Goal: Task Accomplishment & Management: Manage account settings

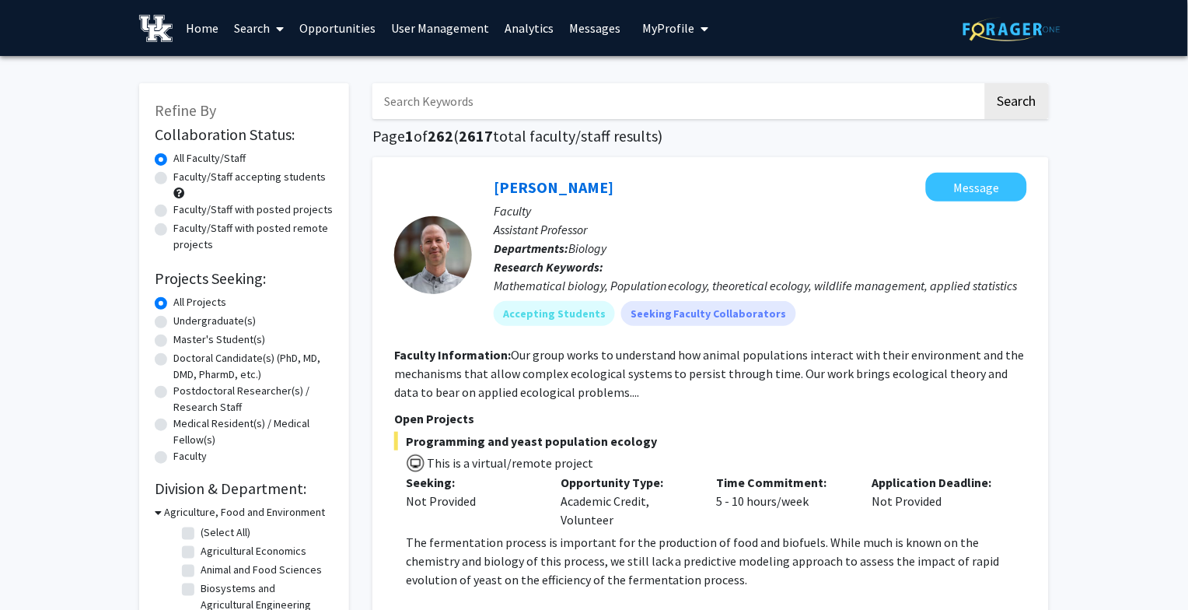
click at [669, 17] on button "My Profile" at bounding box center [675, 28] width 75 height 56
click at [438, 110] on input "Search Keywords" at bounding box center [677, 101] width 610 height 36
paste input "Mashael Alqahtani"
type input "Mashael Alqahtani"
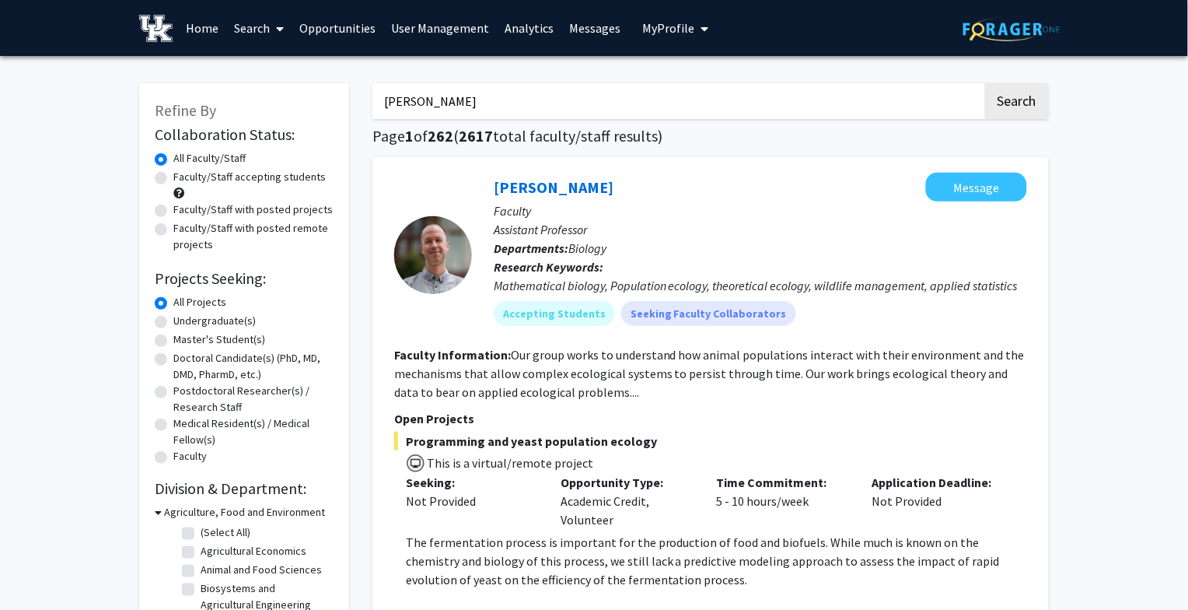
click at [985, 83] on button "Search" at bounding box center [1017, 101] width 64 height 36
paste input "John D'Orazio"
type input "John D'Orazio"
click at [985, 83] on button "Search" at bounding box center [1017, 101] width 64 height 36
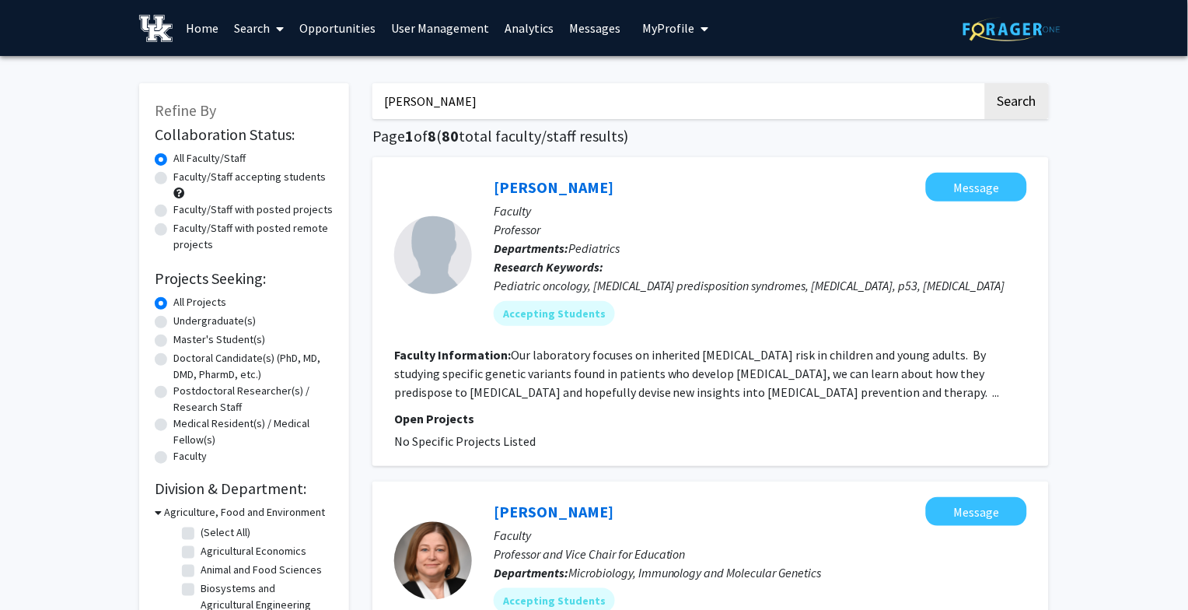
click at [568, 115] on input "John D'Orazio" at bounding box center [677, 101] width 610 height 36
paste input "Elizabeth Frazee"
type input "Elizabeth Frazee"
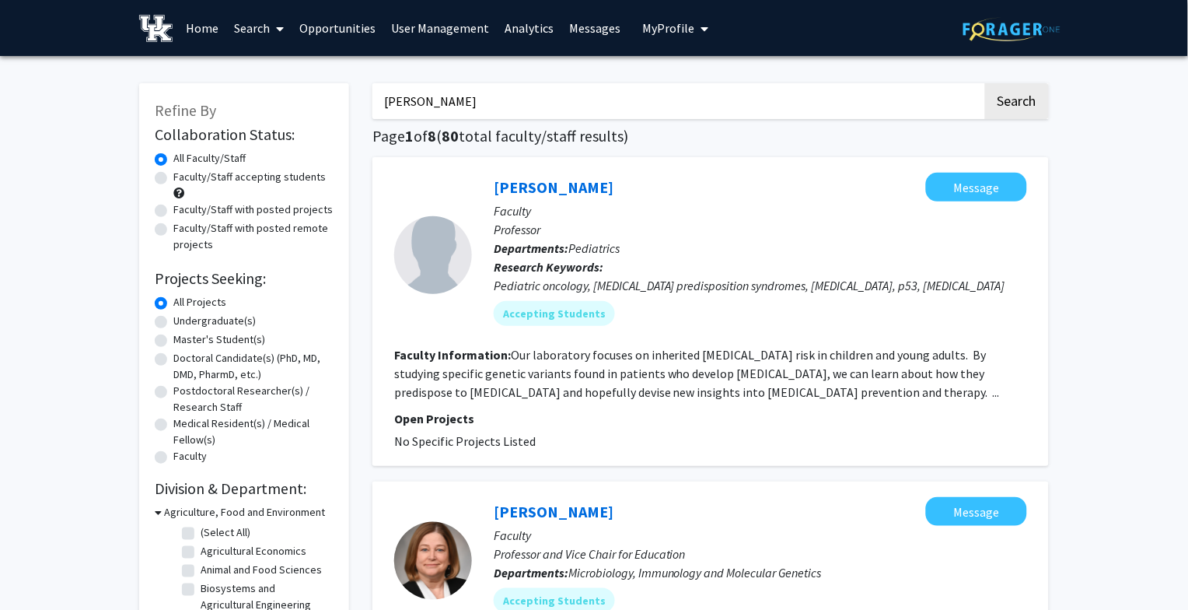
click at [985, 83] on button "Search" at bounding box center [1017, 101] width 64 height 36
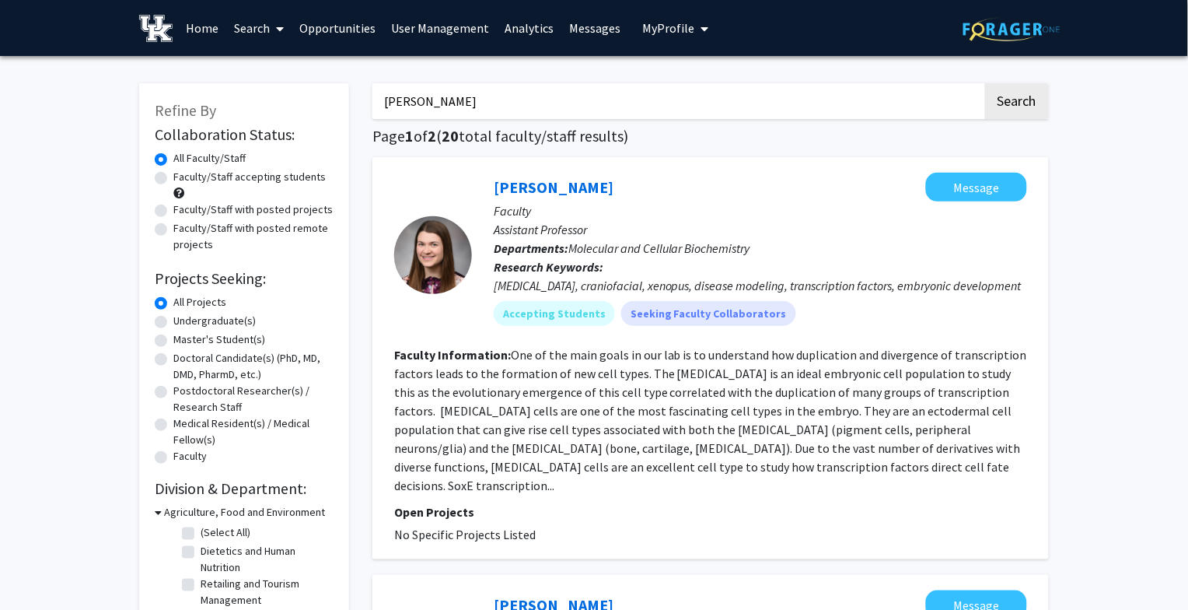
click at [540, 106] on input "Elizabeth Frazee" at bounding box center [677, 101] width 610 height 36
click at [540, 107] on input "Elizabeth Frazee" at bounding box center [677, 101] width 610 height 36
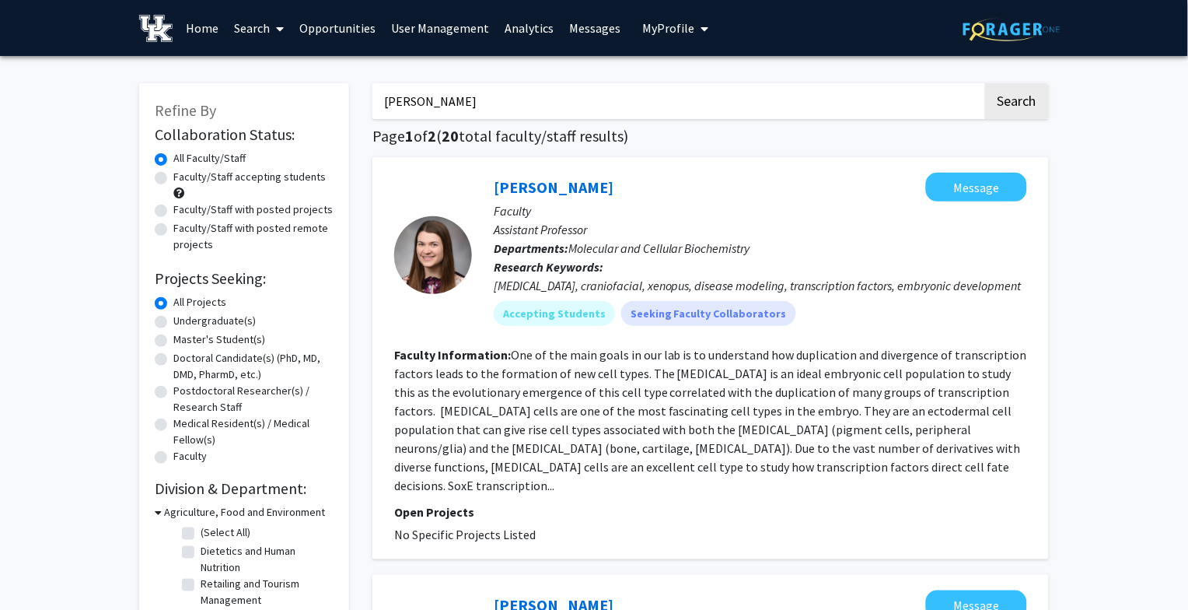
click at [540, 107] on input "Elizabeth Frazee" at bounding box center [677, 101] width 610 height 36
paste input "Ian Boggero"
type input "Ian Boggero"
click at [985, 83] on button "Search" at bounding box center [1017, 101] width 64 height 36
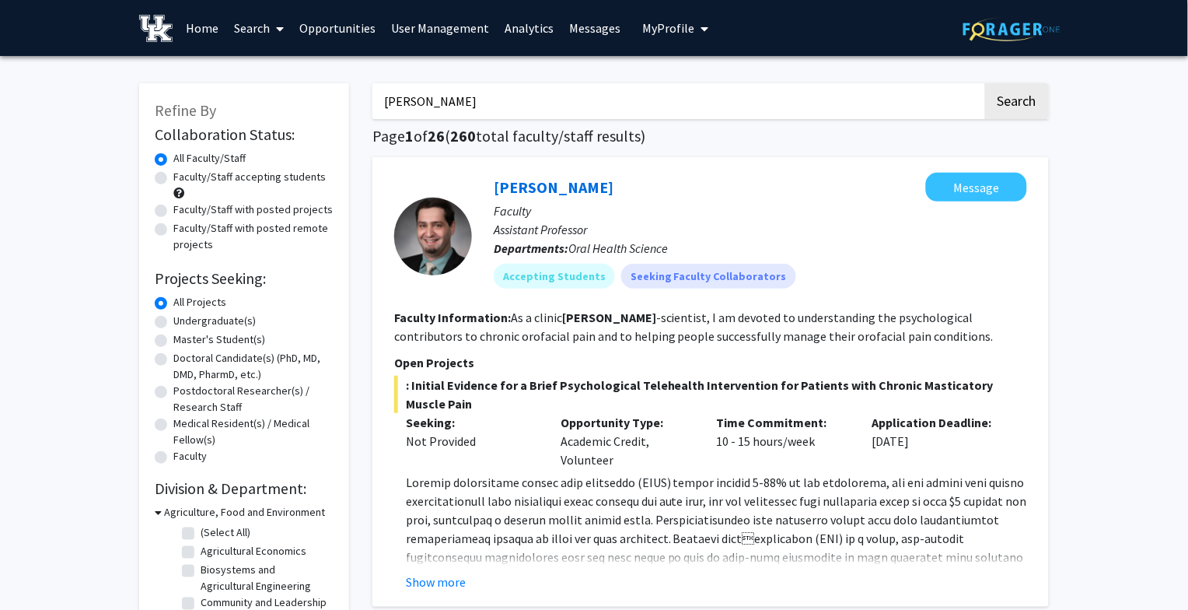
click at [654, 20] on span "My Profile" at bounding box center [668, 28] width 52 height 16
click at [659, 114] on link "Log Out" at bounding box center [723, 120] width 140 height 19
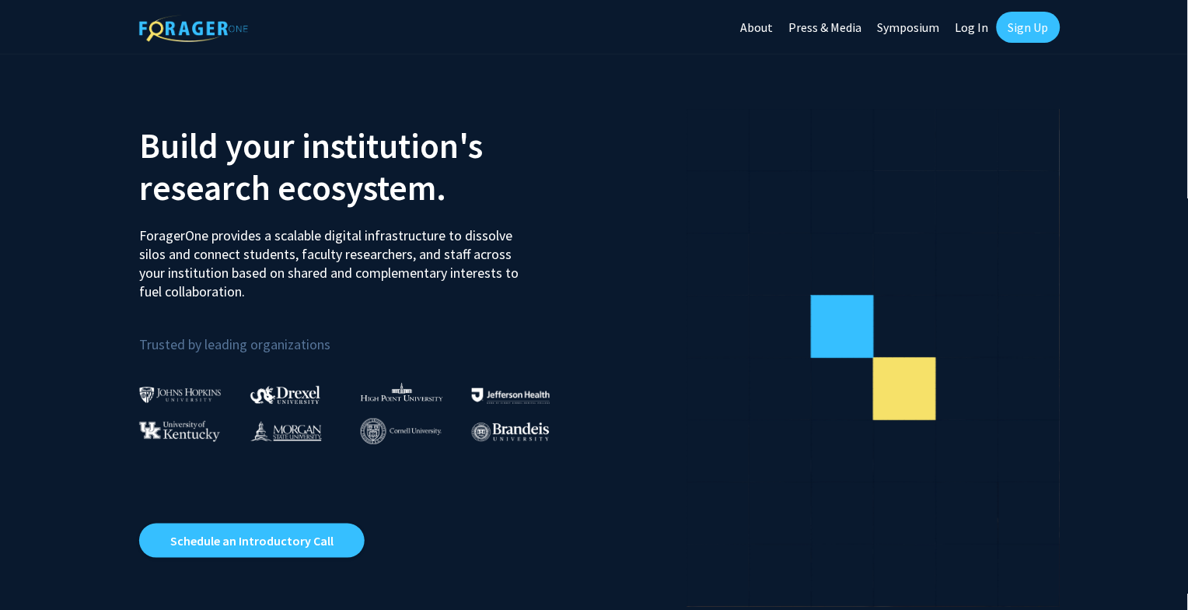
click at [971, 33] on link "Log In" at bounding box center [972, 27] width 49 height 54
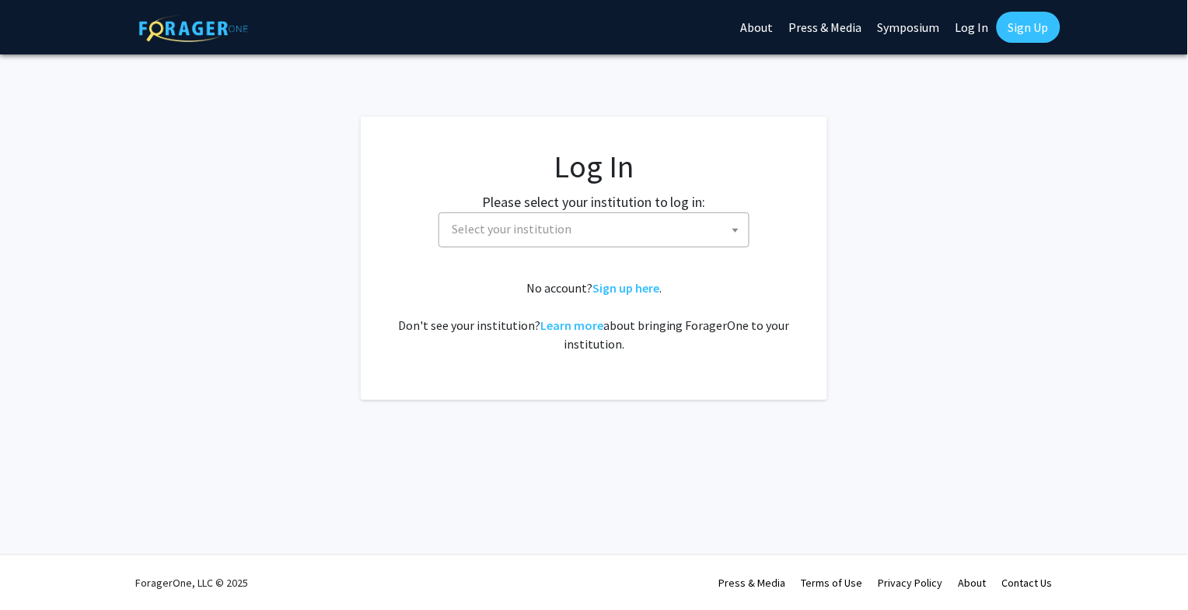
click at [571, 238] on span "Select your institution" at bounding box center [597, 229] width 303 height 32
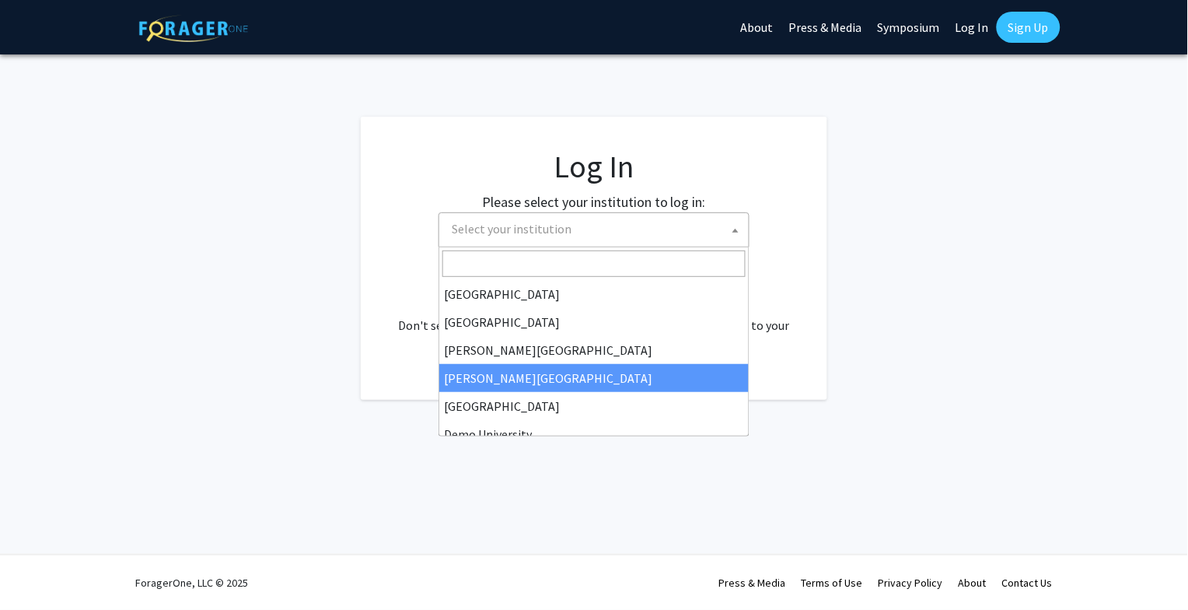
scroll to position [41, 0]
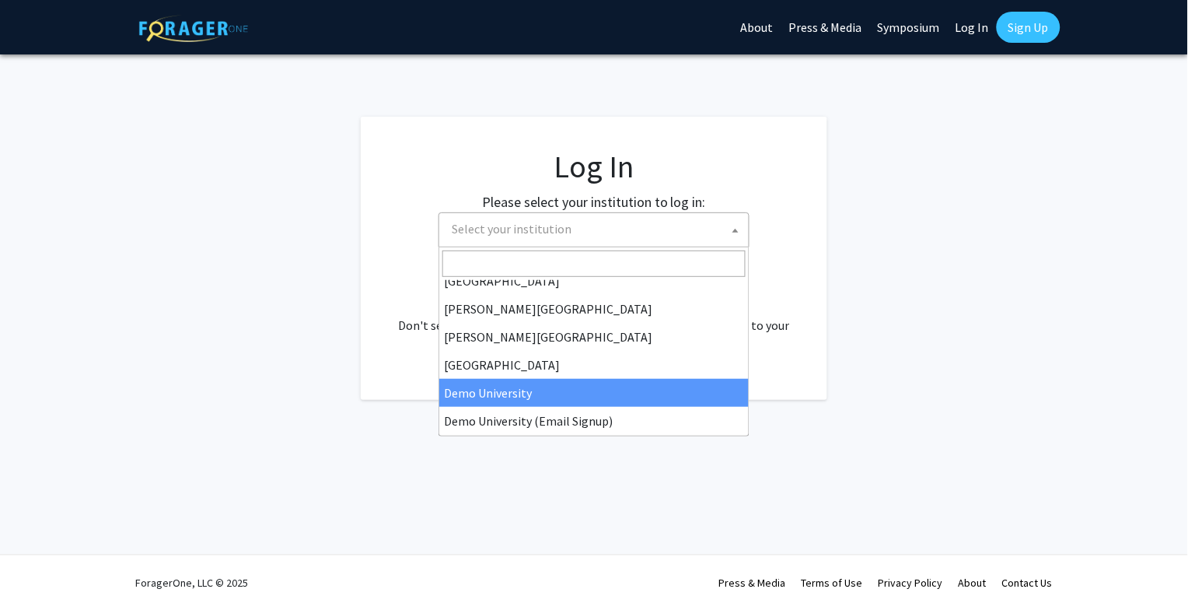
select select "8"
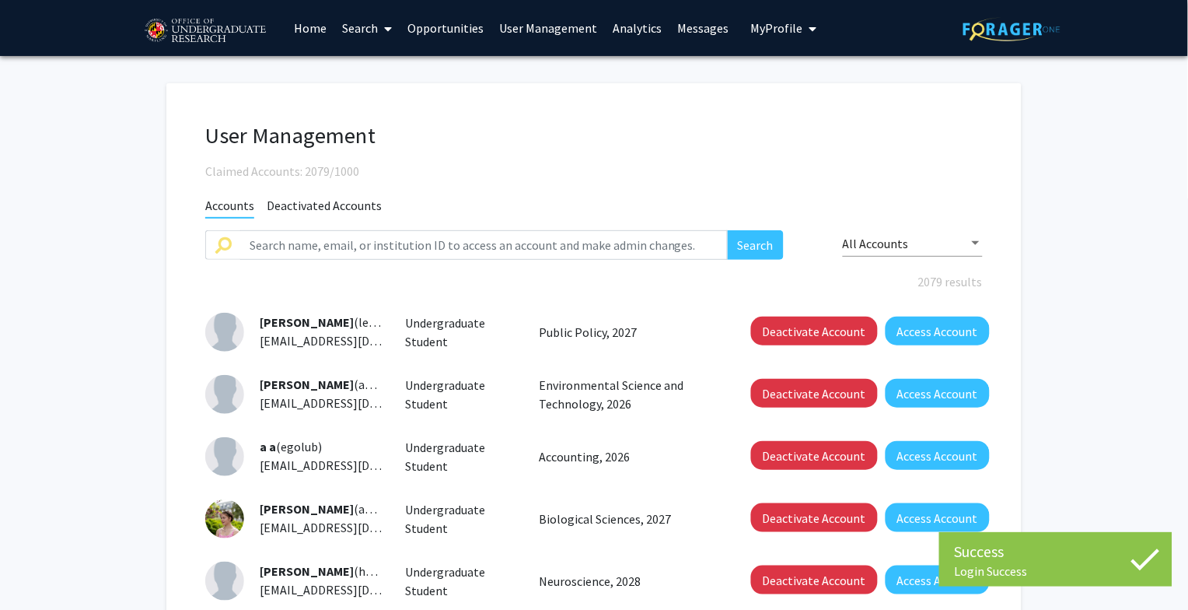
click at [642, 18] on link "Analytics" at bounding box center [637, 28] width 65 height 54
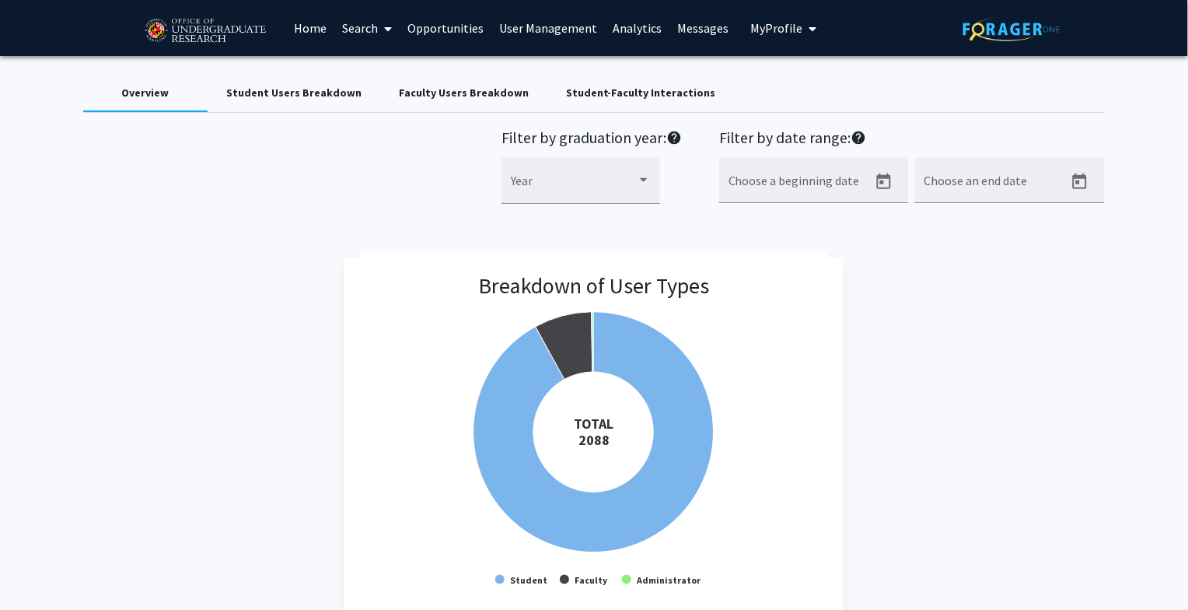
click at [608, 86] on div "Student-Faculty Interactions" at bounding box center [641, 93] width 150 height 16
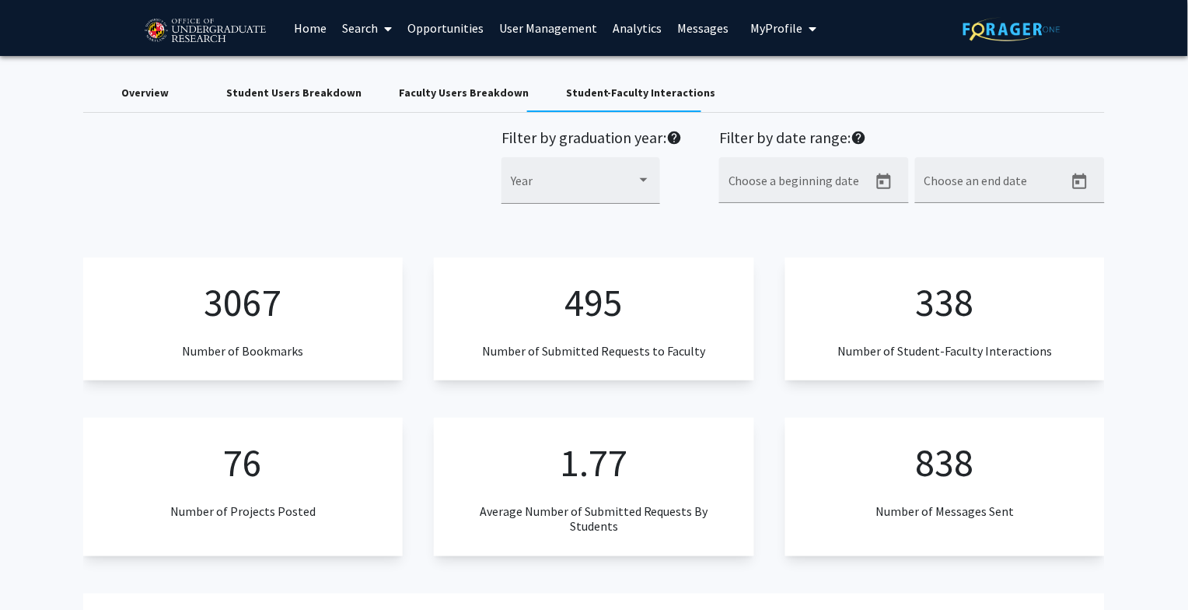
click at [289, 86] on div "Student Users Breakdown" at bounding box center [293, 93] width 135 height 16
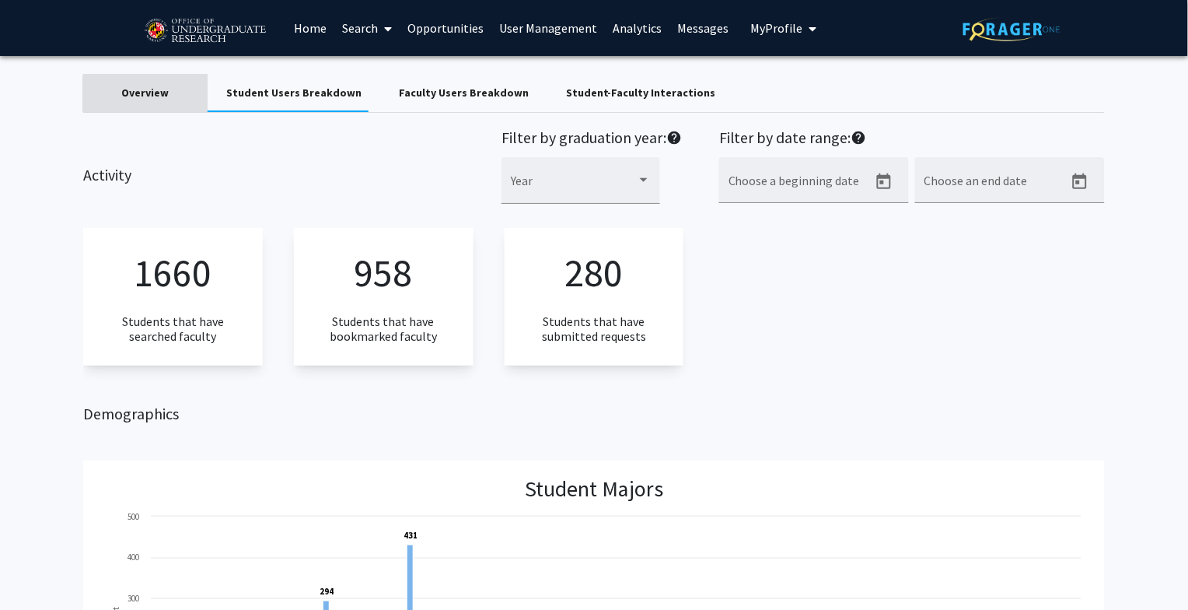
click at [151, 99] on div "Overview" at bounding box center [144, 93] width 47 height 16
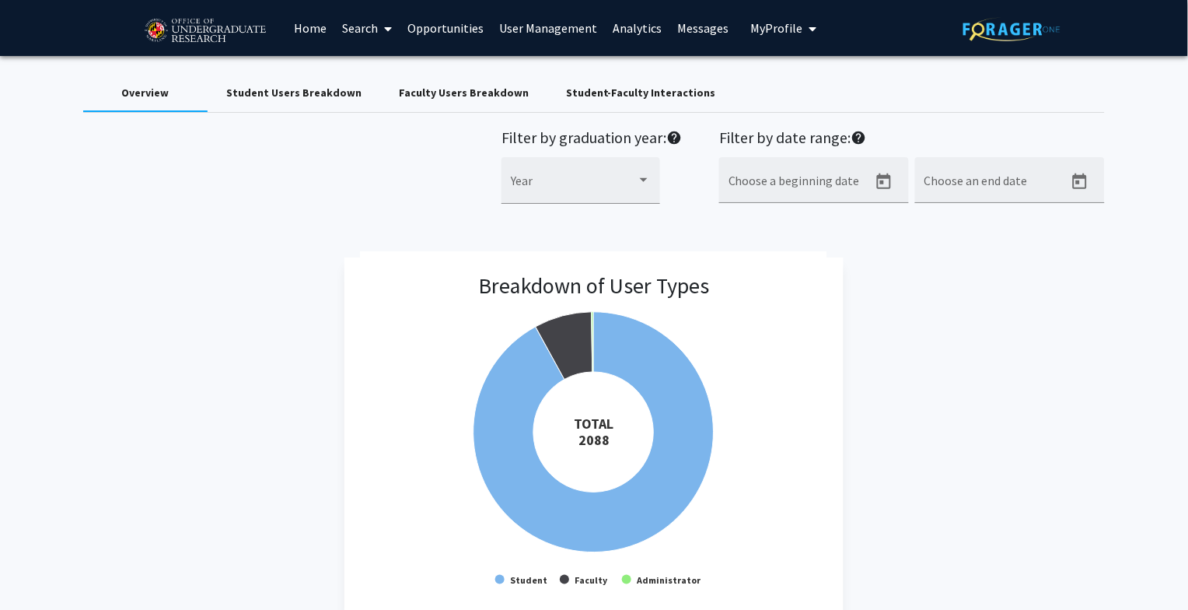
click at [322, 92] on div "Student Users Breakdown" at bounding box center [293, 93] width 135 height 16
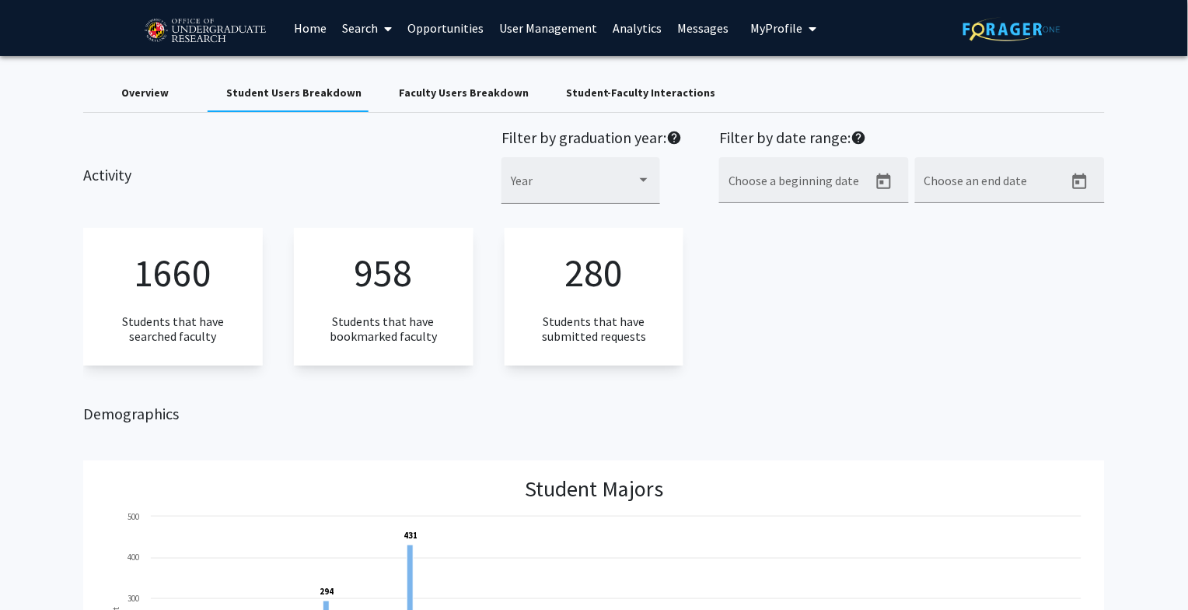
click at [442, 96] on div "Faculty Users Breakdown" at bounding box center [464, 93] width 130 height 16
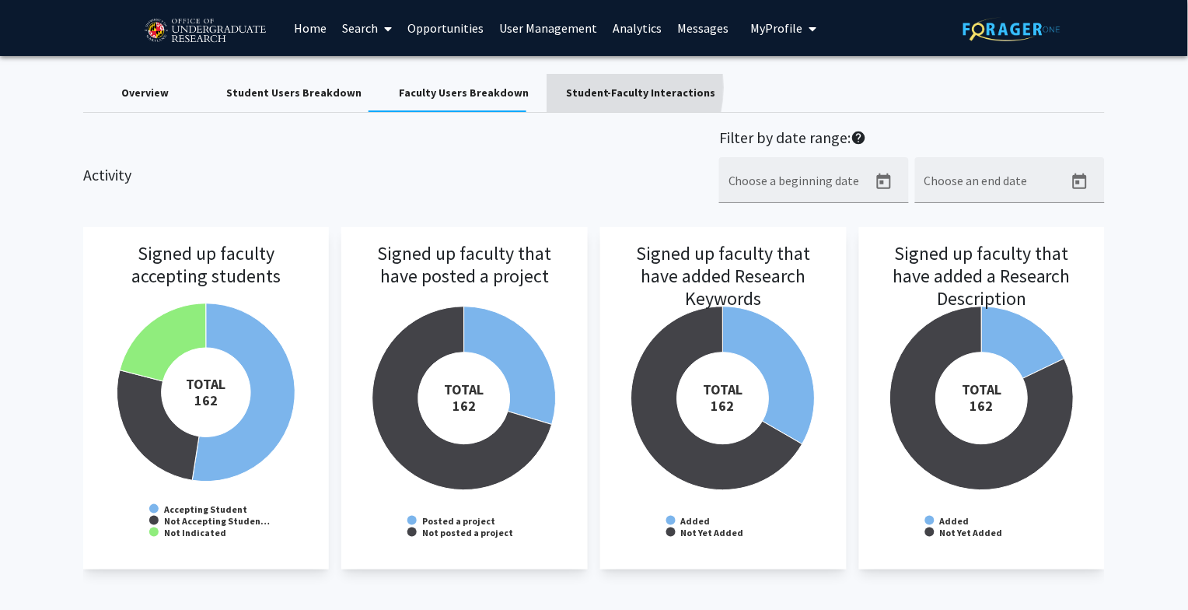
click at [568, 87] on div "Student-Faculty Interactions" at bounding box center [641, 93] width 150 height 16
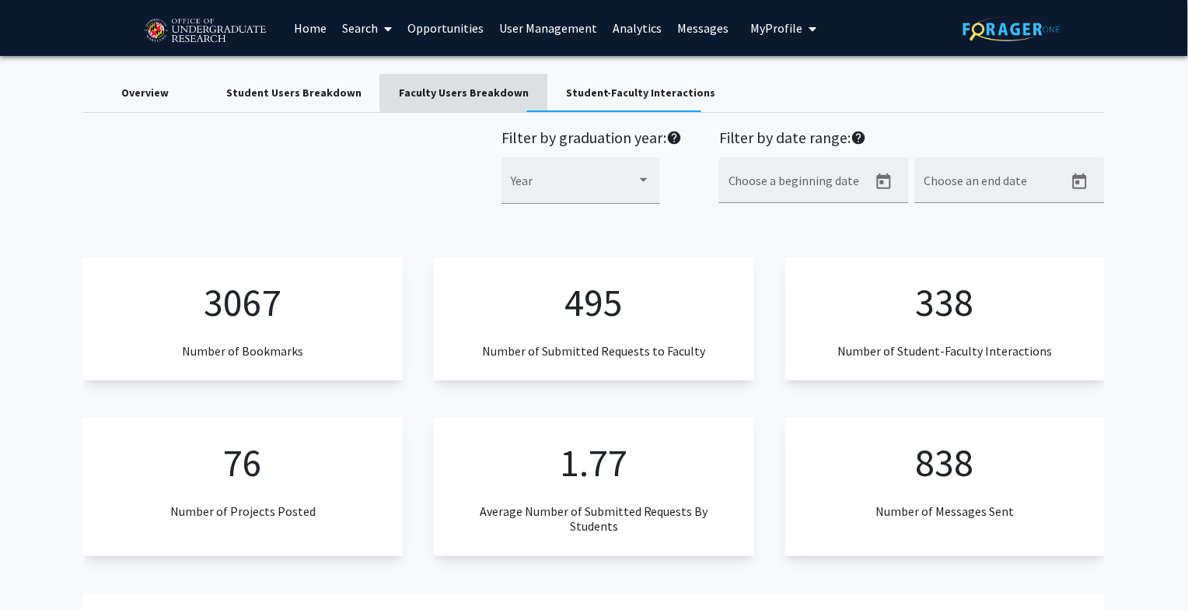
click at [469, 87] on div "Faculty Users Breakdown" at bounding box center [464, 93] width 130 height 16
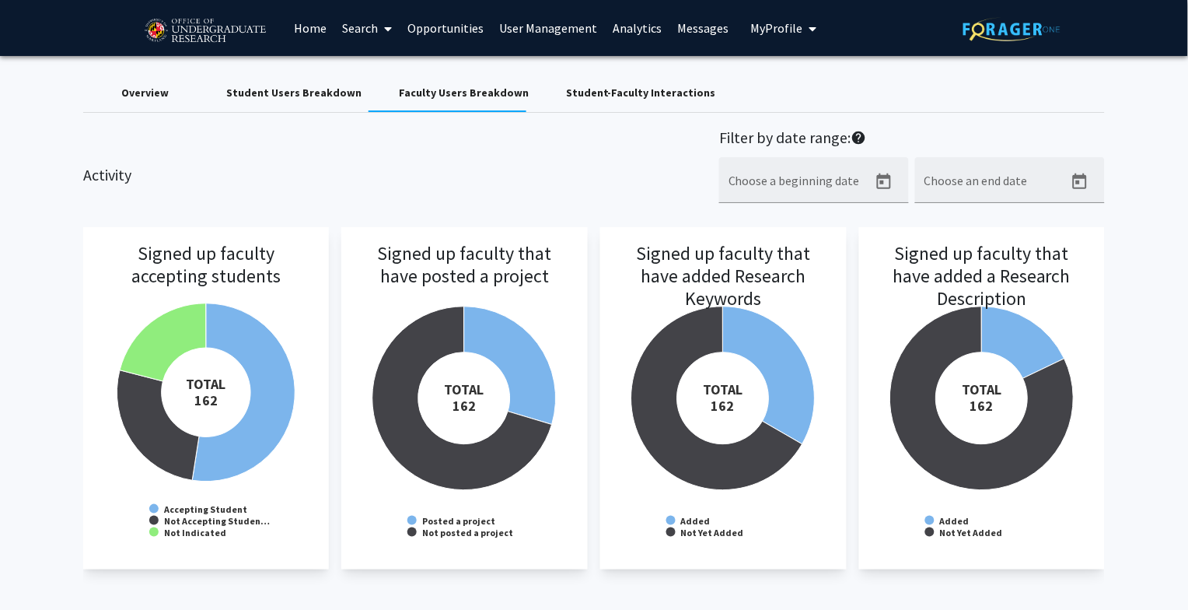
click at [150, 93] on div "Overview" at bounding box center [144, 93] width 47 height 16
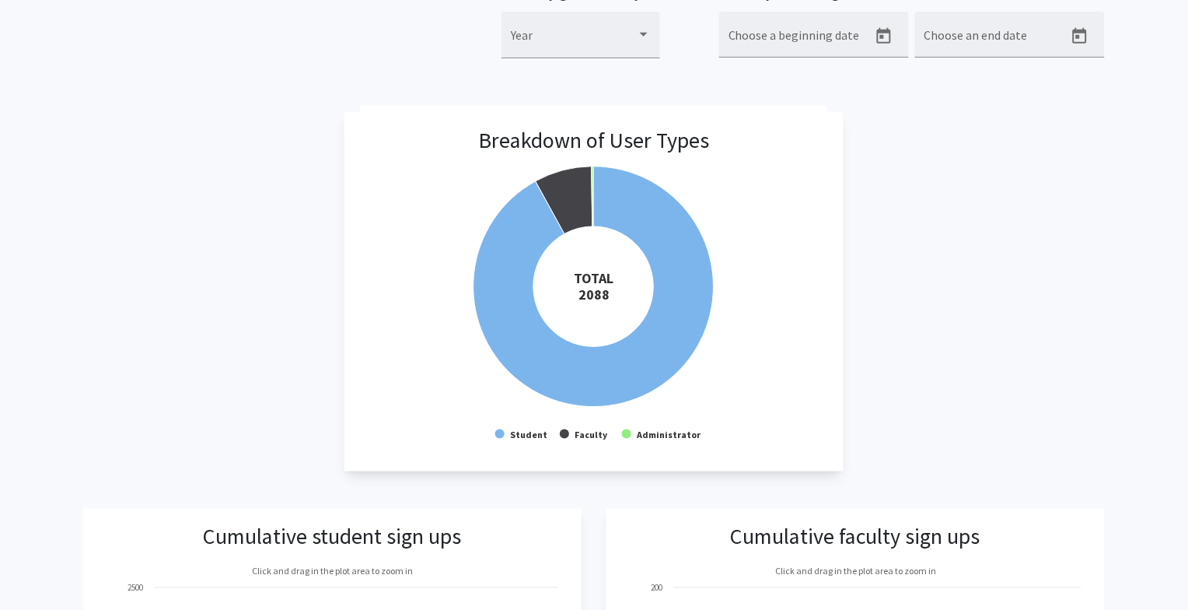
scroll to position [4, 0]
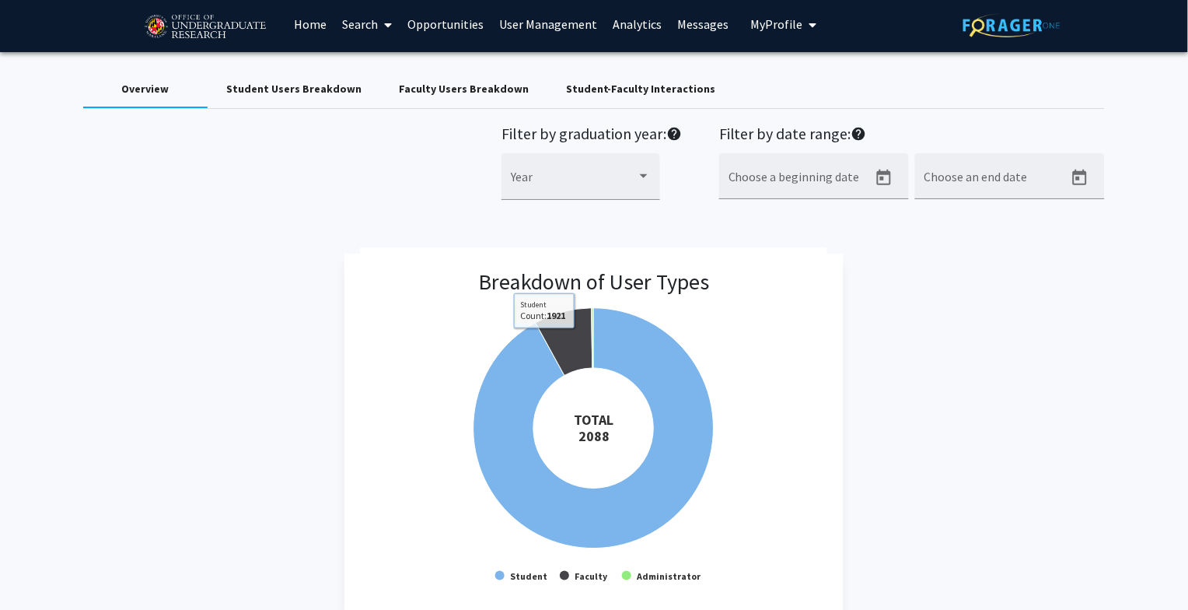
click at [252, 93] on div "Student Users Breakdown" at bounding box center [293, 89] width 135 height 16
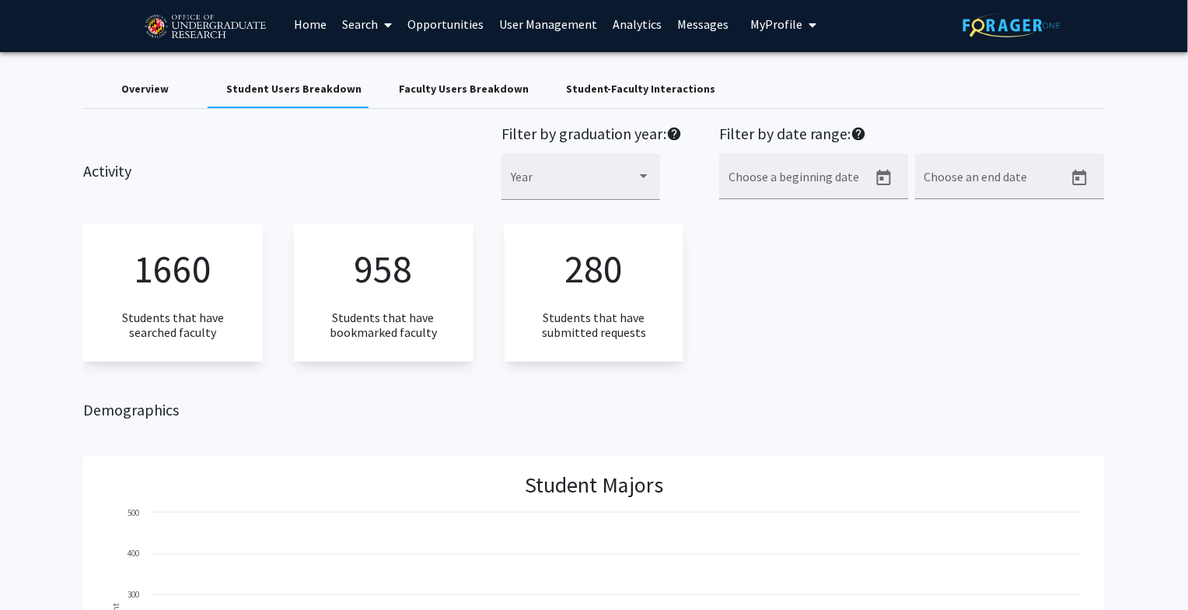
scroll to position [0, 0]
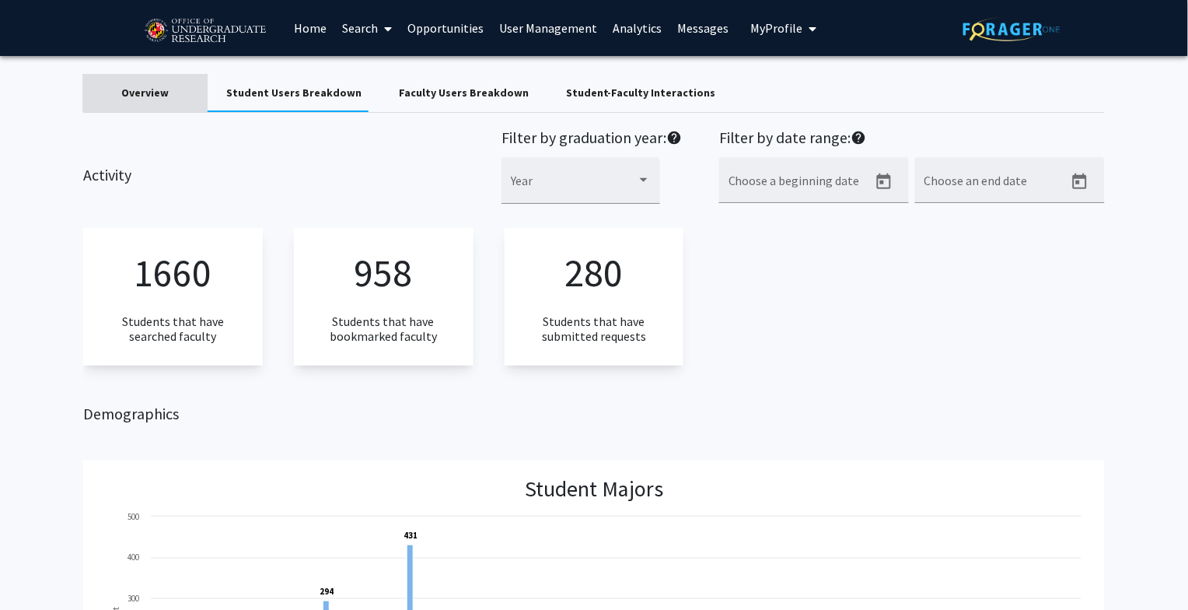
click at [135, 88] on div "Overview" at bounding box center [144, 93] width 47 height 16
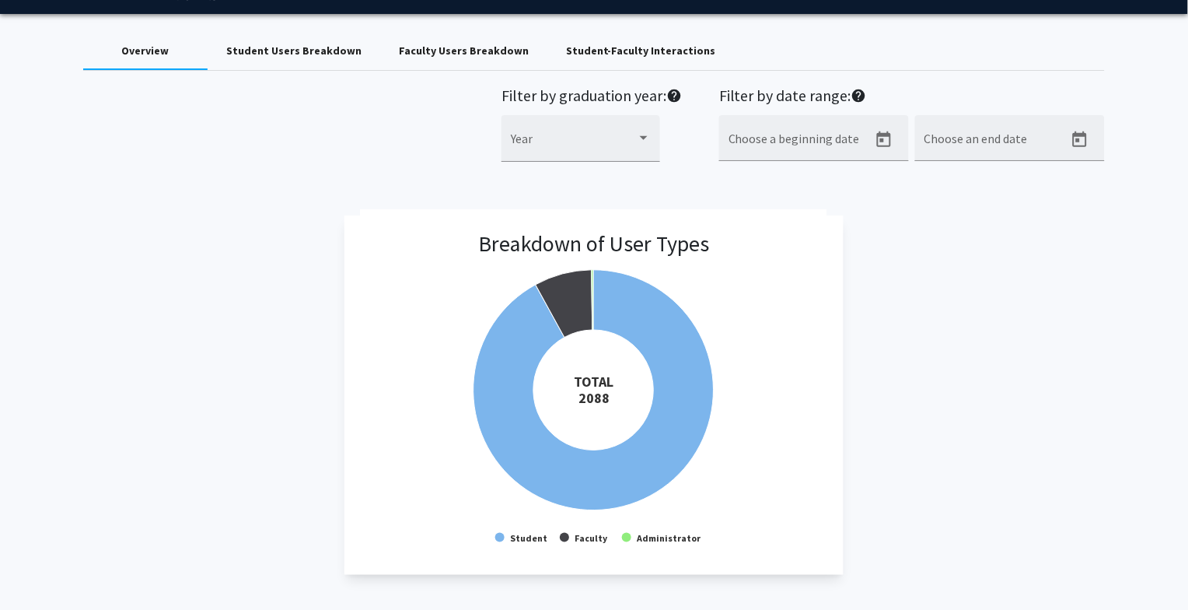
scroll to position [49, 0]
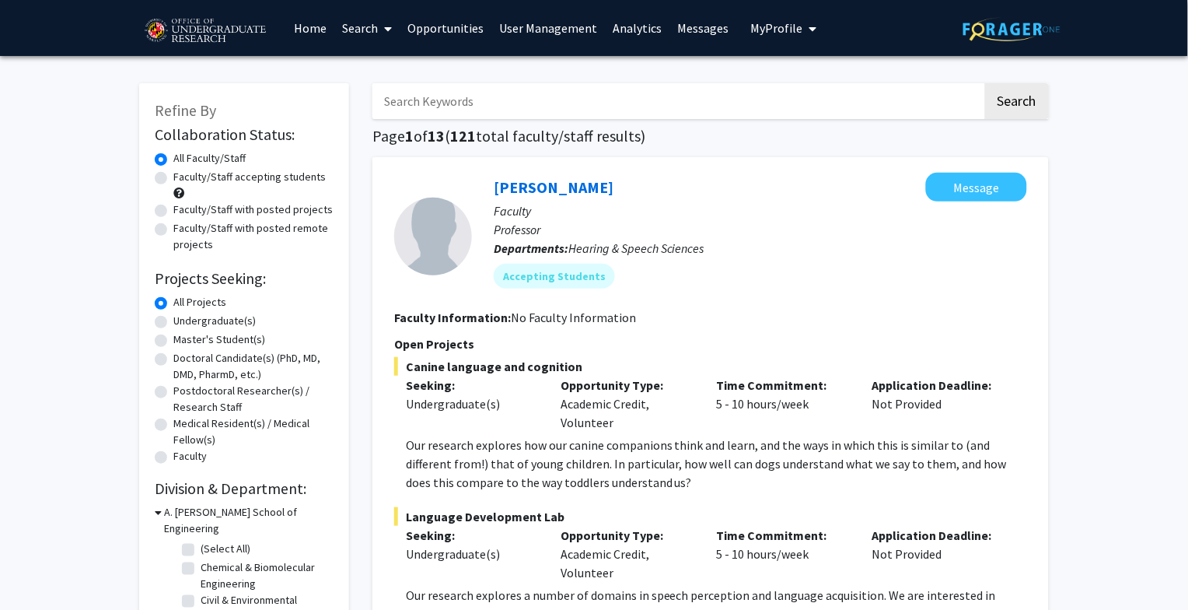
click at [760, 28] on span "My Profile" at bounding box center [776, 28] width 52 height 16
click at [761, 117] on link "Log Out" at bounding box center [831, 120] width 140 height 19
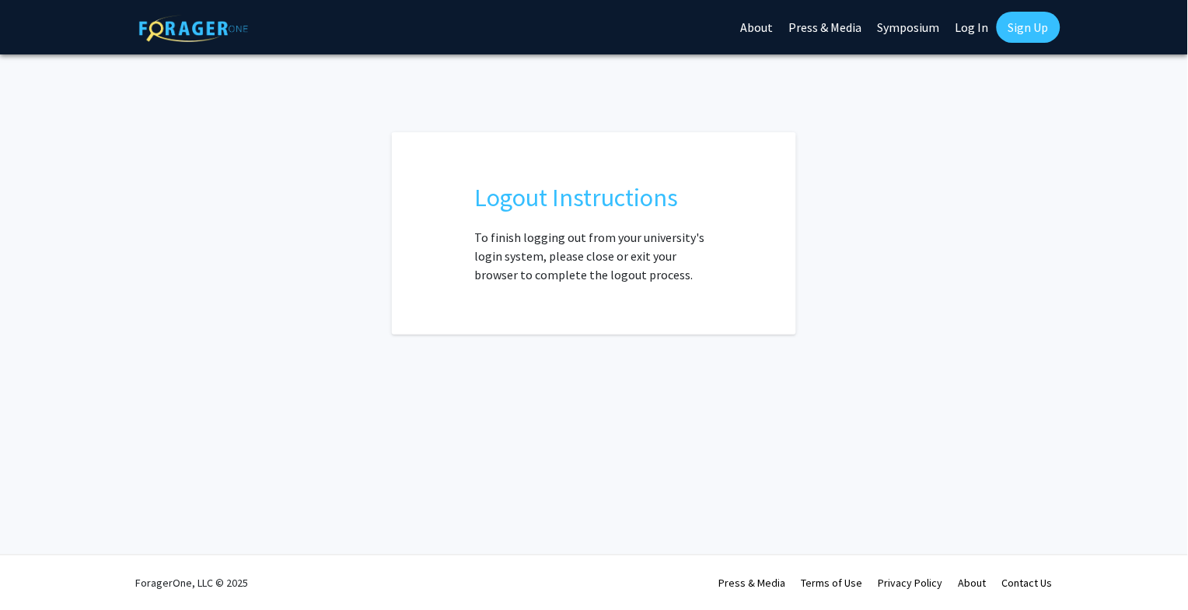
click at [977, 21] on link "Log In" at bounding box center [972, 27] width 49 height 54
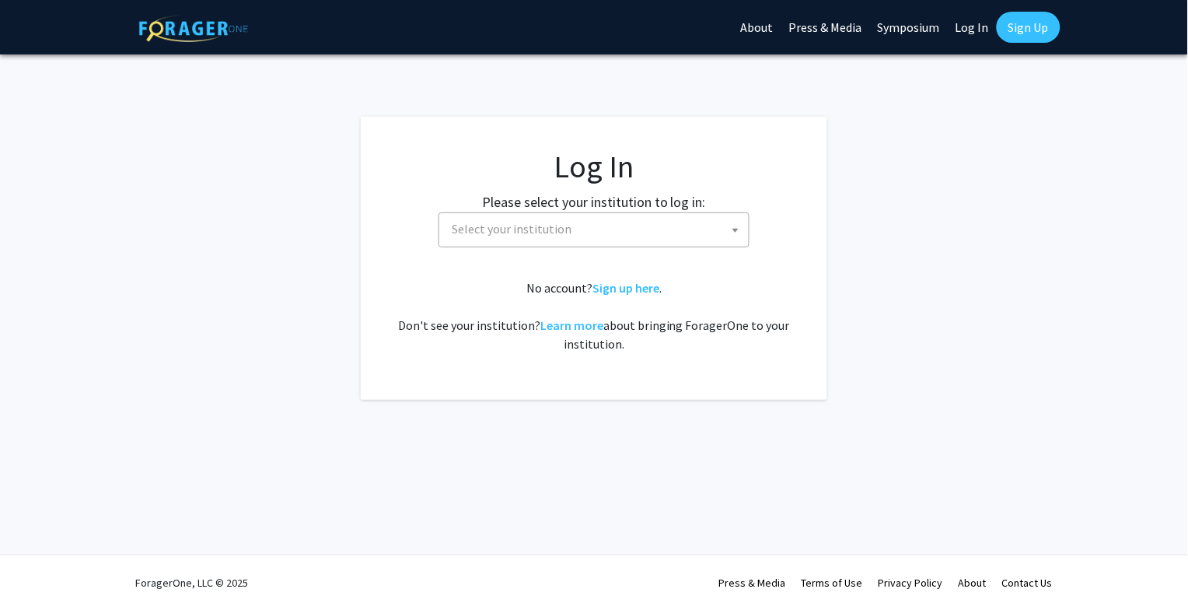
click at [594, 229] on span "Select your institution" at bounding box center [597, 229] width 303 height 32
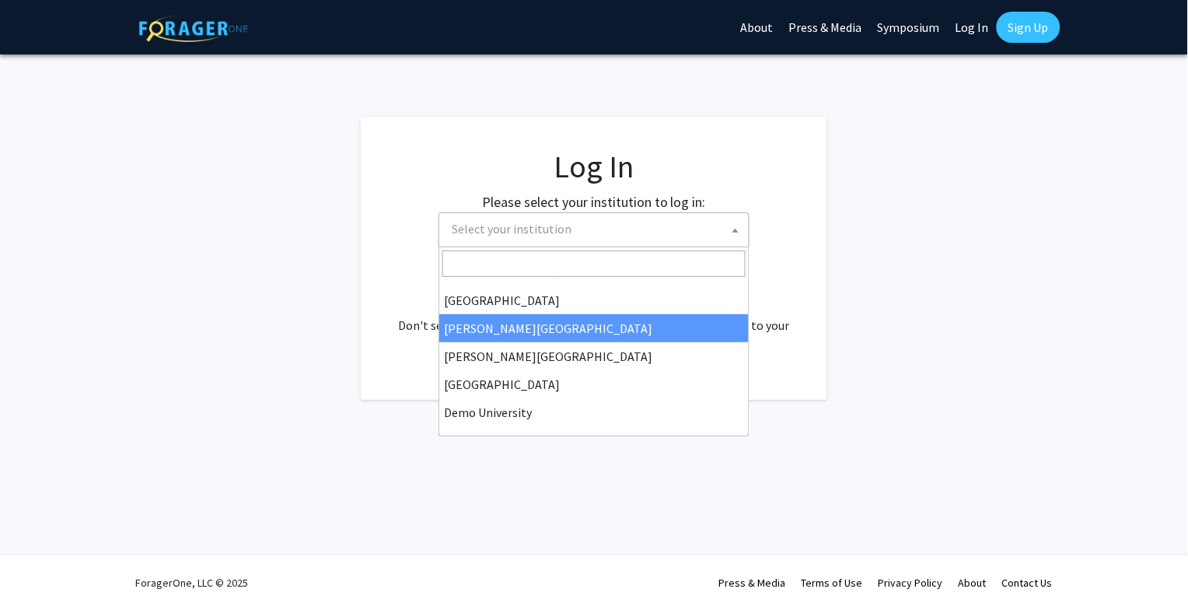
scroll to position [29, 0]
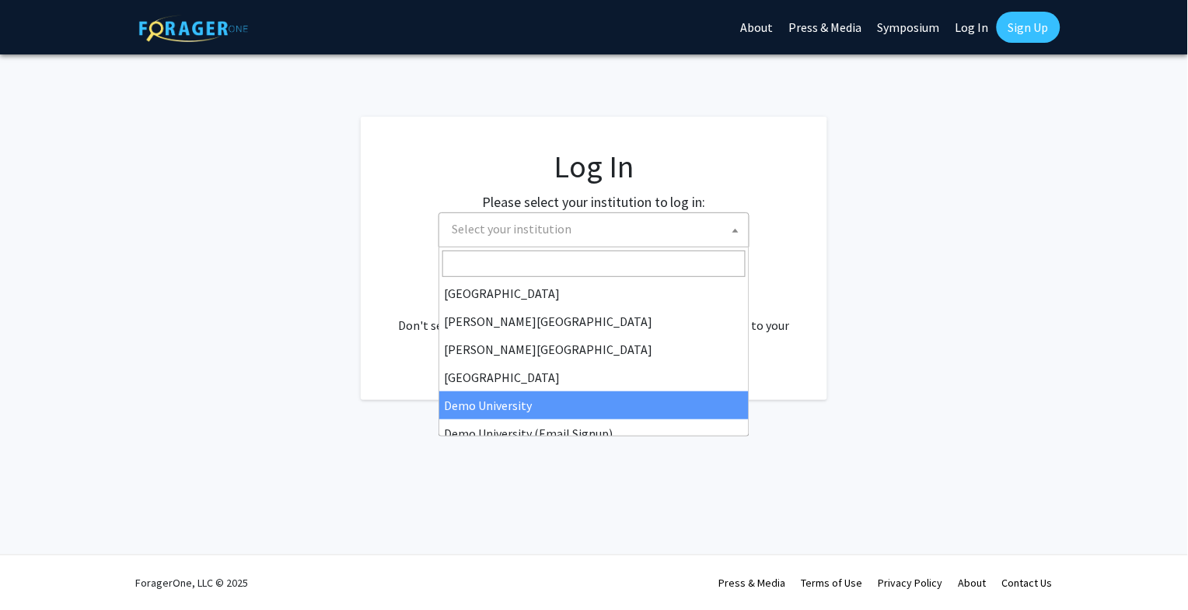
select select "8"
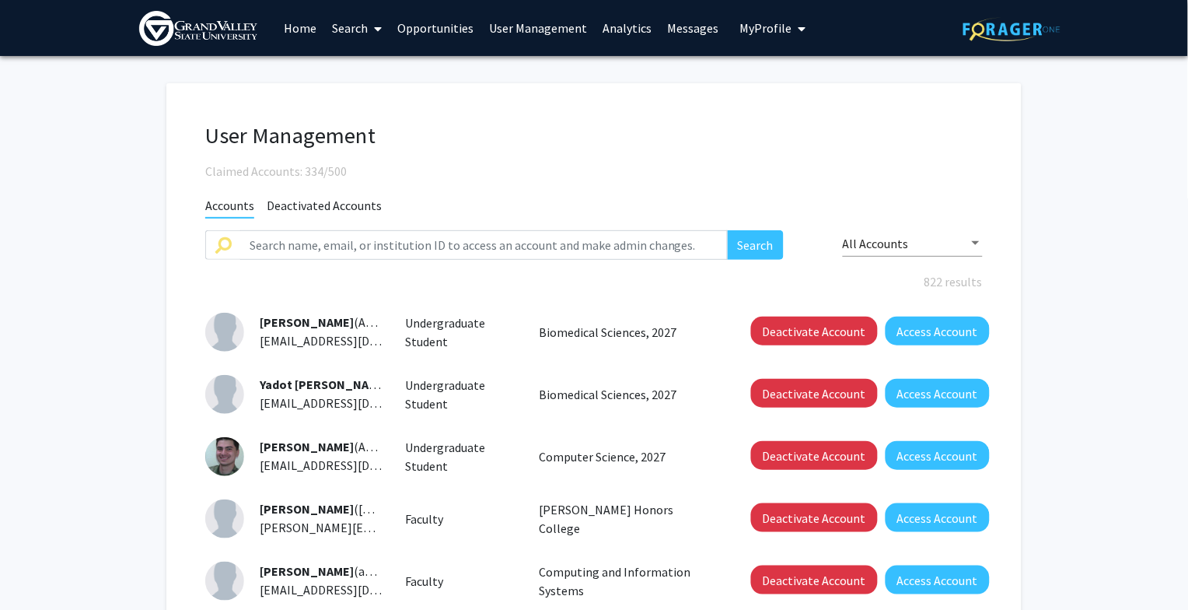
click at [617, 28] on link "Analytics" at bounding box center [627, 28] width 65 height 54
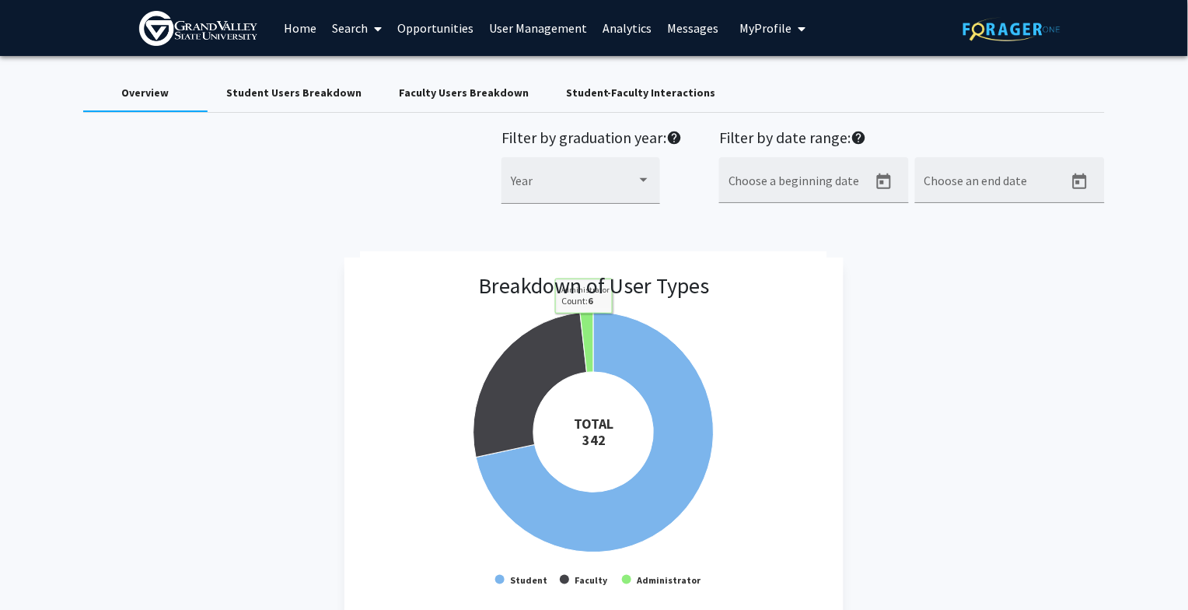
click at [341, 97] on div "Student Users Breakdown" at bounding box center [293, 93] width 135 height 16
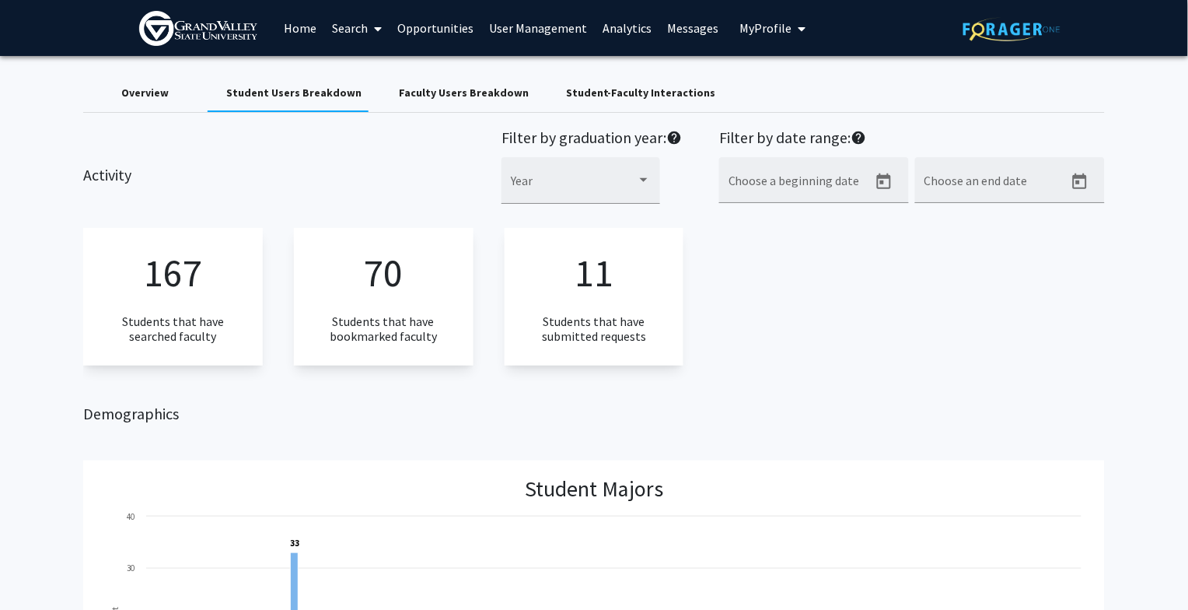
click at [158, 97] on div "Overview" at bounding box center [144, 93] width 47 height 16
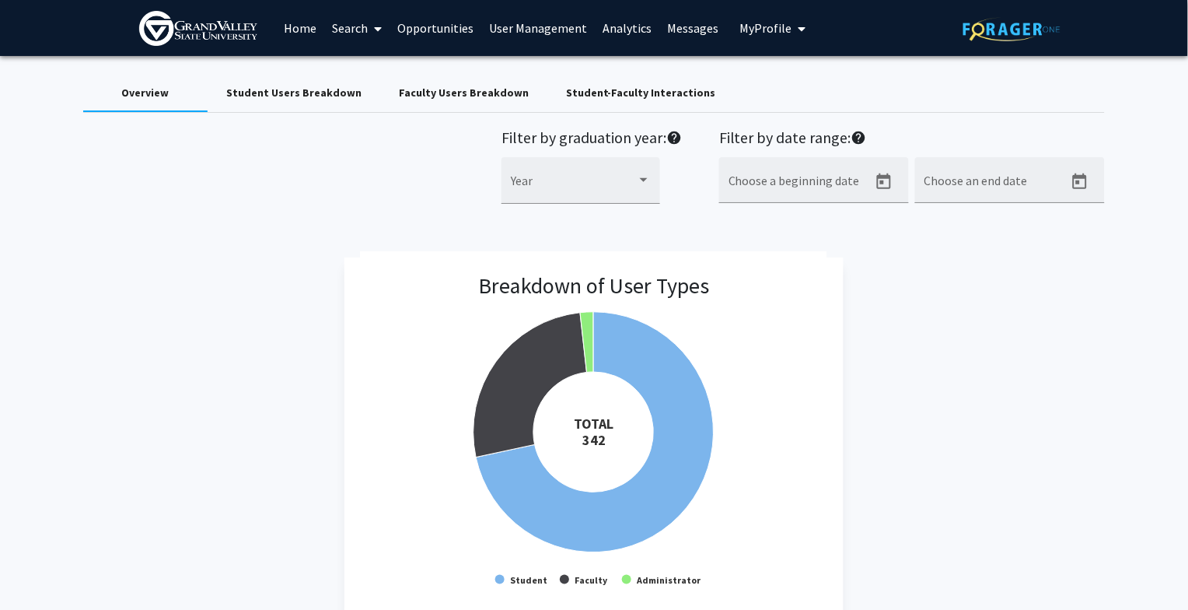
click at [446, 94] on div "Faculty Users Breakdown" at bounding box center [464, 93] width 130 height 16
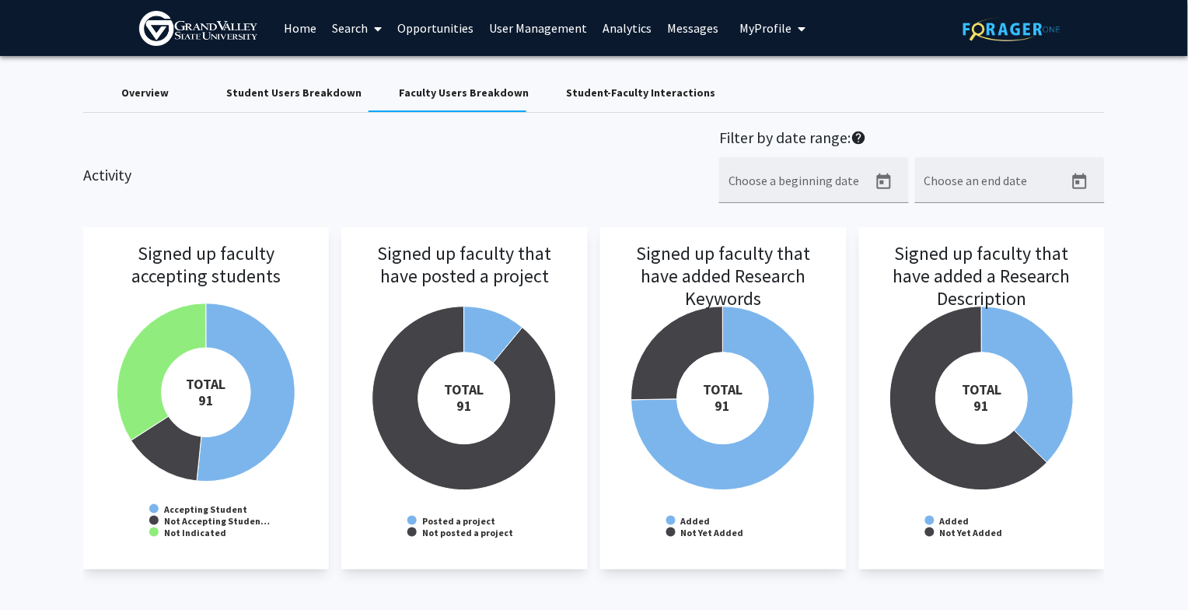
click at [581, 103] on div "Student-Faculty Interactions" at bounding box center [640, 93] width 187 height 37
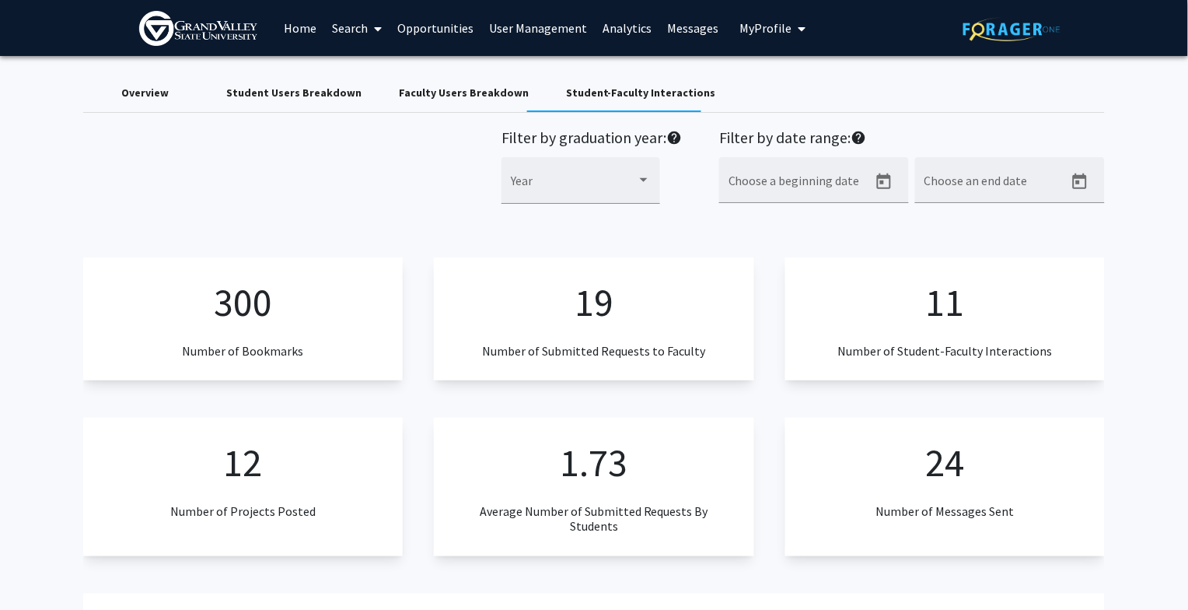
click at [750, 29] on span "My Profile" at bounding box center [766, 28] width 52 height 16
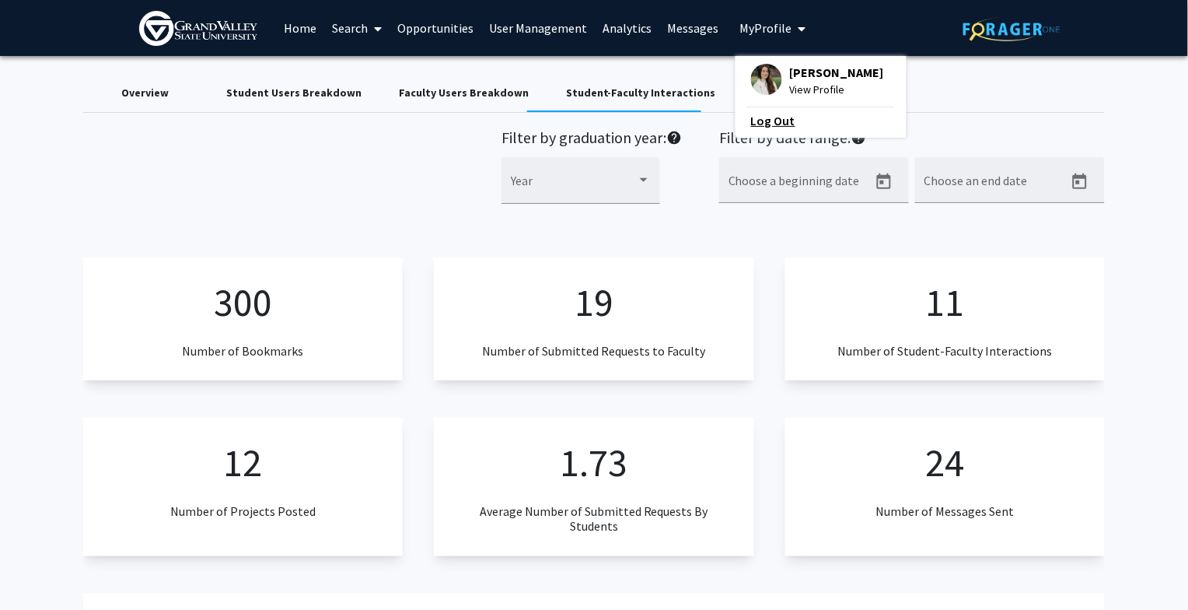
click at [751, 119] on link "Log Out" at bounding box center [821, 120] width 140 height 19
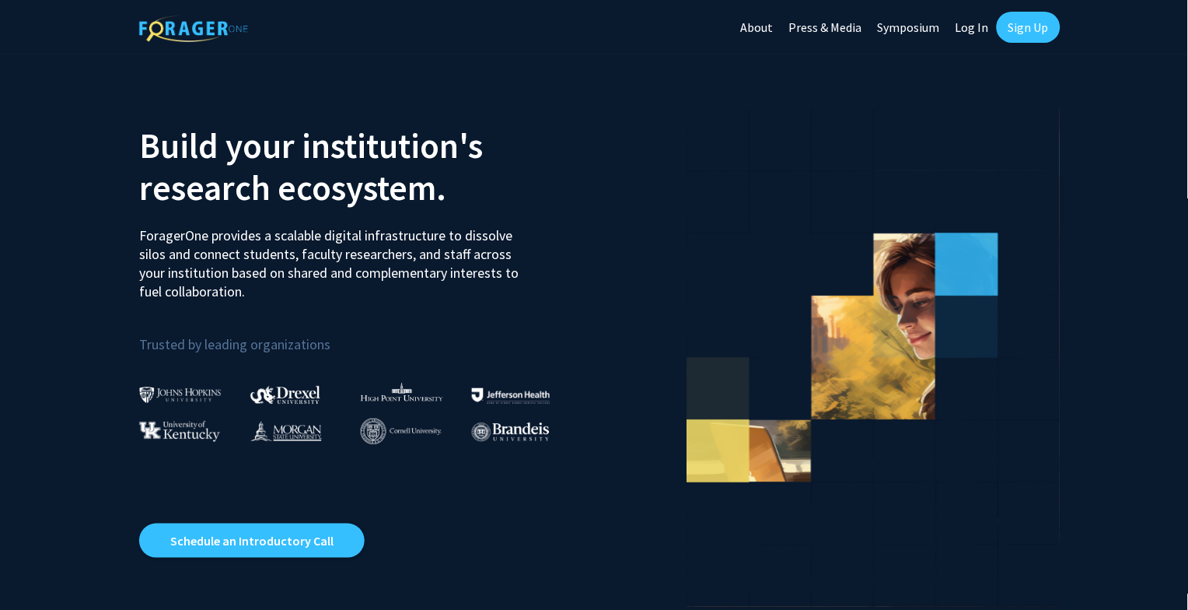
click at [977, 15] on link "Log In" at bounding box center [972, 27] width 49 height 54
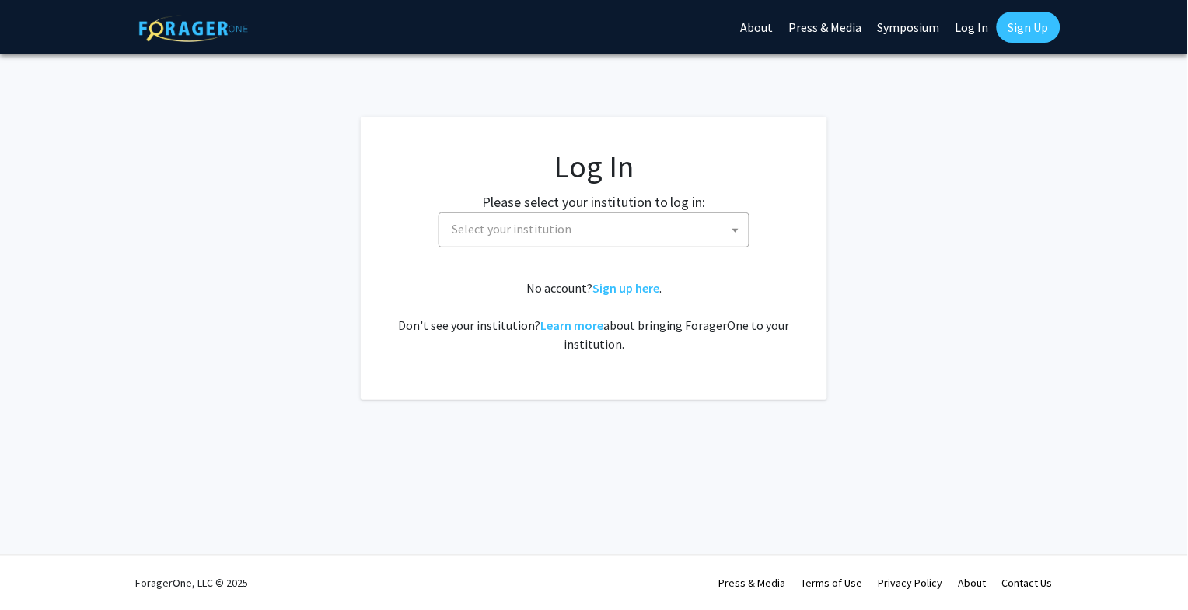
click at [568, 243] on span "Select your institution" at bounding box center [597, 229] width 303 height 32
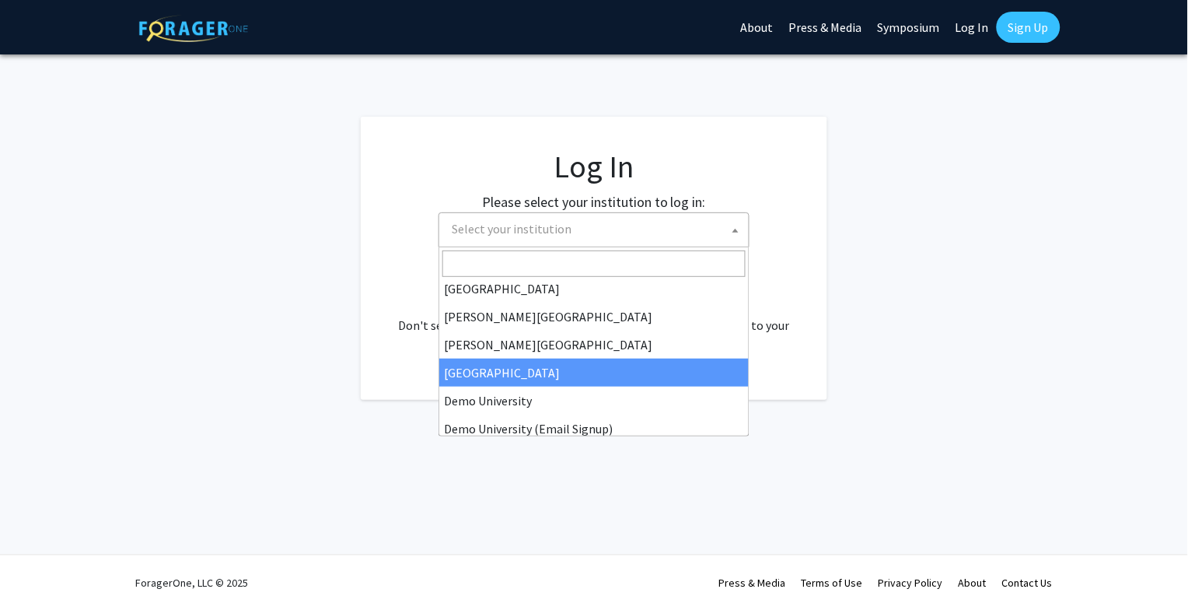
scroll to position [35, 0]
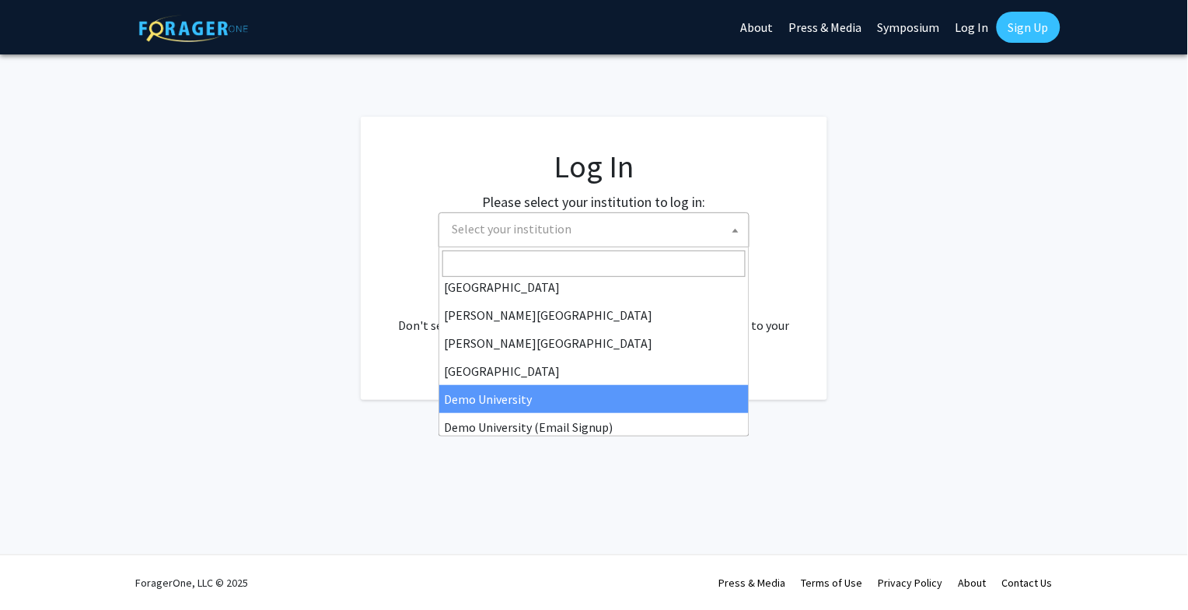
select select "8"
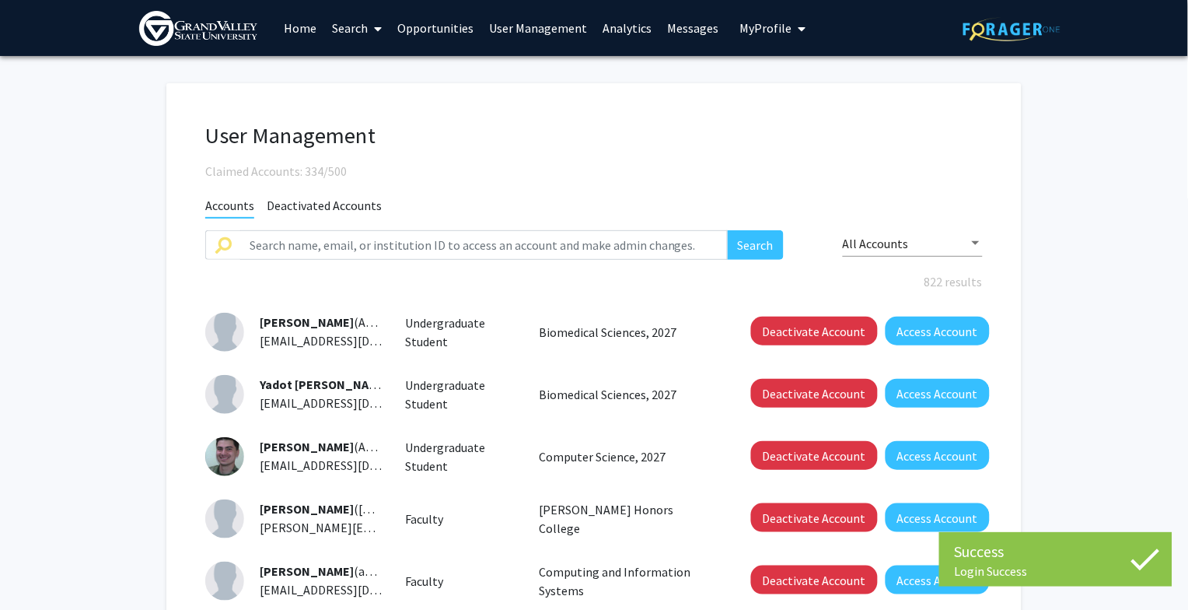
click at [770, 28] on span "My Profile" at bounding box center [766, 28] width 52 height 16
click at [758, 120] on link "Log Out" at bounding box center [821, 120] width 140 height 19
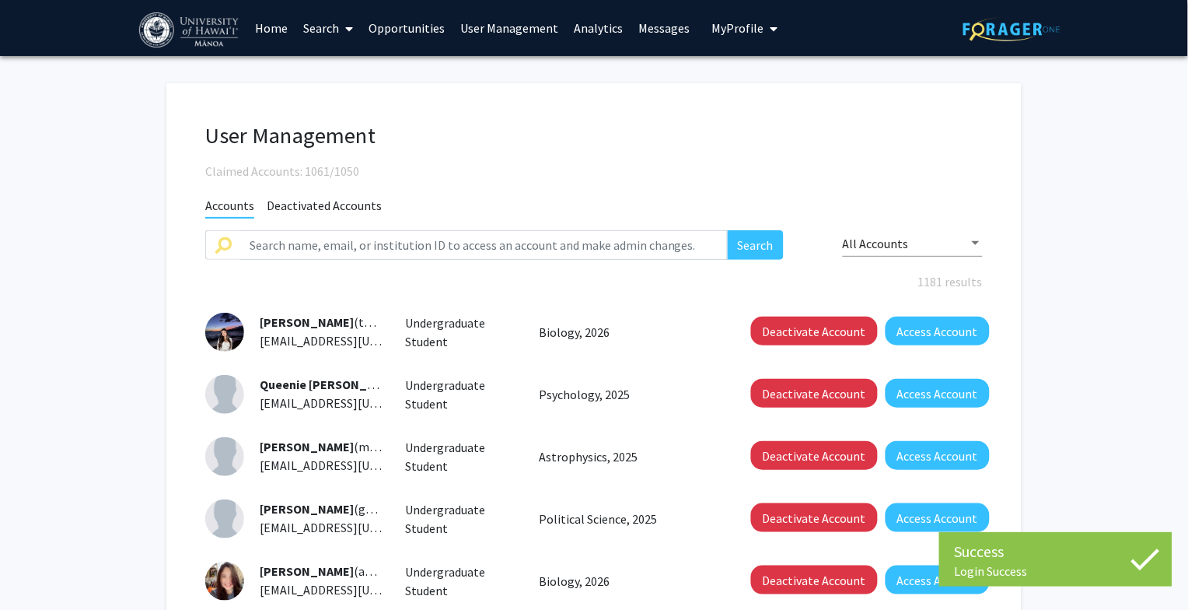
click at [583, 16] on link "Analytics" at bounding box center [599, 28] width 65 height 54
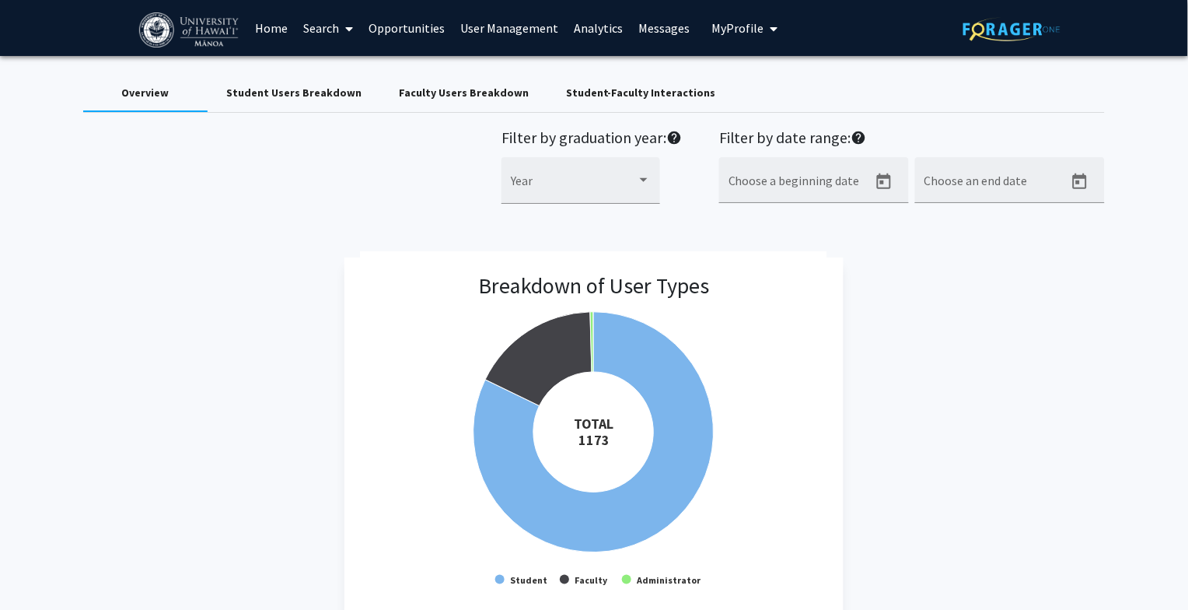
click at [293, 91] on div "Student Users Breakdown" at bounding box center [293, 93] width 135 height 16
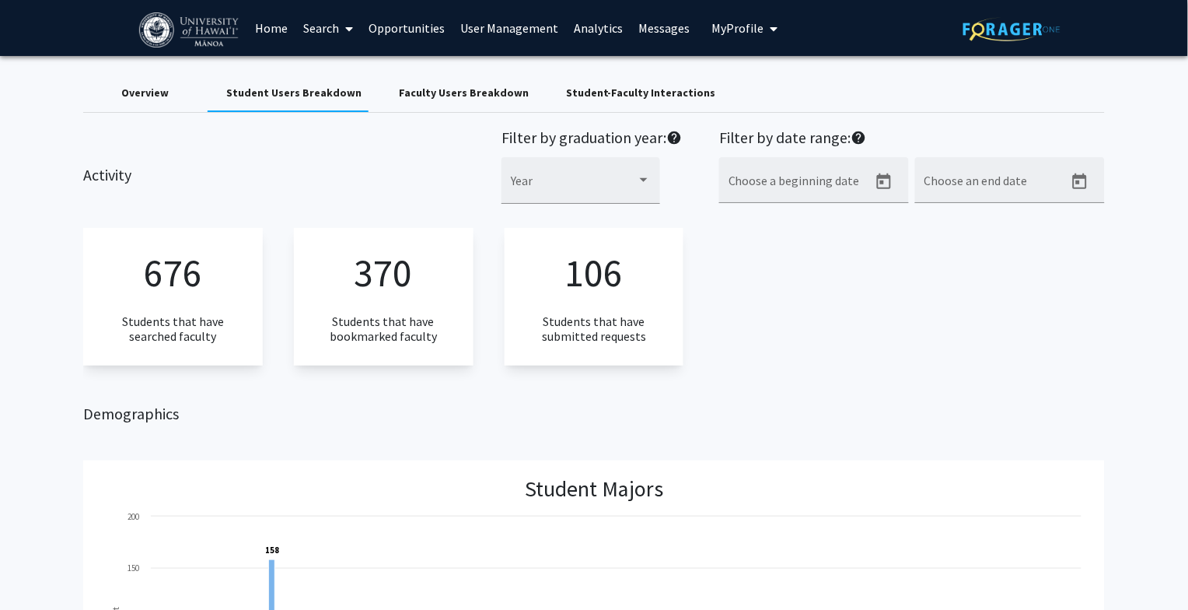
click at [440, 85] on div "Faculty Users Breakdown" at bounding box center [464, 93] width 130 height 16
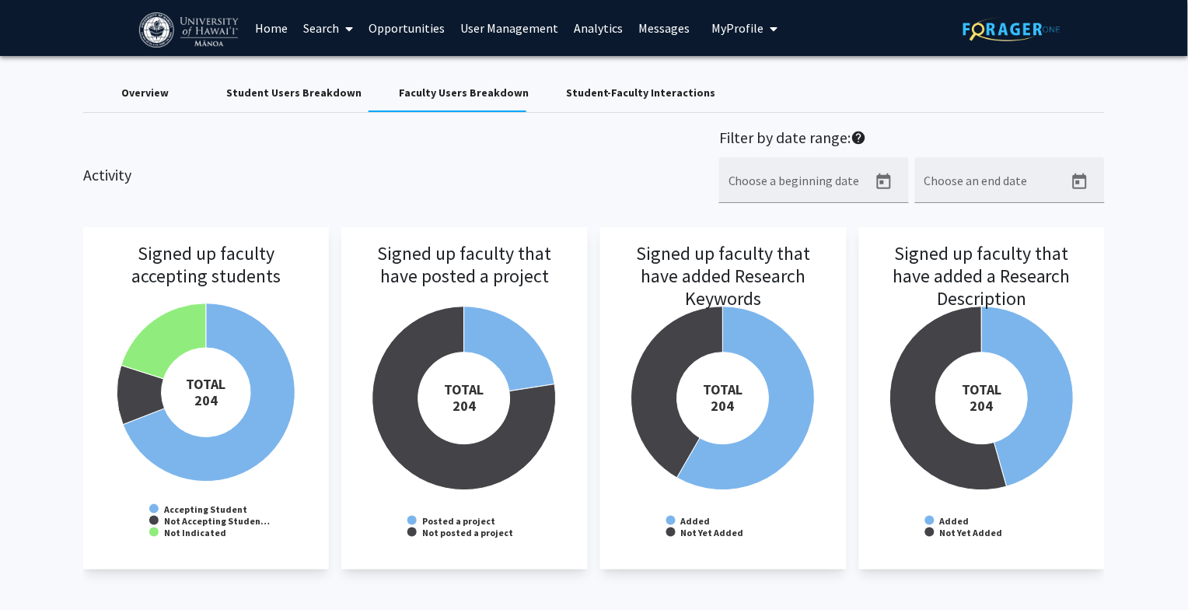
click at [302, 92] on div "Student Users Breakdown" at bounding box center [293, 93] width 135 height 16
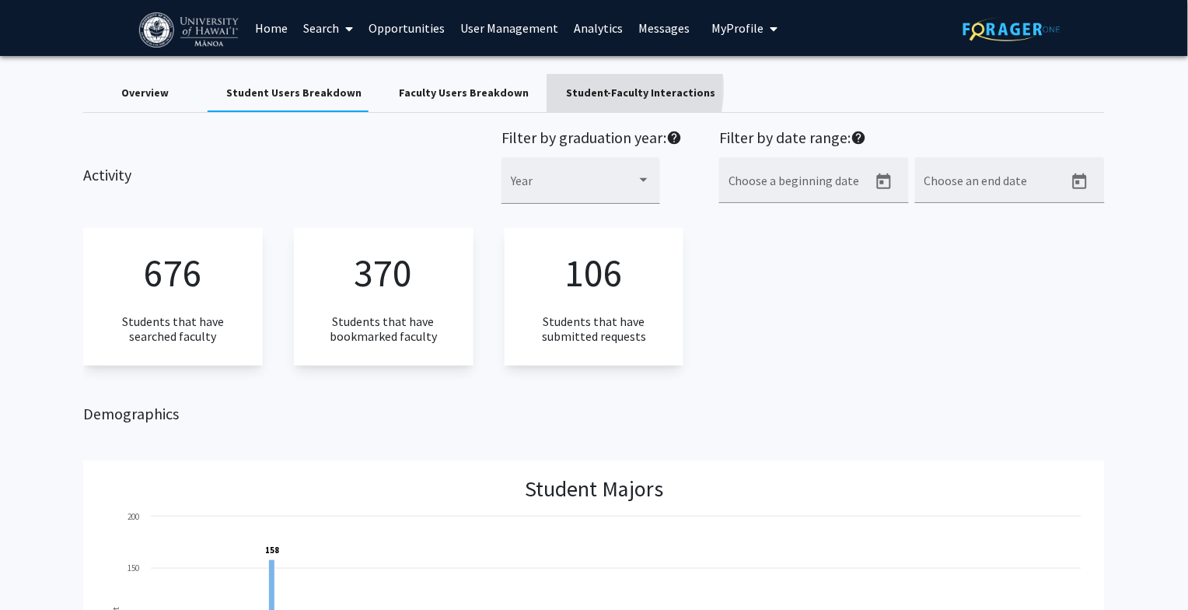
click at [566, 88] on div "Student-Faculty Interactions" at bounding box center [641, 93] width 150 height 16
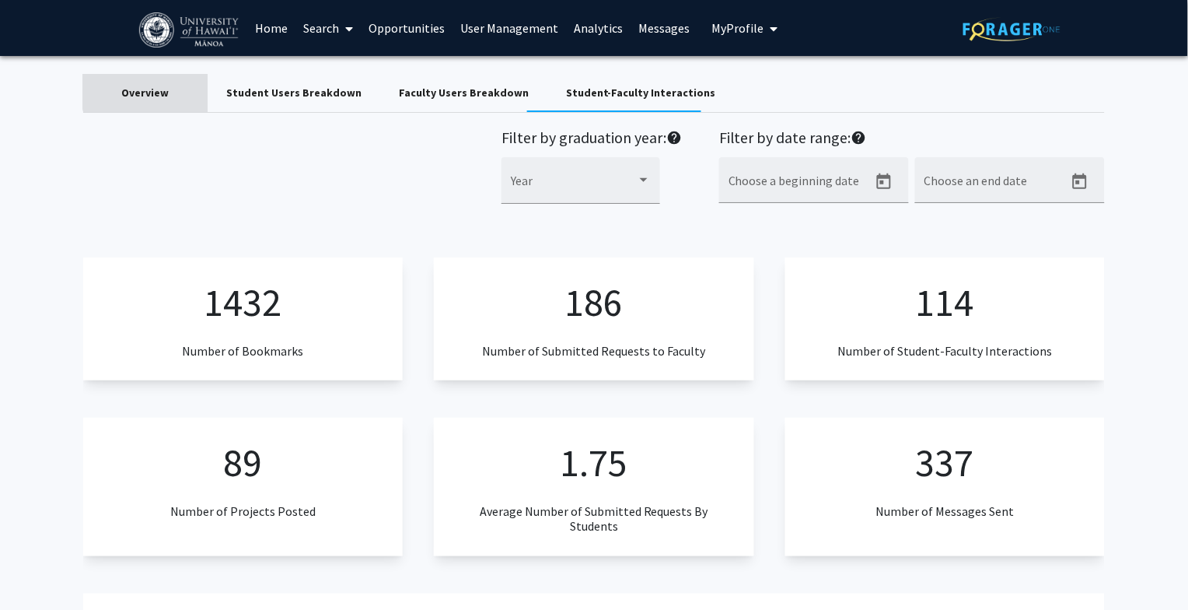
click at [159, 90] on div "Overview" at bounding box center [144, 93] width 47 height 16
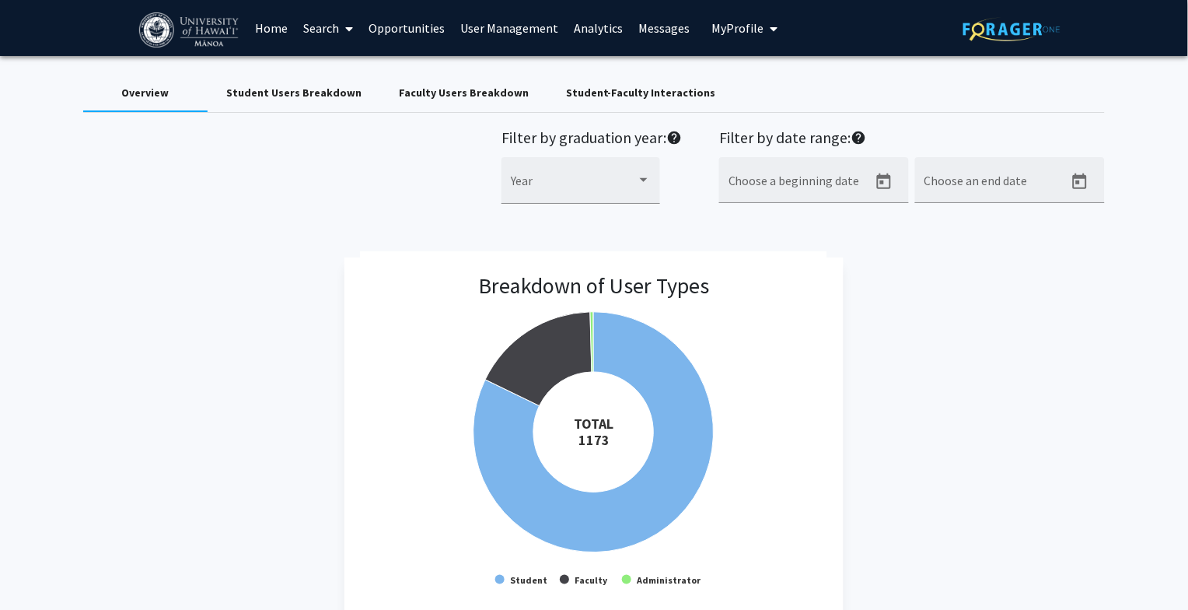
click at [567, 95] on div "Student-Faculty Interactions" at bounding box center [641, 93] width 150 height 16
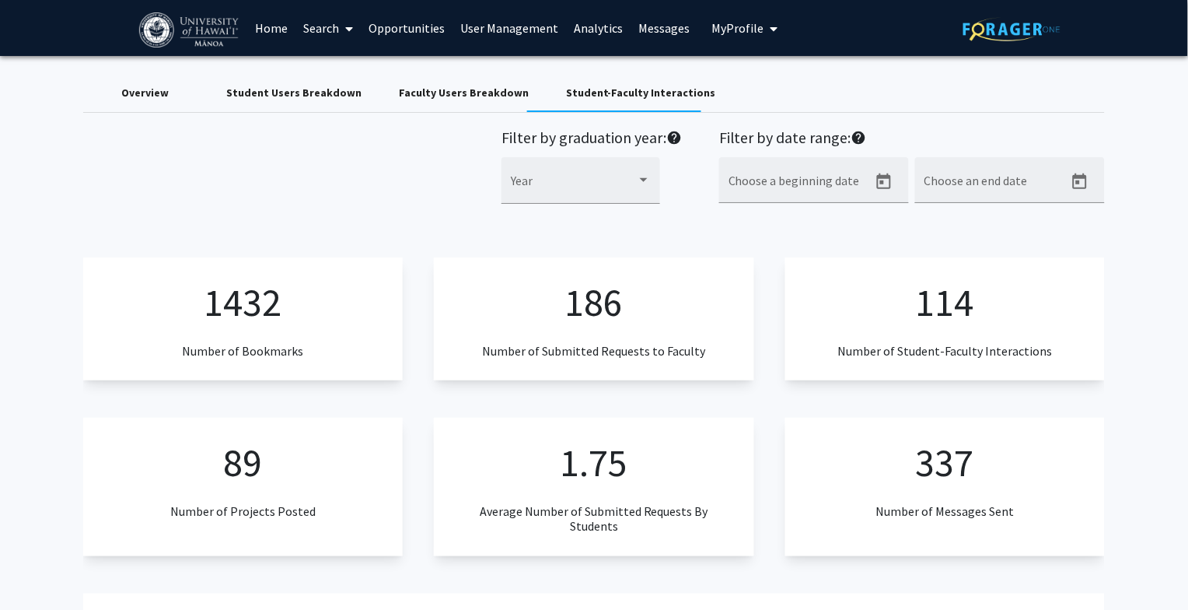
click at [747, 26] on span "My Profile" at bounding box center [738, 28] width 52 height 16
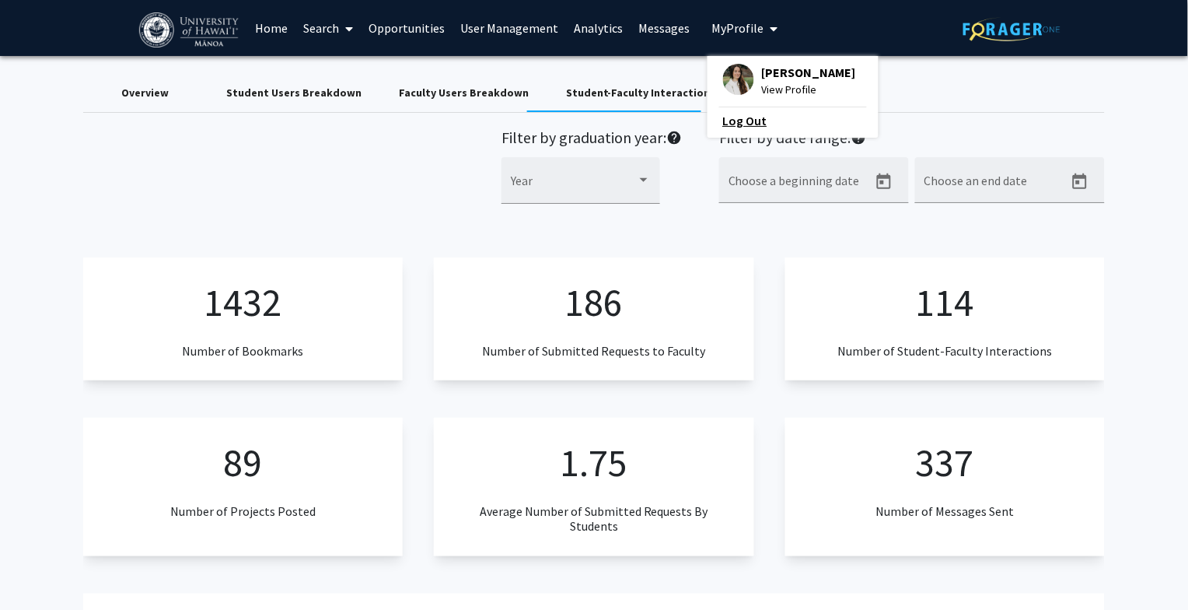
click at [723, 121] on link "Log Out" at bounding box center [793, 120] width 140 height 19
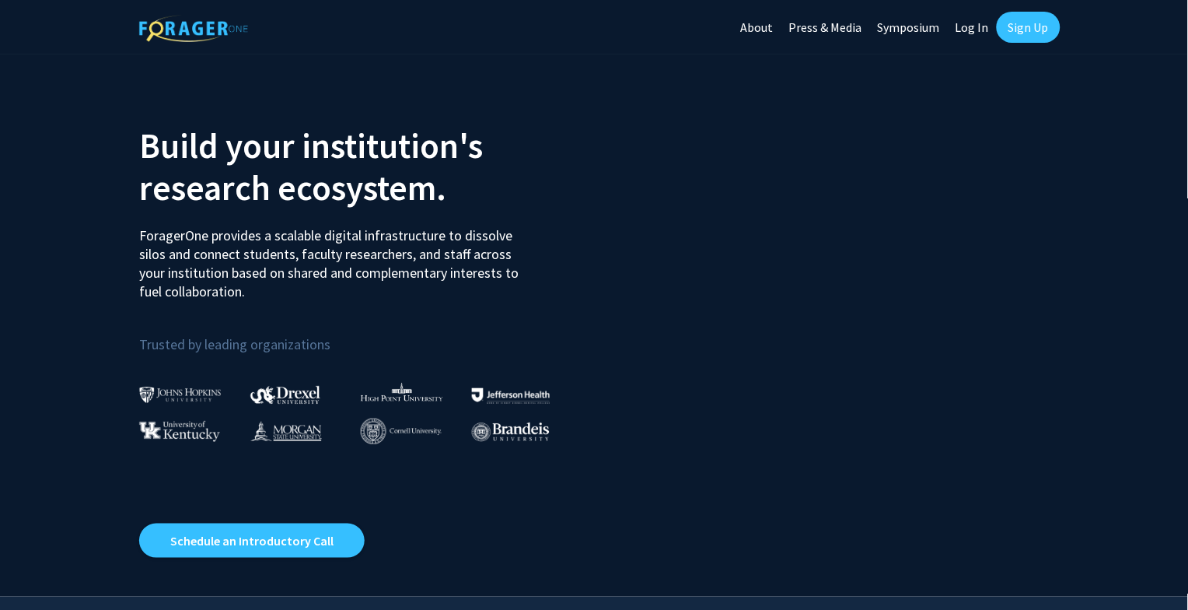
click at [965, 30] on link "Log In" at bounding box center [972, 27] width 49 height 54
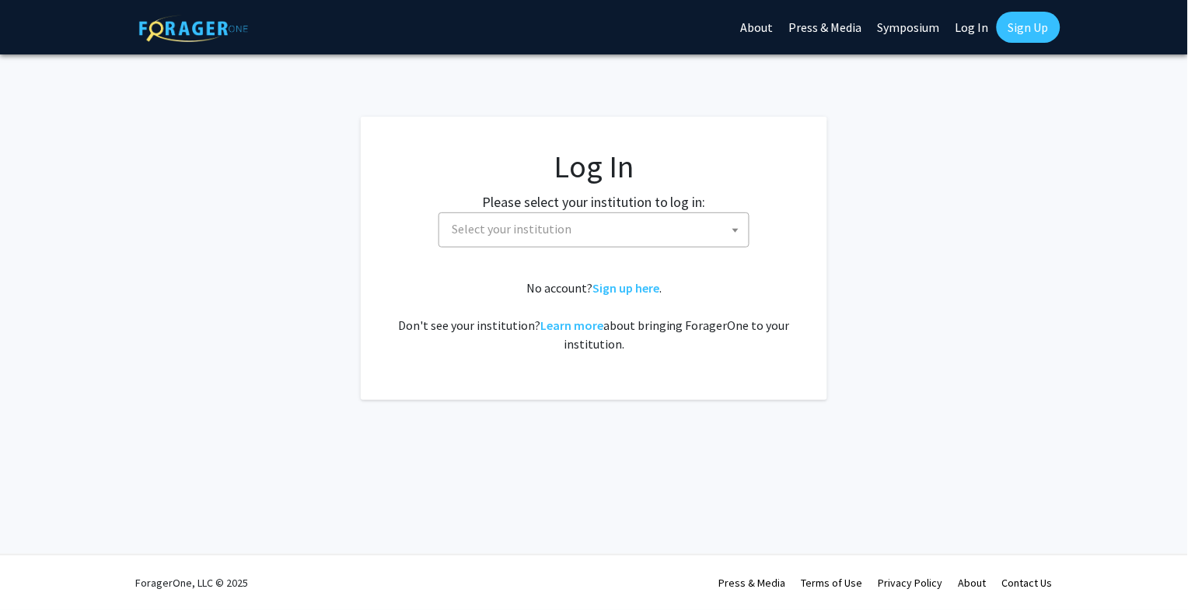
click at [560, 234] on span "Select your institution" at bounding box center [512, 229] width 120 height 16
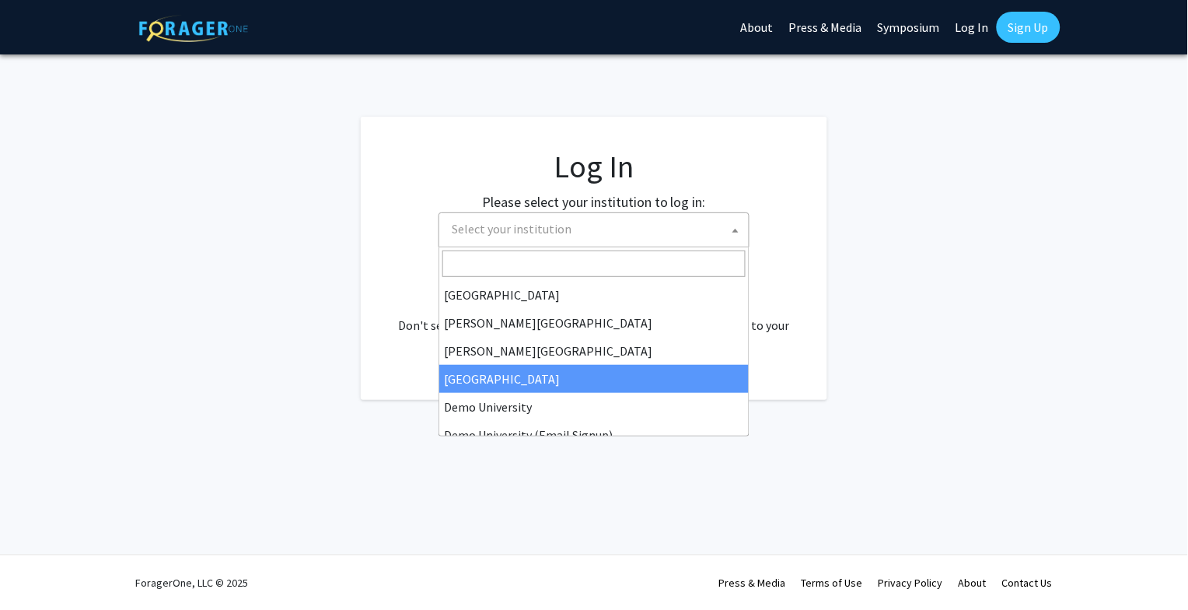
scroll to position [31, 0]
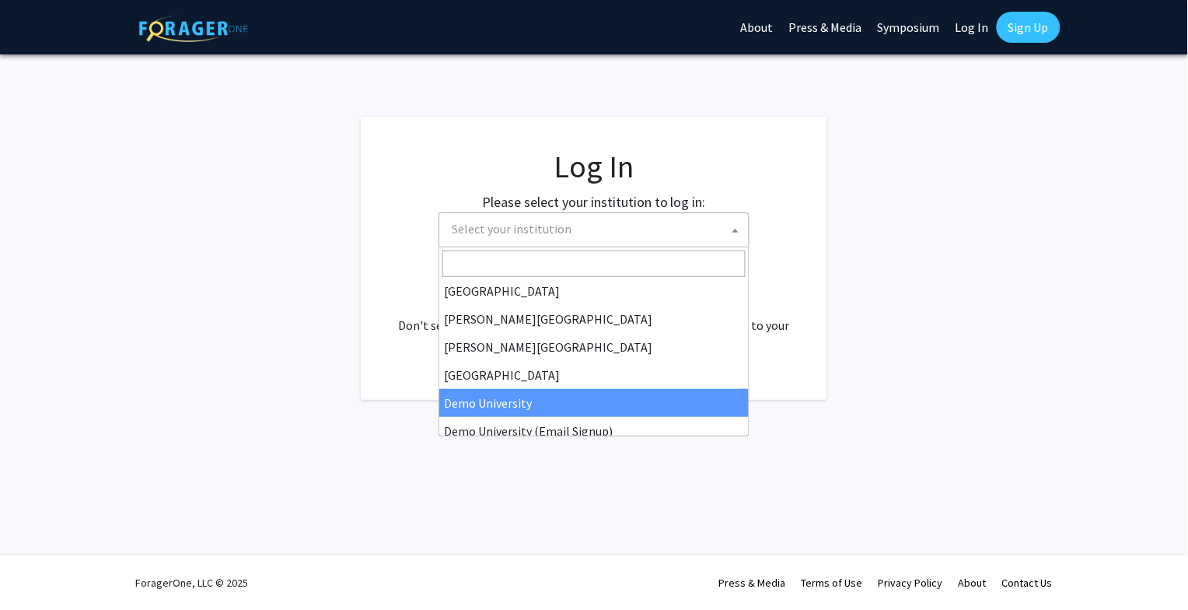
select select "8"
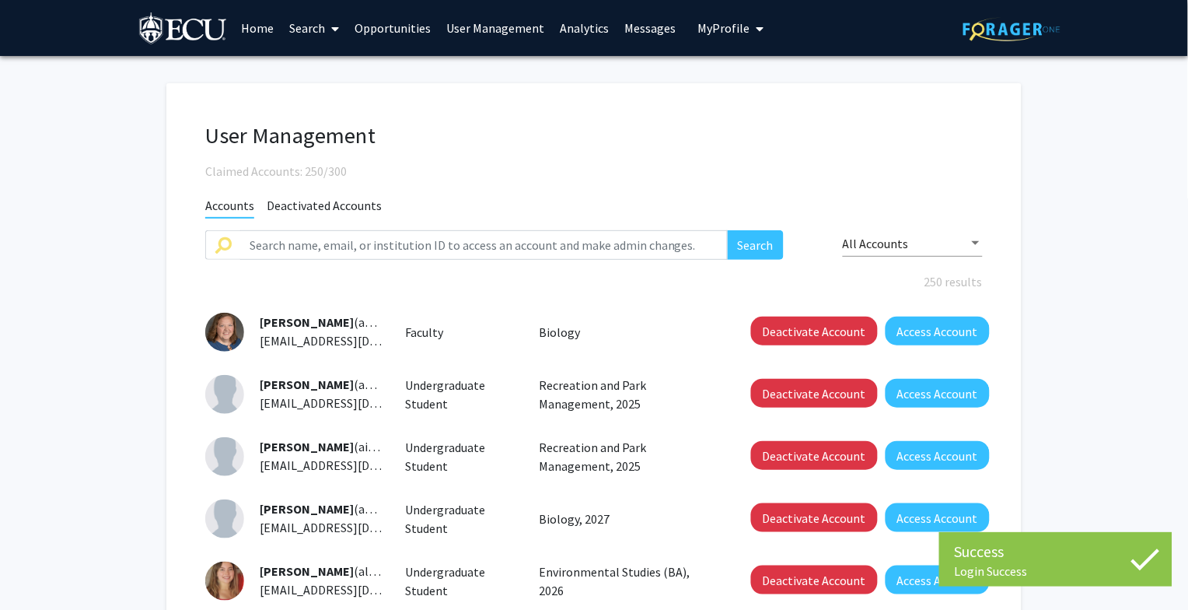
click at [498, 24] on link "User Management" at bounding box center [496, 28] width 114 height 54
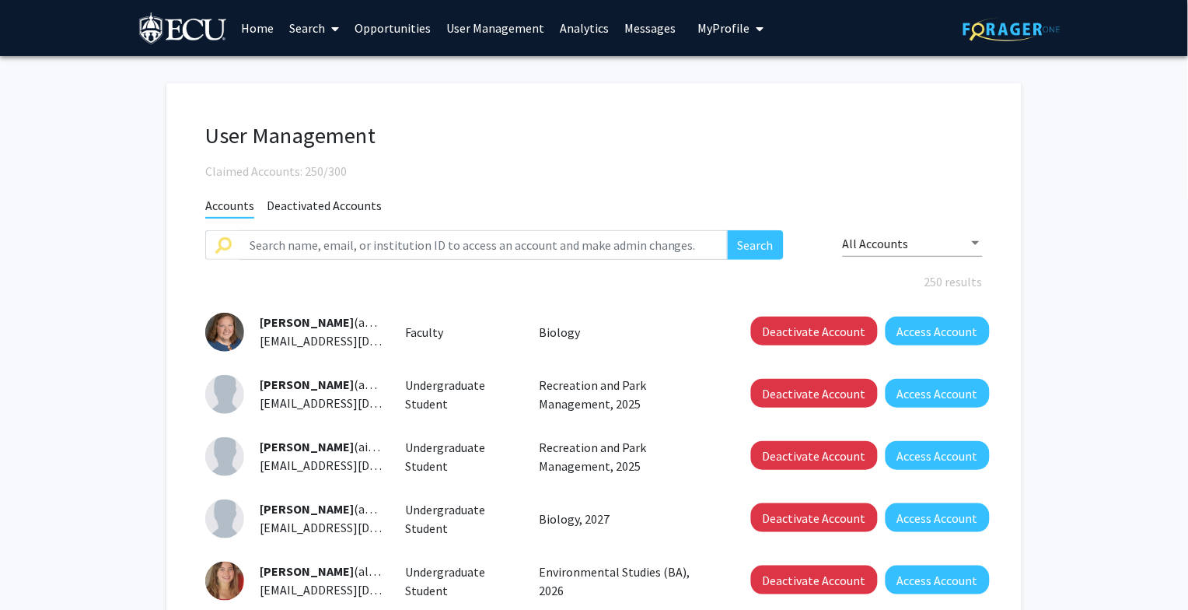
click at [576, 25] on link "Analytics" at bounding box center [584, 28] width 65 height 54
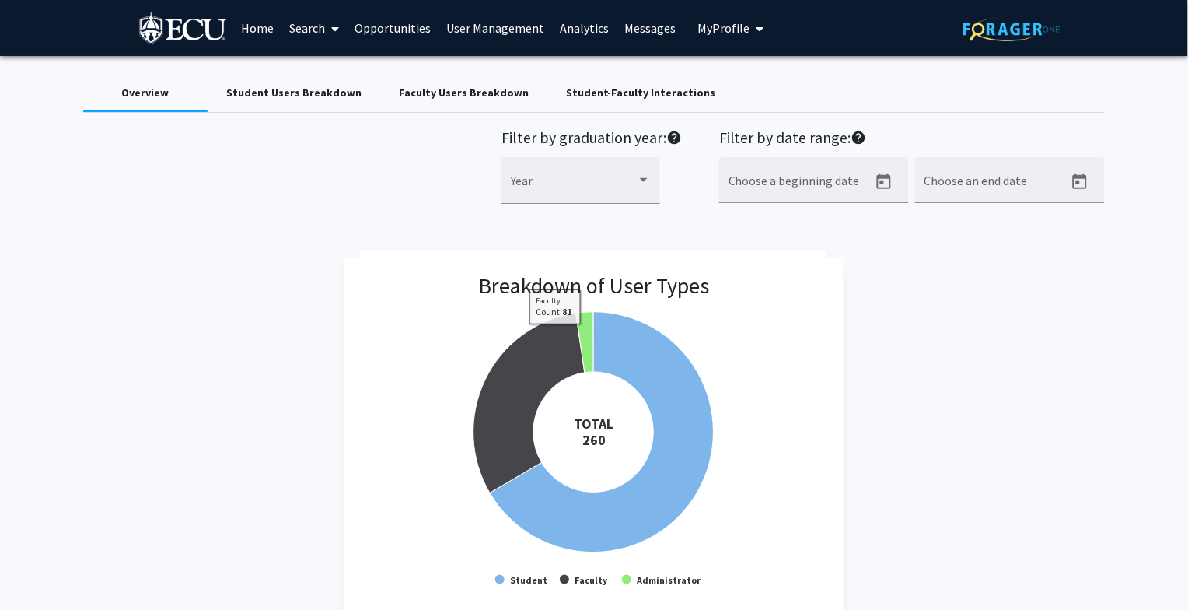
click at [312, 101] on div "Student Users Breakdown" at bounding box center [294, 93] width 173 height 37
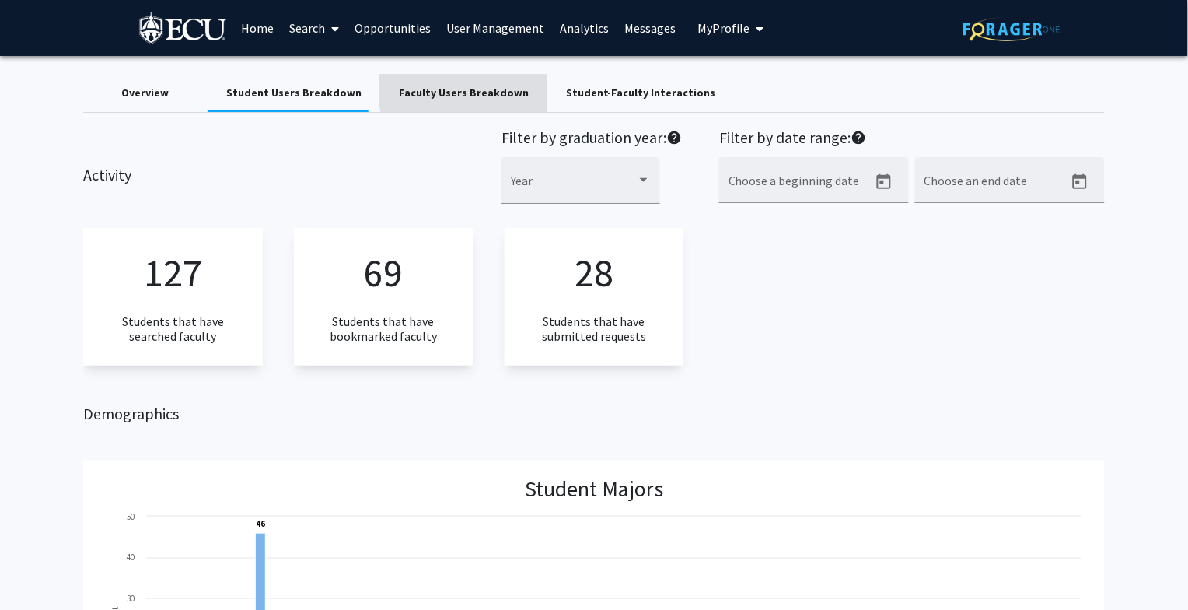
click at [473, 88] on div "Faculty Users Breakdown" at bounding box center [464, 93] width 130 height 16
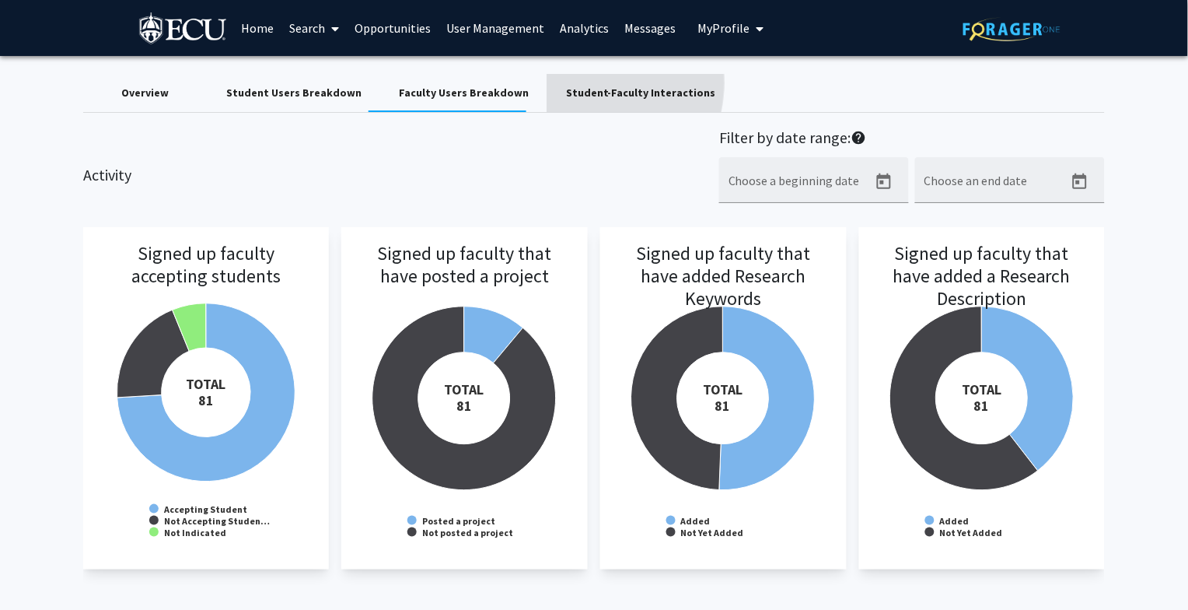
click at [558, 82] on div "Student-Faculty Interactions" at bounding box center [640, 93] width 187 height 37
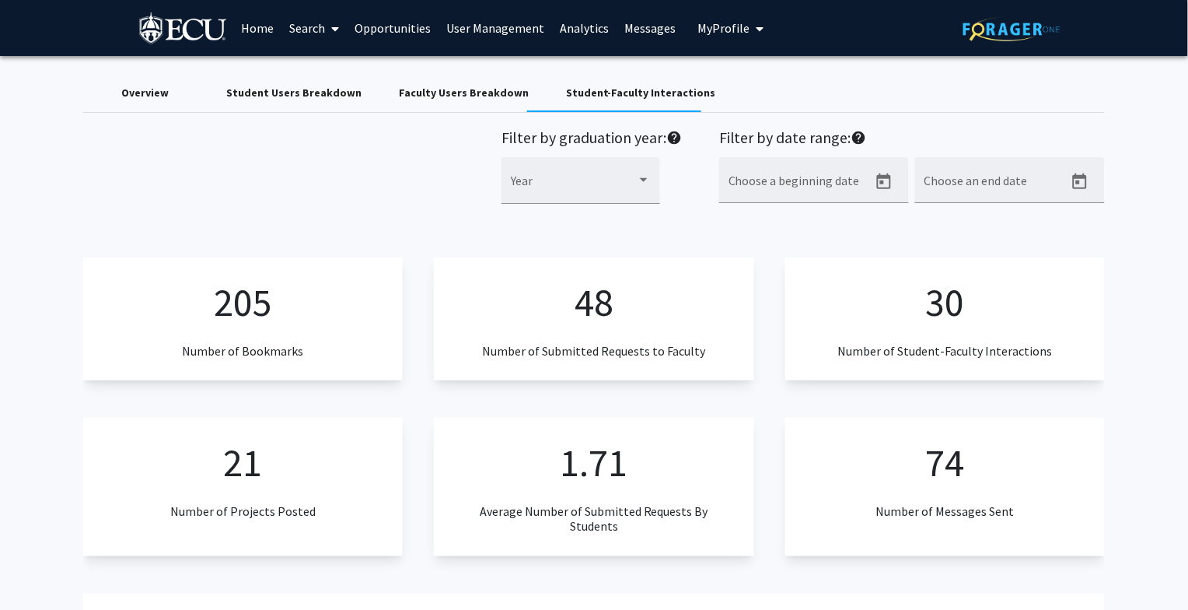
click at [728, 20] on span "My Profile" at bounding box center [723, 28] width 52 height 16
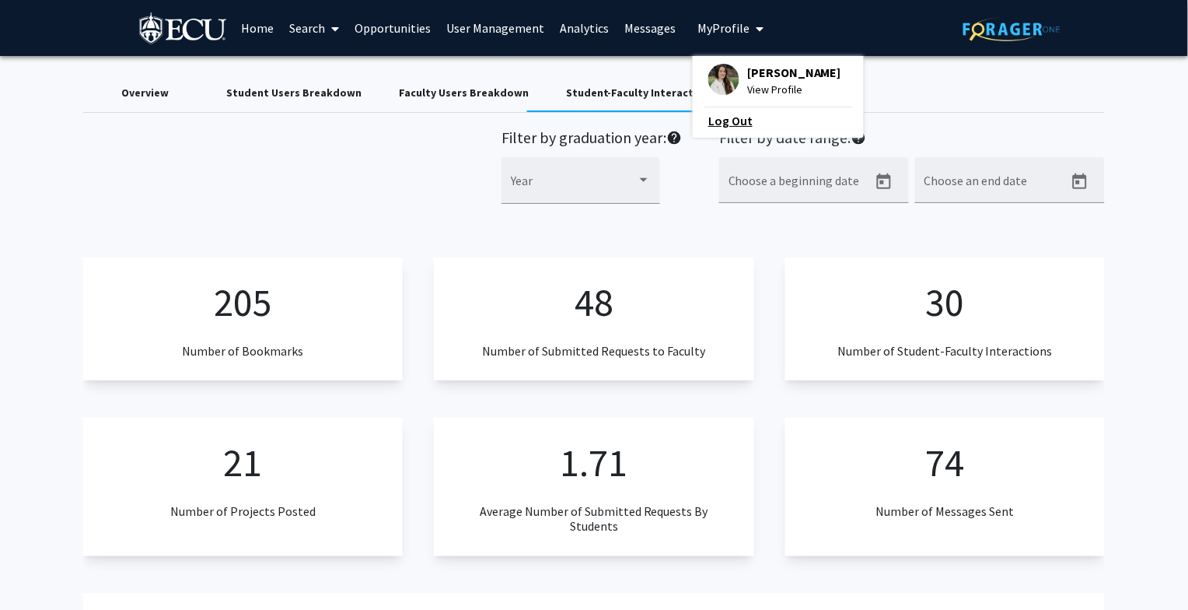
click at [720, 120] on link "Log Out" at bounding box center [778, 120] width 140 height 19
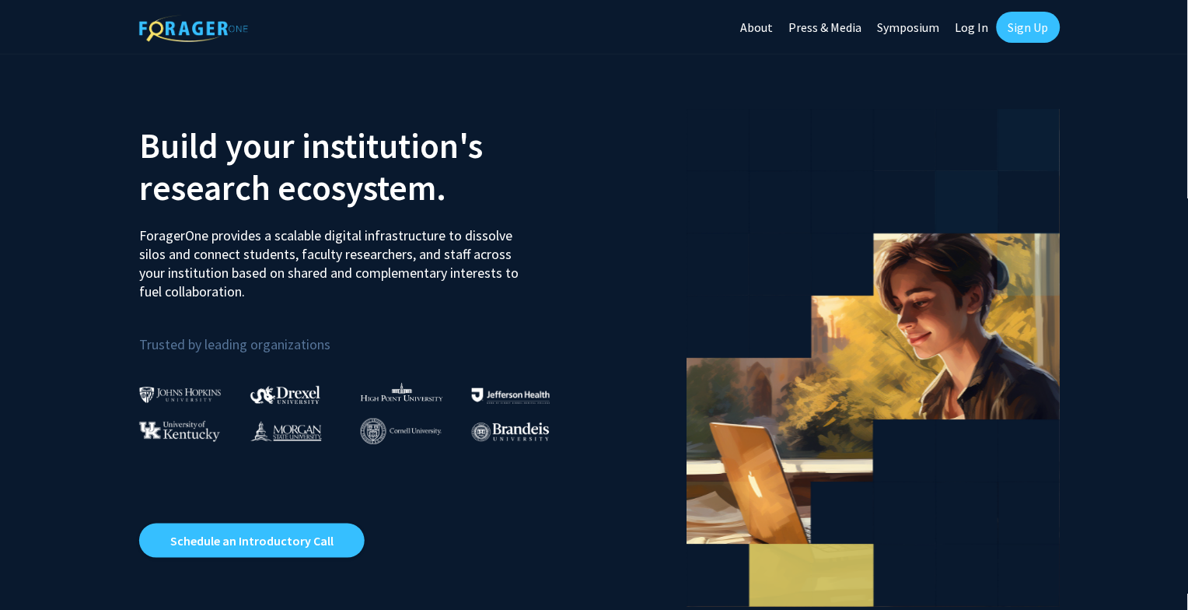
click at [980, 19] on link "Log In" at bounding box center [972, 27] width 49 height 54
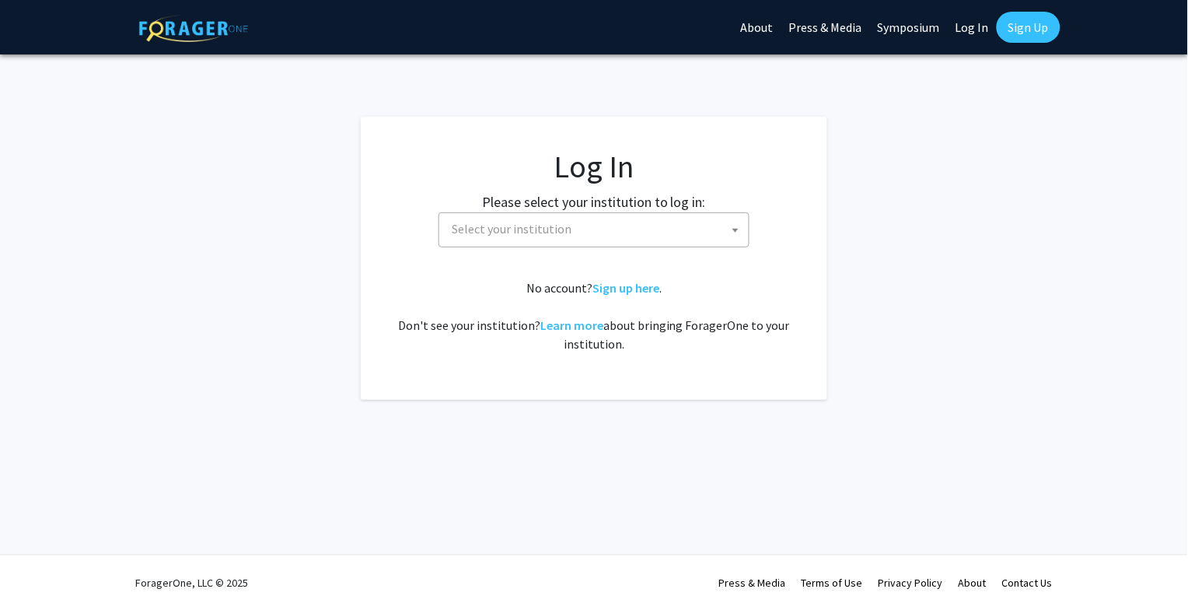
click at [640, 239] on span "Select your institution" at bounding box center [597, 229] width 303 height 32
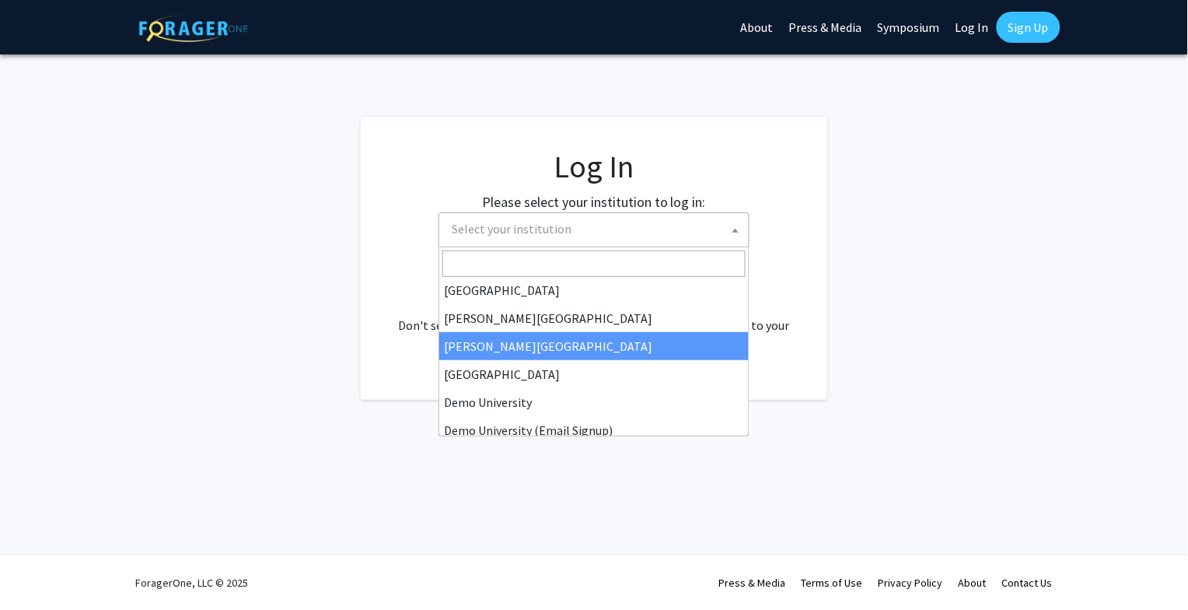
scroll to position [50, 0]
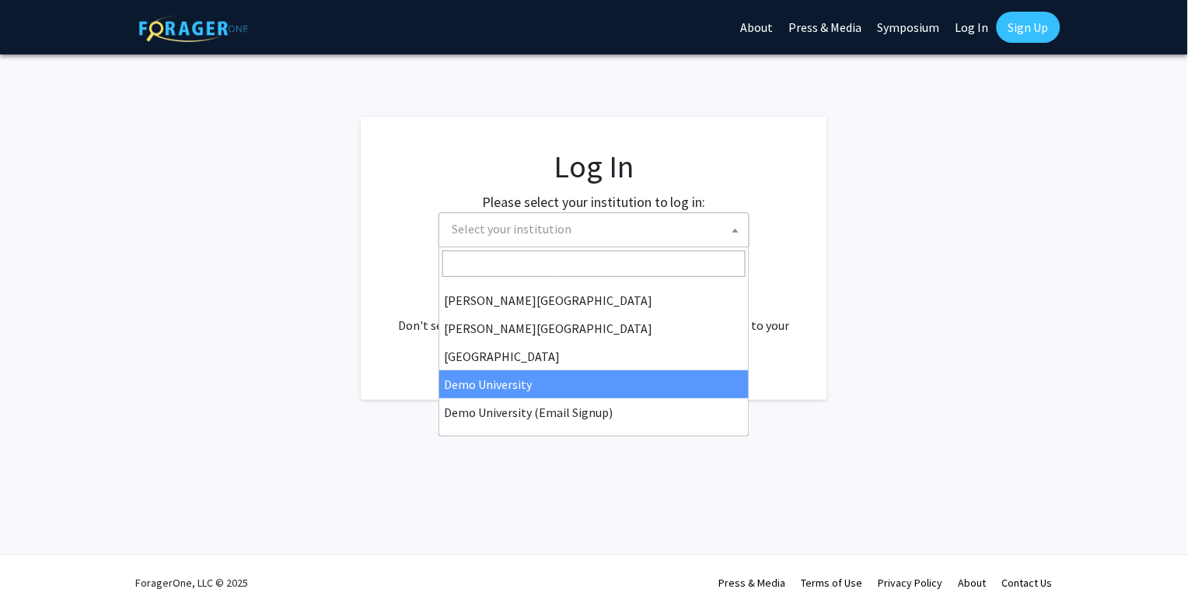
select select "8"
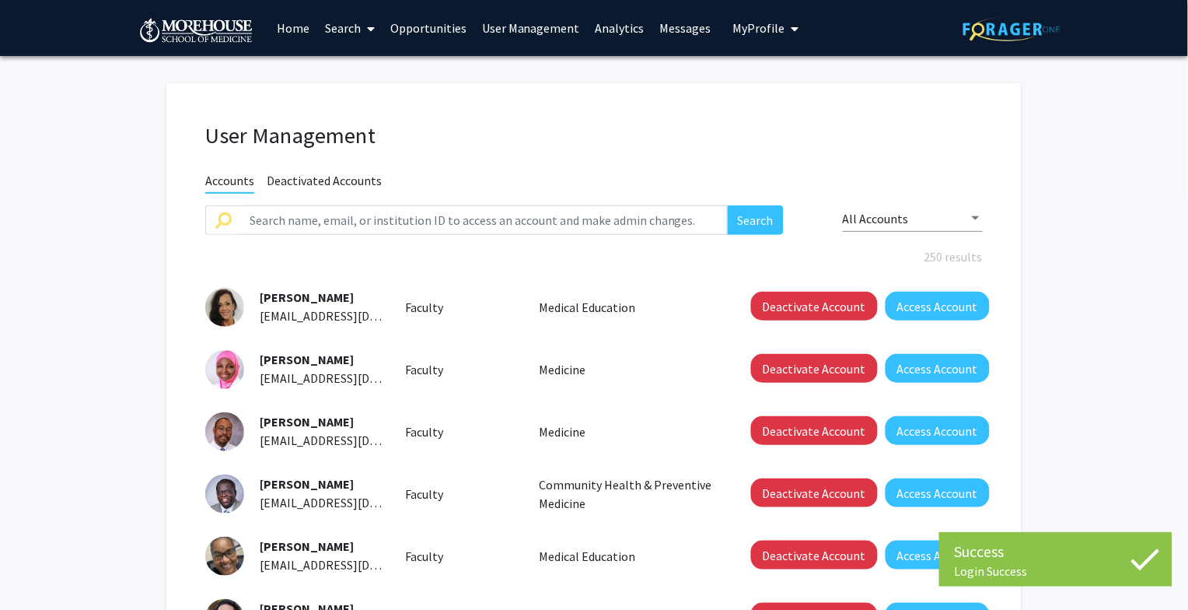
click at [502, 26] on link "User Management" at bounding box center [531, 28] width 114 height 54
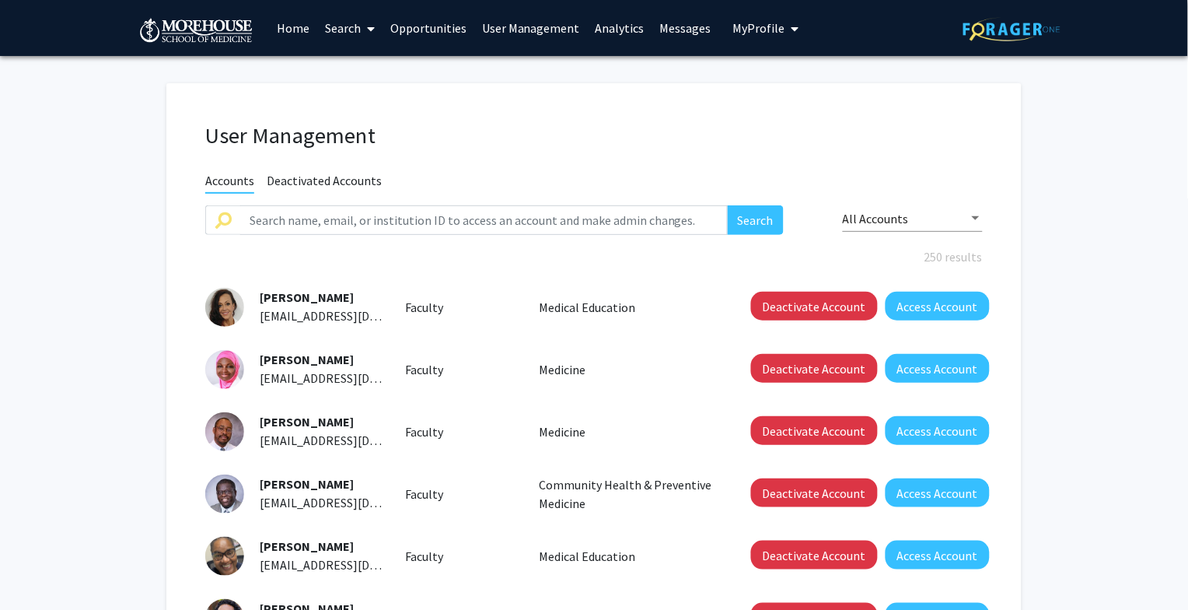
click at [603, 23] on link "Analytics" at bounding box center [620, 28] width 65 height 54
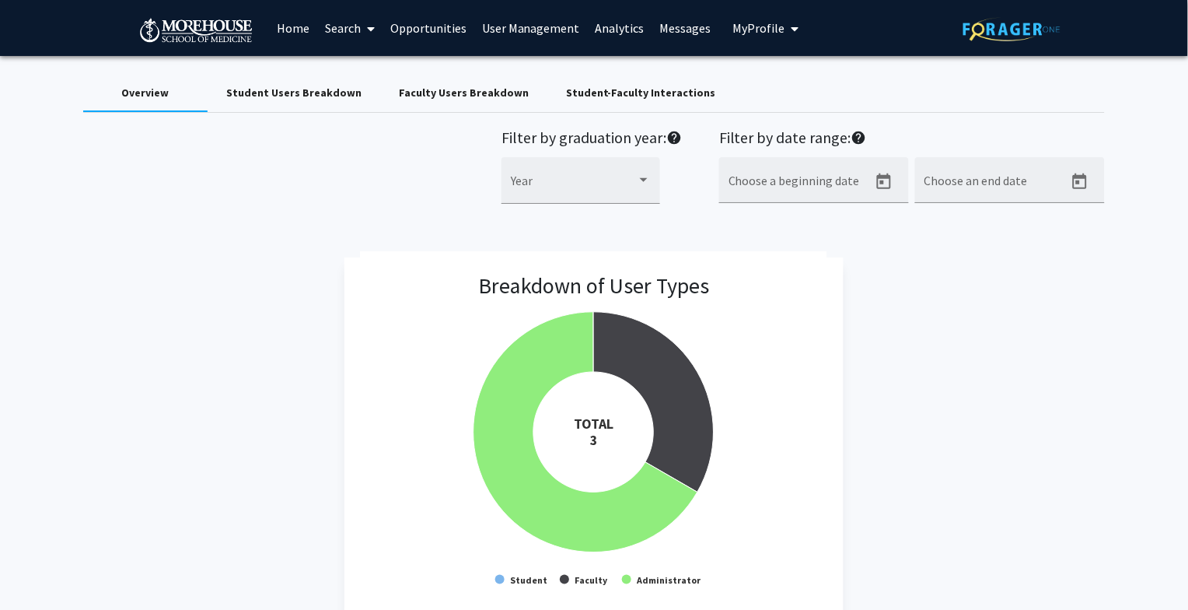
click at [502, 22] on link "User Management" at bounding box center [531, 28] width 114 height 54
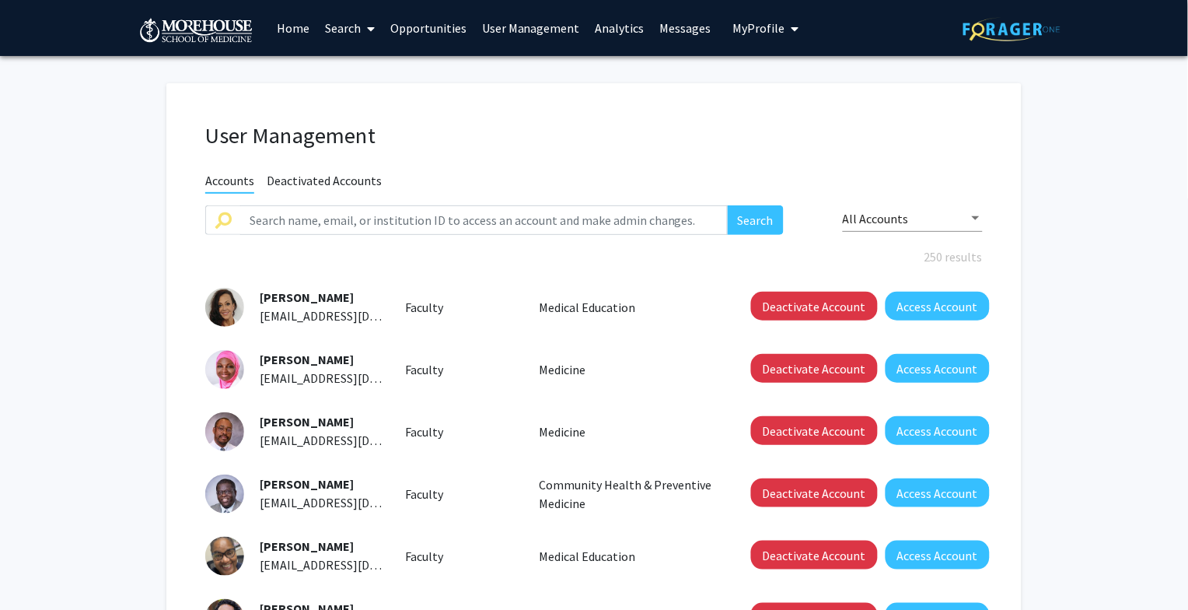
click at [607, 34] on link "Analytics" at bounding box center [620, 28] width 65 height 54
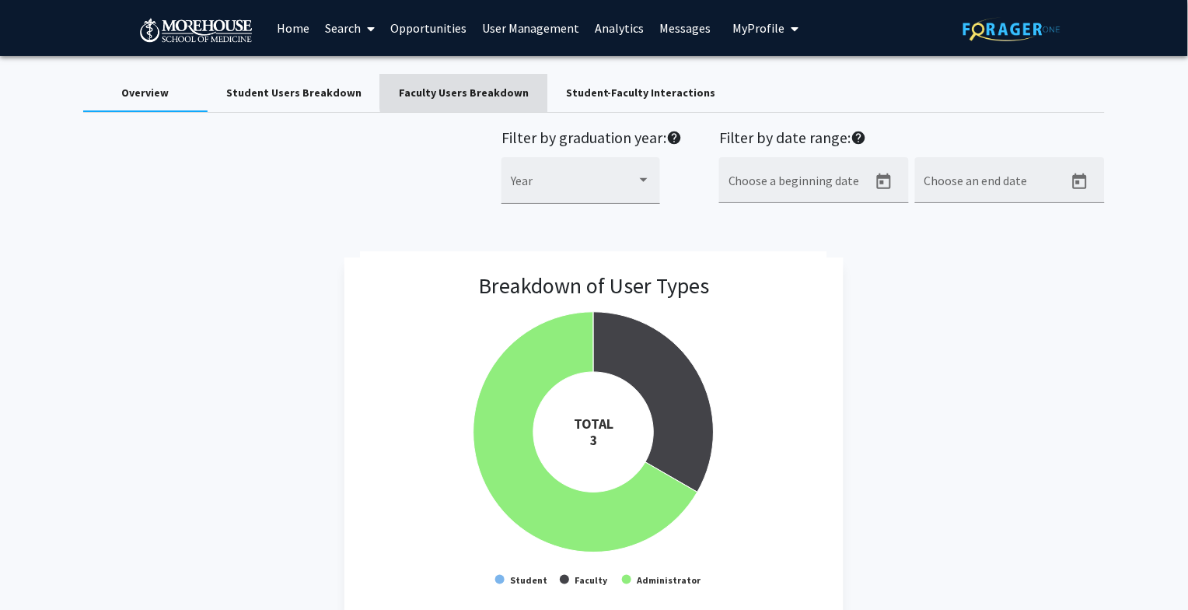
click at [468, 91] on div "Faculty Users Breakdown" at bounding box center [464, 93] width 130 height 16
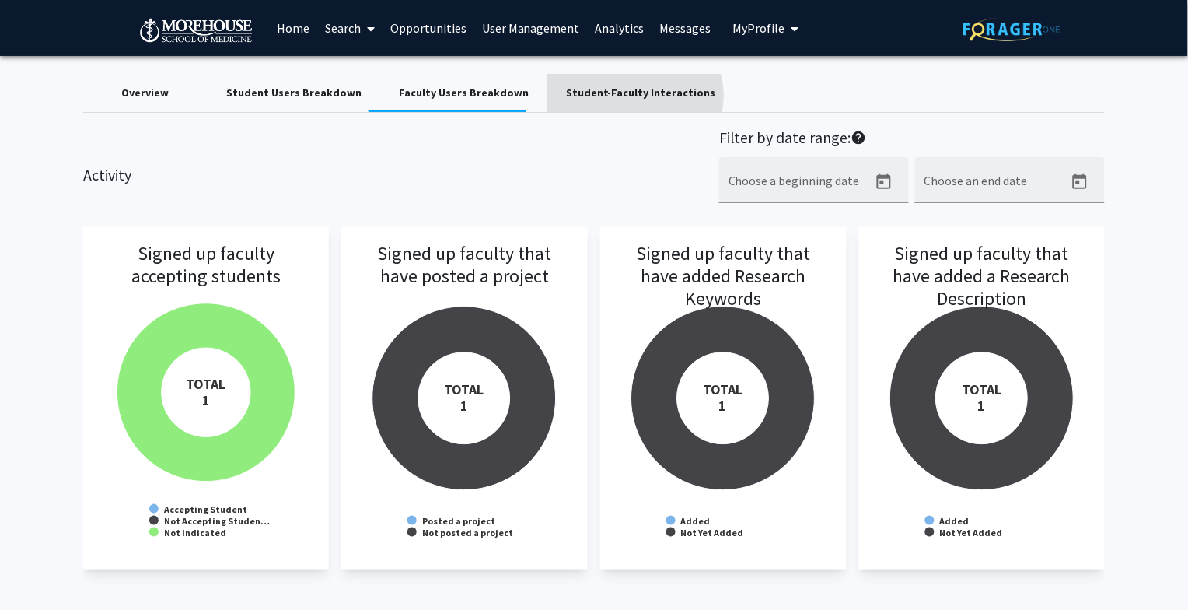
click at [610, 96] on div "Student-Faculty Interactions" at bounding box center [641, 93] width 150 height 16
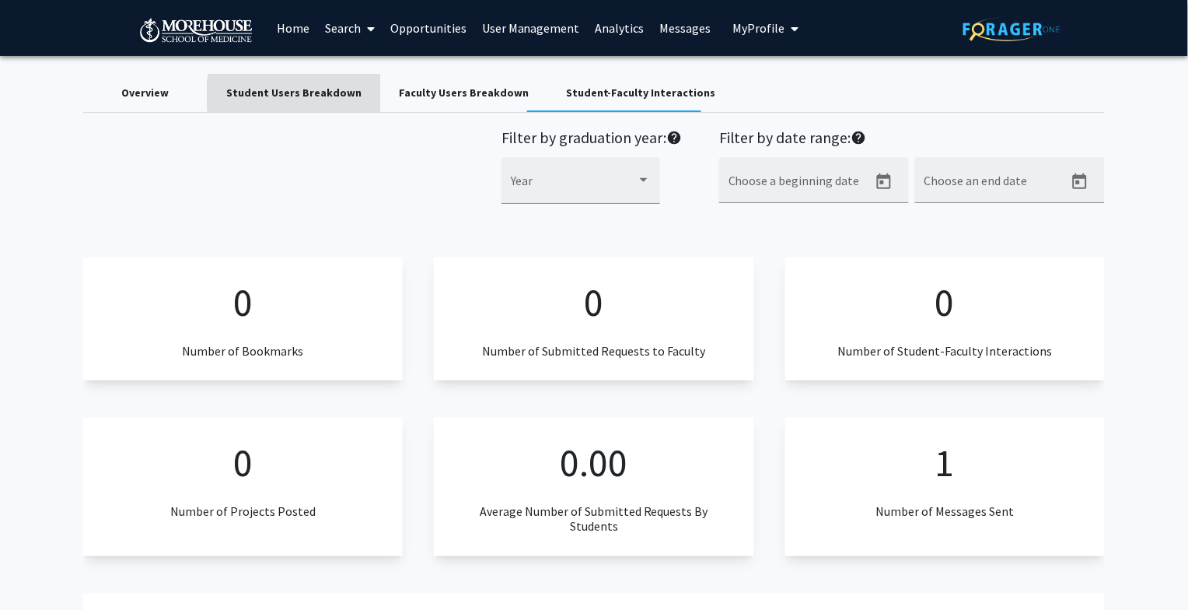
click at [334, 95] on div "Student Users Breakdown" at bounding box center [293, 93] width 135 height 16
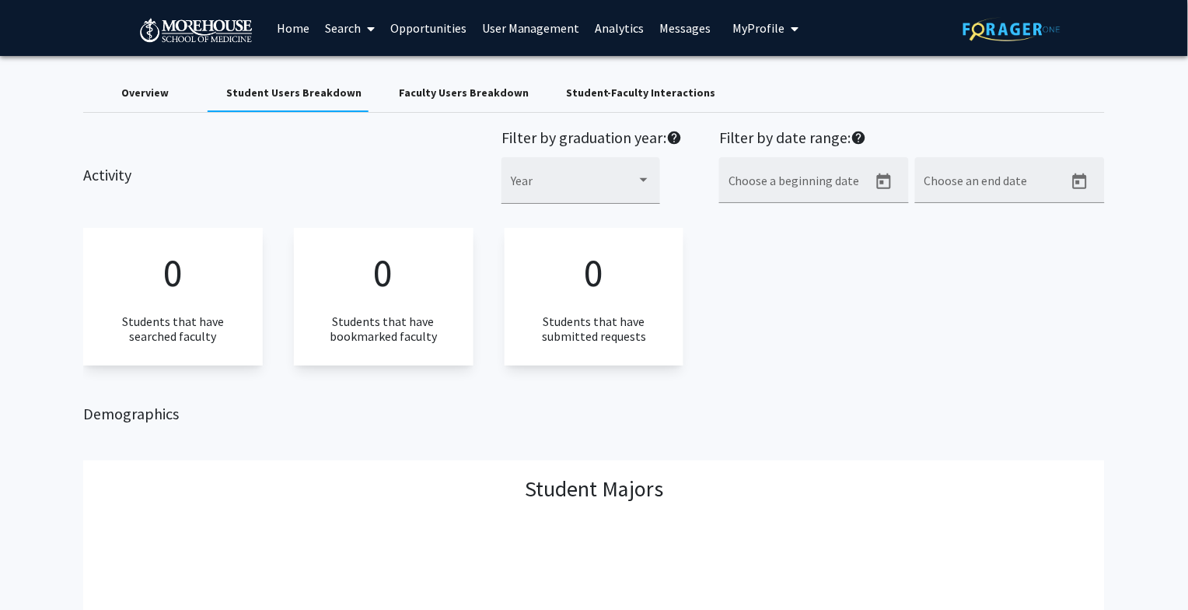
click at [145, 93] on div "Overview" at bounding box center [144, 93] width 47 height 16
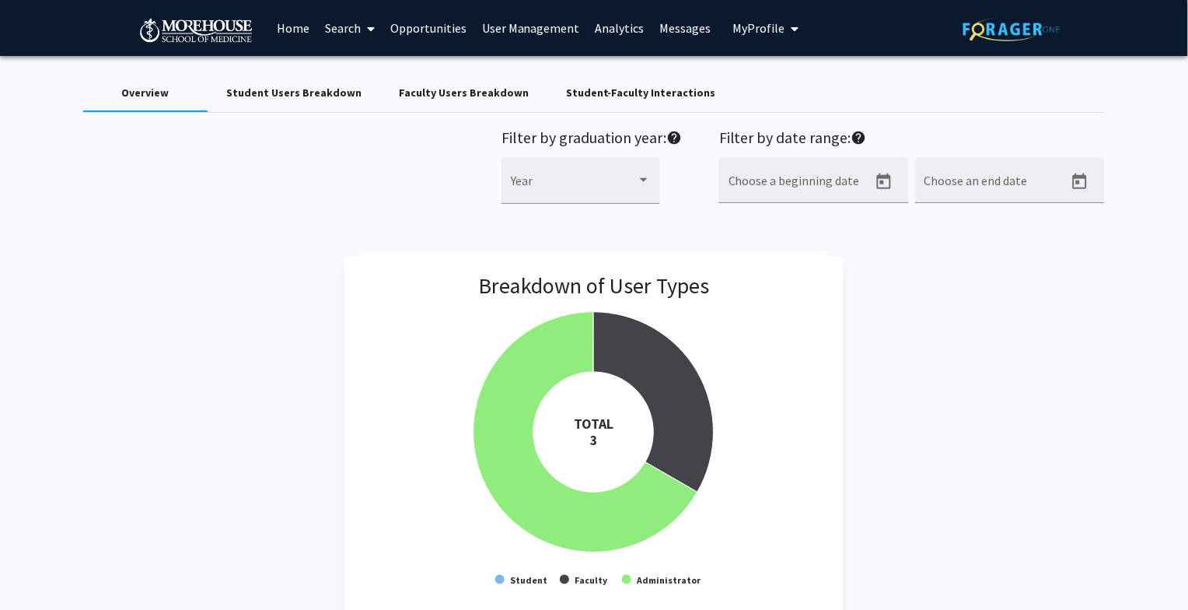
click at [537, 26] on link "User Management" at bounding box center [531, 28] width 114 height 54
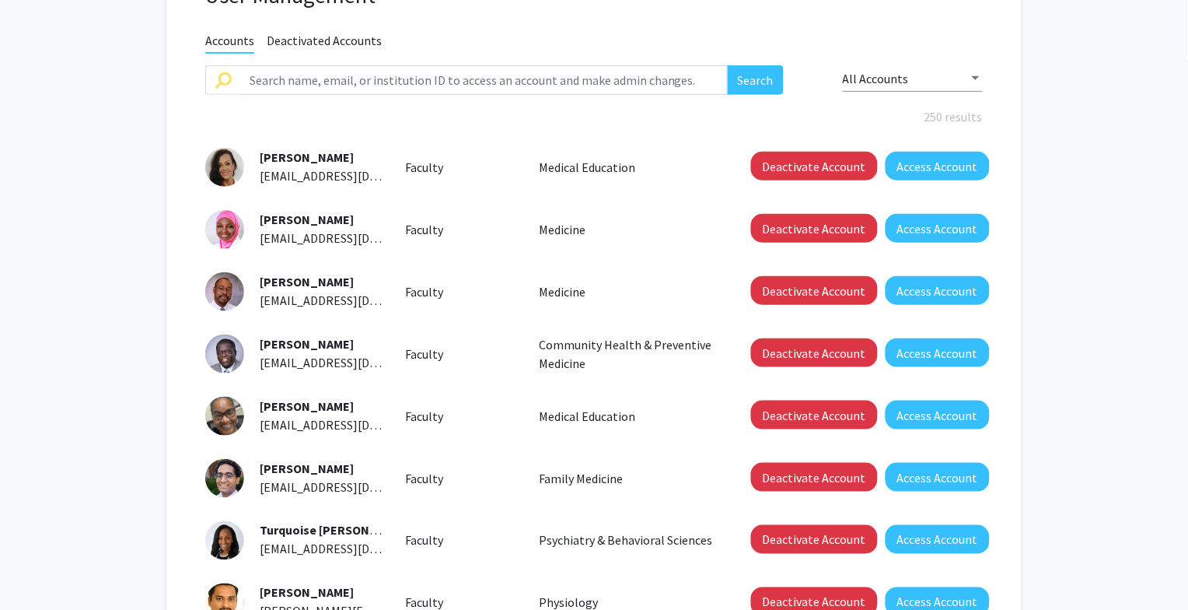
scroll to position [463, 0]
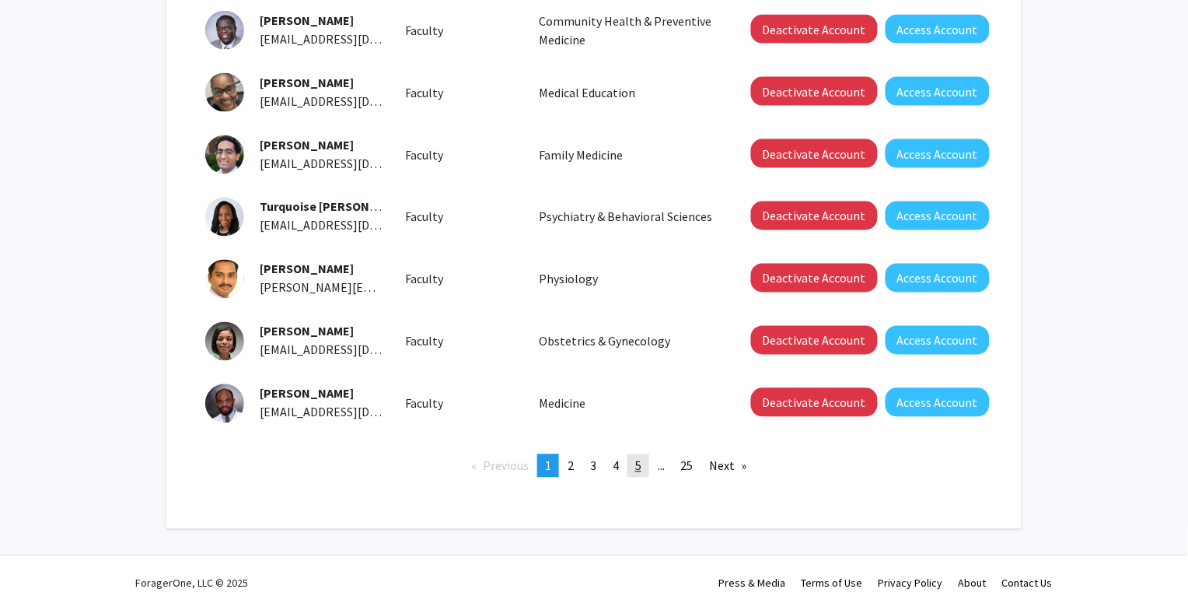
click at [645, 465] on link "page 5" at bounding box center [639, 465] width 22 height 23
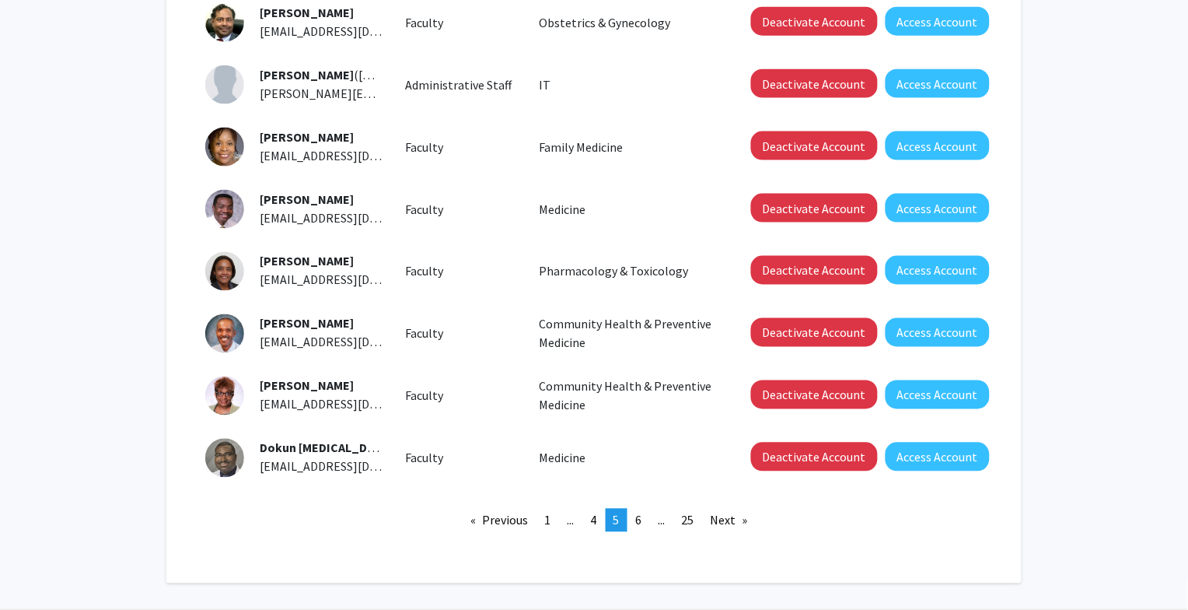
scroll to position [417, 0]
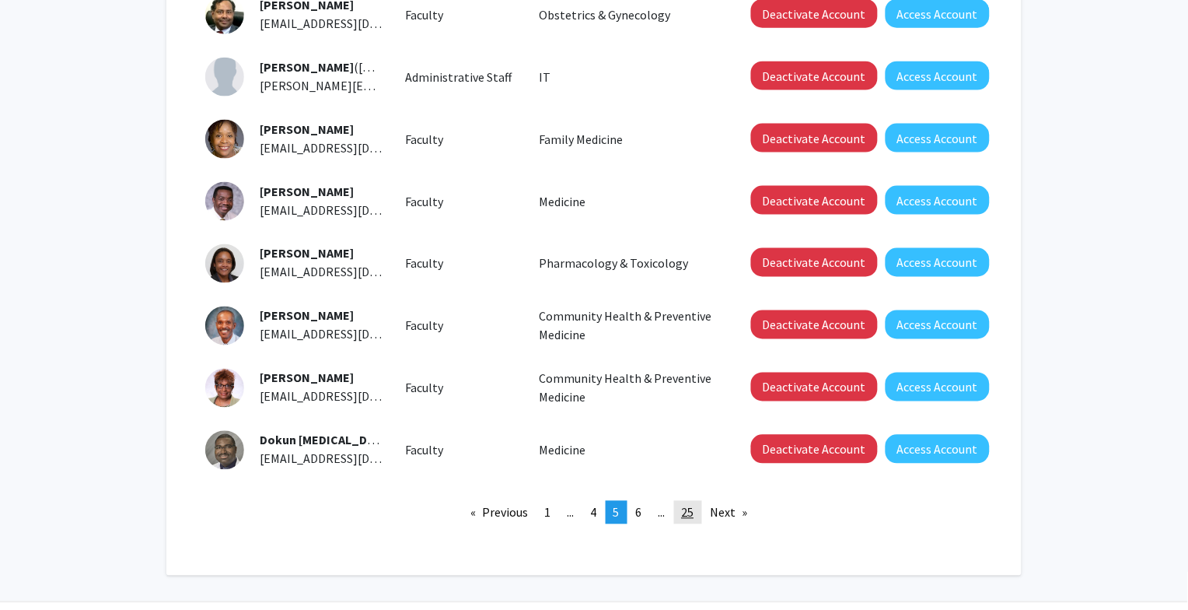
click at [682, 513] on link "page 25" at bounding box center [688, 512] width 28 height 23
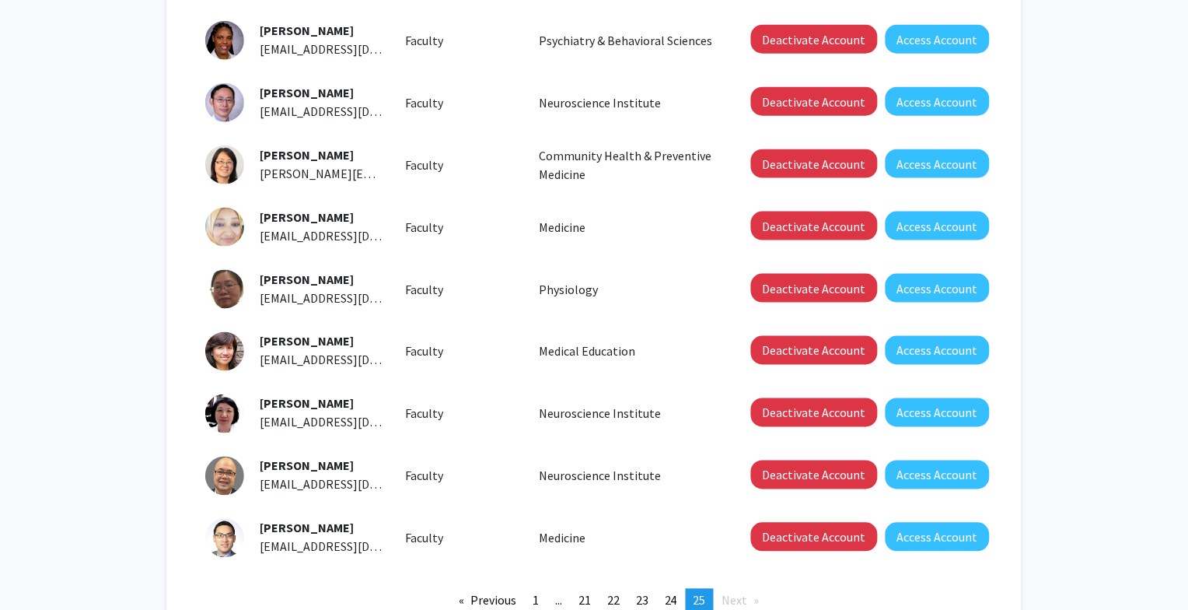
scroll to position [463, 0]
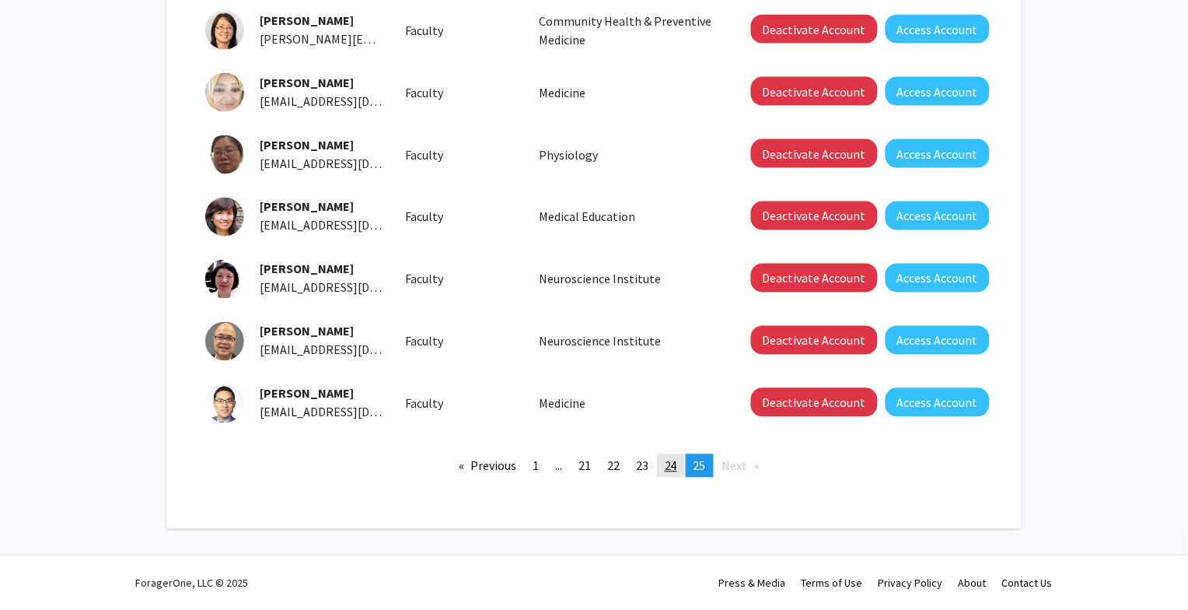
click at [673, 467] on span "24" at bounding box center [671, 466] width 12 height 16
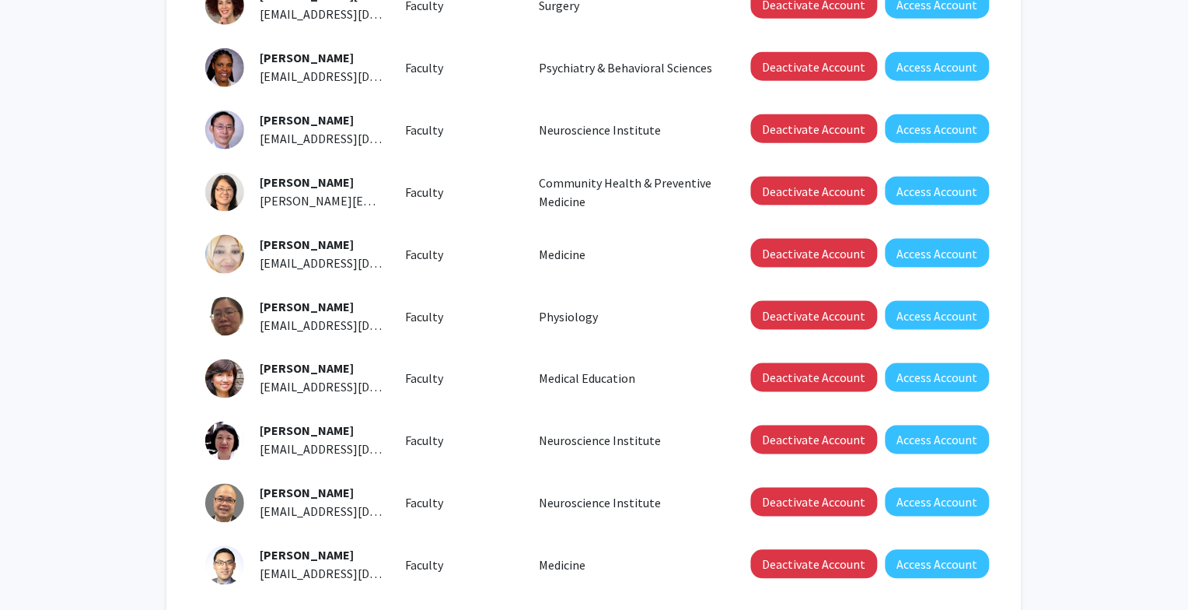
scroll to position [463, 0]
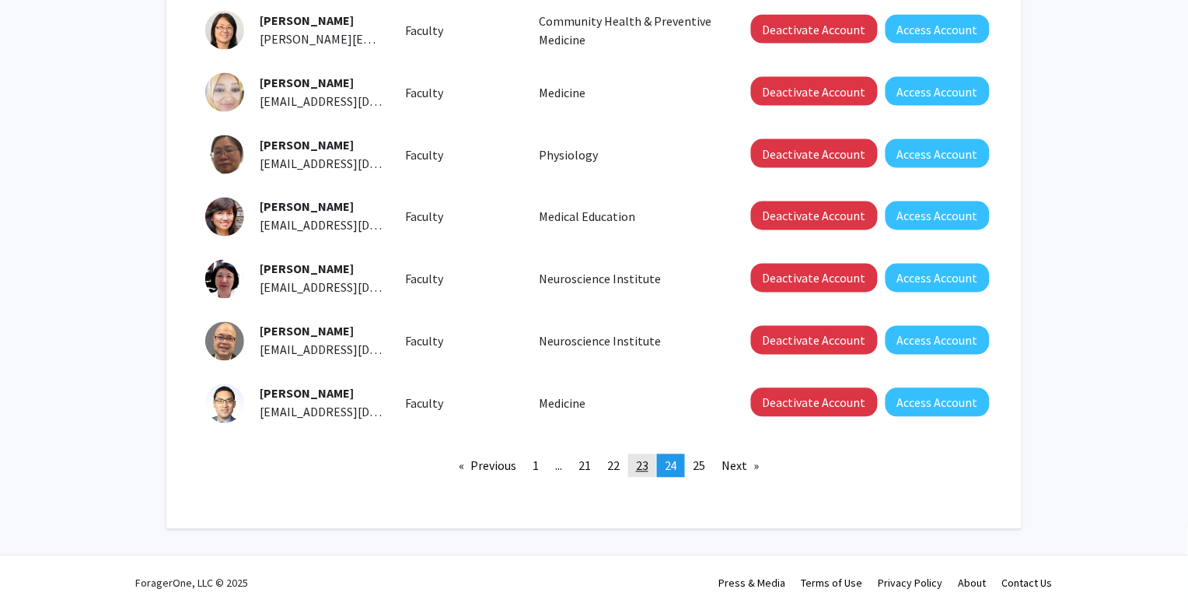
click at [635, 469] on link "page 23" at bounding box center [642, 465] width 28 height 23
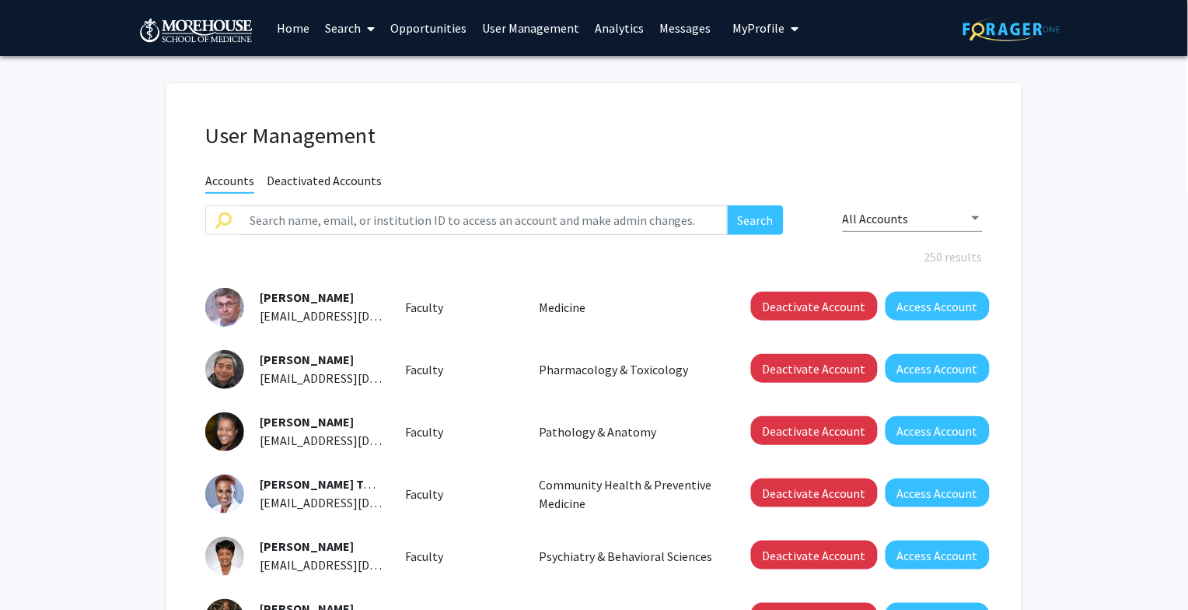
click at [618, 25] on link "Analytics" at bounding box center [620, 28] width 65 height 54
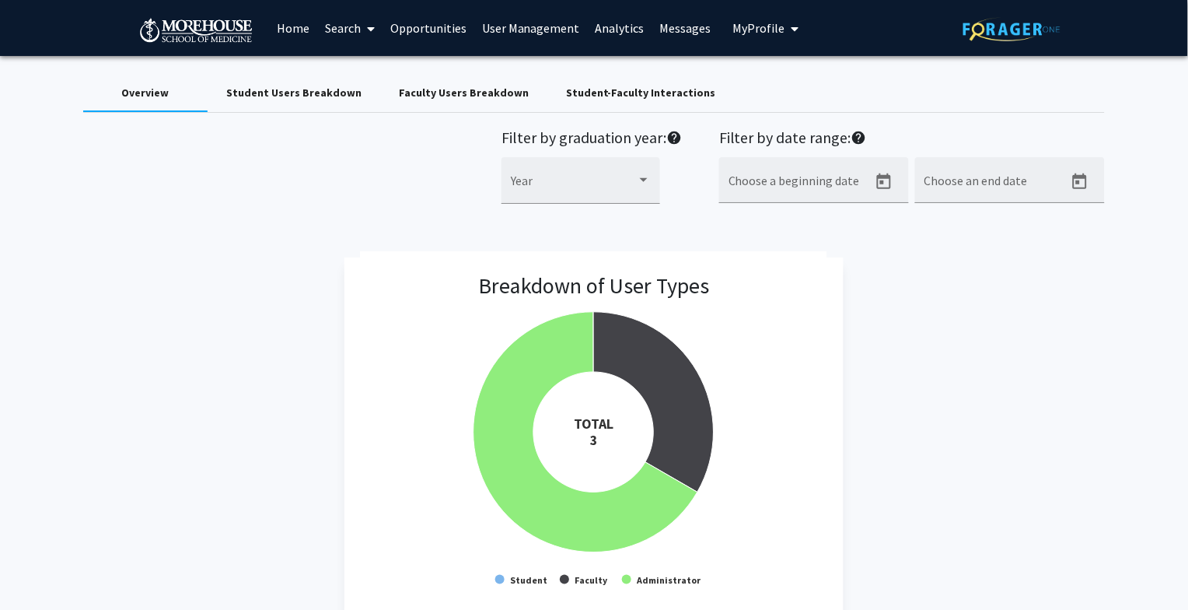
click at [298, 89] on div "Student Users Breakdown" at bounding box center [293, 93] width 135 height 16
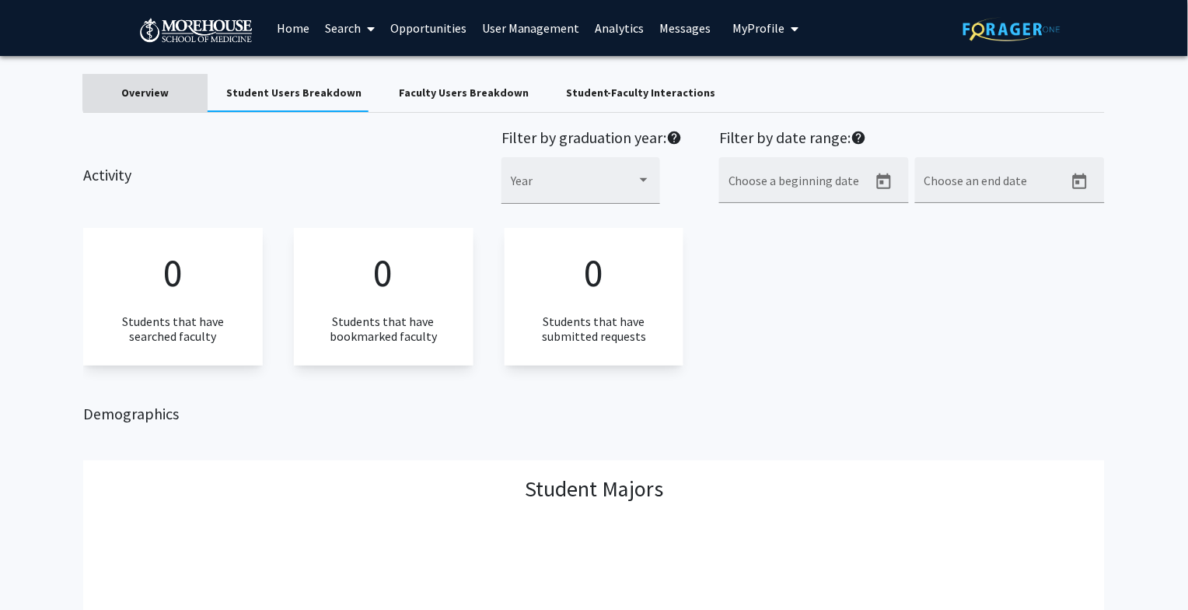
click at [163, 87] on div "Overview" at bounding box center [144, 93] width 47 height 16
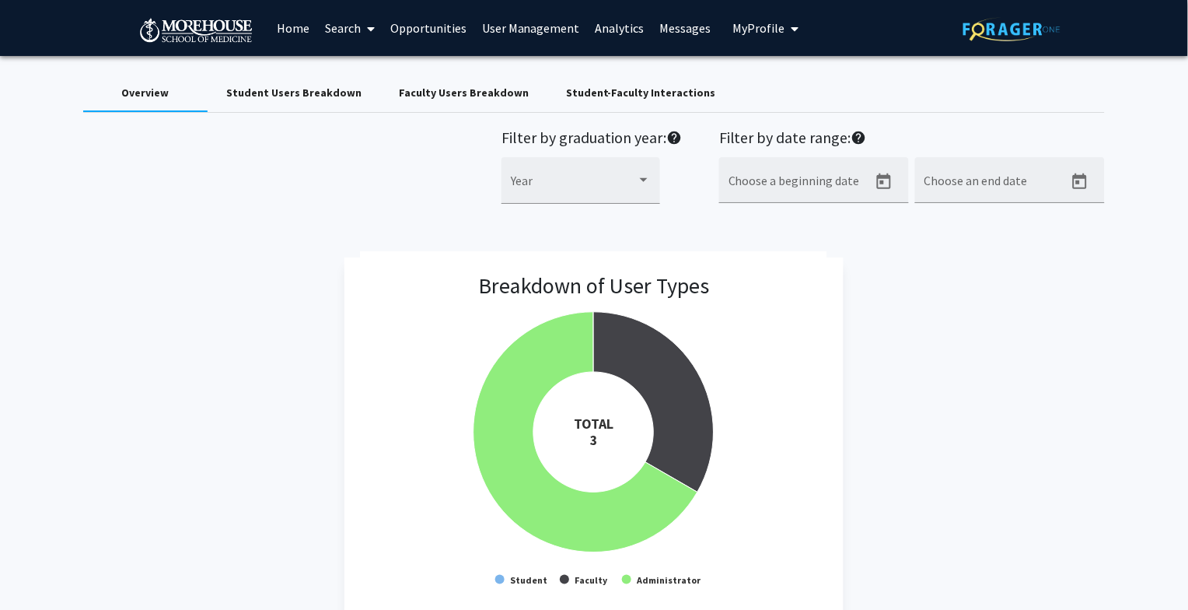
click at [540, 25] on link "User Management" at bounding box center [531, 28] width 114 height 54
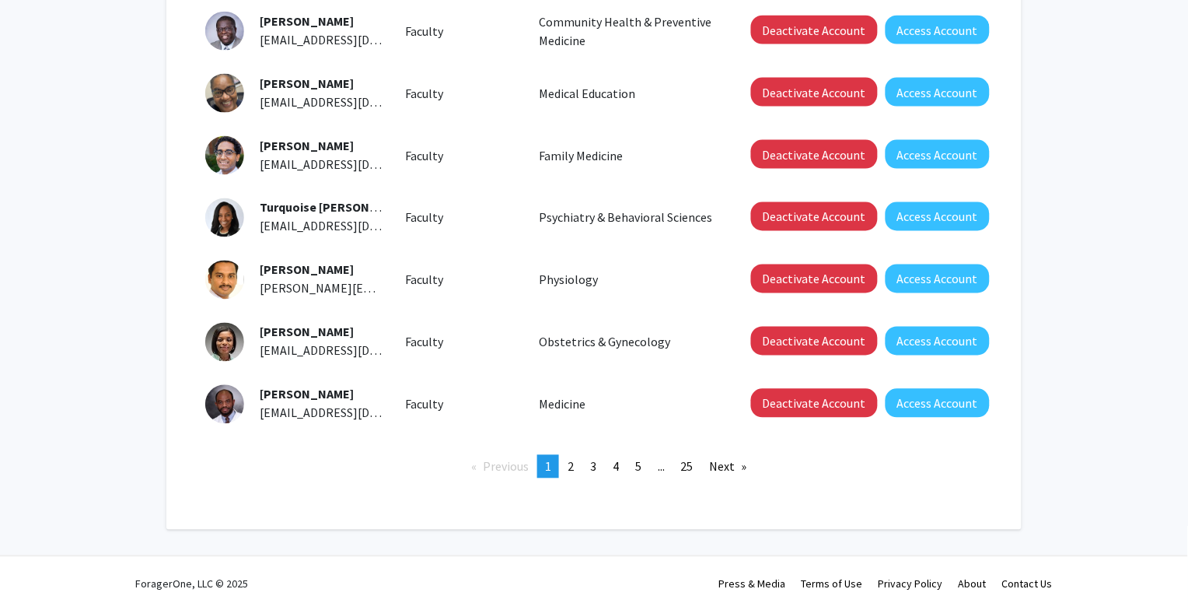
scroll to position [463, 0]
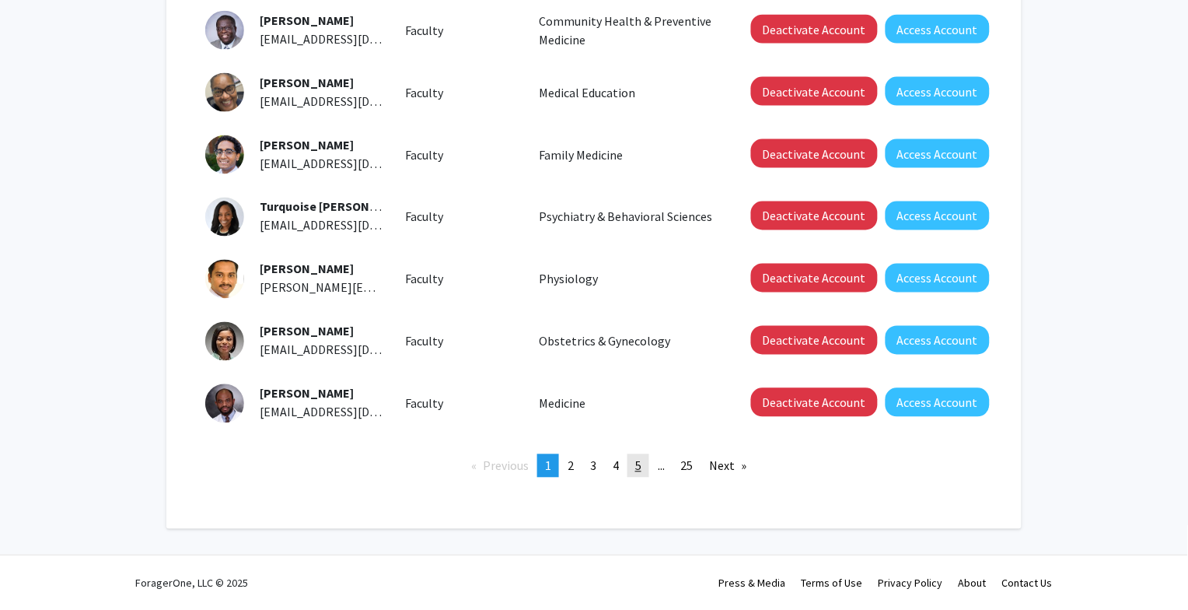
click at [638, 458] on span "5" at bounding box center [638, 466] width 6 height 16
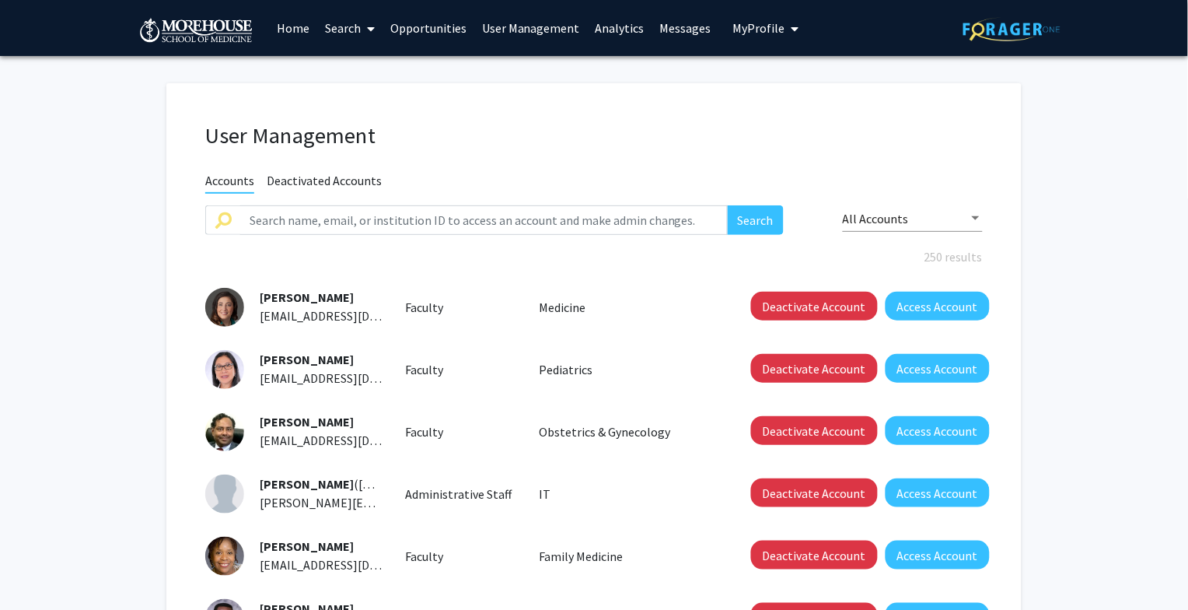
scroll to position [463, 0]
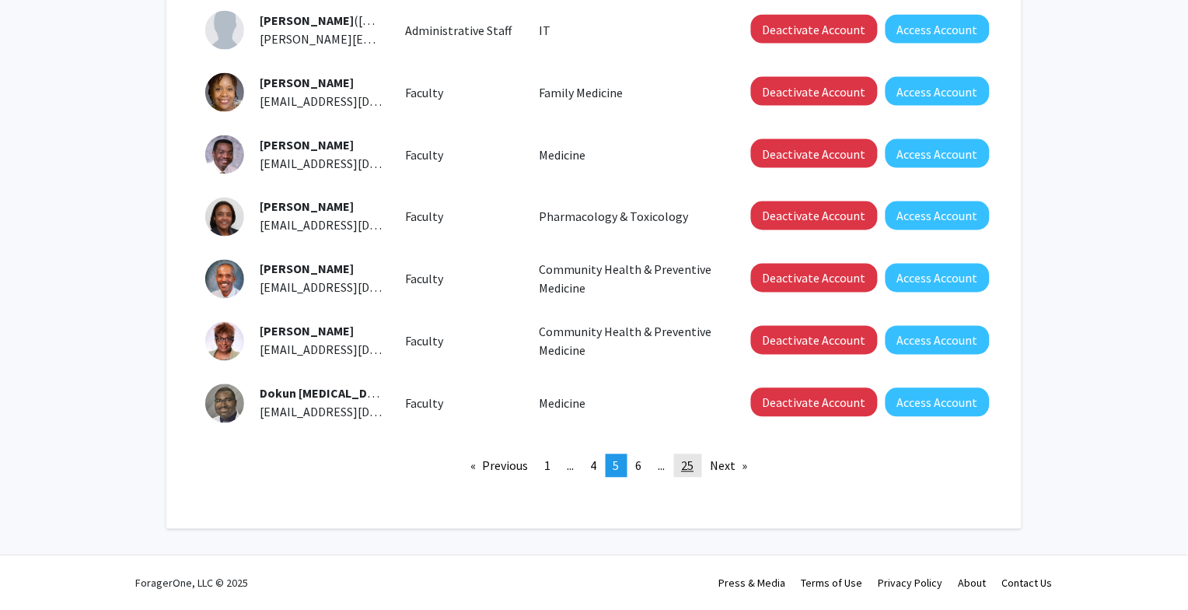
click at [685, 471] on span "25" at bounding box center [688, 466] width 12 height 16
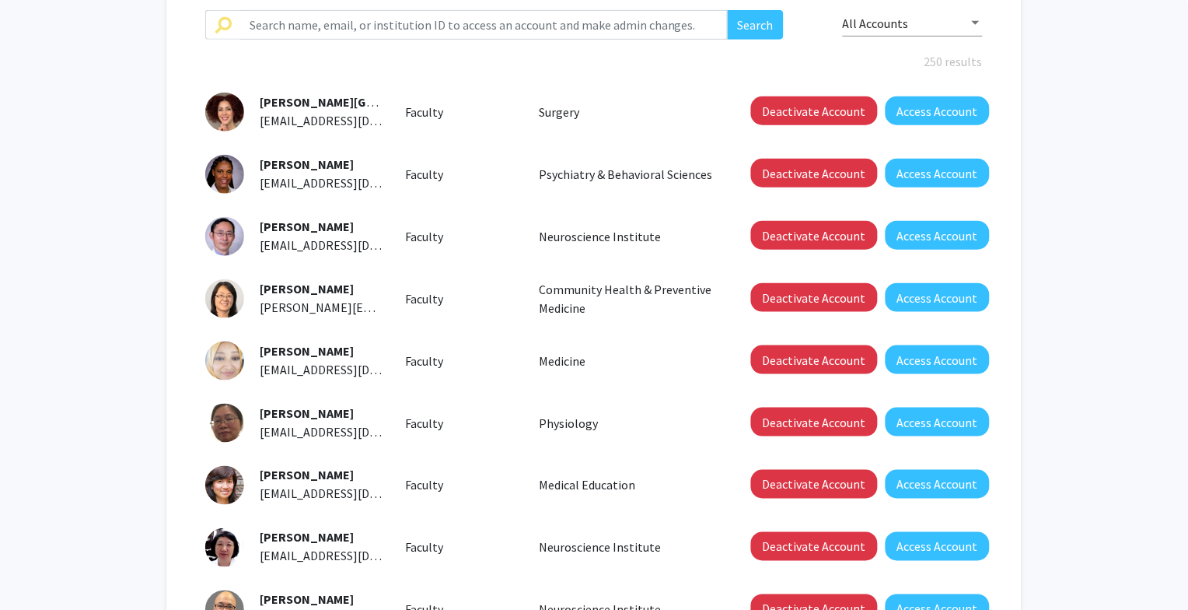
scroll to position [463, 0]
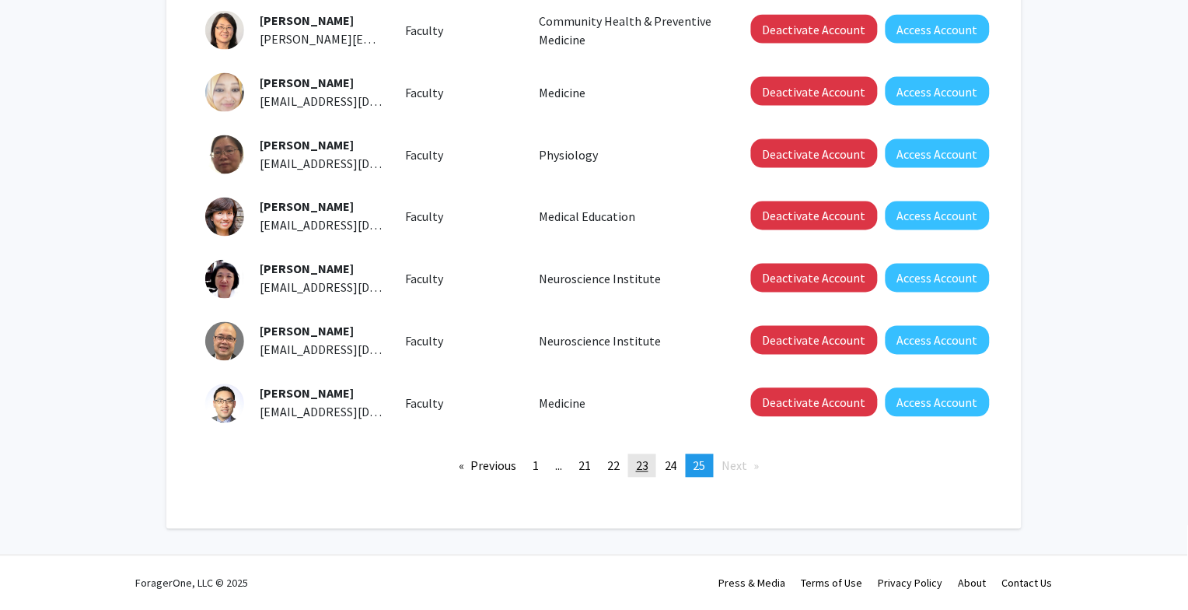
click at [643, 474] on link "page 23" at bounding box center [642, 465] width 28 height 23
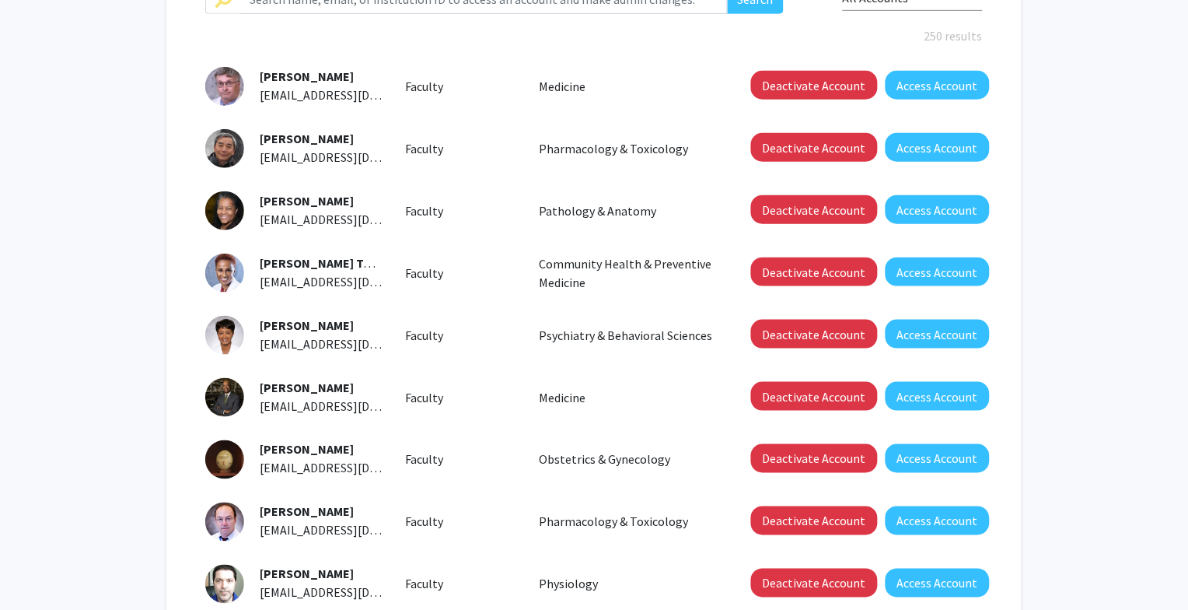
scroll to position [463, 0]
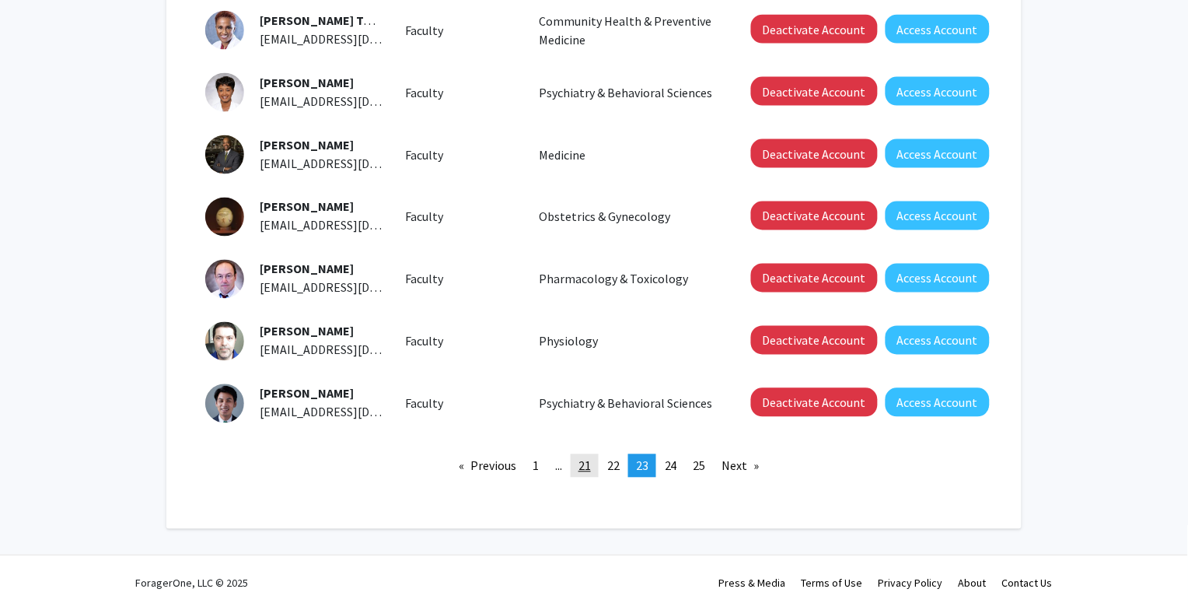
click at [582, 466] on span "21" at bounding box center [585, 466] width 12 height 16
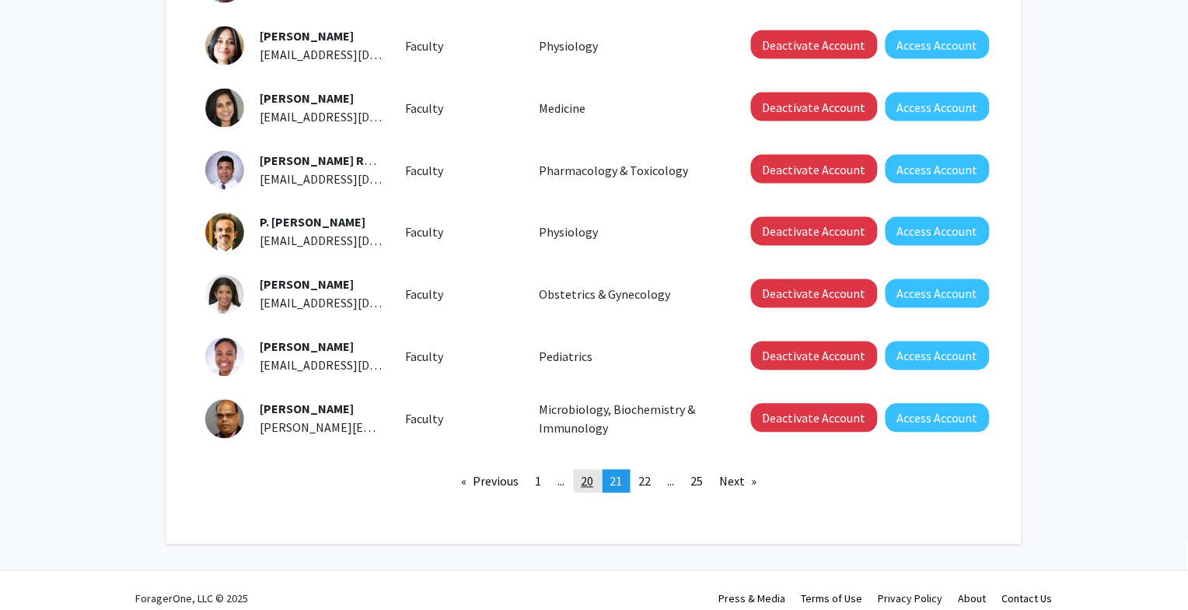
scroll to position [463, 0]
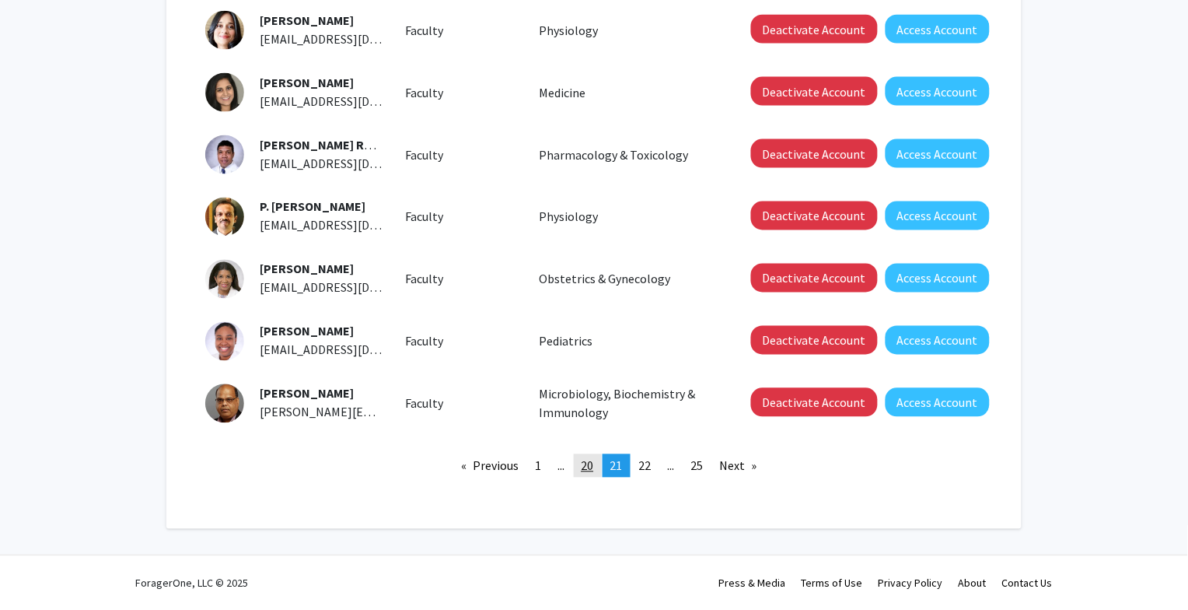
click at [588, 468] on span "20" at bounding box center [588, 466] width 12 height 16
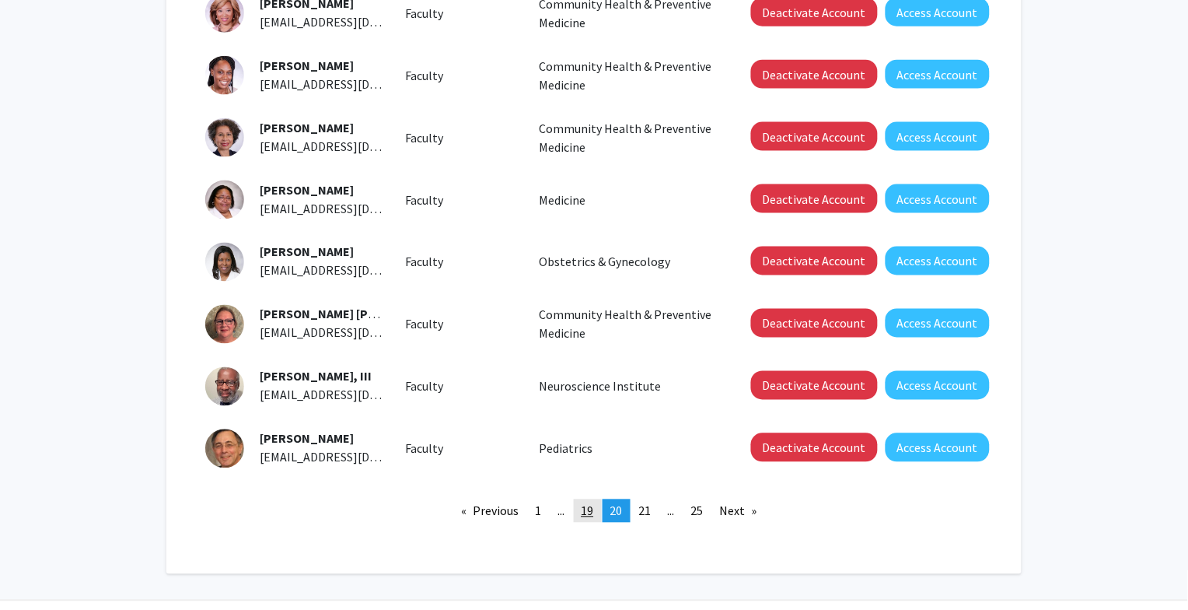
scroll to position [463, 0]
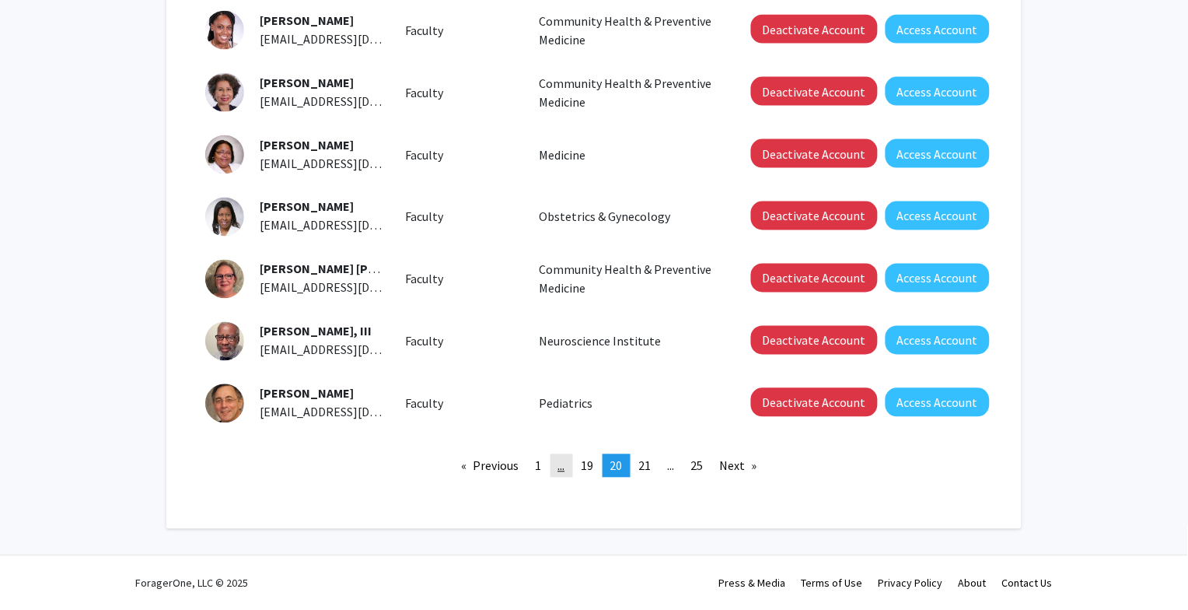
click at [571, 466] on link "page ..." at bounding box center [562, 465] width 23 height 23
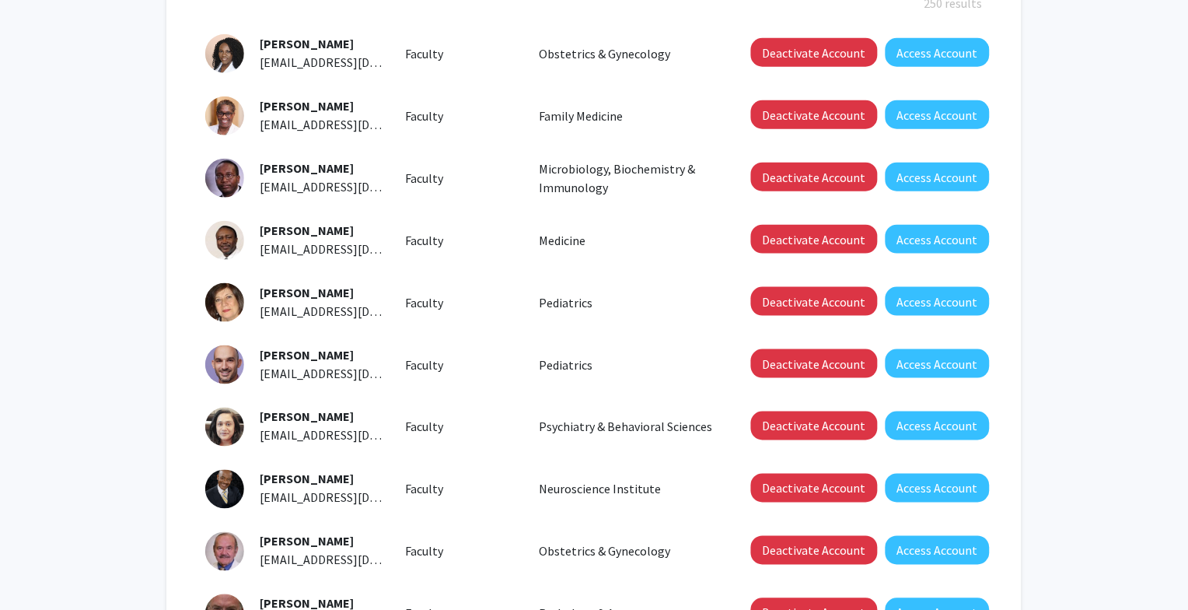
scroll to position [463, 0]
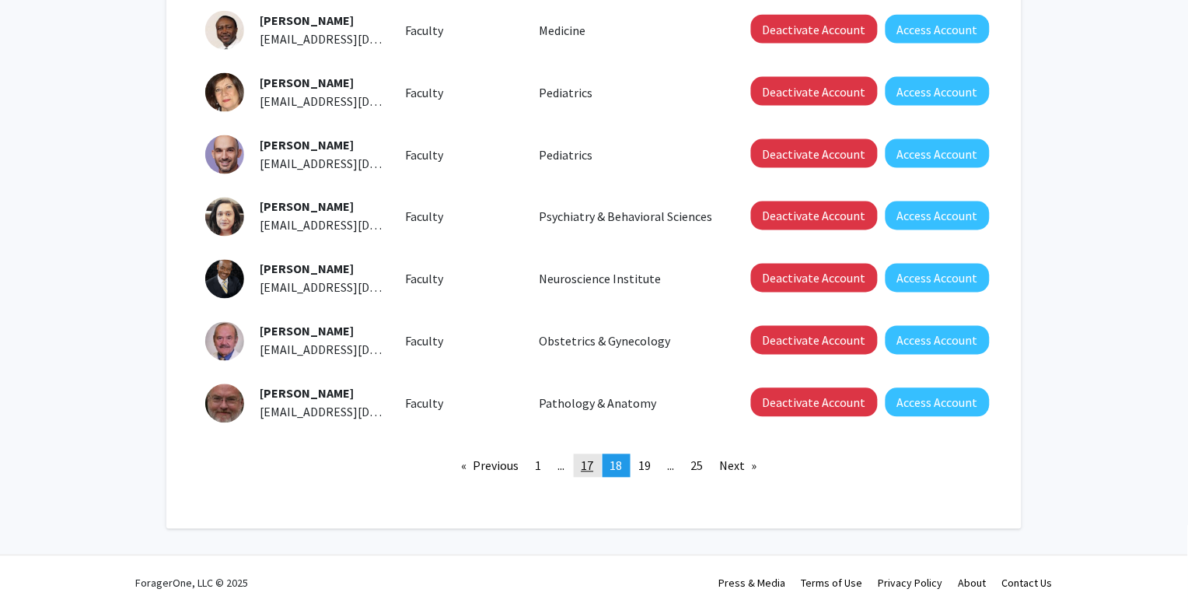
click at [589, 463] on span "17" at bounding box center [588, 466] width 12 height 16
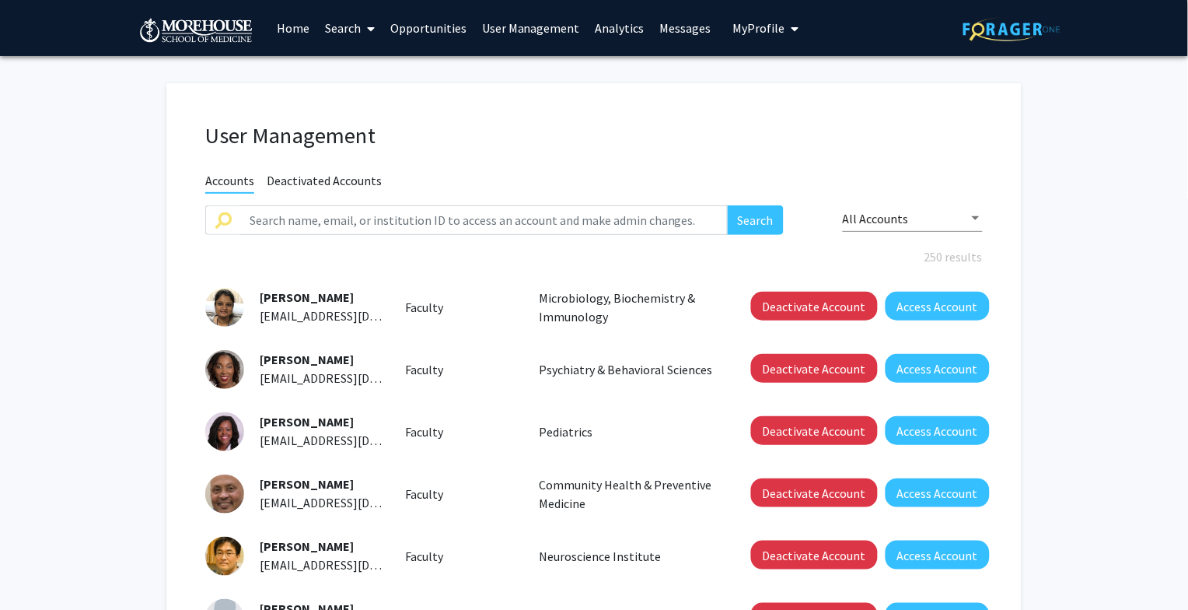
click at [536, 28] on link "User Management" at bounding box center [531, 28] width 114 height 54
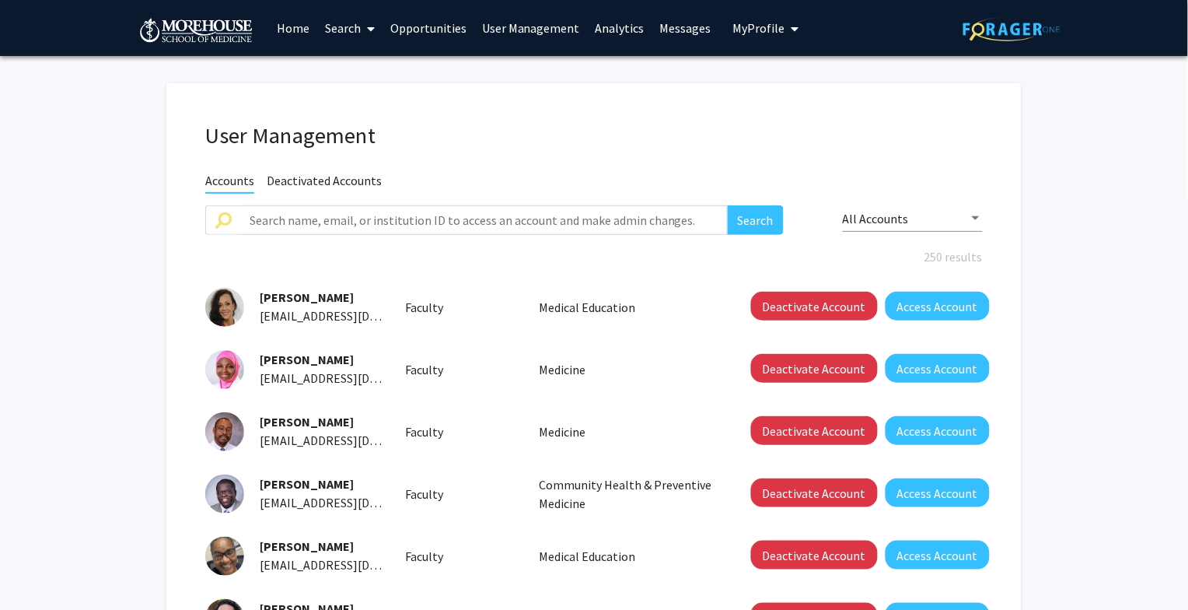
click at [596, 30] on link "Analytics" at bounding box center [620, 28] width 65 height 54
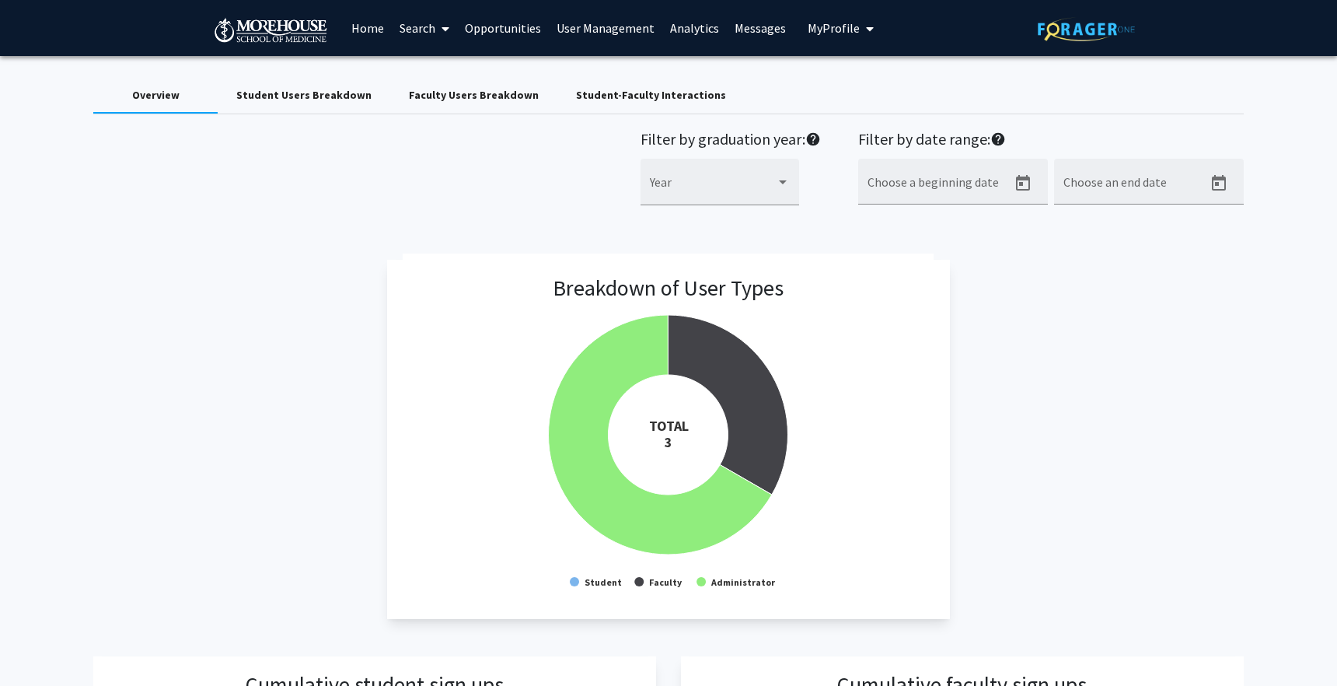
click at [583, 21] on link "User Management" at bounding box center [606, 28] width 114 height 54
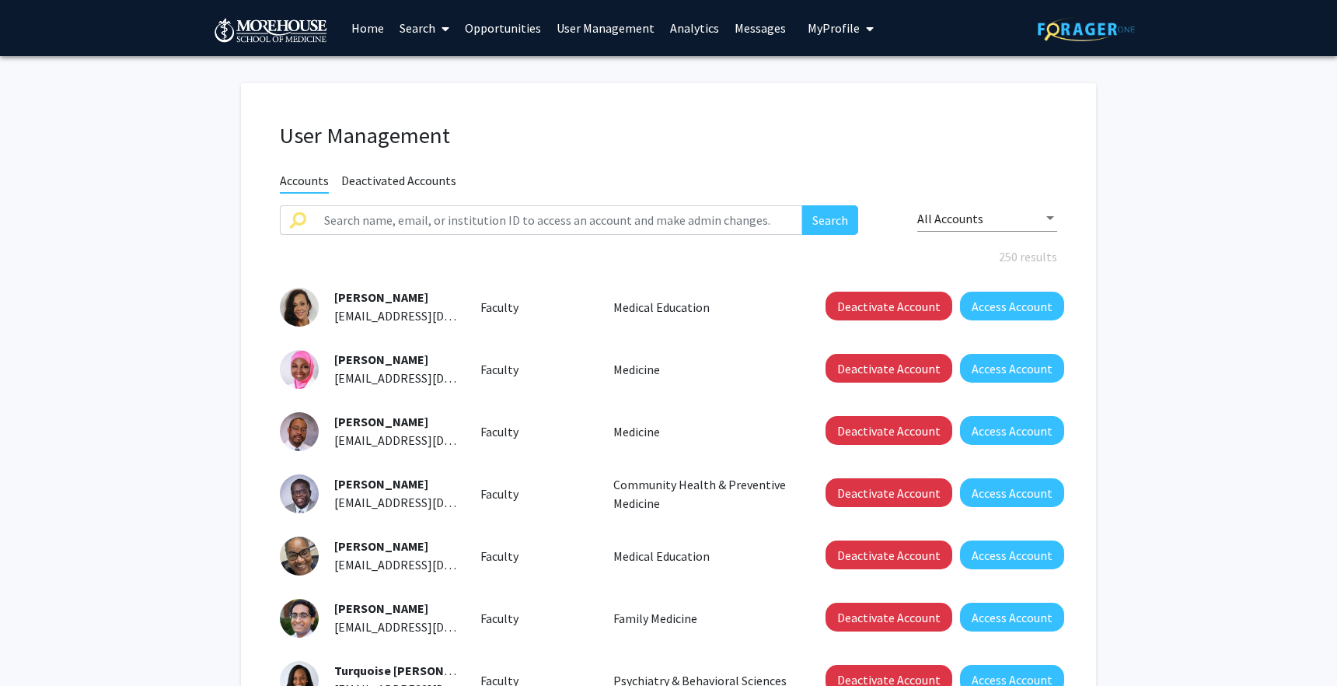
click at [697, 25] on link "Analytics" at bounding box center [695, 28] width 65 height 54
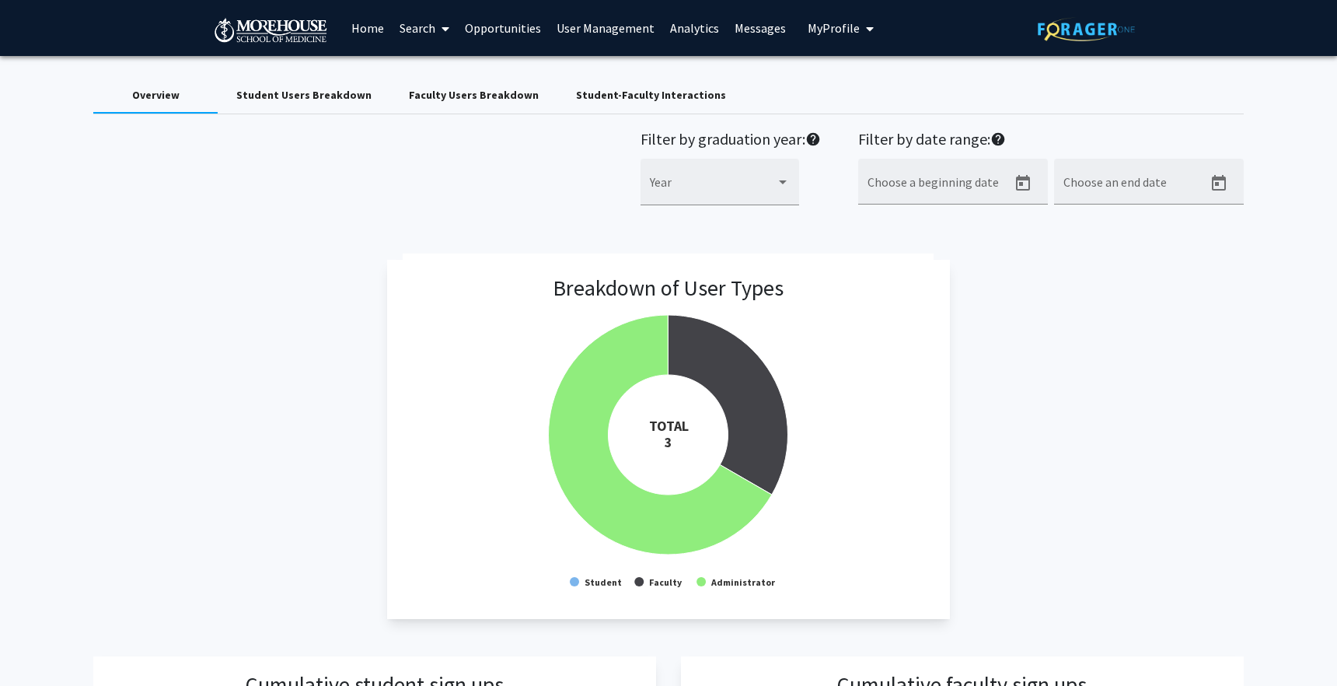
click at [602, 84] on div "Student-Faculty Interactions" at bounding box center [651, 94] width 187 height 37
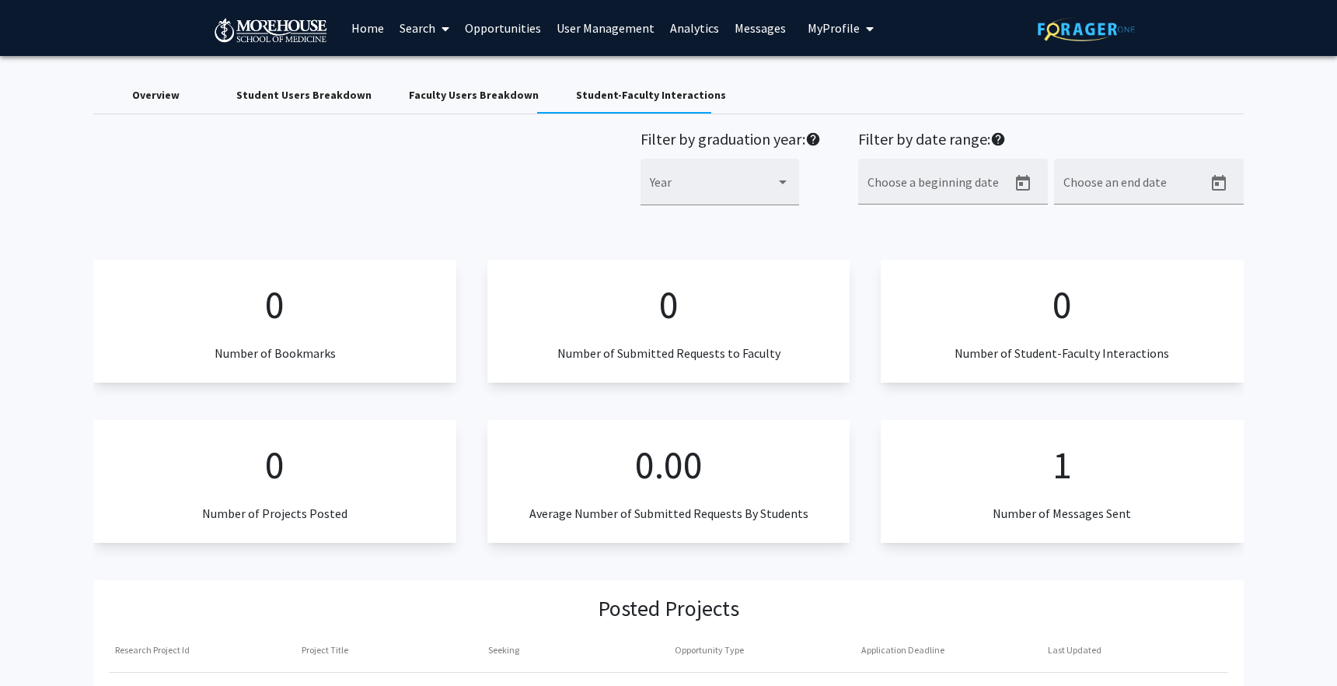
click at [471, 101] on div "Faculty Users Breakdown" at bounding box center [474, 95] width 130 height 16
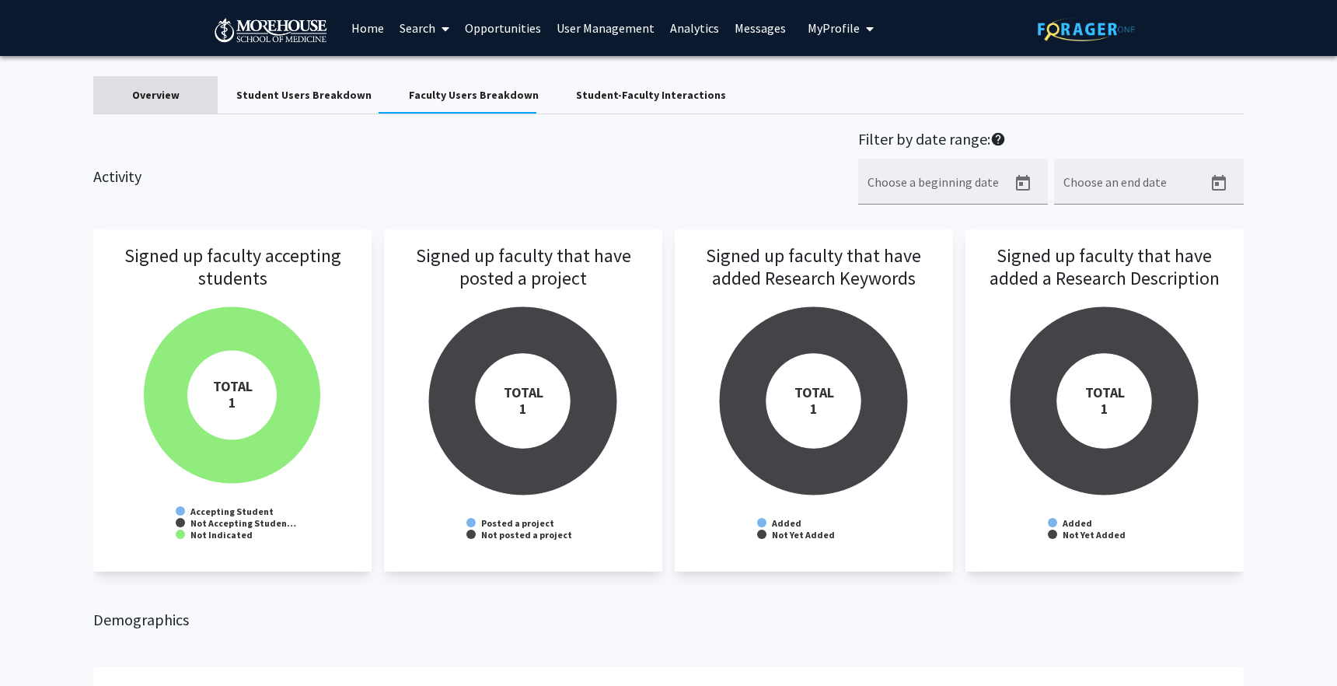
click at [171, 90] on div "Overview" at bounding box center [155, 95] width 47 height 16
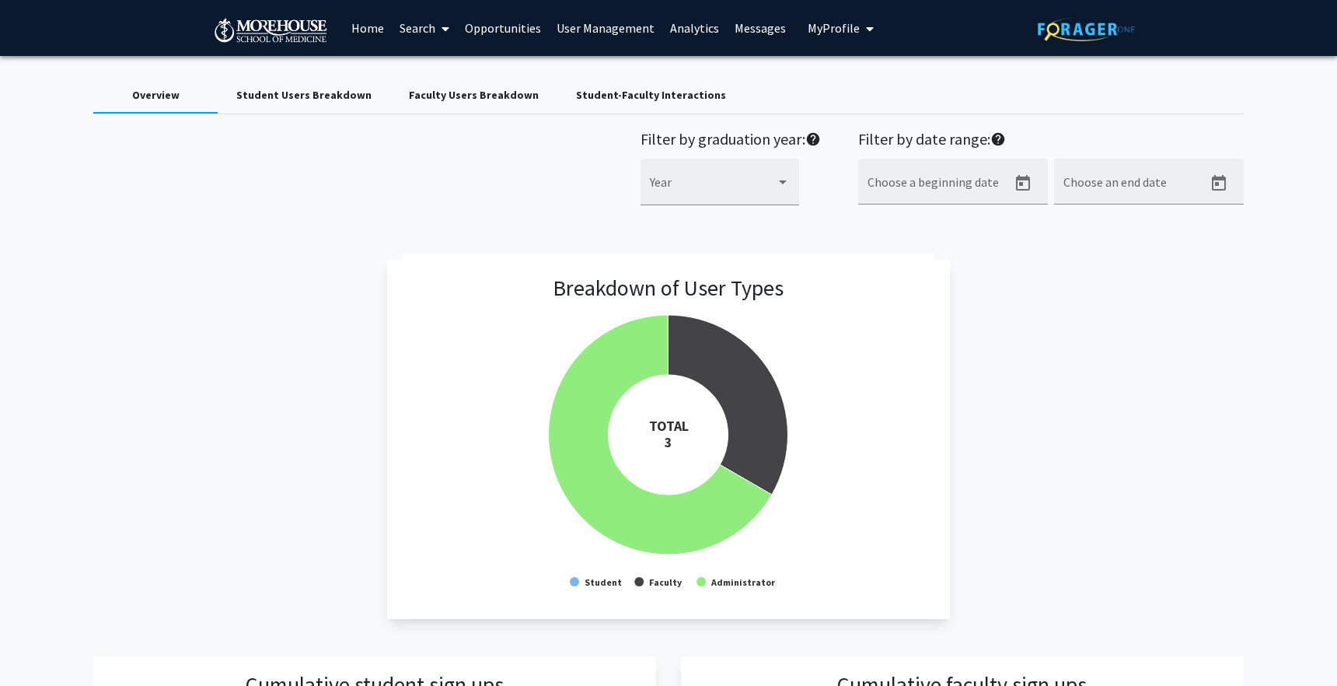
click at [597, 7] on link "User Management" at bounding box center [606, 28] width 114 height 54
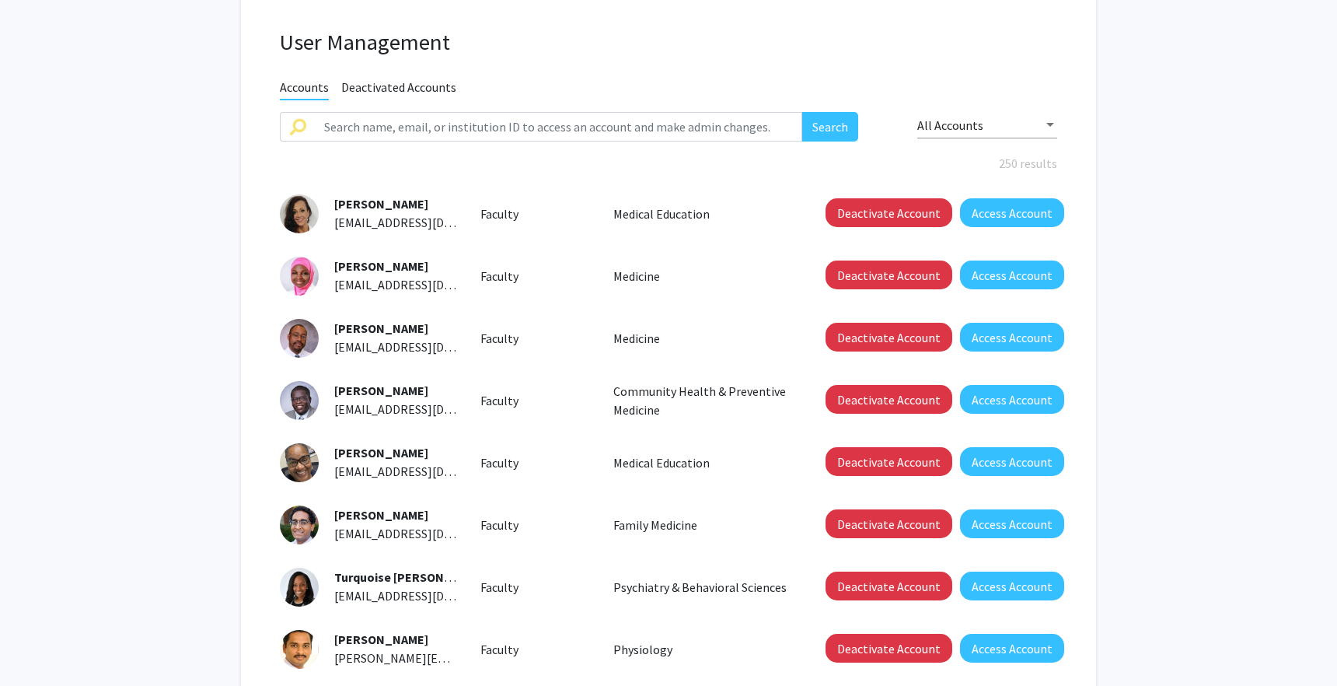
scroll to position [386, 0]
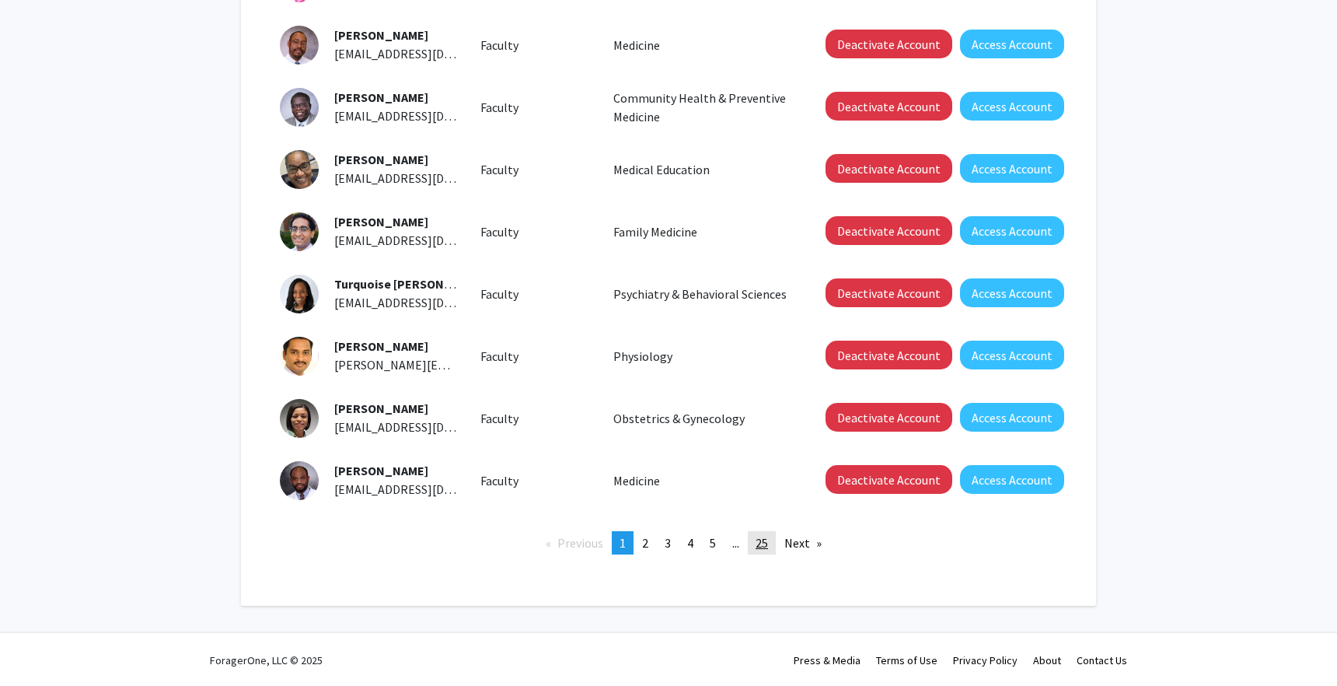
click at [763, 540] on span "25" at bounding box center [762, 543] width 12 height 16
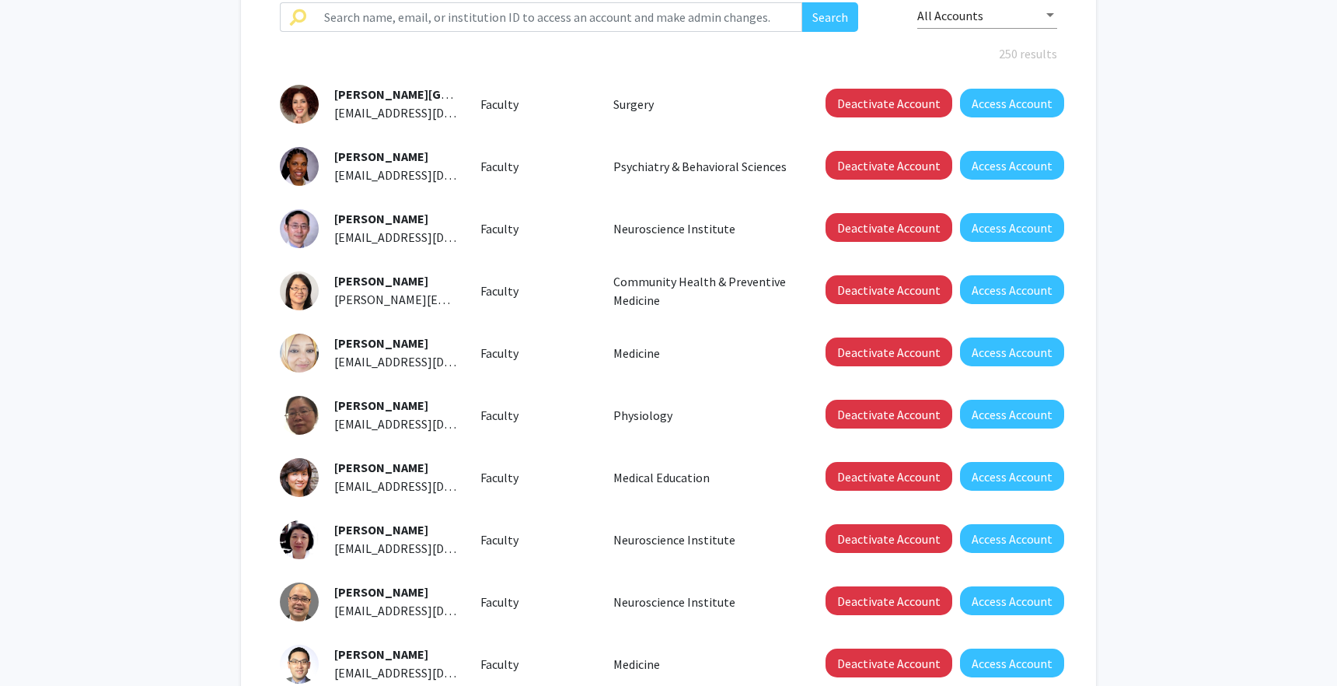
scroll to position [386, 0]
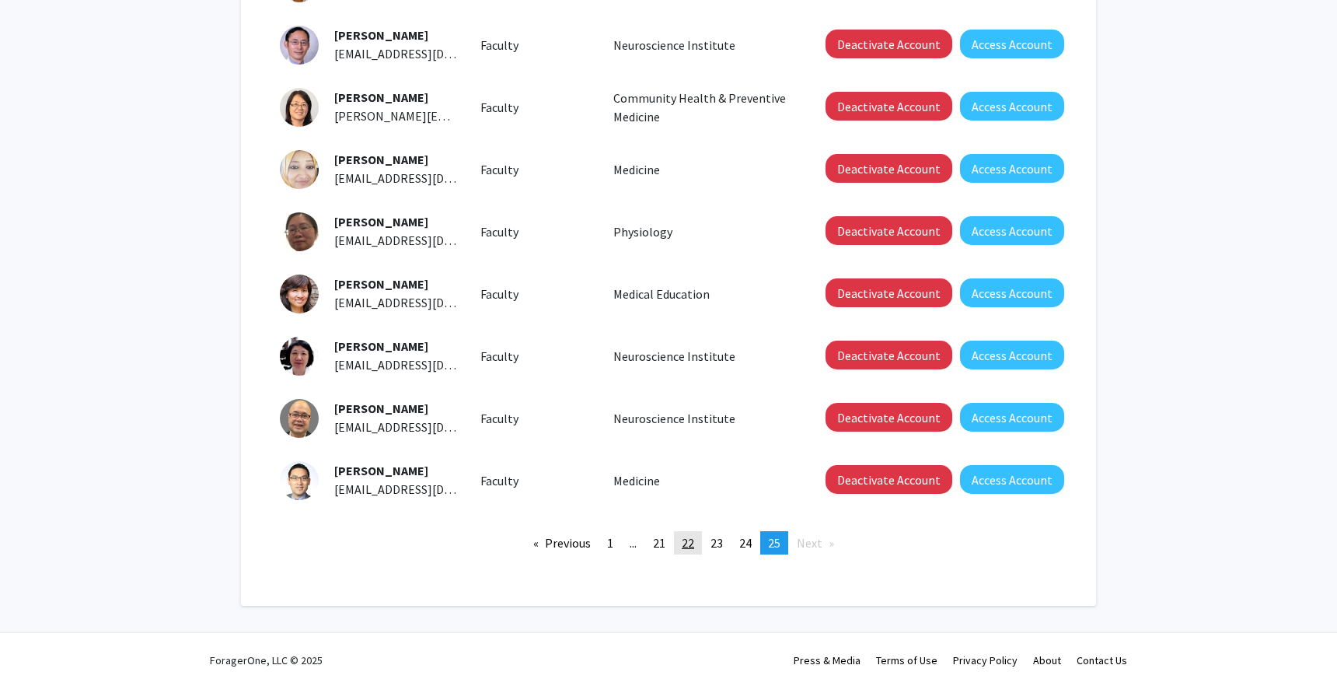
click at [694, 543] on span "22" at bounding box center [688, 543] width 12 height 16
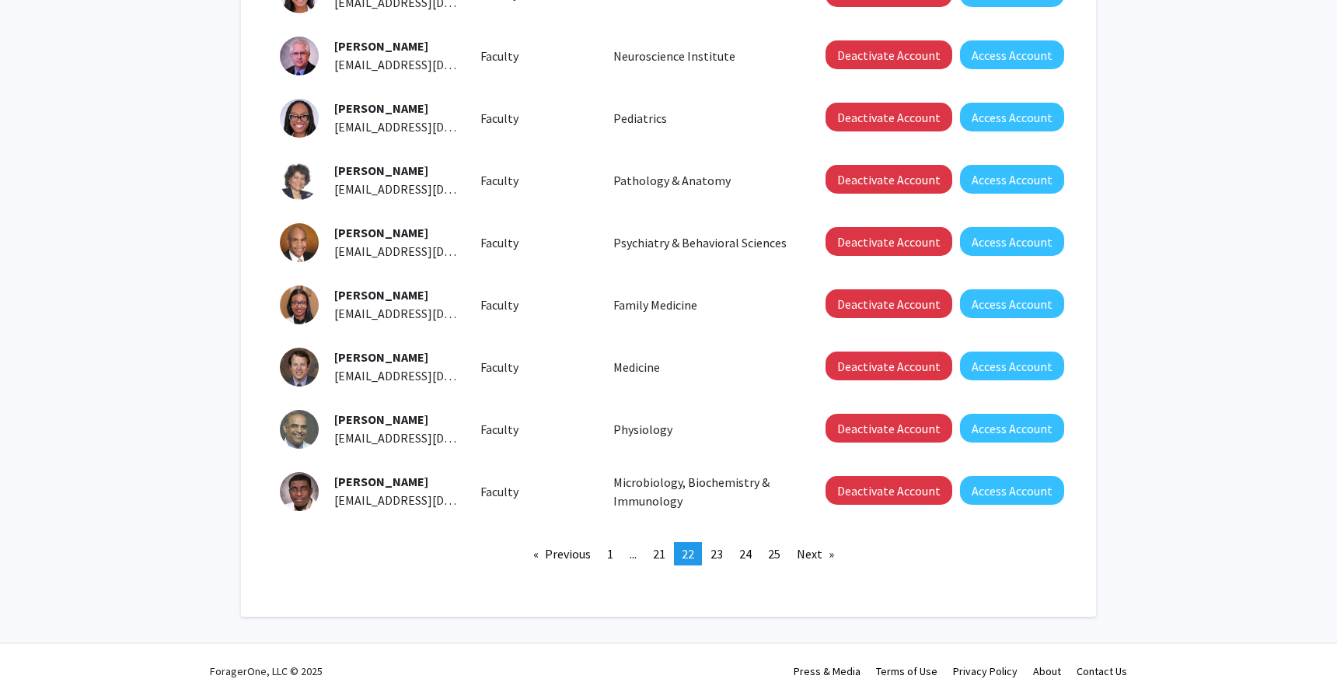
scroll to position [386, 0]
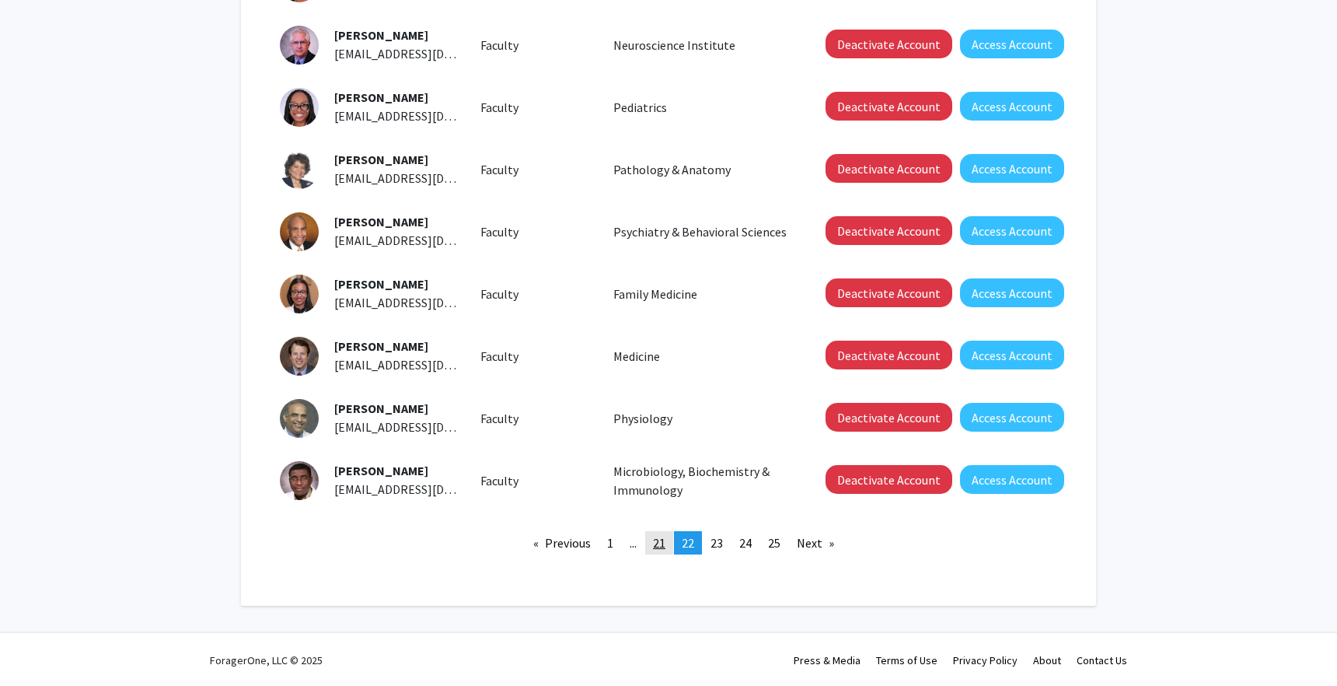
click at [655, 539] on span "21" at bounding box center [659, 543] width 12 height 16
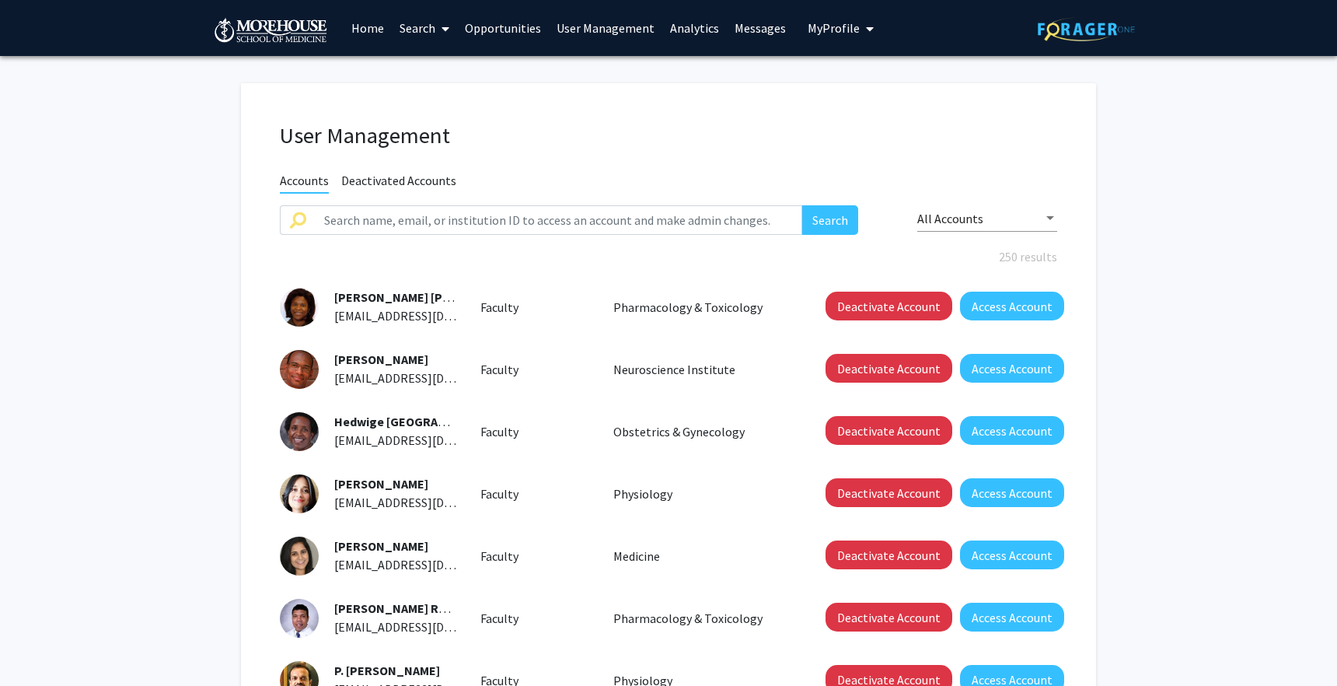
scroll to position [386, 0]
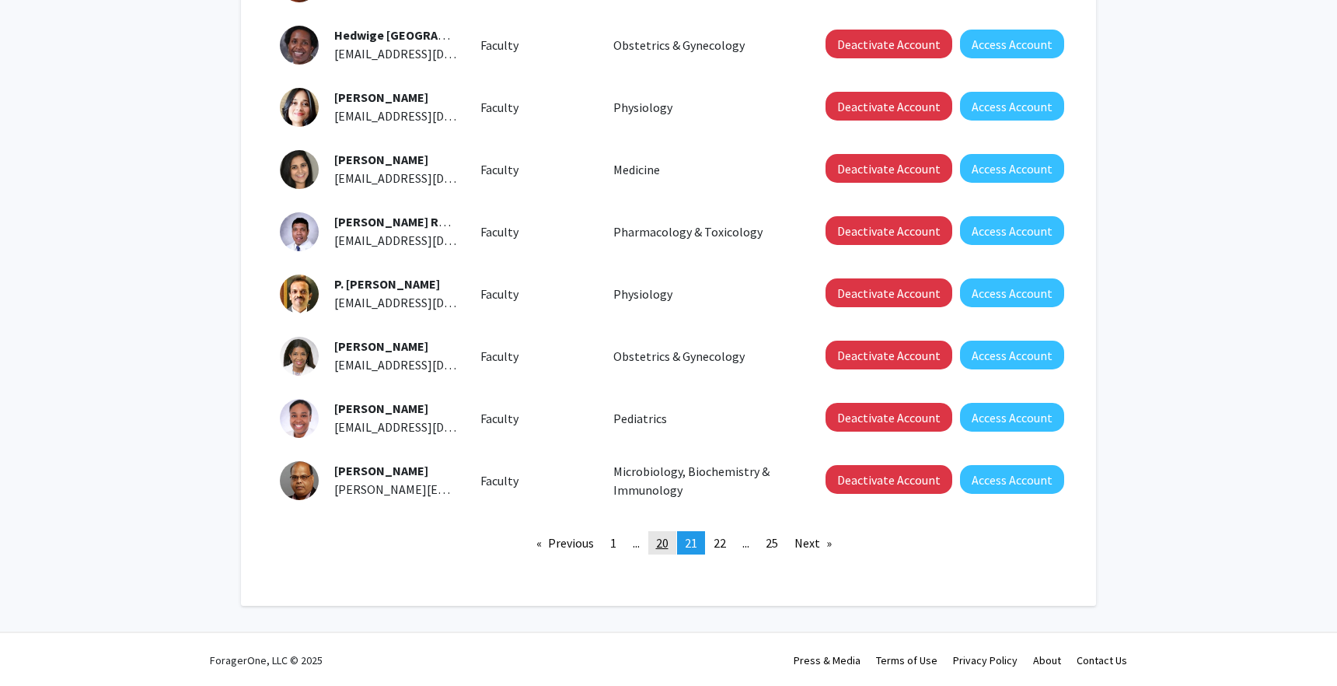
click at [663, 545] on span "20" at bounding box center [662, 543] width 12 height 16
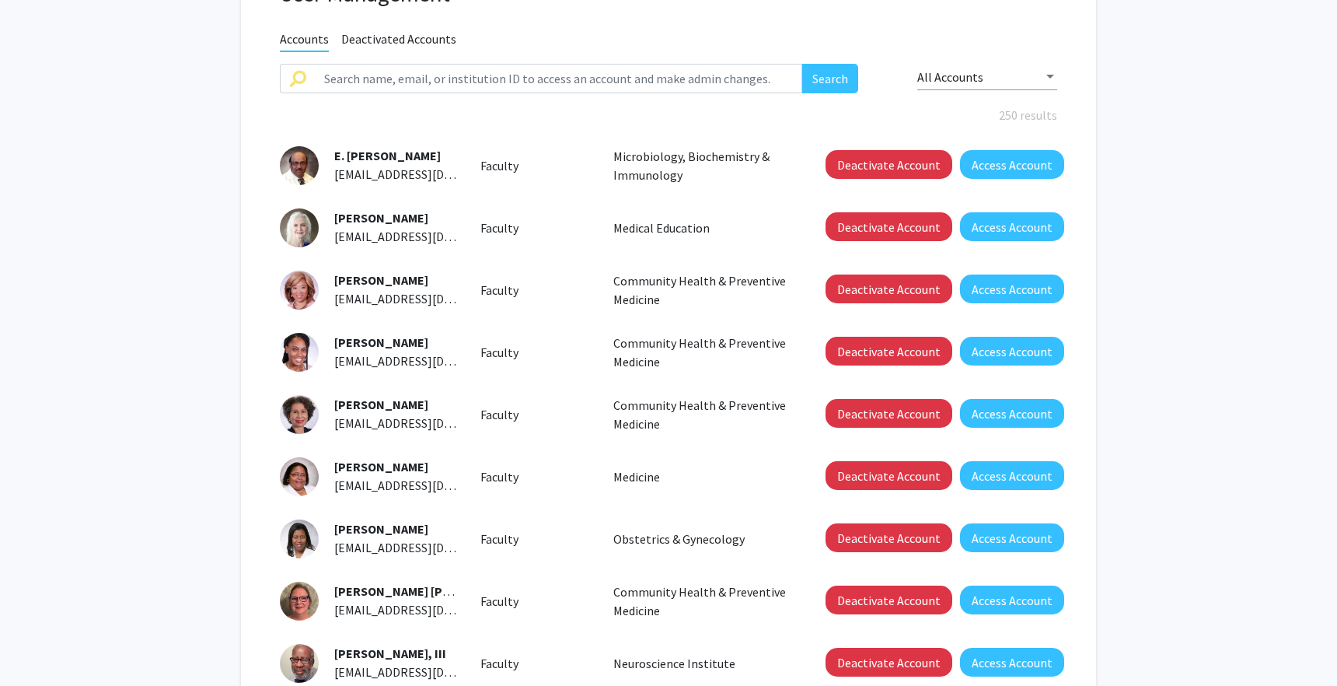
scroll to position [386, 0]
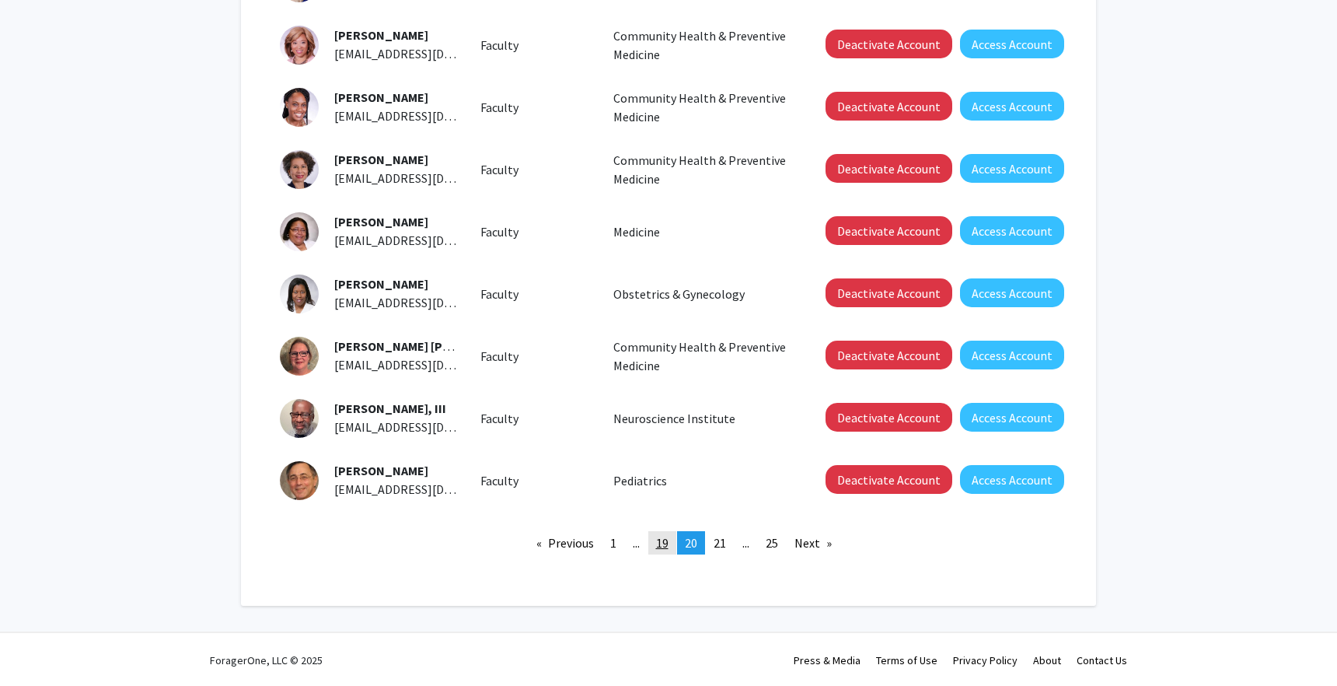
click at [665, 551] on link "page 19" at bounding box center [663, 542] width 28 height 23
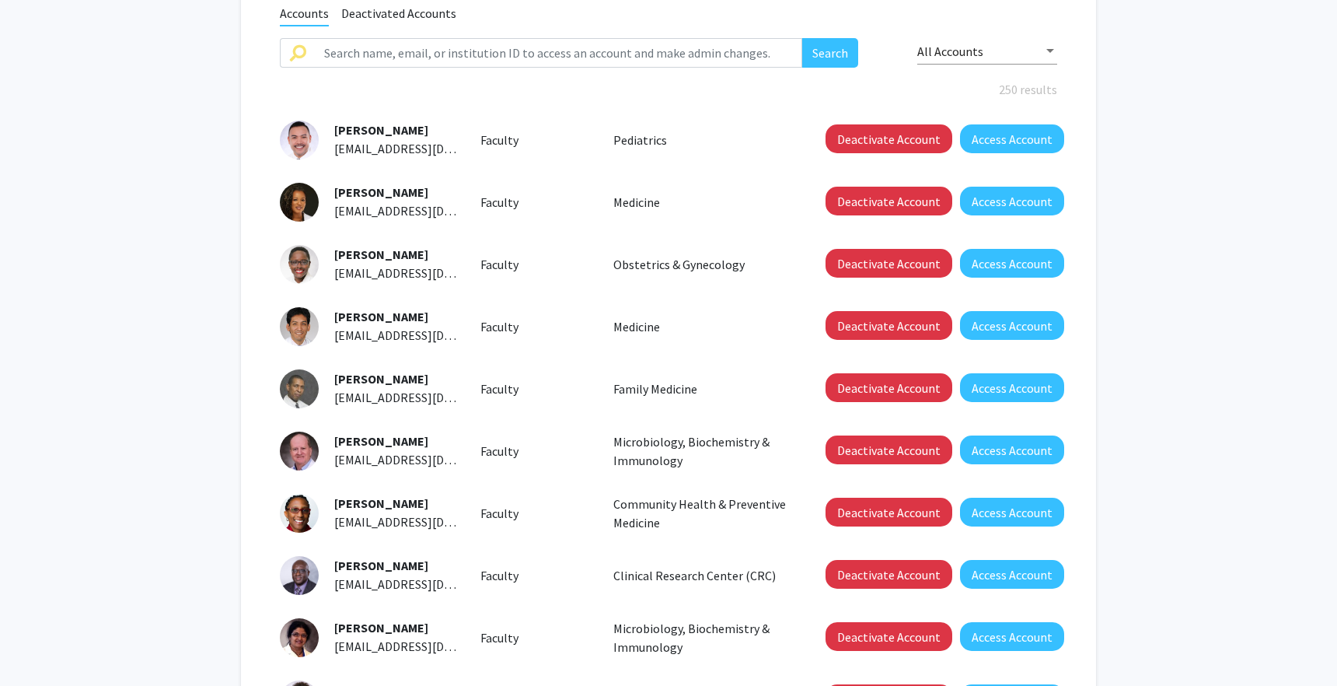
scroll to position [386, 0]
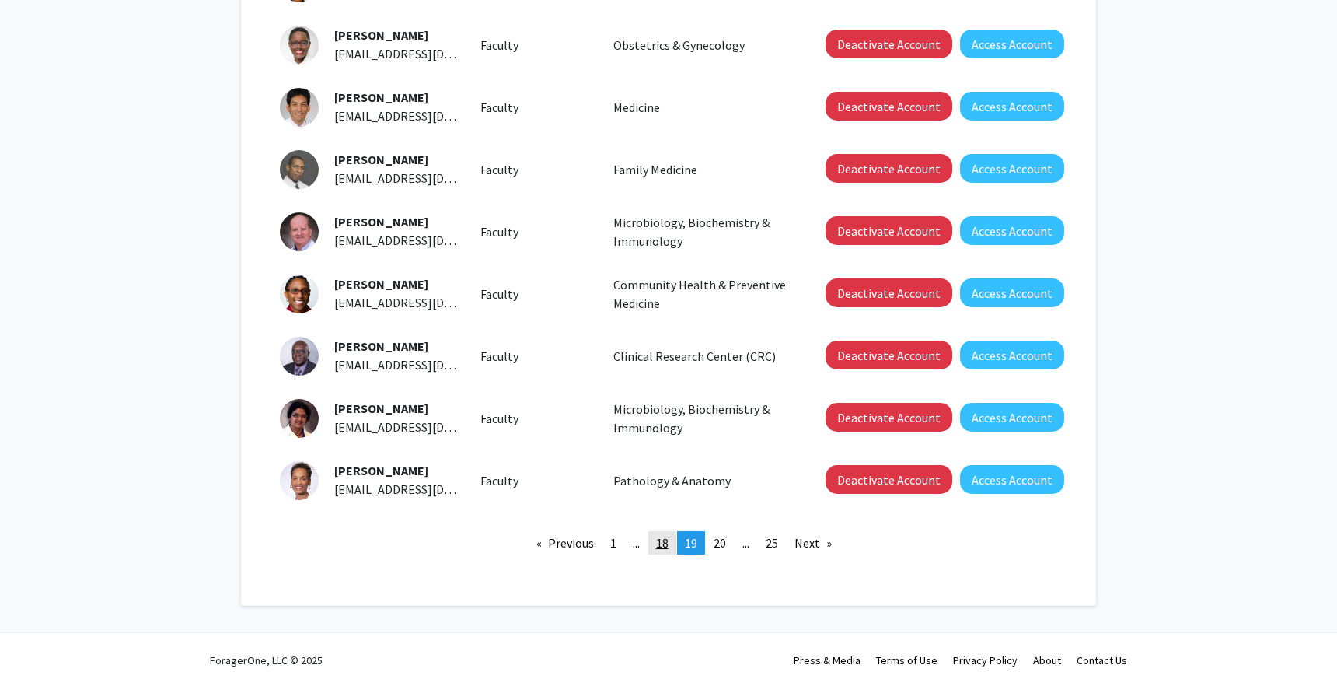
click at [659, 545] on span "18" at bounding box center [662, 543] width 12 height 16
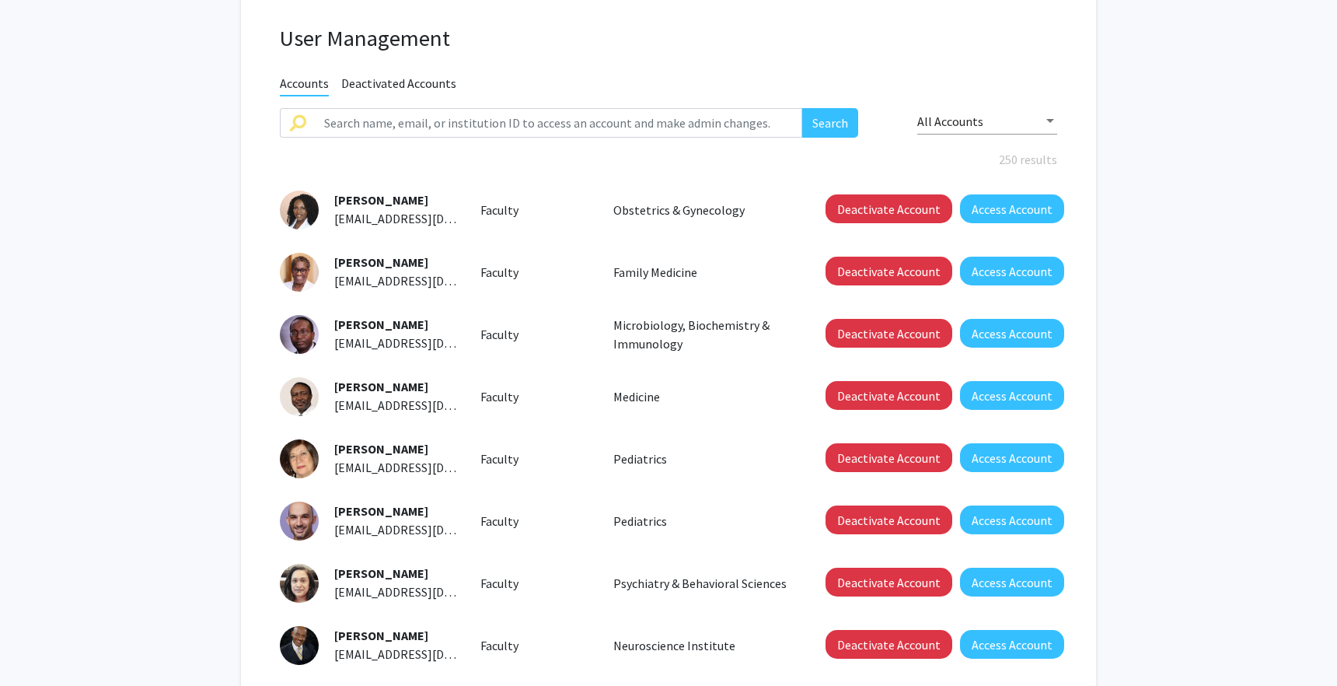
scroll to position [386, 0]
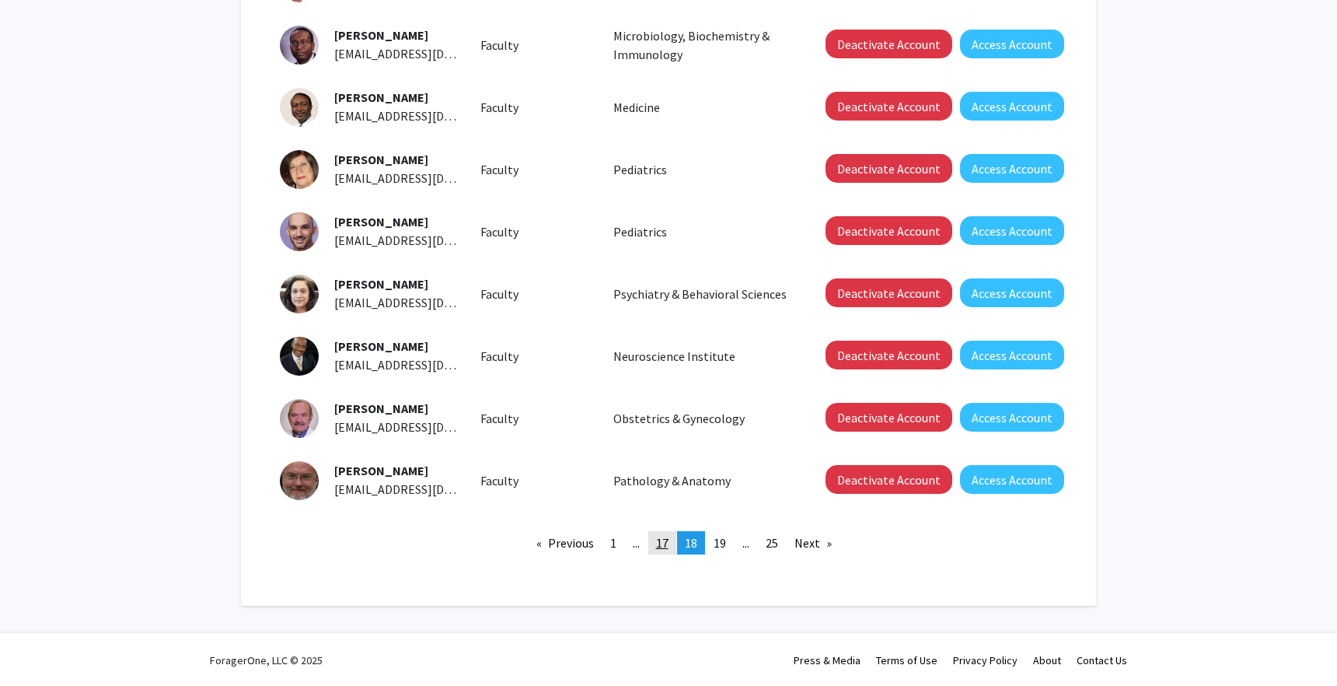
click at [657, 542] on span "17" at bounding box center [662, 543] width 12 height 16
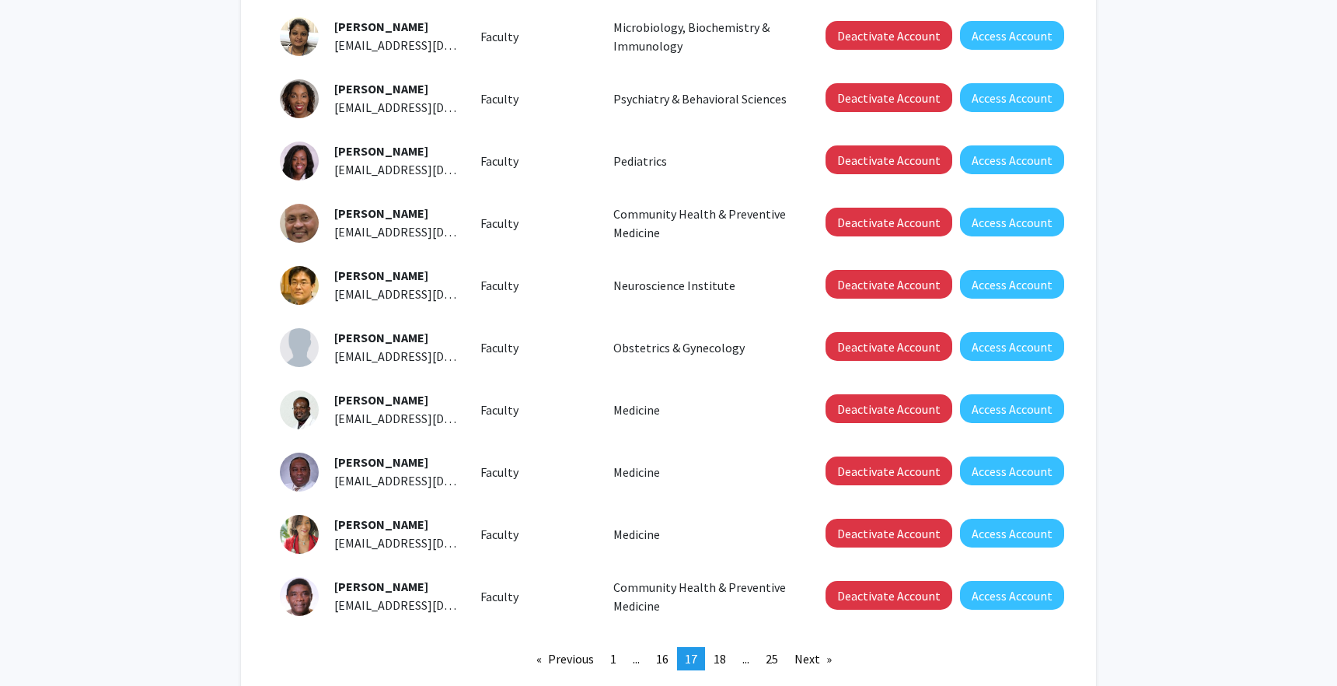
scroll to position [386, 0]
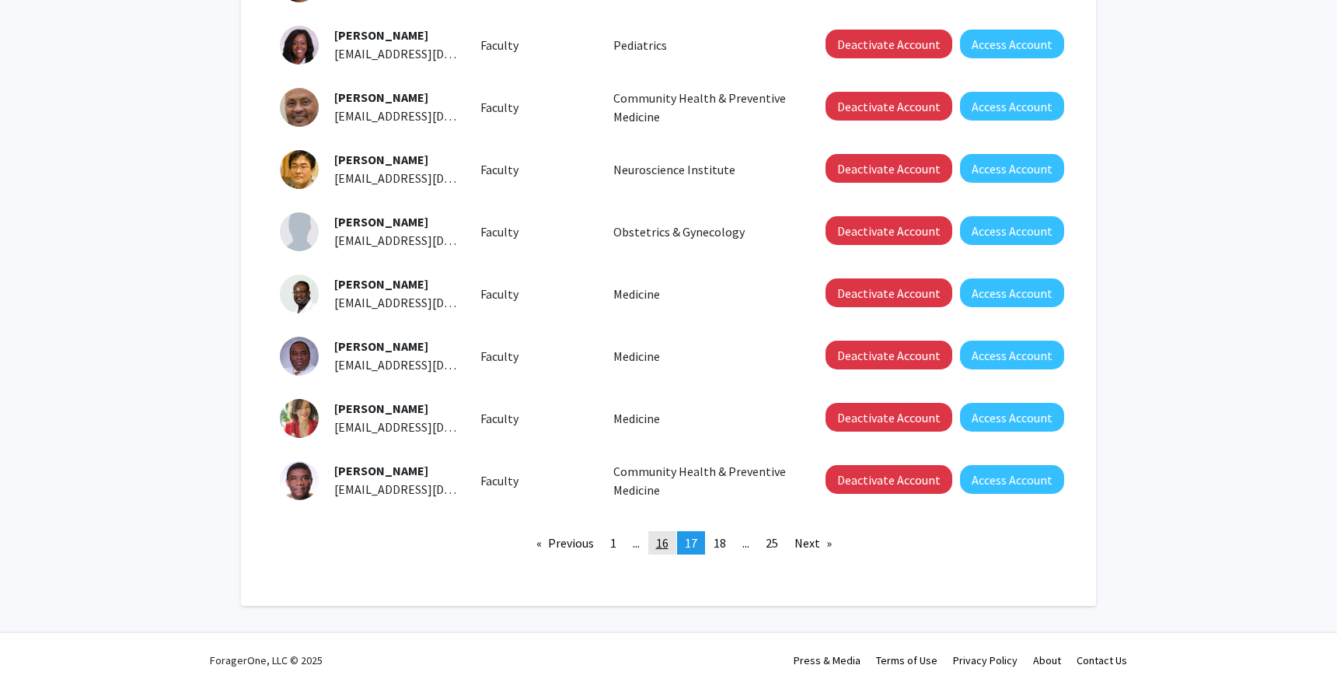
click at [666, 546] on span "16" at bounding box center [662, 543] width 12 height 16
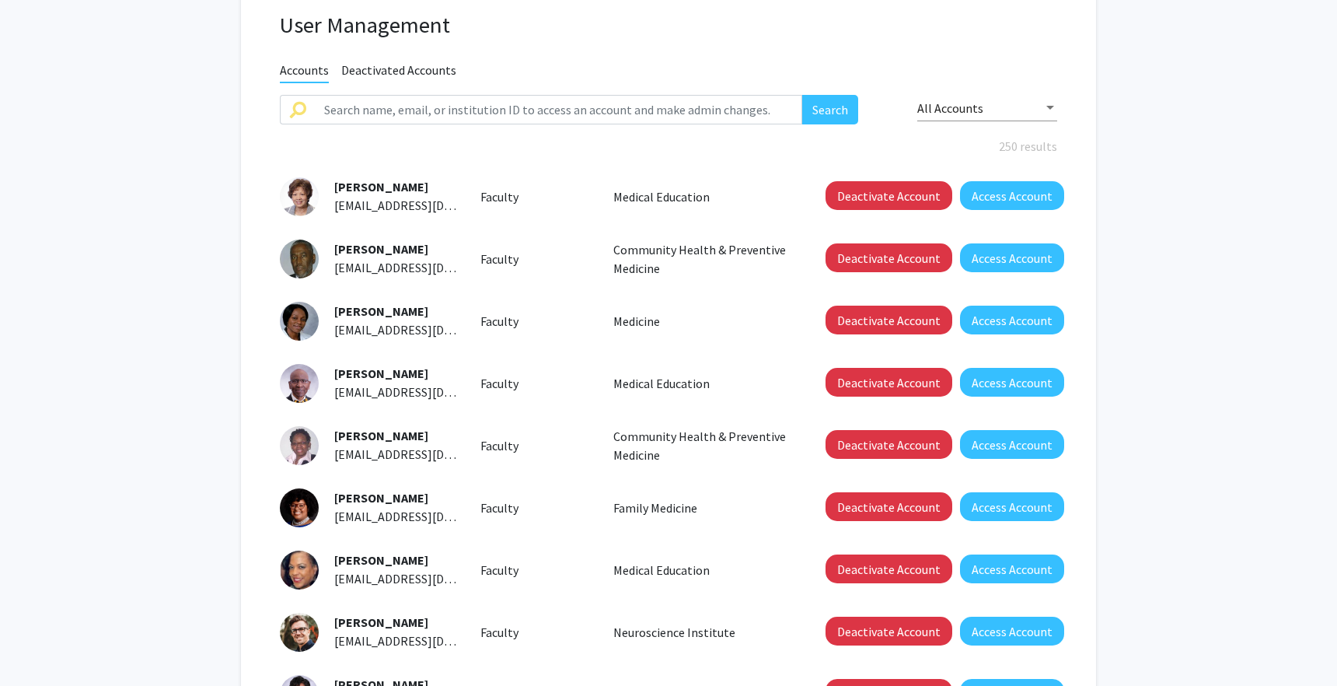
scroll to position [386, 0]
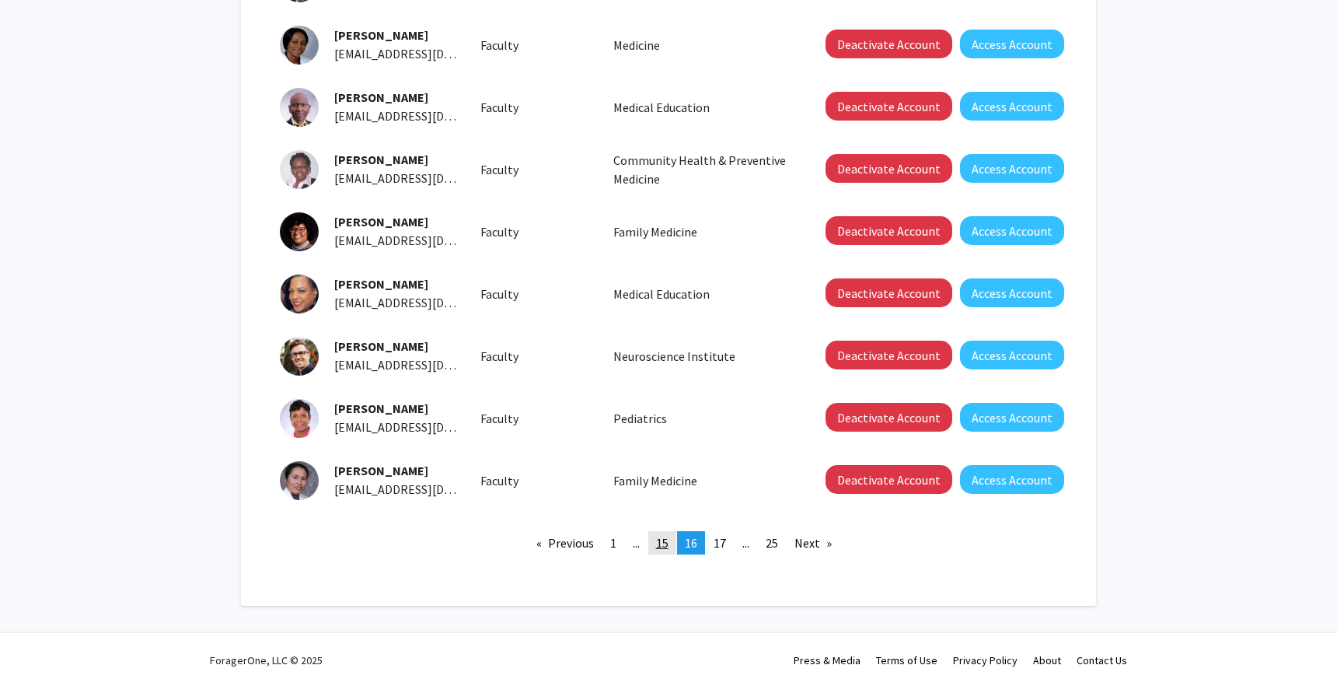
click at [666, 540] on span "15" at bounding box center [662, 543] width 12 height 16
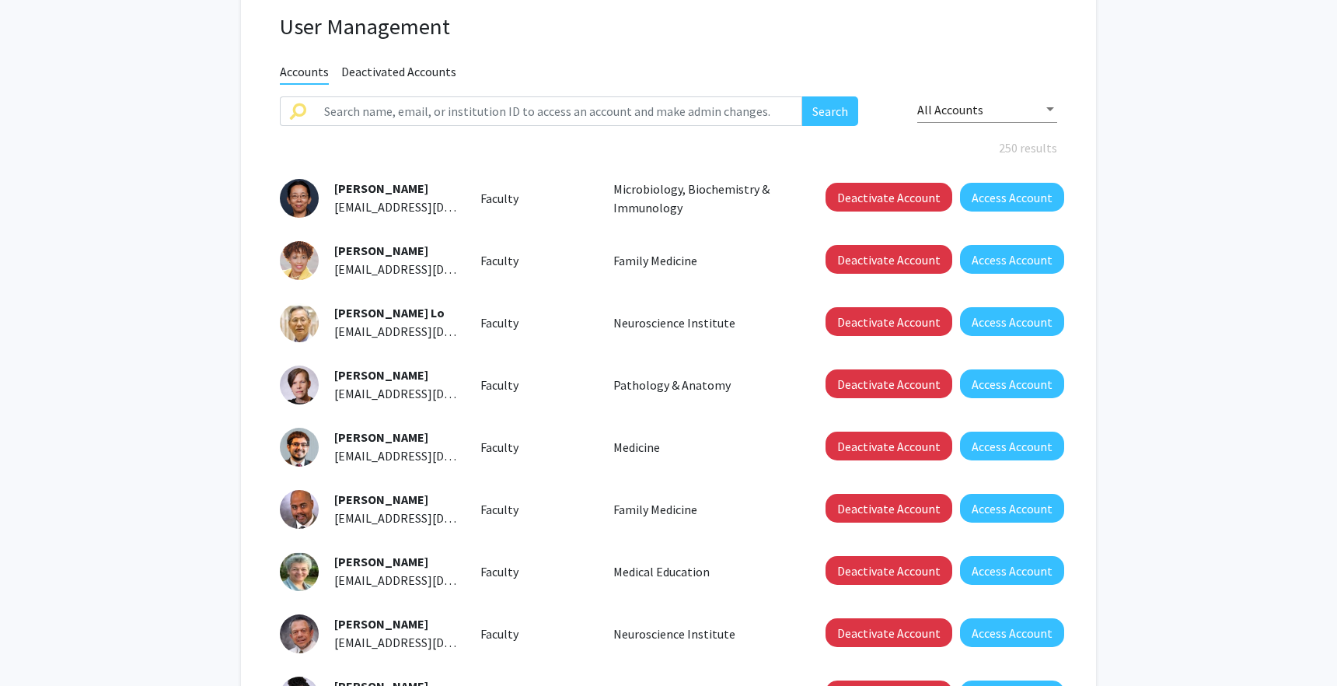
scroll to position [386, 0]
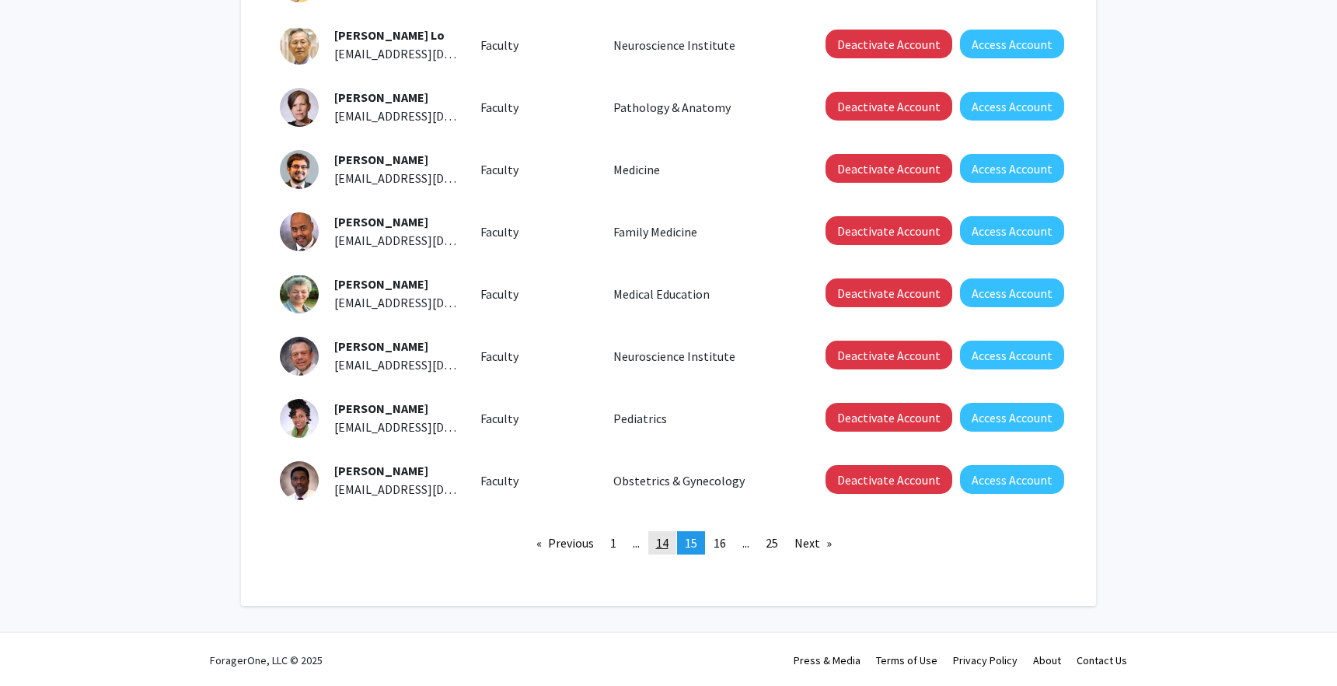
click at [660, 540] on span "14" at bounding box center [662, 543] width 12 height 16
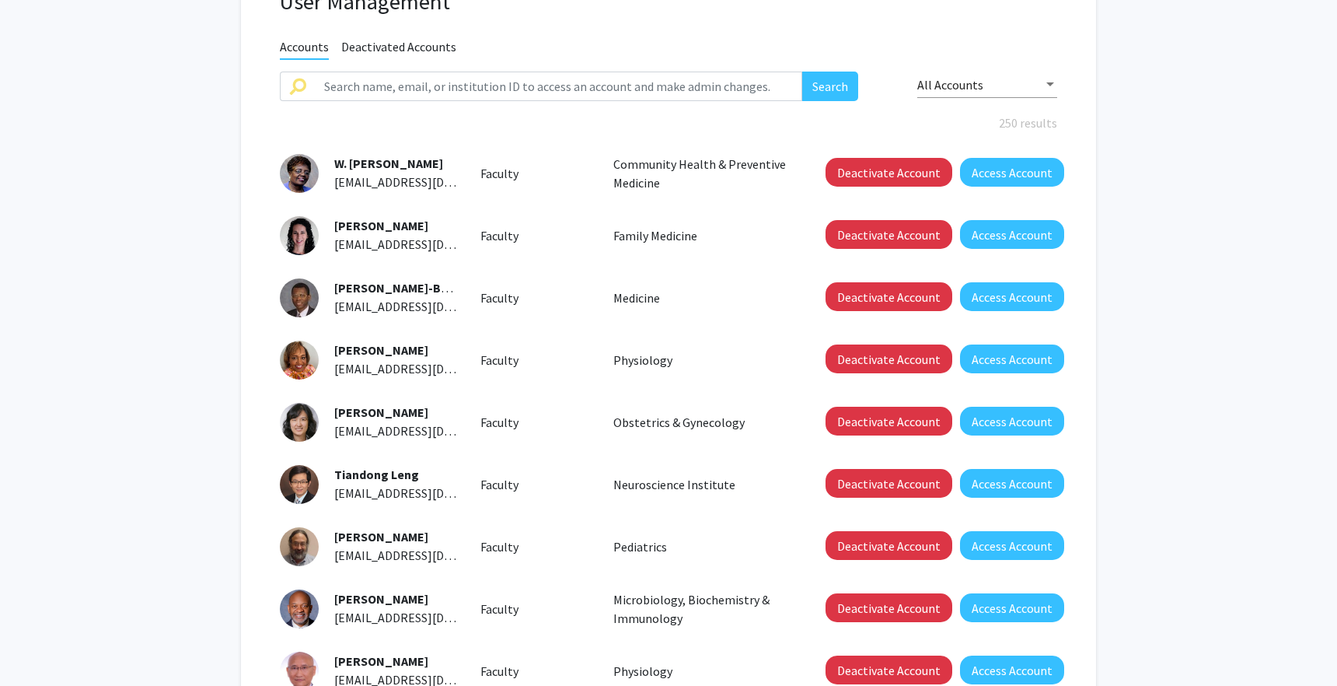
scroll to position [386, 0]
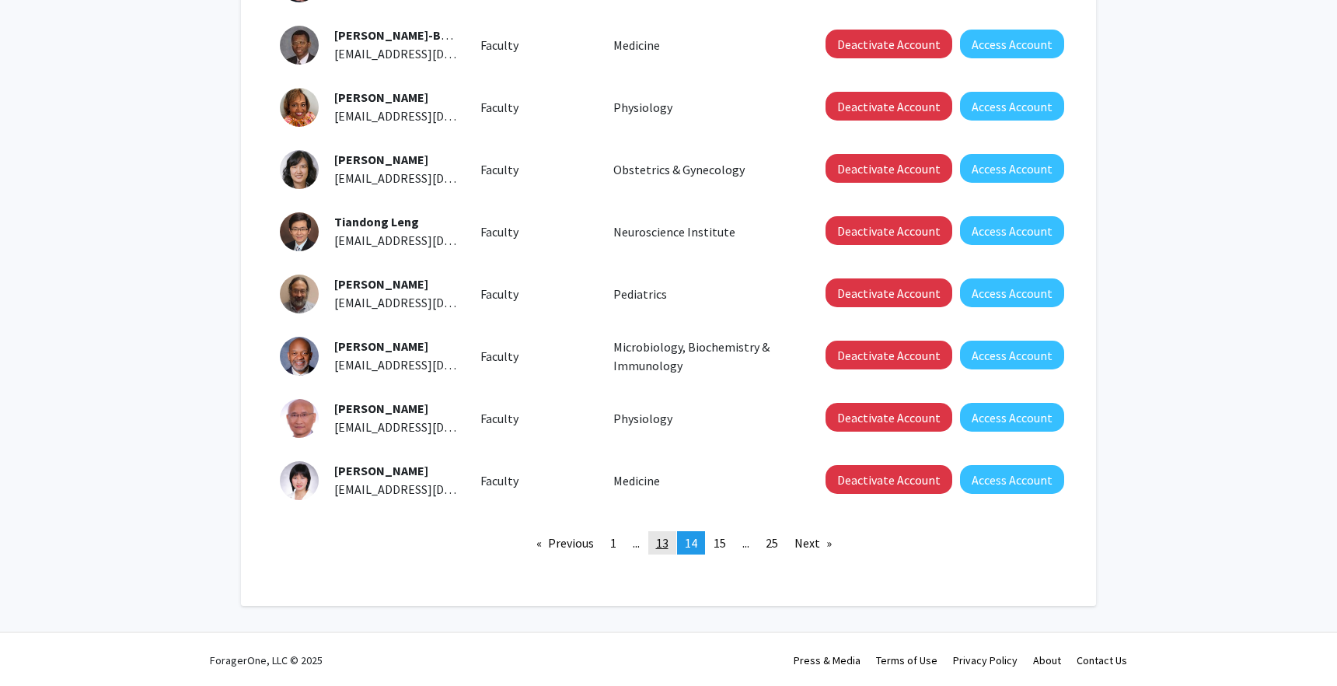
click at [665, 544] on span "13" at bounding box center [662, 543] width 12 height 16
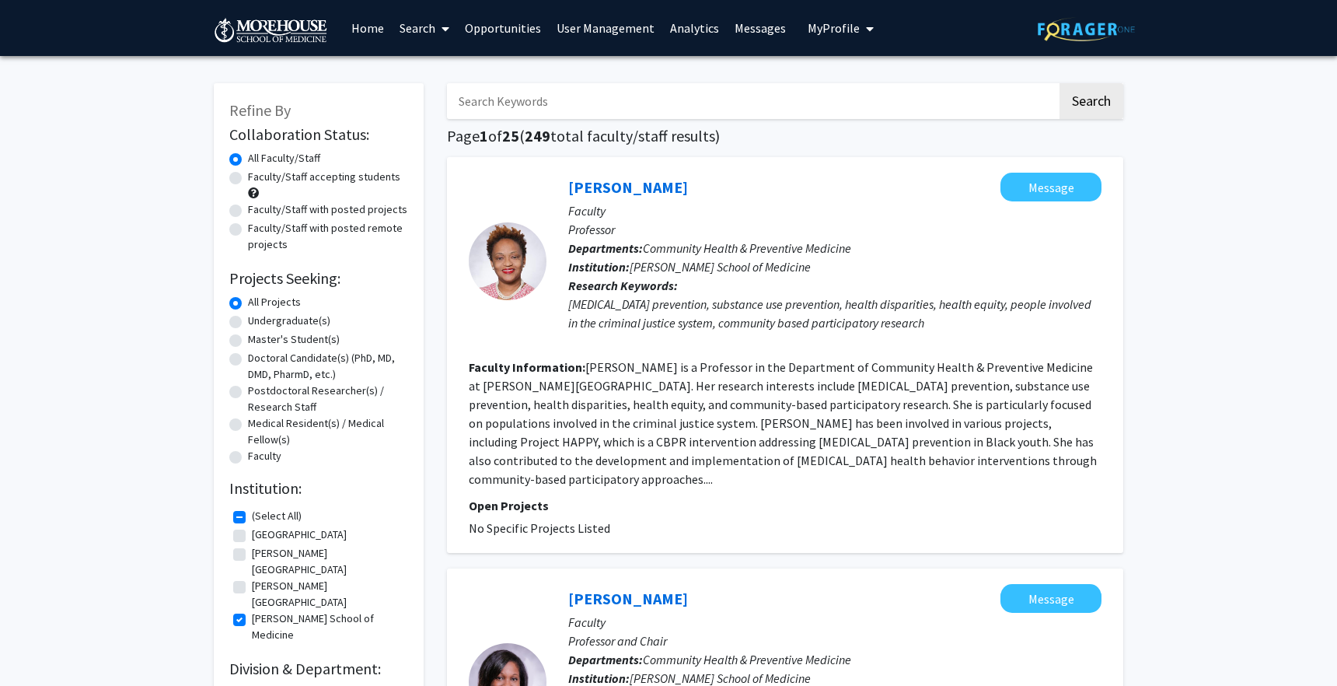
click at [617, 25] on link "User Management" at bounding box center [606, 28] width 114 height 54
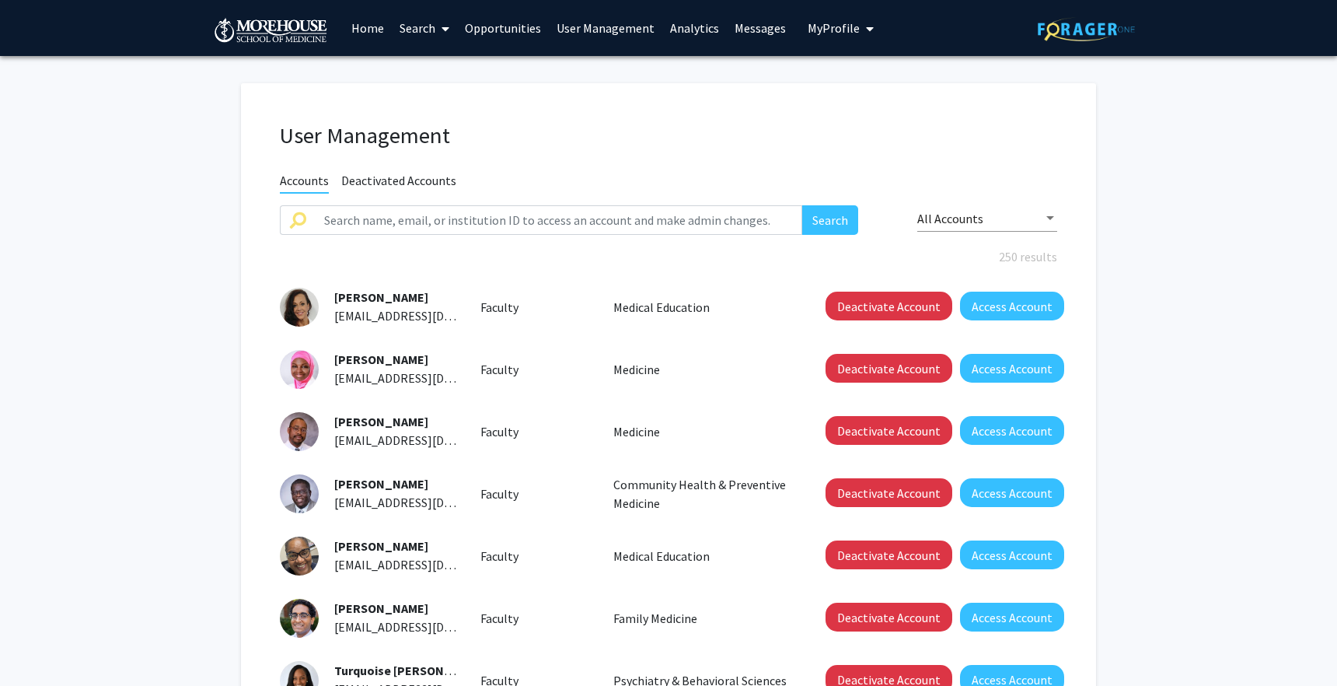
click at [694, 25] on link "Analytics" at bounding box center [695, 28] width 65 height 54
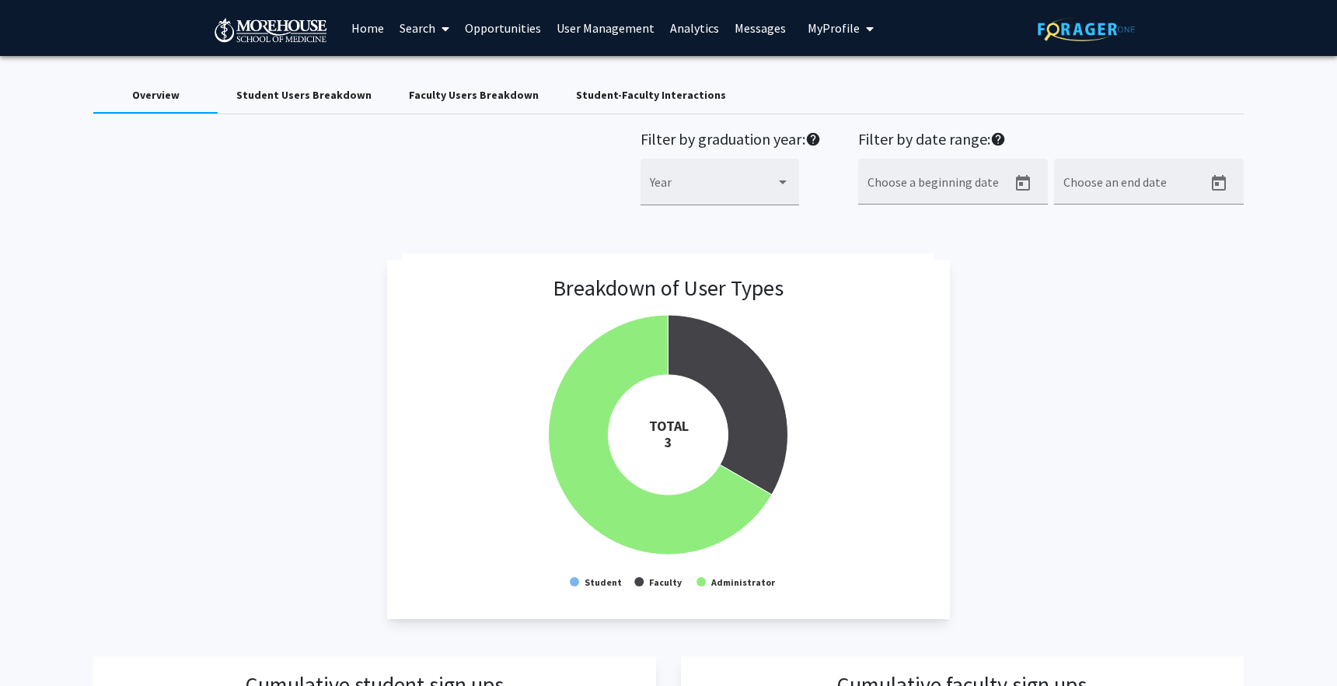
click at [607, 26] on link "User Management" at bounding box center [606, 28] width 114 height 54
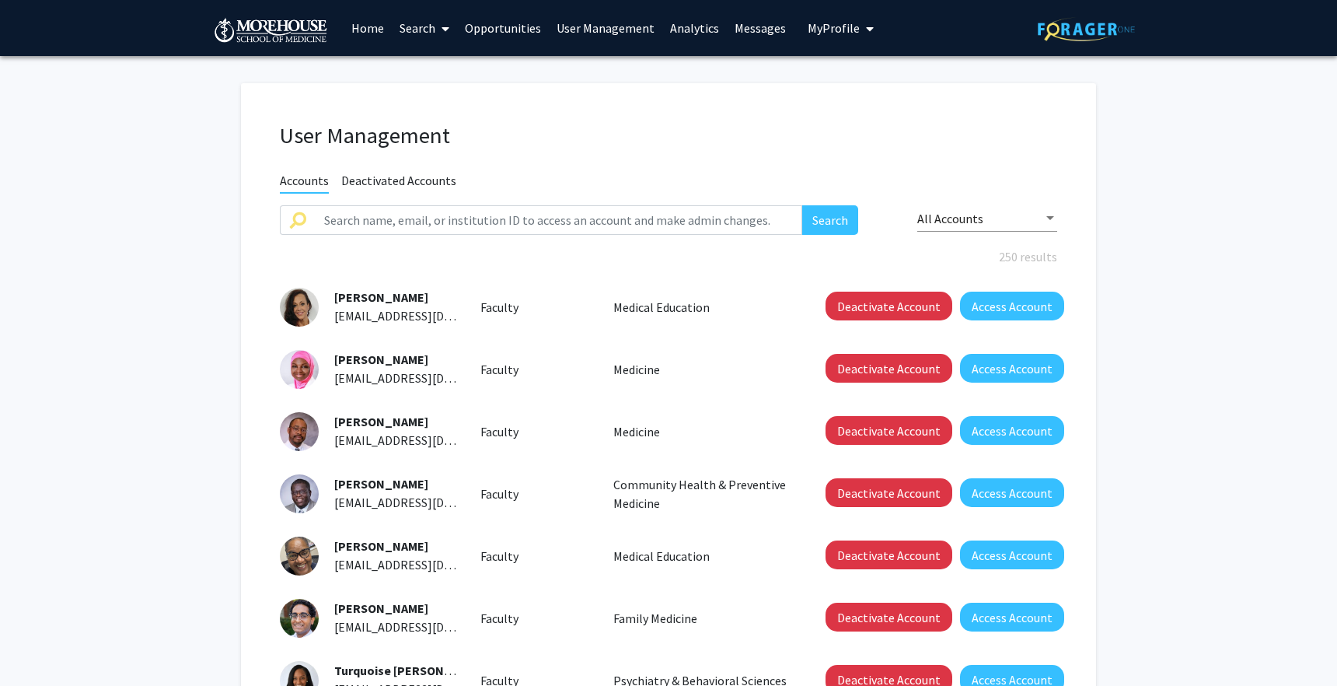
click at [823, 27] on span "My Profile" at bounding box center [834, 28] width 52 height 16
click at [824, 121] on link "Log Out" at bounding box center [889, 120] width 140 height 19
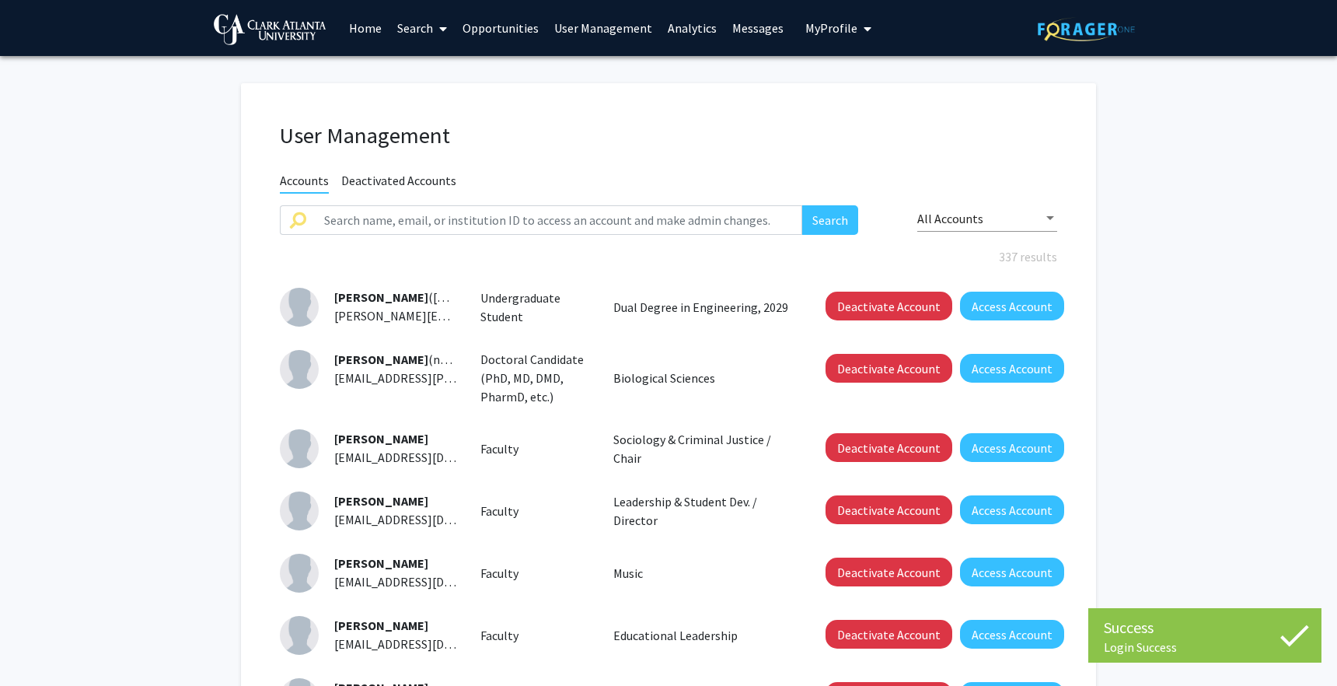
click at [686, 18] on link "Analytics" at bounding box center [692, 28] width 65 height 54
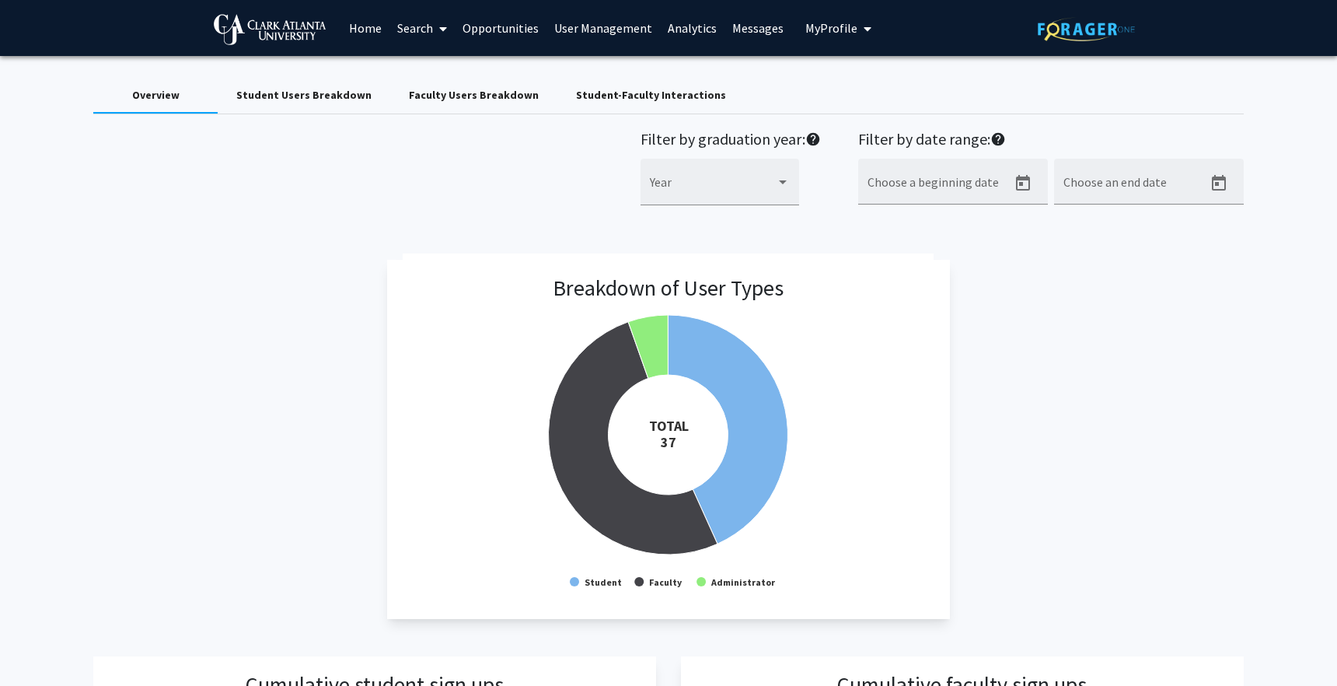
click at [582, 27] on link "User Management" at bounding box center [604, 28] width 114 height 54
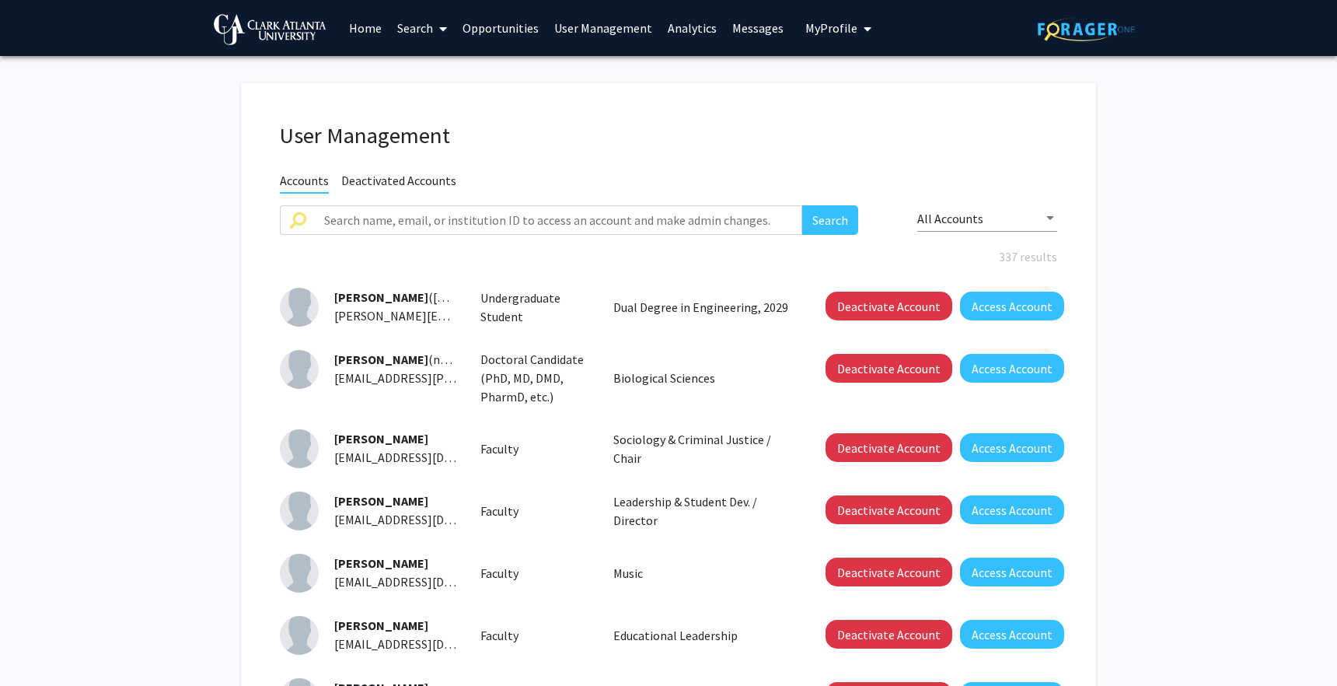
click at [671, 29] on link "Analytics" at bounding box center [692, 28] width 65 height 54
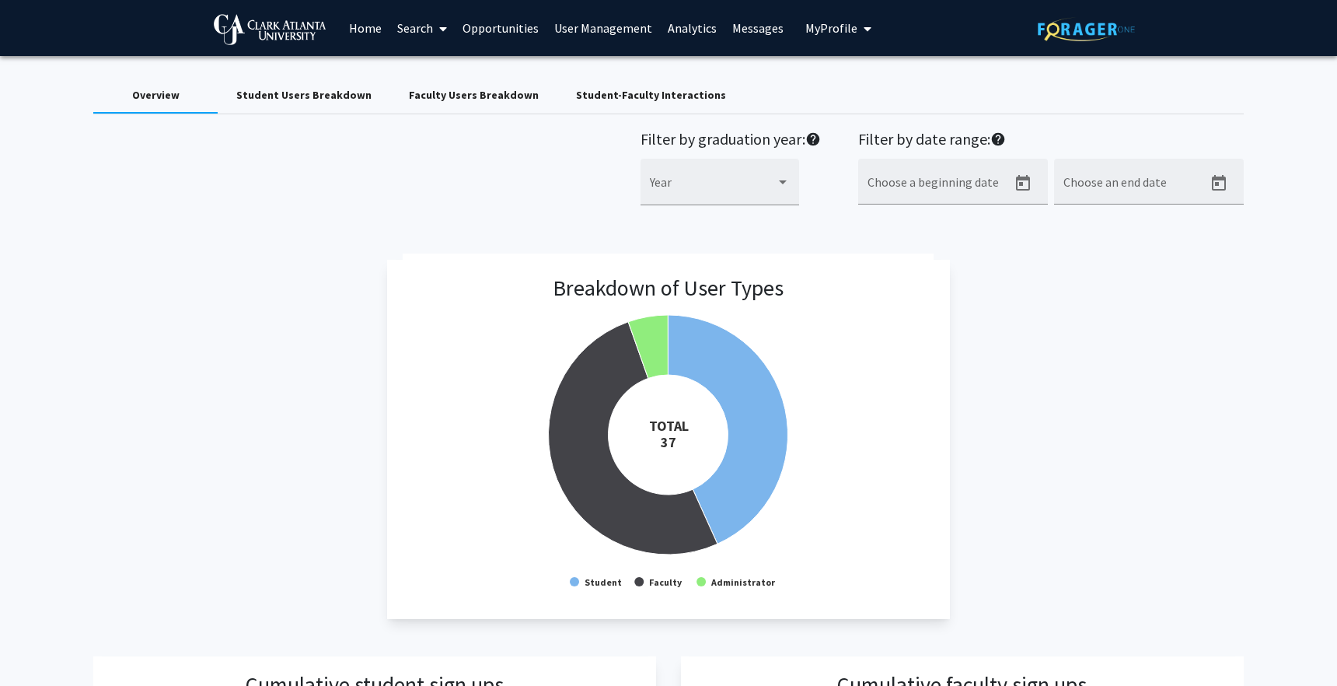
click at [499, 21] on link "Opportunities" at bounding box center [501, 28] width 92 height 54
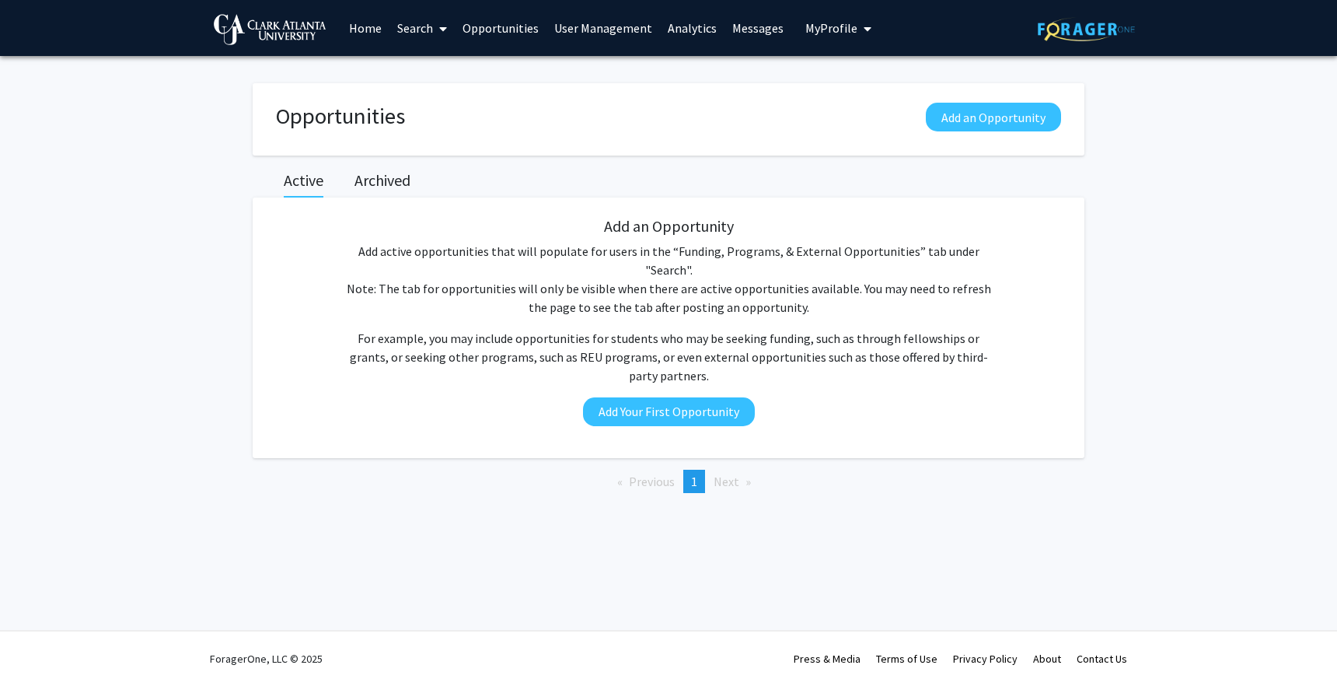
click at [579, 25] on link "User Management" at bounding box center [604, 28] width 114 height 54
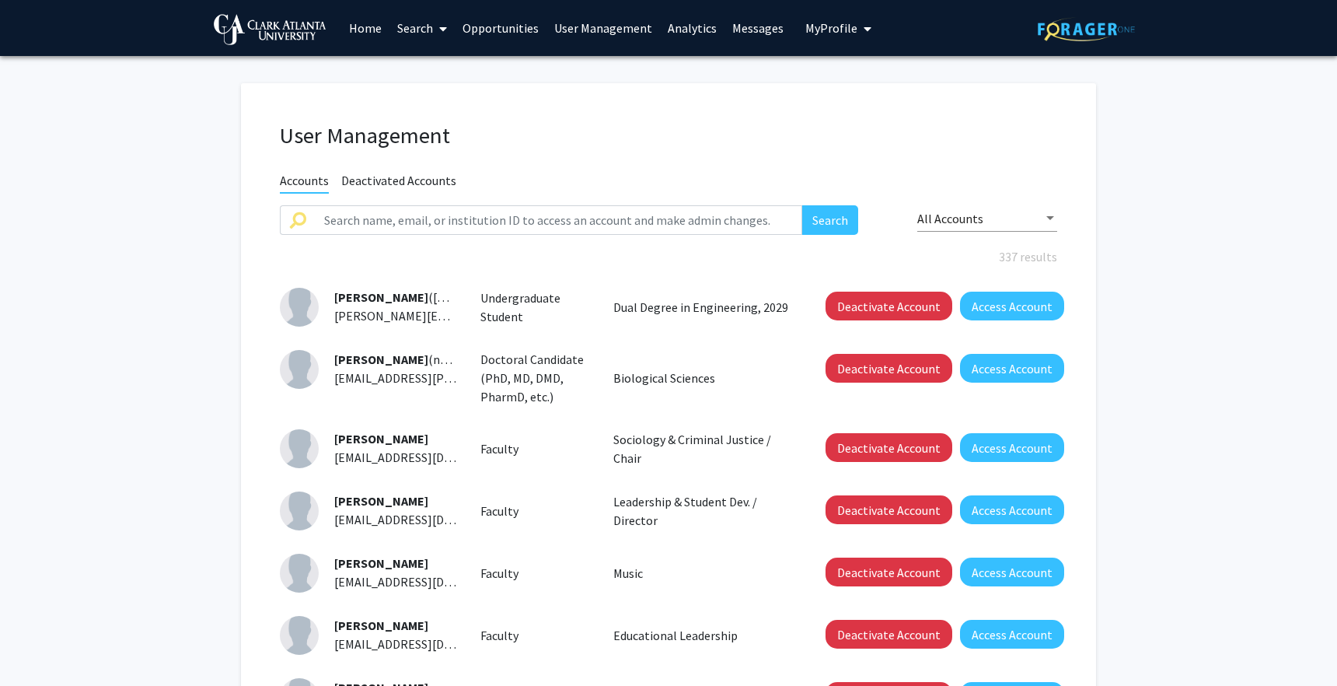
click at [823, 40] on button "My Profile" at bounding box center [838, 28] width 75 height 56
click at [822, 121] on link "Log Out" at bounding box center [886, 120] width 140 height 19
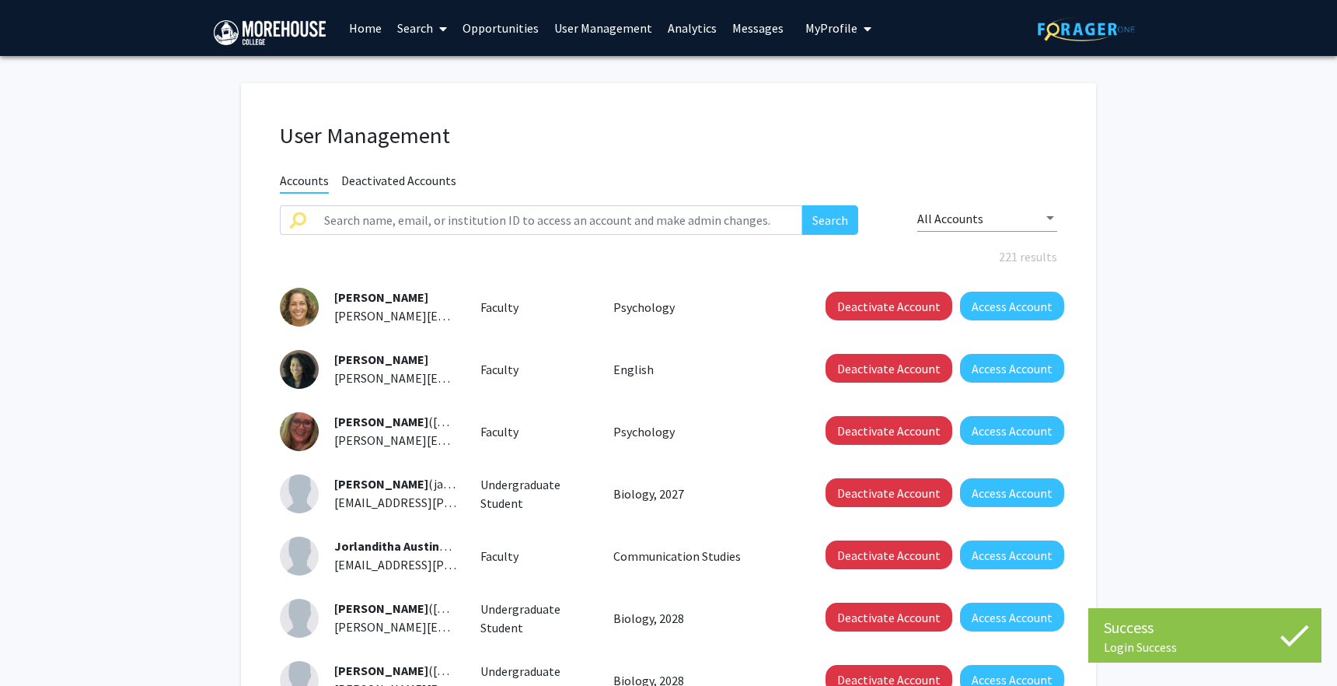
click at [673, 28] on link "Analytics" at bounding box center [692, 28] width 65 height 54
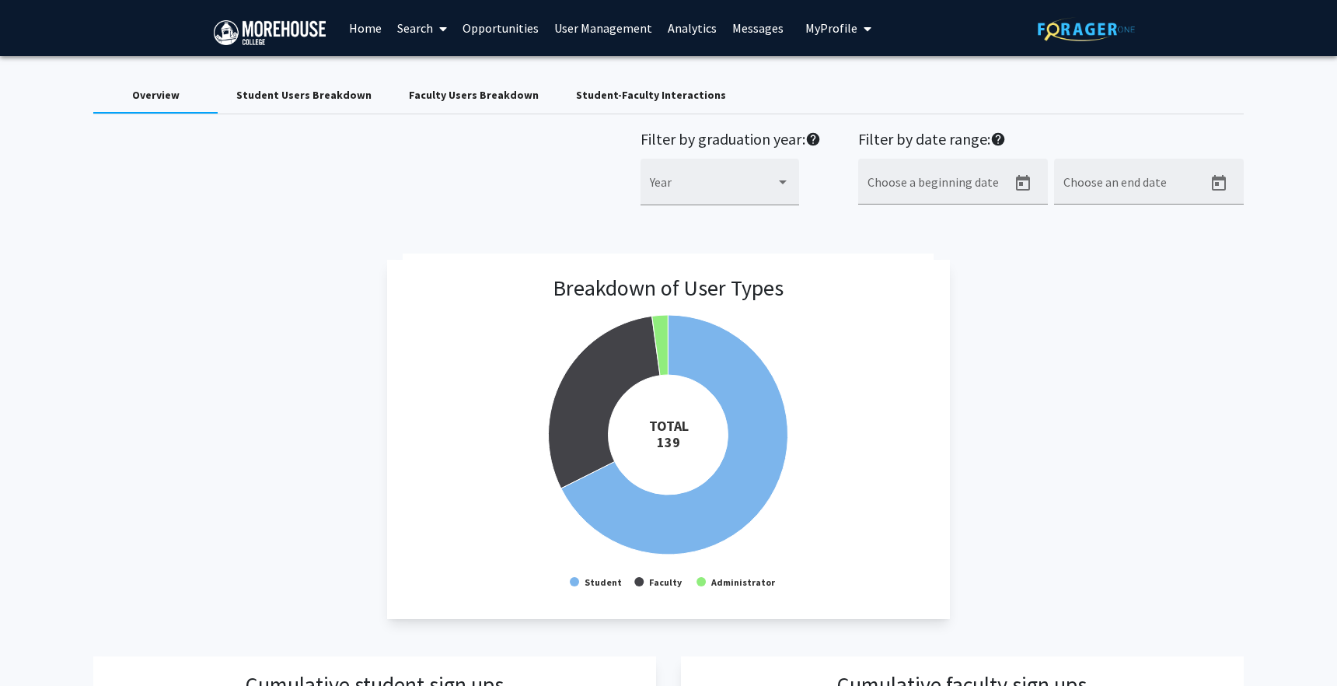
click at [568, 23] on link "User Management" at bounding box center [604, 28] width 114 height 54
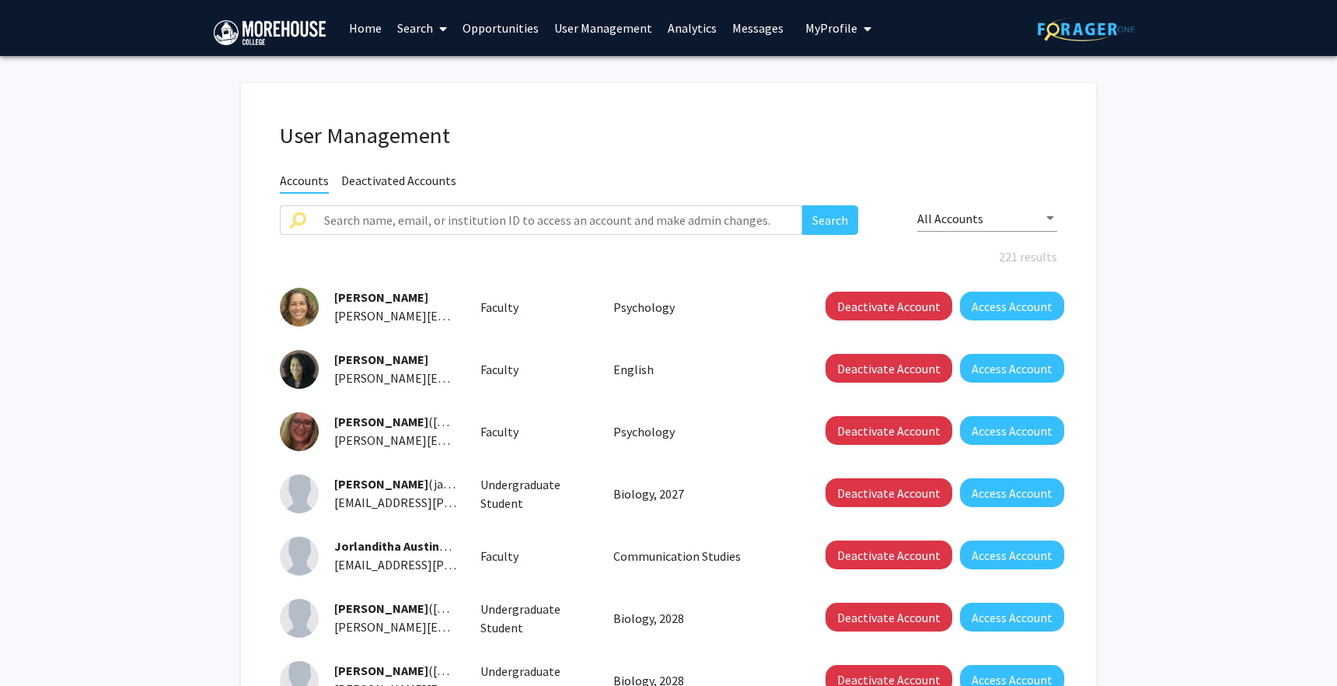
click at [680, 22] on link "Analytics" at bounding box center [692, 28] width 65 height 54
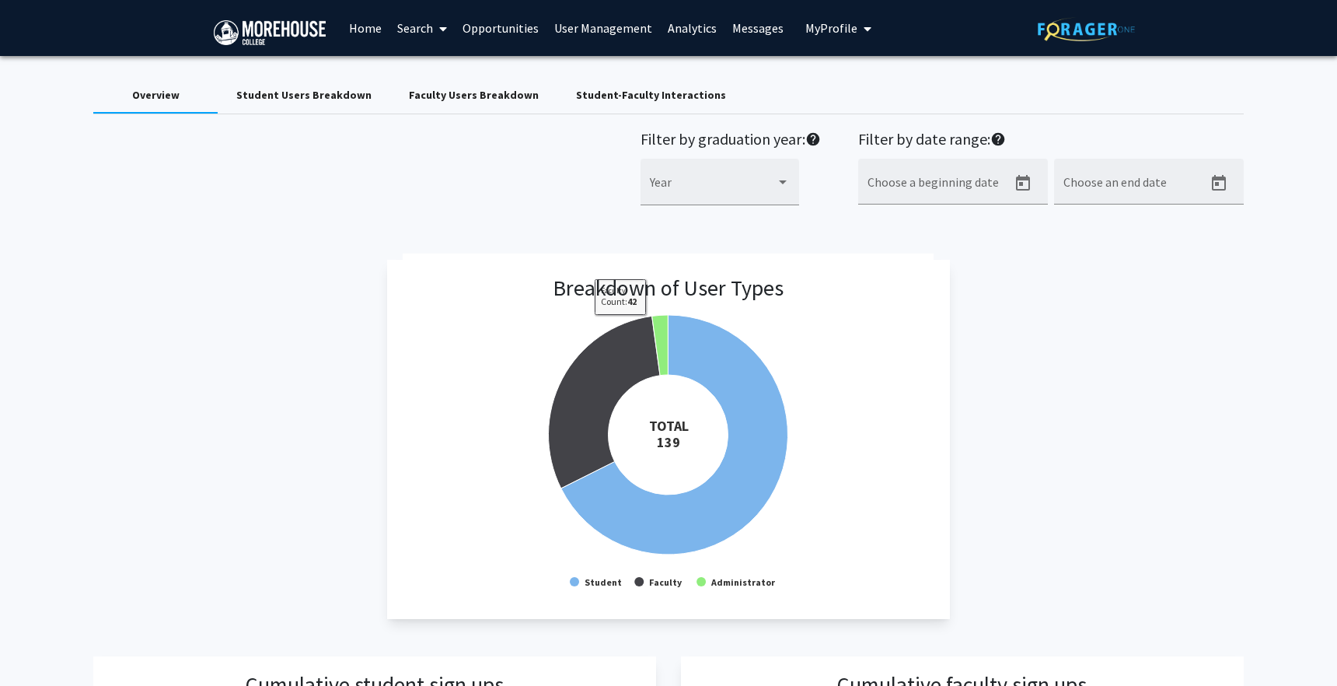
click at [595, 30] on link "User Management" at bounding box center [604, 28] width 114 height 54
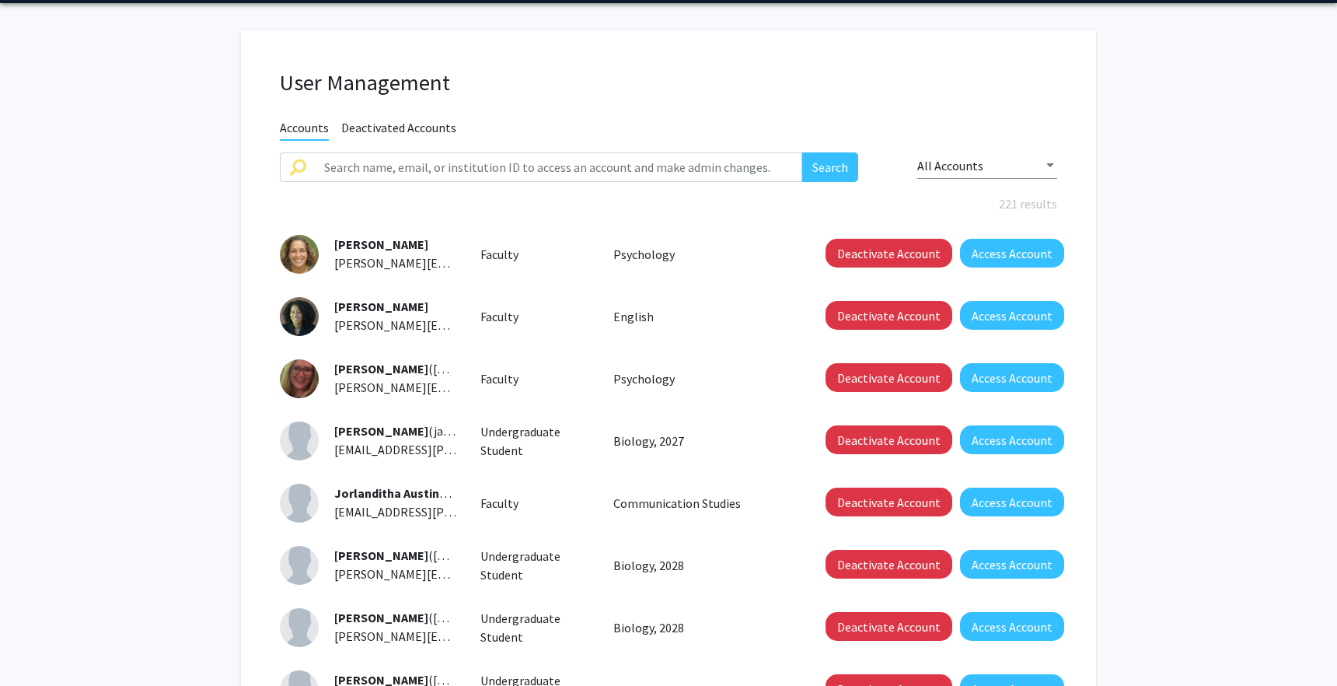
scroll to position [72, 0]
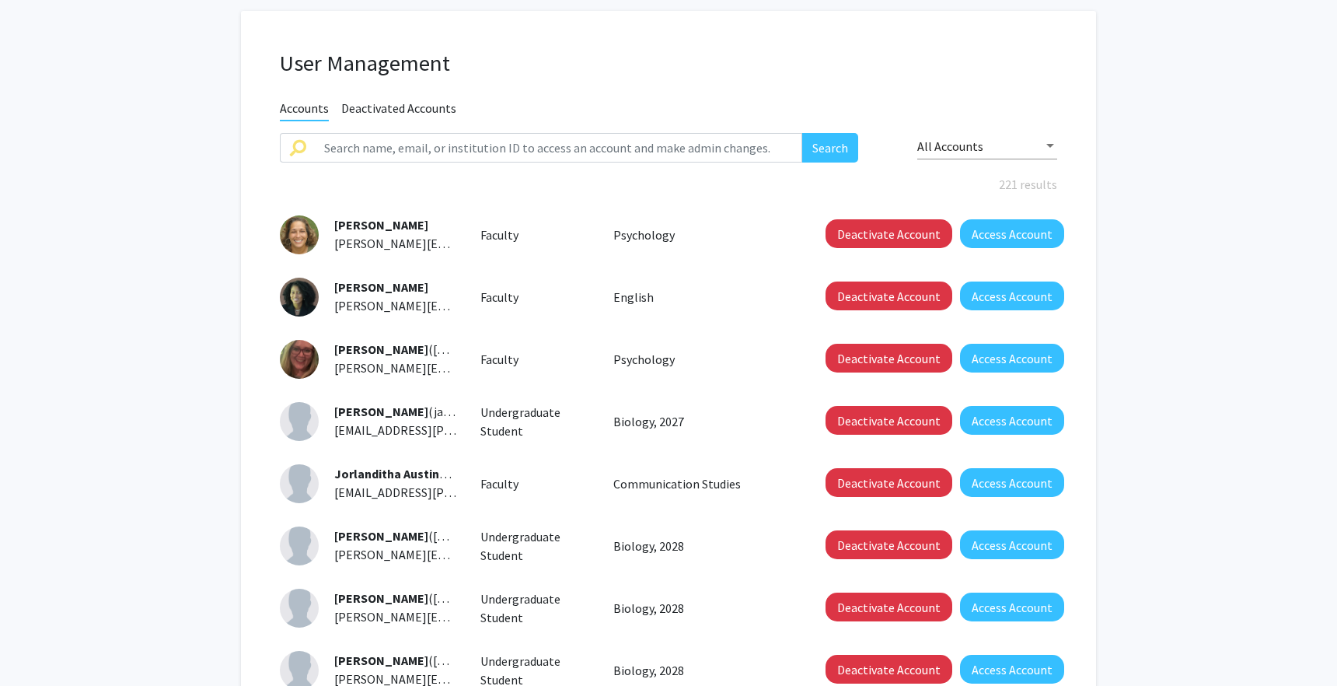
click at [939, 131] on div "All Accounts" at bounding box center [988, 142] width 140 height 36
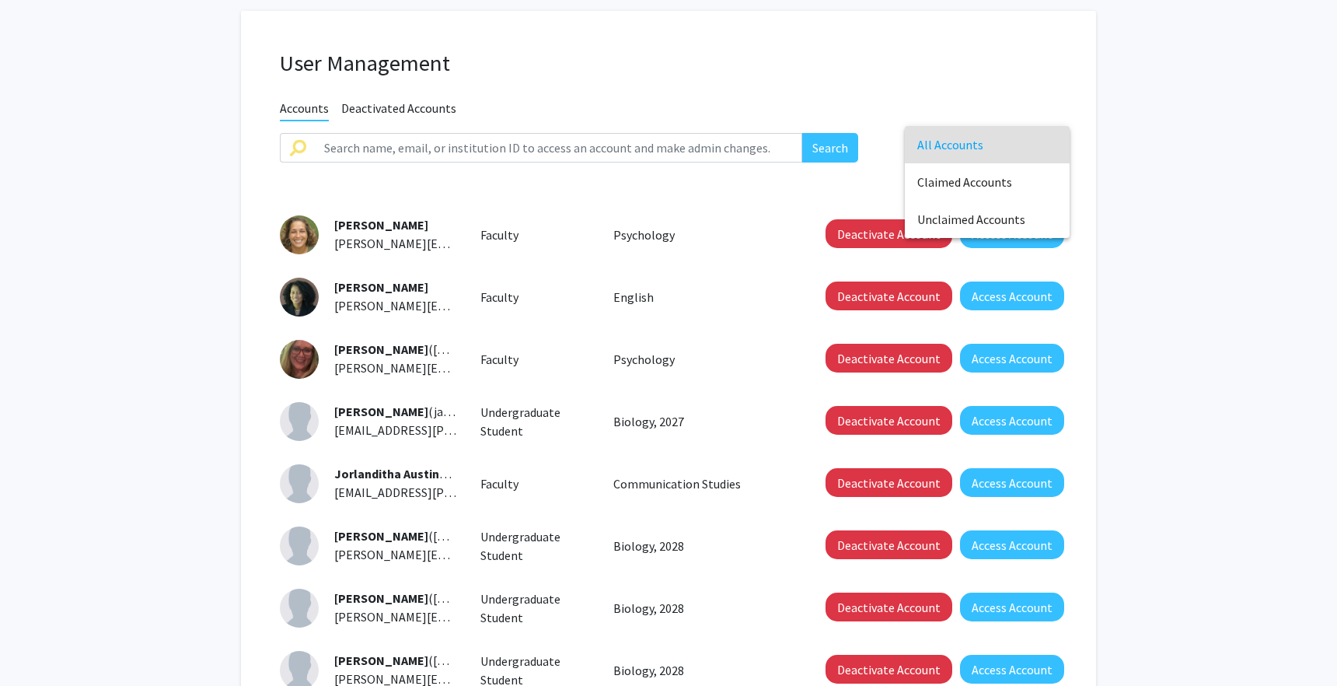
click at [1179, 163] on div at bounding box center [668, 343] width 1337 height 686
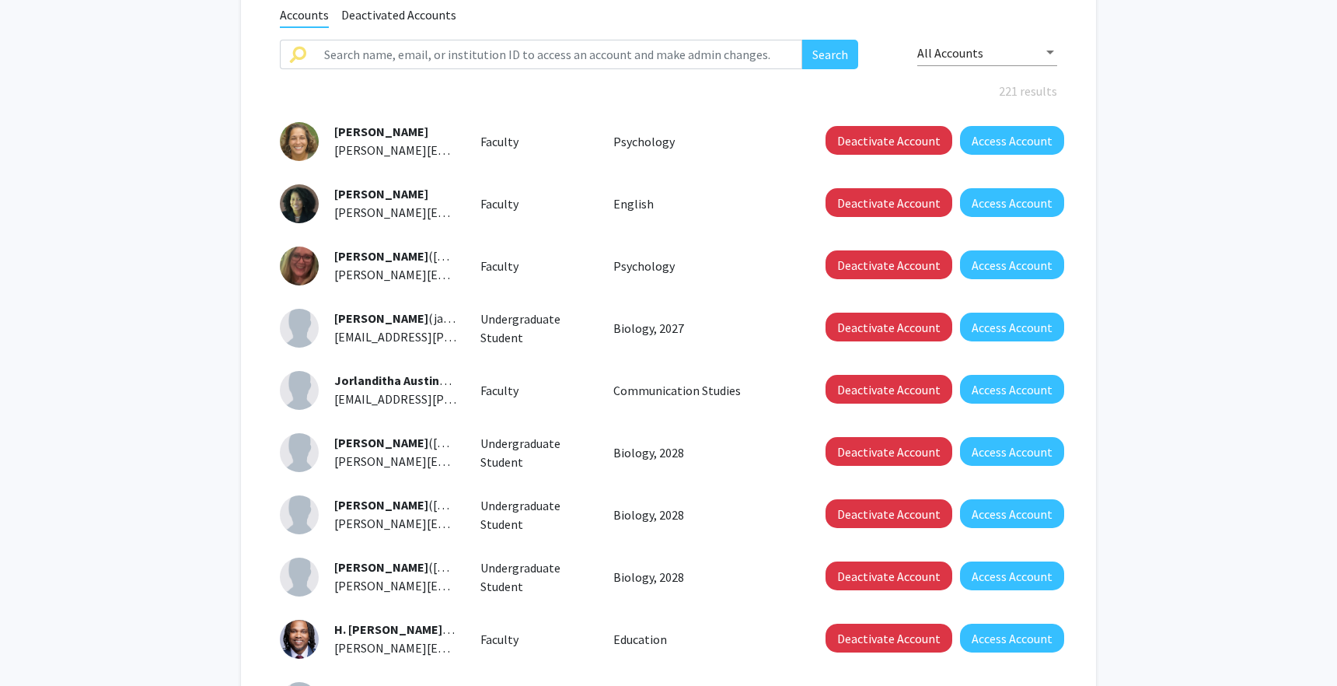
scroll to position [0, 0]
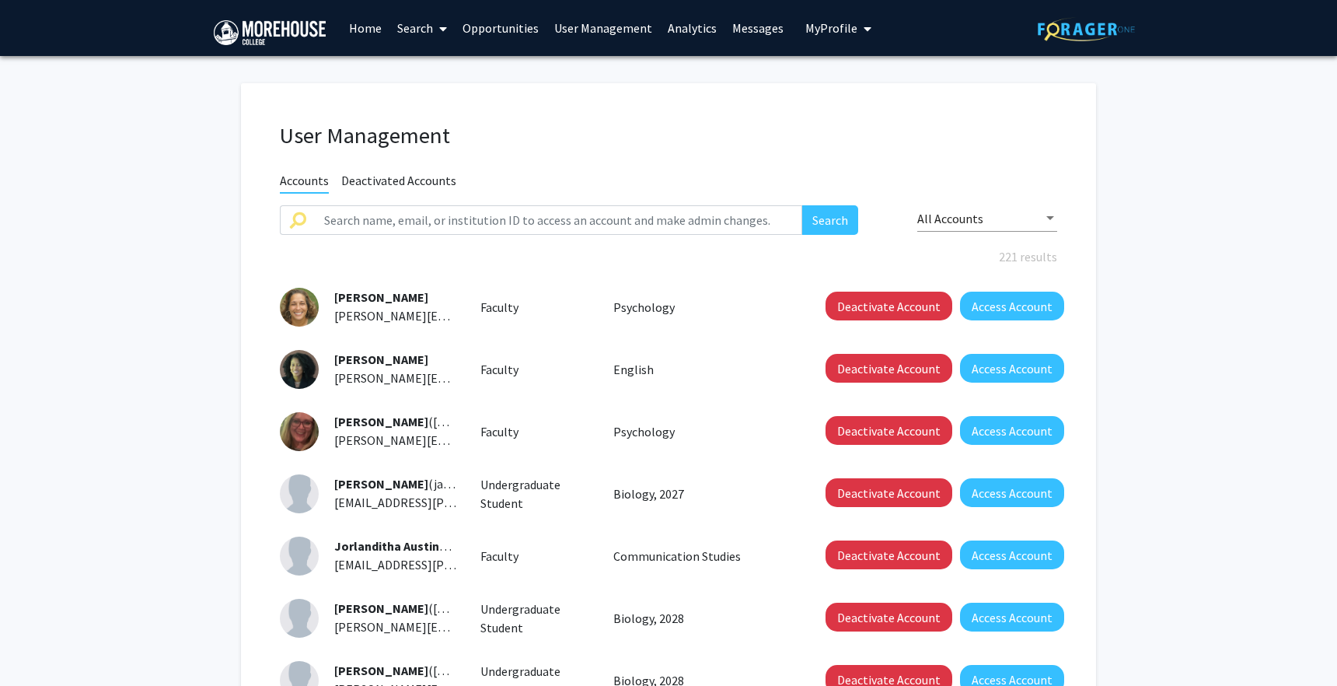
click at [827, 26] on span "My Profile" at bounding box center [832, 28] width 52 height 16
click at [824, 120] on link "Log Out" at bounding box center [886, 120] width 140 height 19
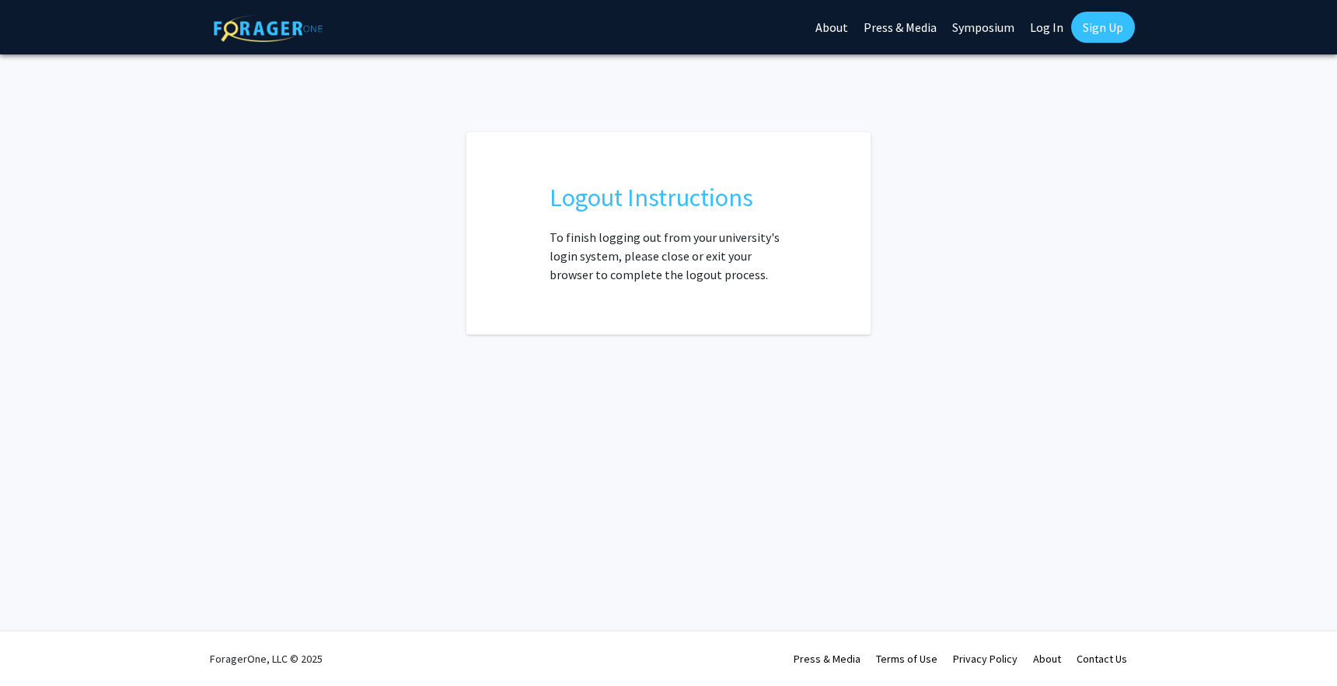
click at [1054, 23] on link "Log In" at bounding box center [1047, 27] width 49 height 54
select select
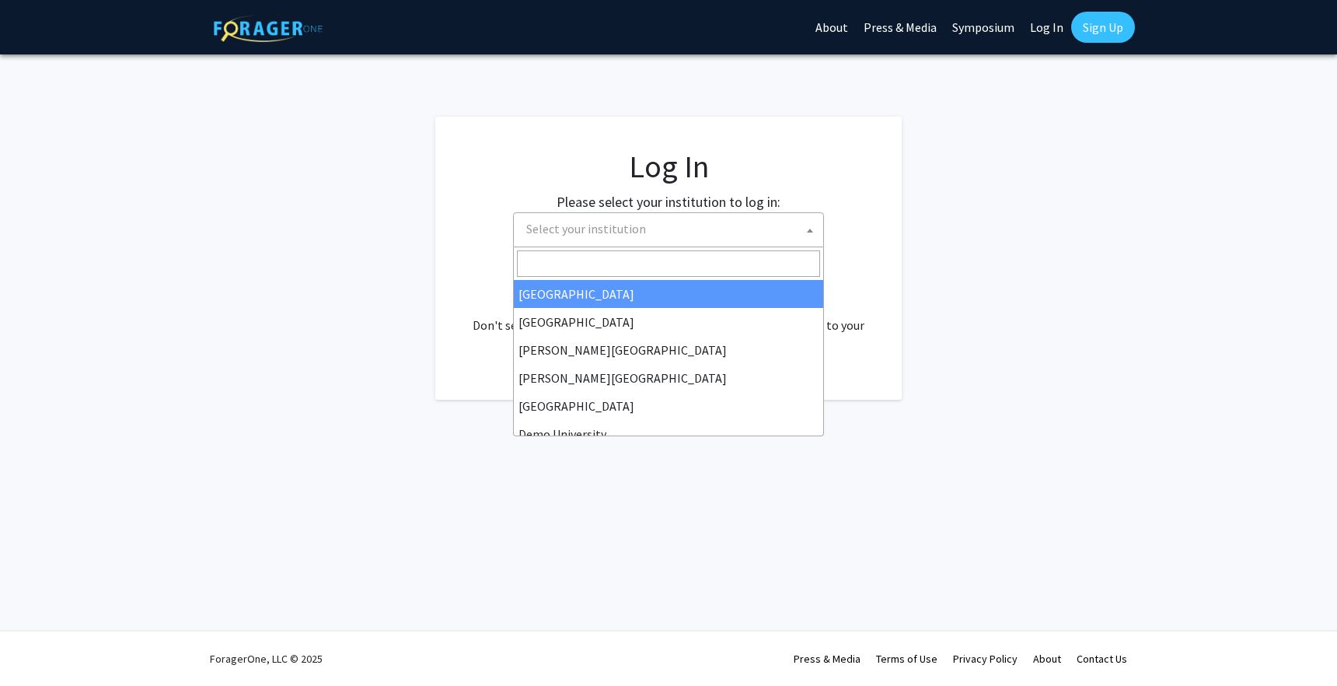
click at [571, 227] on span "Select your institution" at bounding box center [586, 229] width 120 height 16
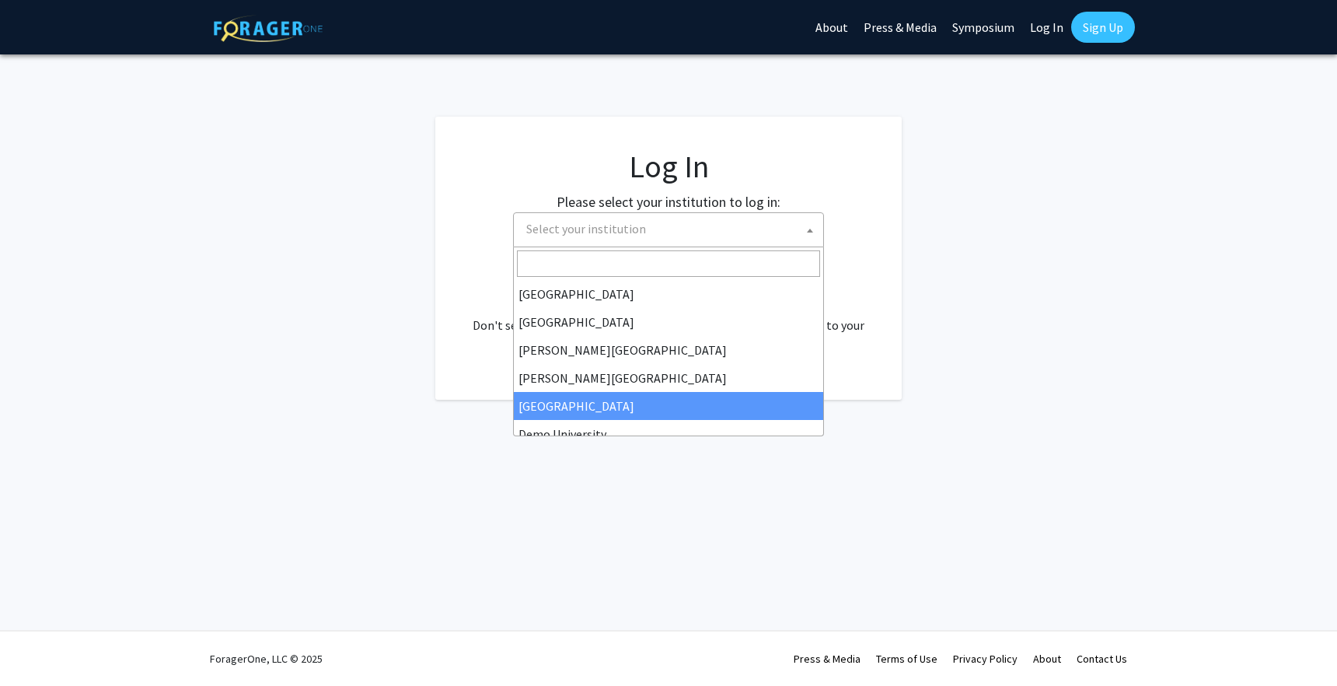
scroll to position [55, 0]
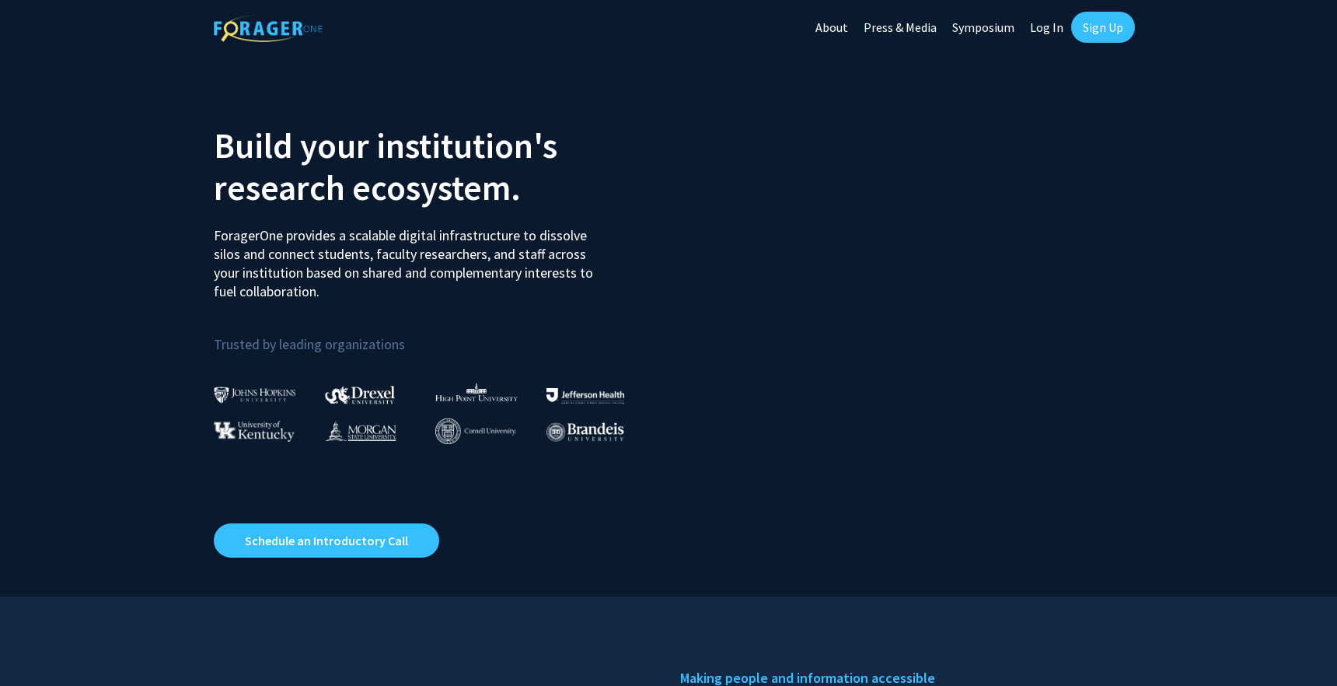
click at [1033, 28] on link "Log In" at bounding box center [1047, 27] width 49 height 54
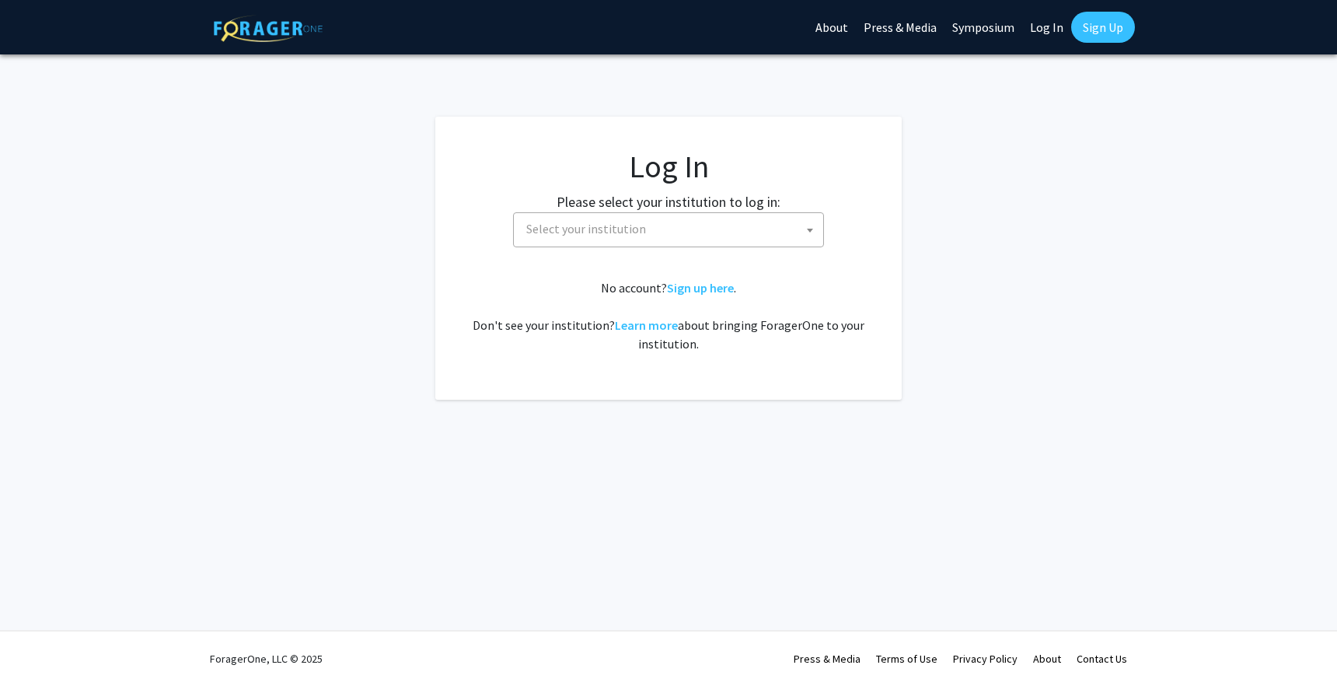
click at [625, 221] on span "Select your institution" at bounding box center [586, 229] width 120 height 16
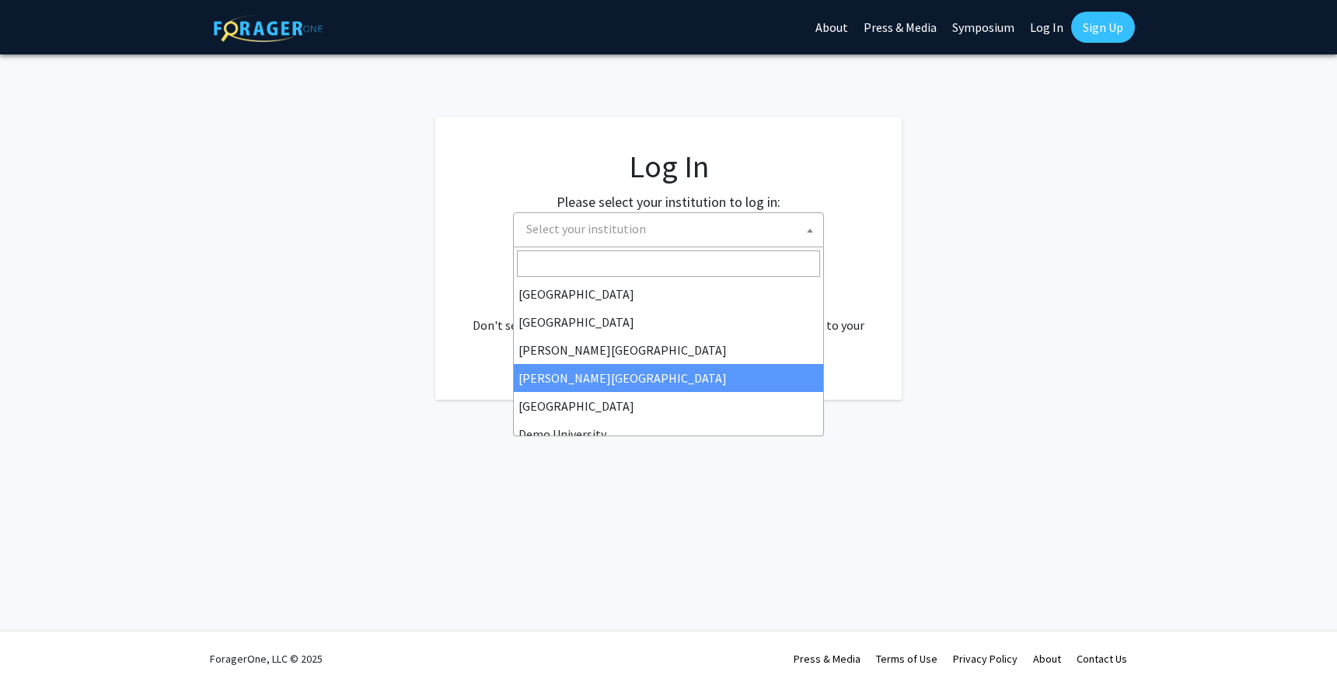
scroll to position [45, 0]
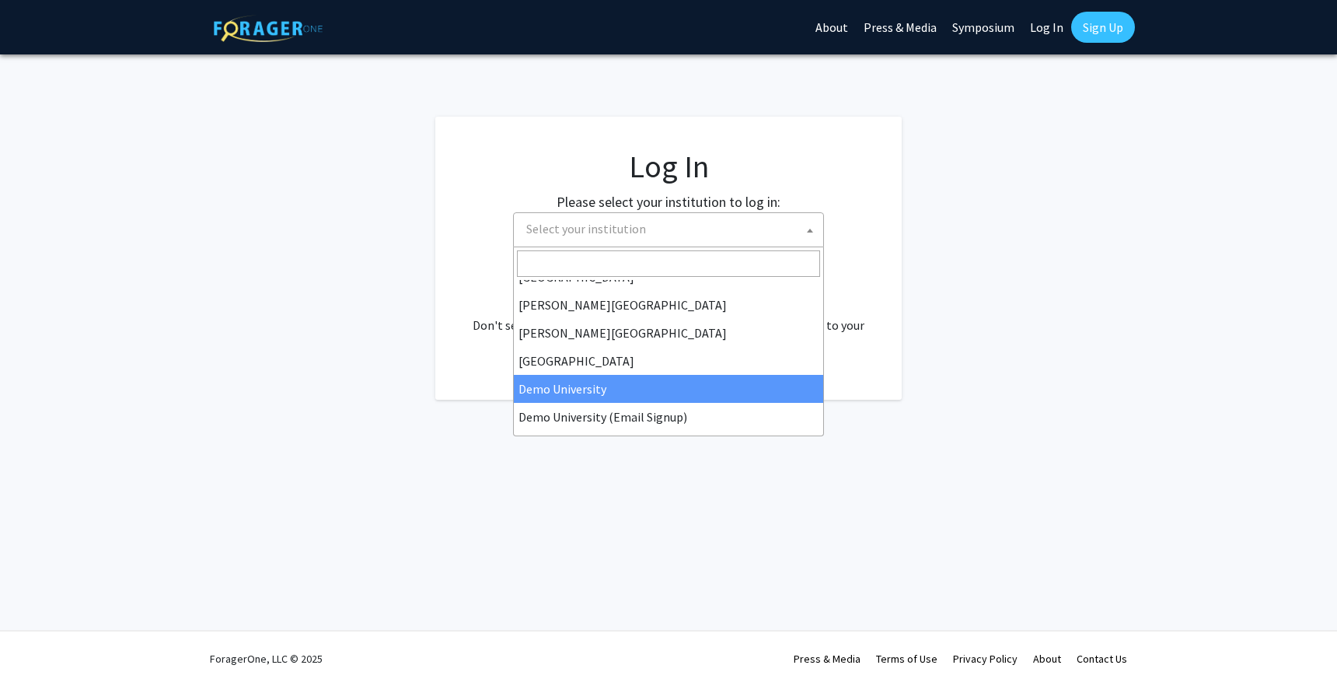
select select "8"
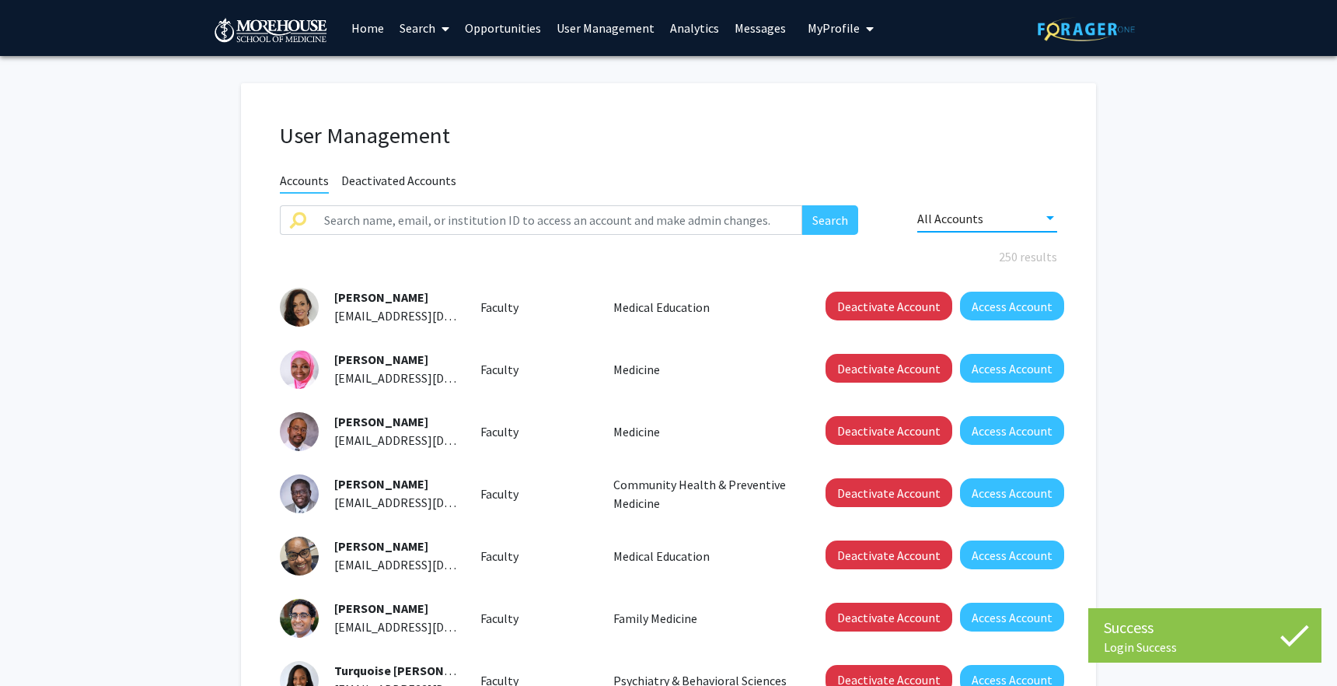
click at [950, 217] on span "All Accounts" at bounding box center [951, 219] width 66 height 16
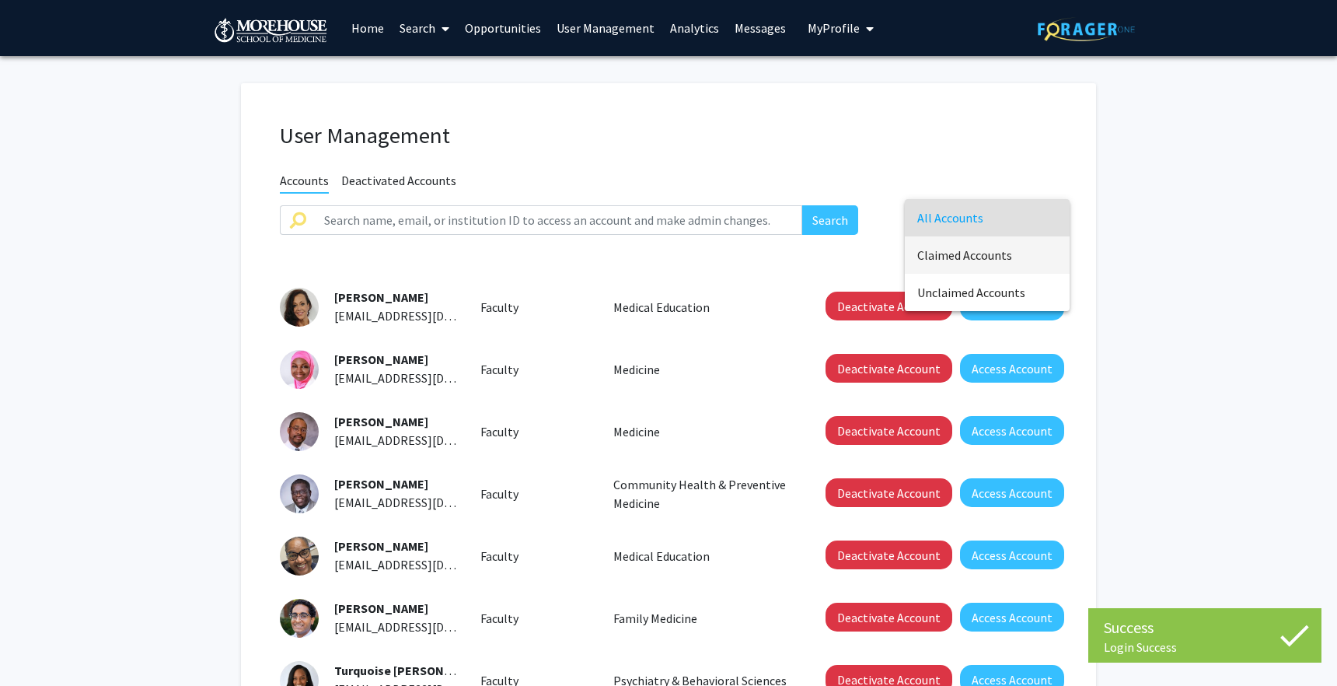
click at [957, 251] on span "Claimed Accounts" at bounding box center [988, 254] width 140 height 37
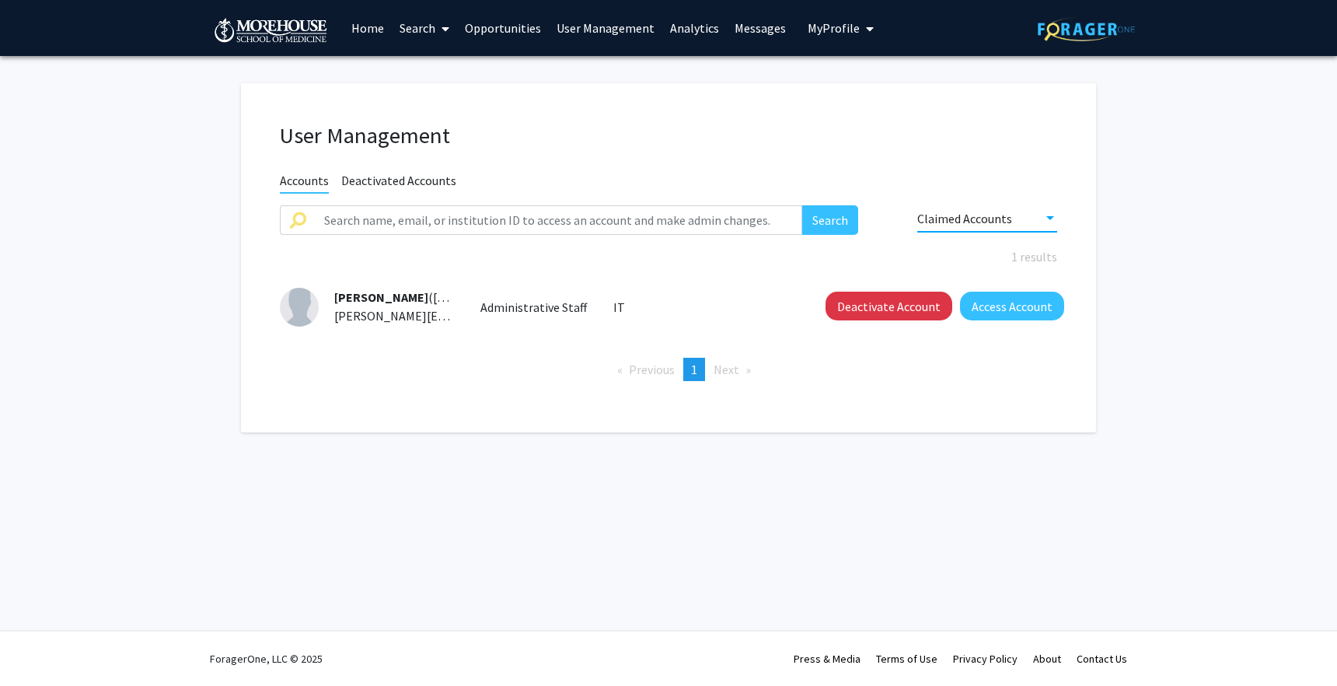
click at [955, 221] on span "Claimed Accounts" at bounding box center [965, 219] width 95 height 16
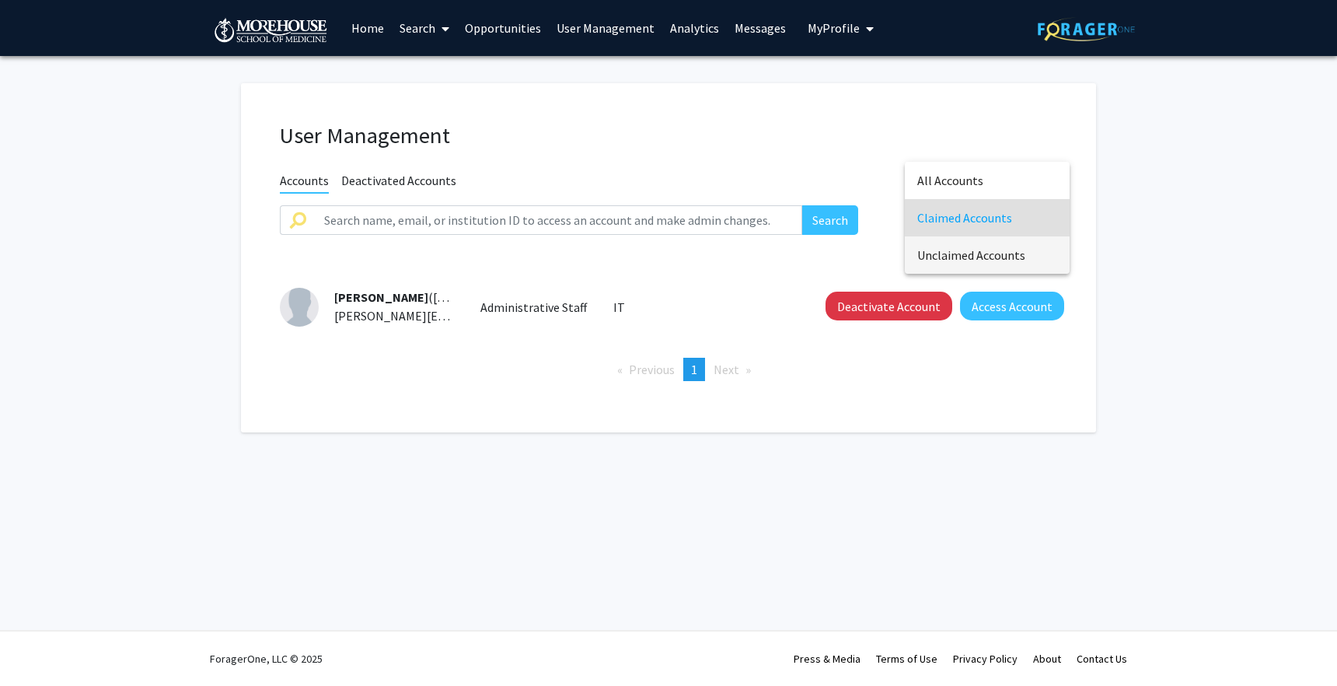
click at [960, 260] on span "Unclaimed Accounts" at bounding box center [988, 254] width 140 height 37
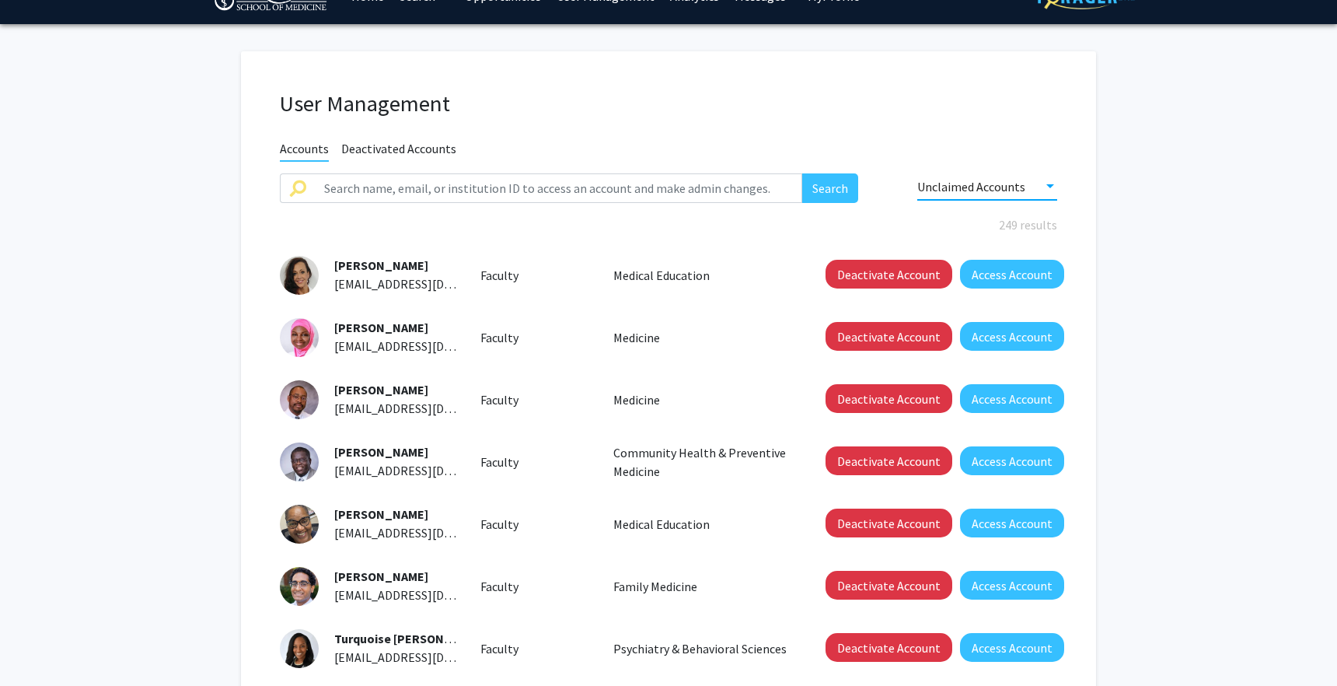
scroll to position [36, 0]
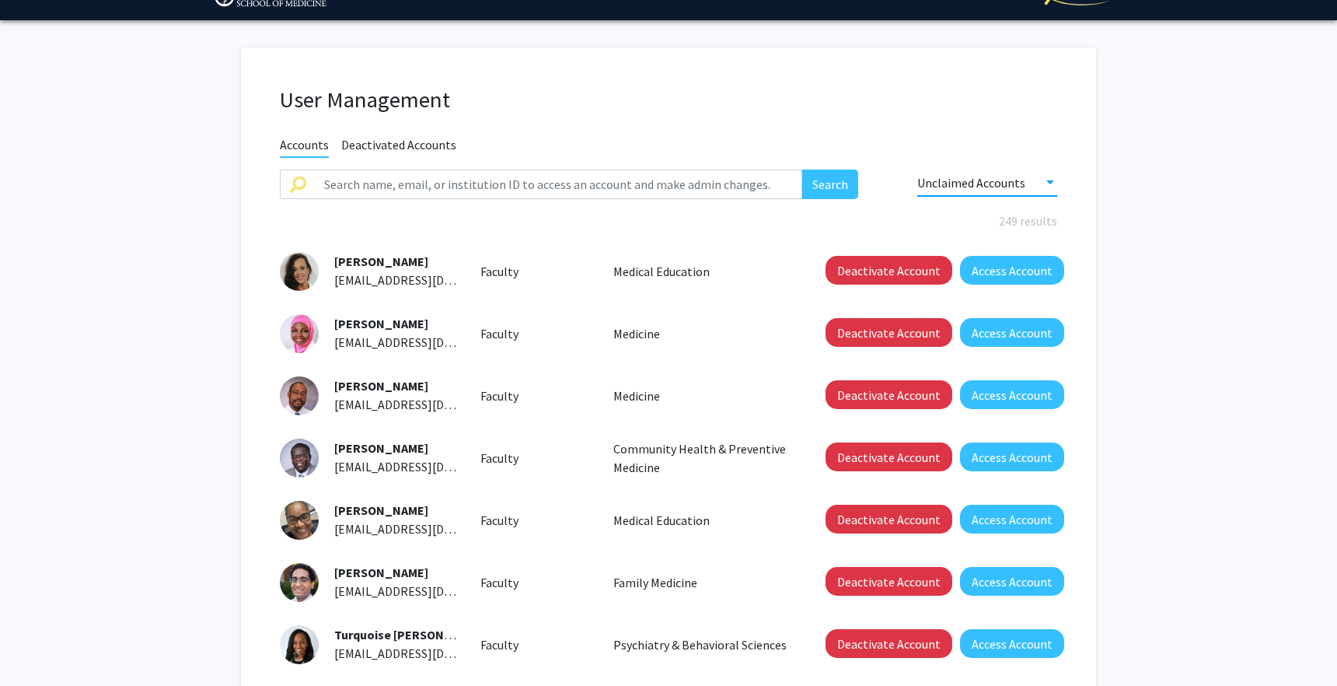
click at [938, 186] on span "Unclaimed Accounts" at bounding box center [972, 183] width 108 height 16
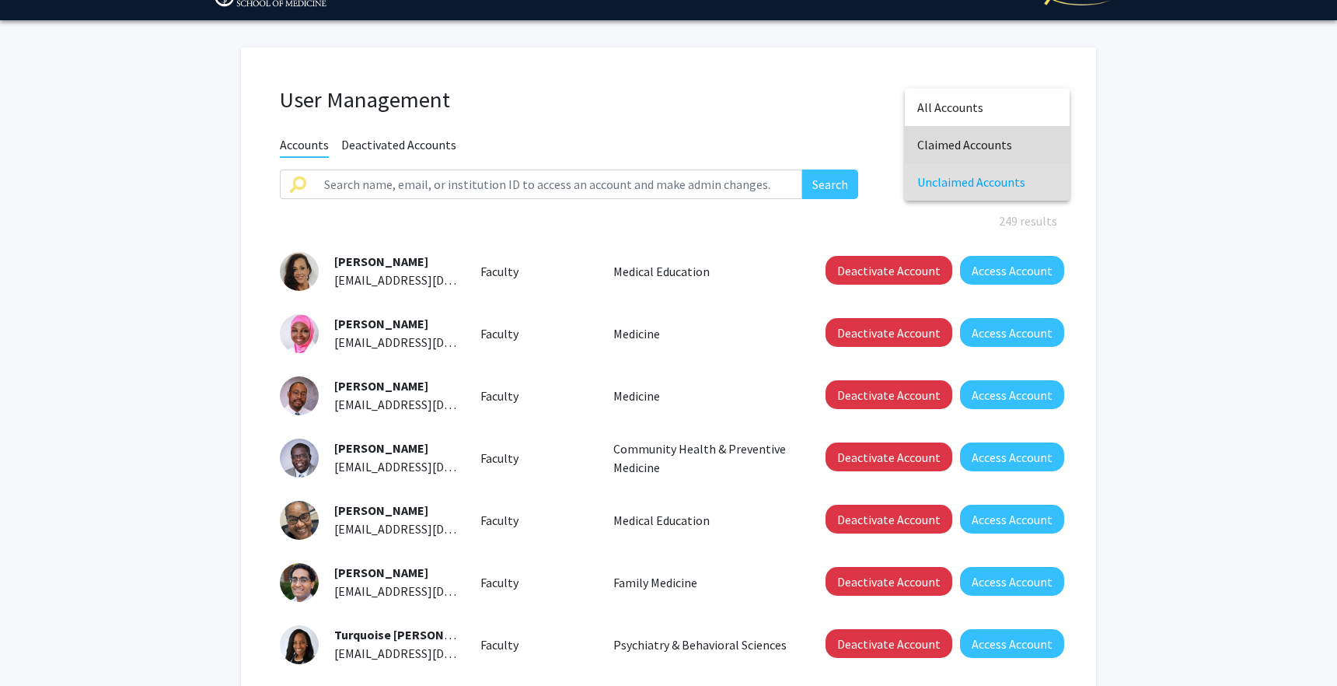
click at [947, 149] on span "Claimed Accounts" at bounding box center [988, 144] width 140 height 37
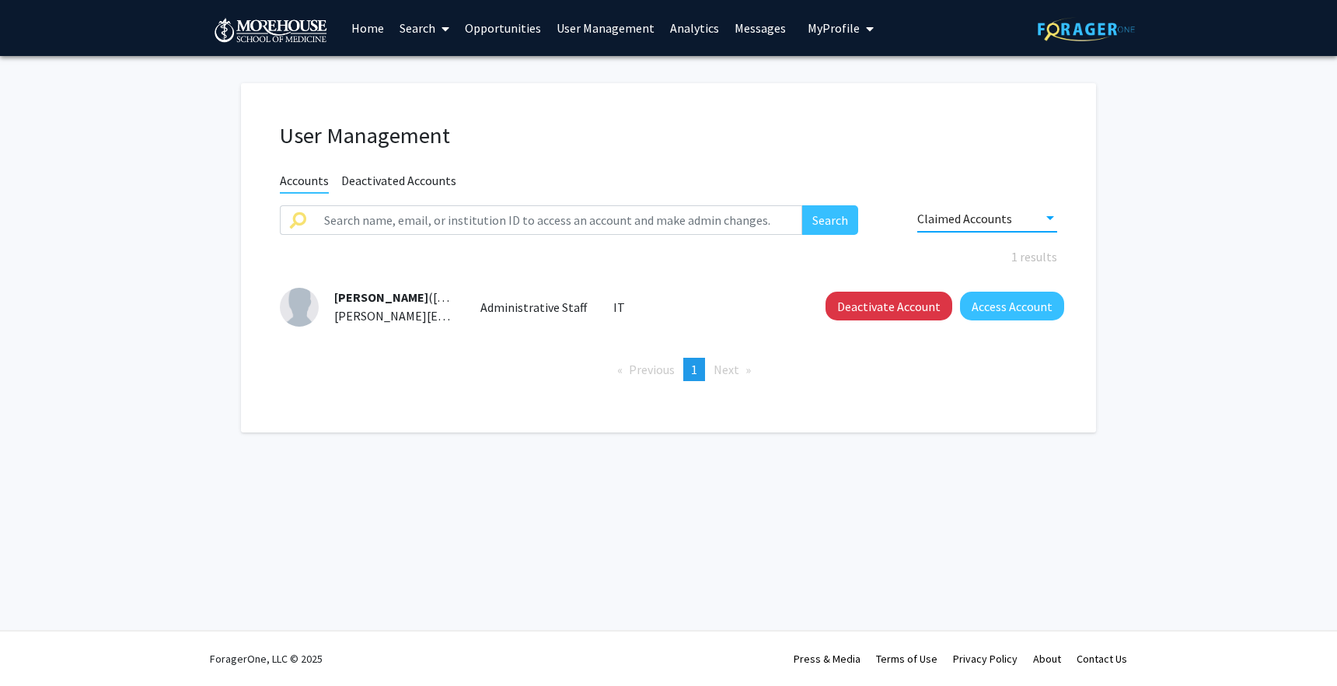
click at [939, 213] on span "Claimed Accounts" at bounding box center [965, 219] width 95 height 16
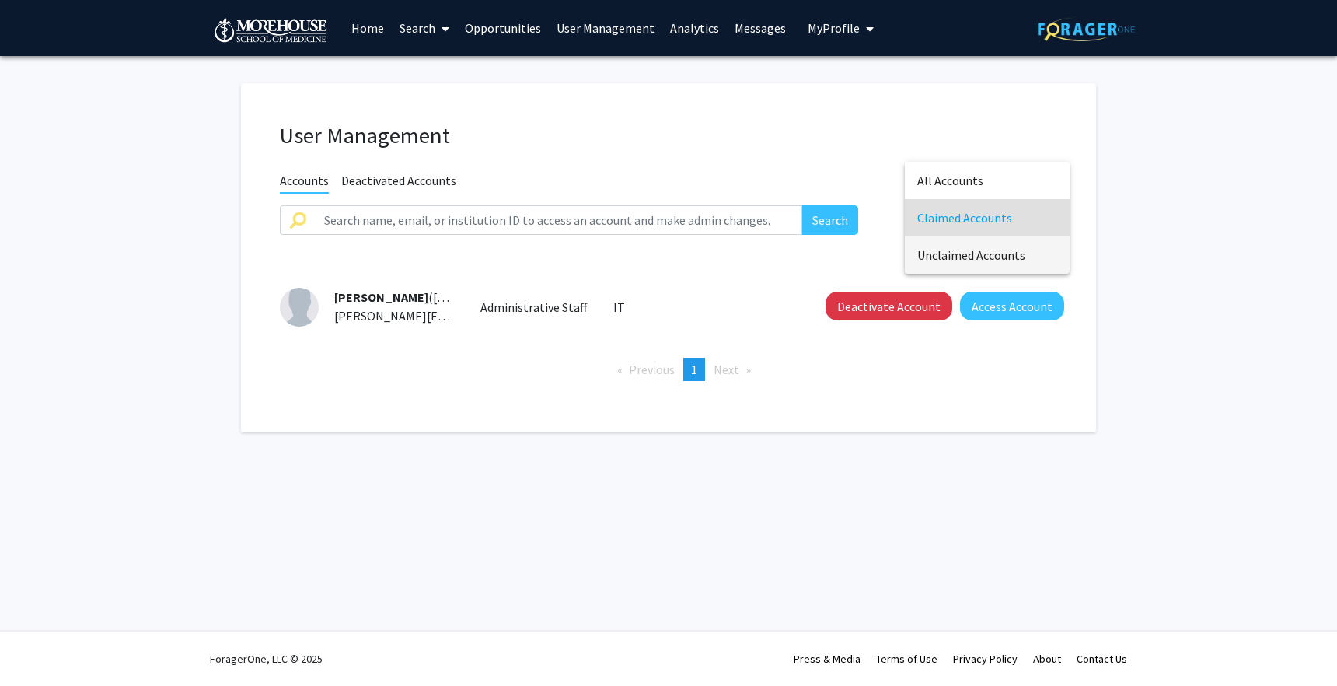
click at [940, 248] on span "Unclaimed Accounts" at bounding box center [988, 254] width 140 height 37
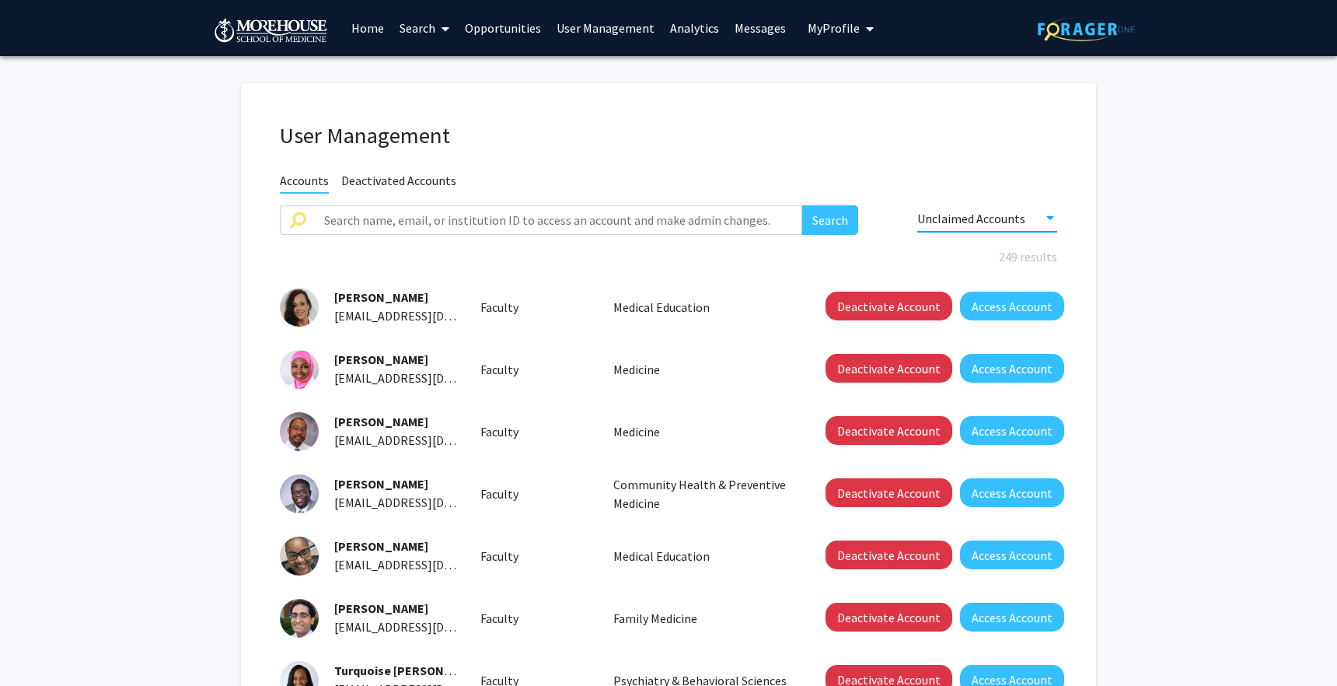
click at [1007, 218] on span "Unclaimed Accounts" at bounding box center [972, 219] width 108 height 16
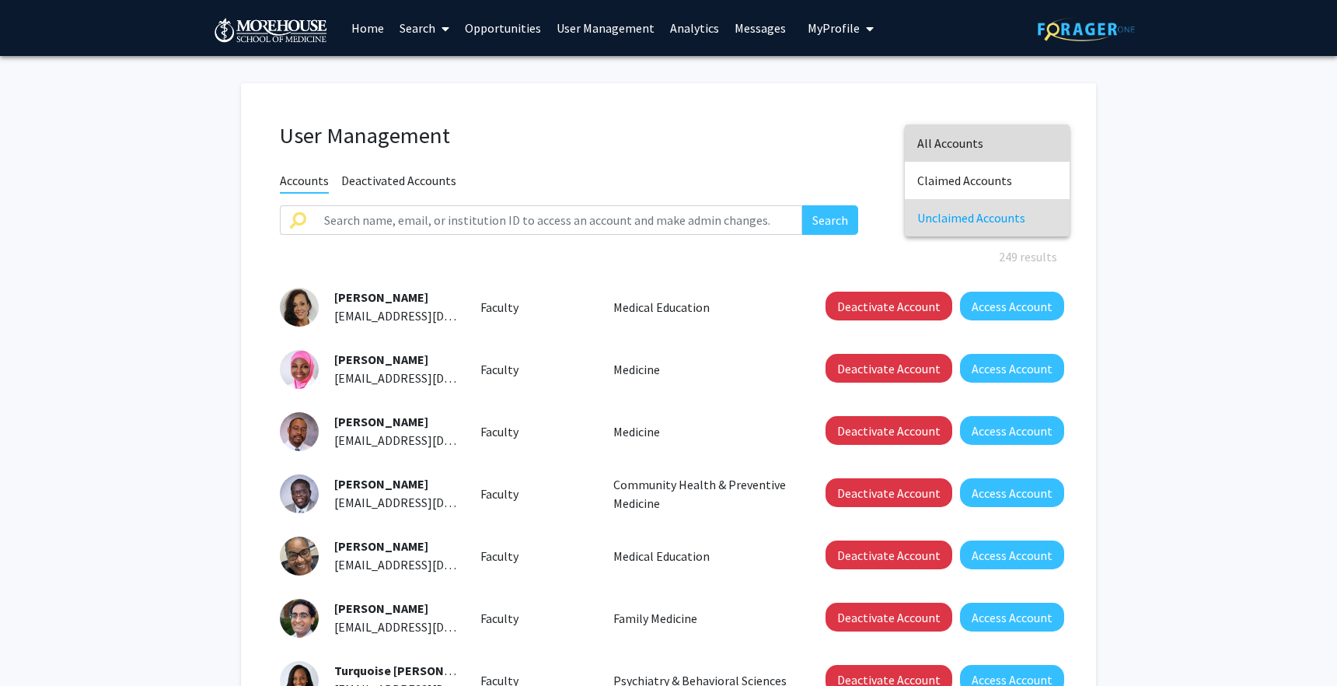
click at [1019, 132] on span "All Accounts" at bounding box center [988, 142] width 140 height 37
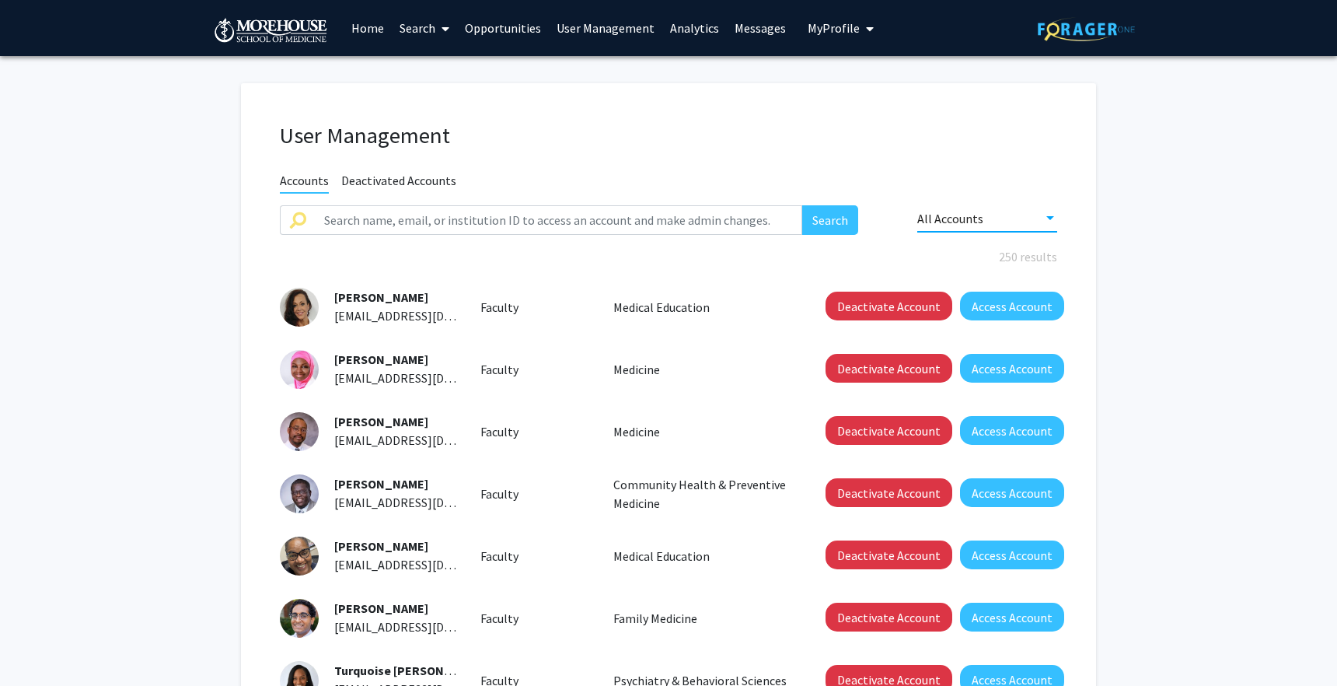
click at [815, 23] on span "My Profile" at bounding box center [834, 28] width 52 height 16
click at [819, 117] on link "Log Out" at bounding box center [889, 120] width 140 height 19
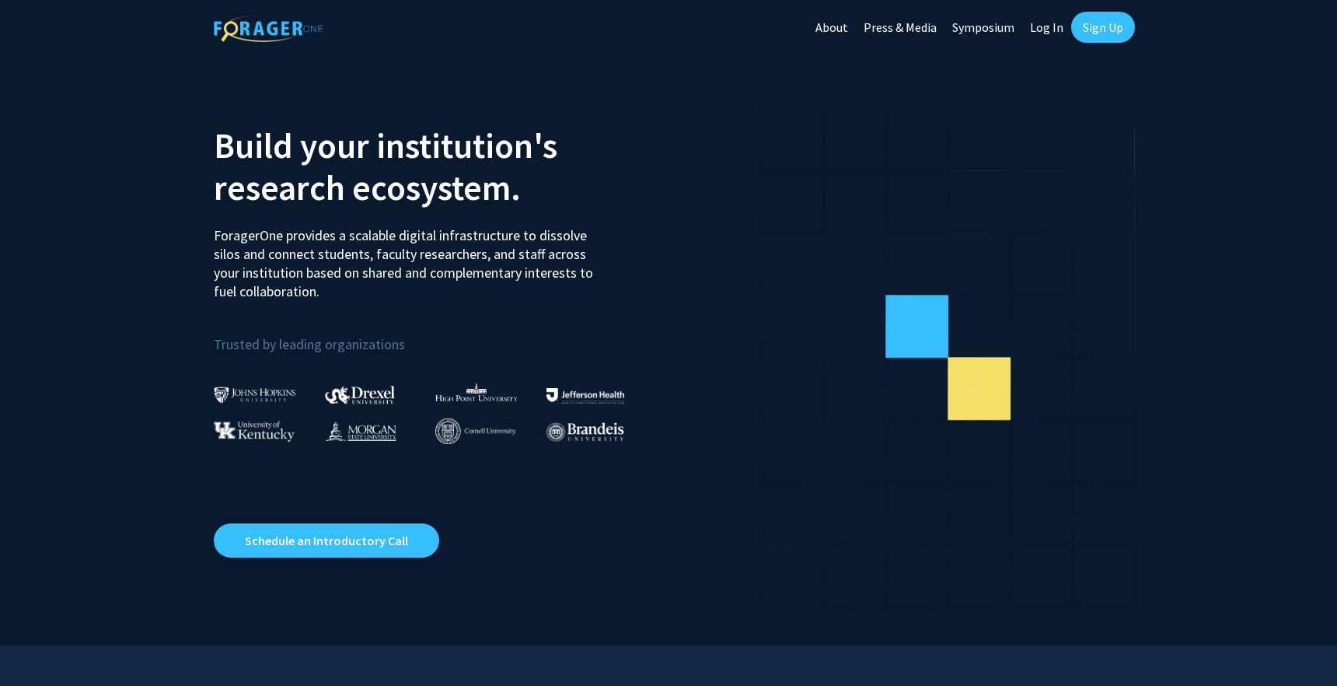
click at [1048, 27] on link "Log In" at bounding box center [1047, 27] width 49 height 54
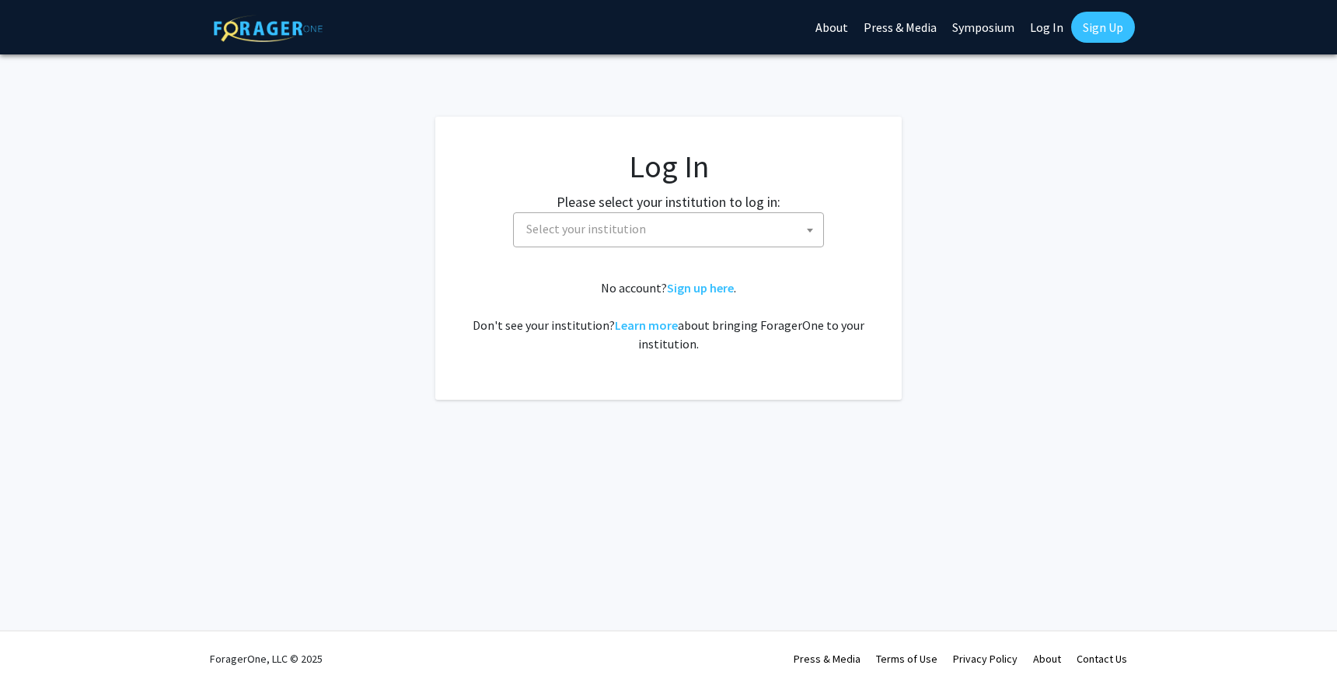
click at [670, 218] on span "Select your institution" at bounding box center [671, 229] width 303 height 32
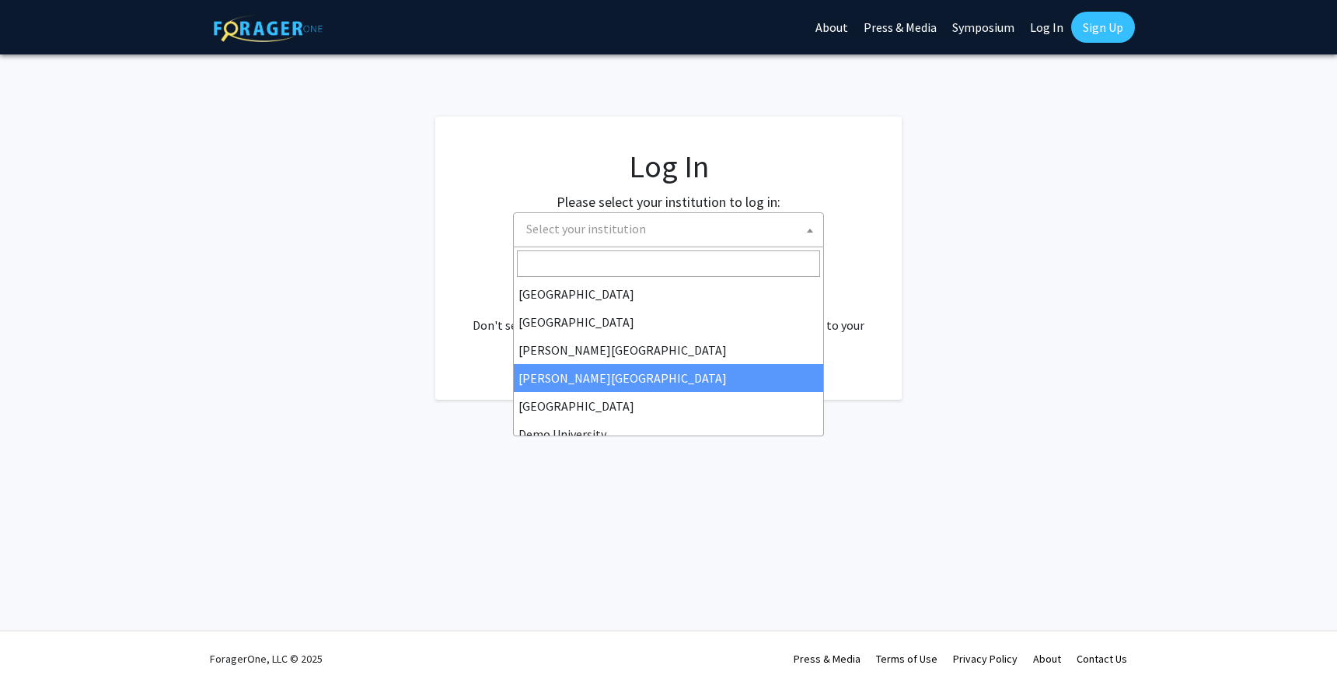
scroll to position [57, 0]
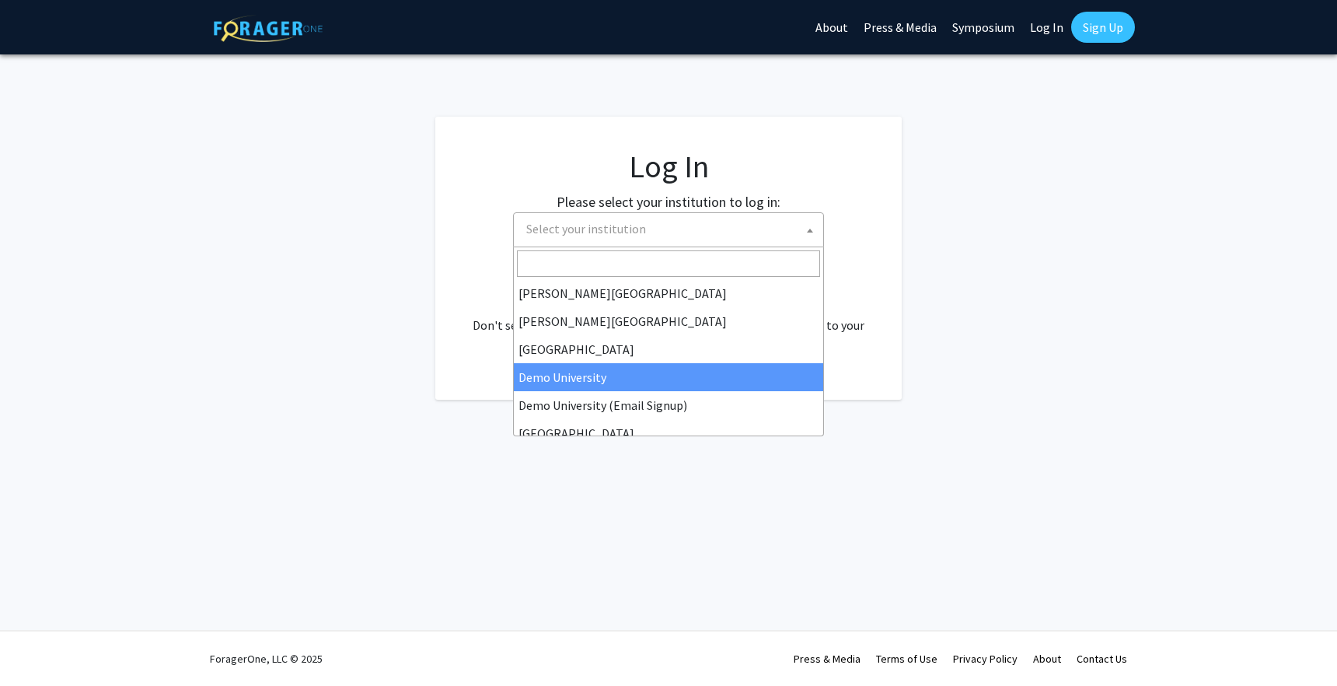
select select "8"
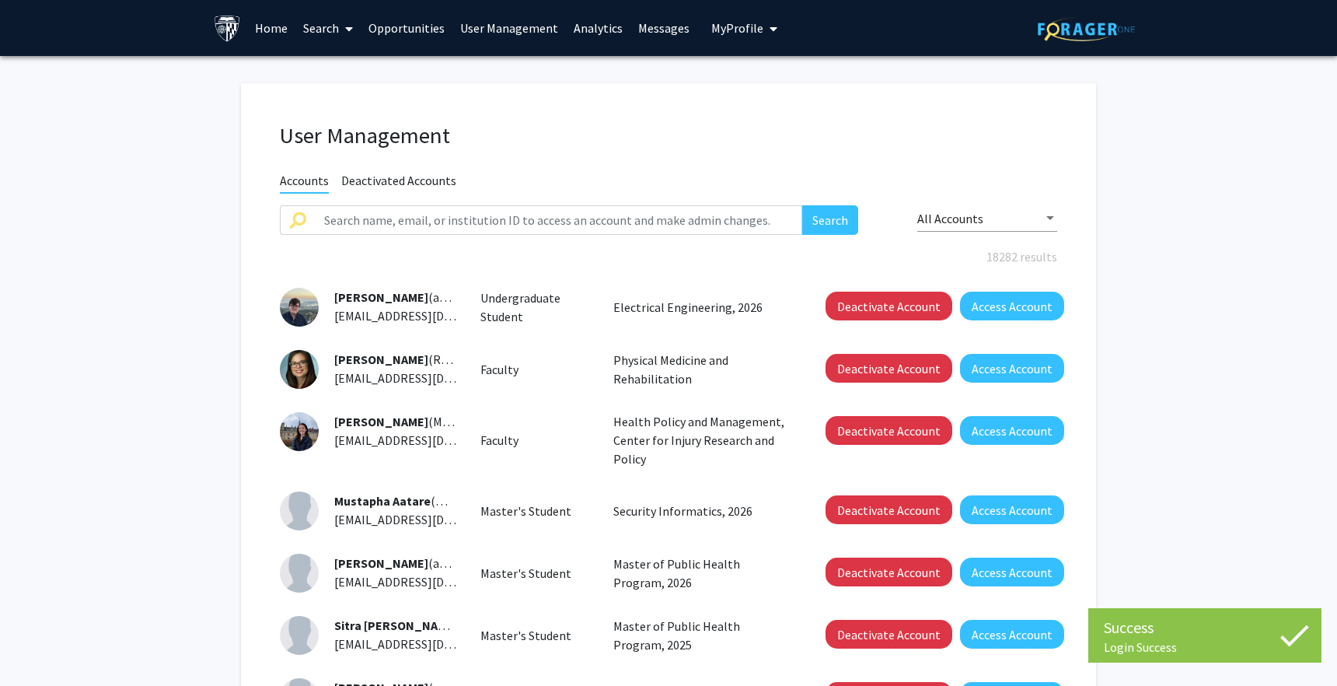
click at [967, 214] on span "All Accounts" at bounding box center [951, 219] width 66 height 16
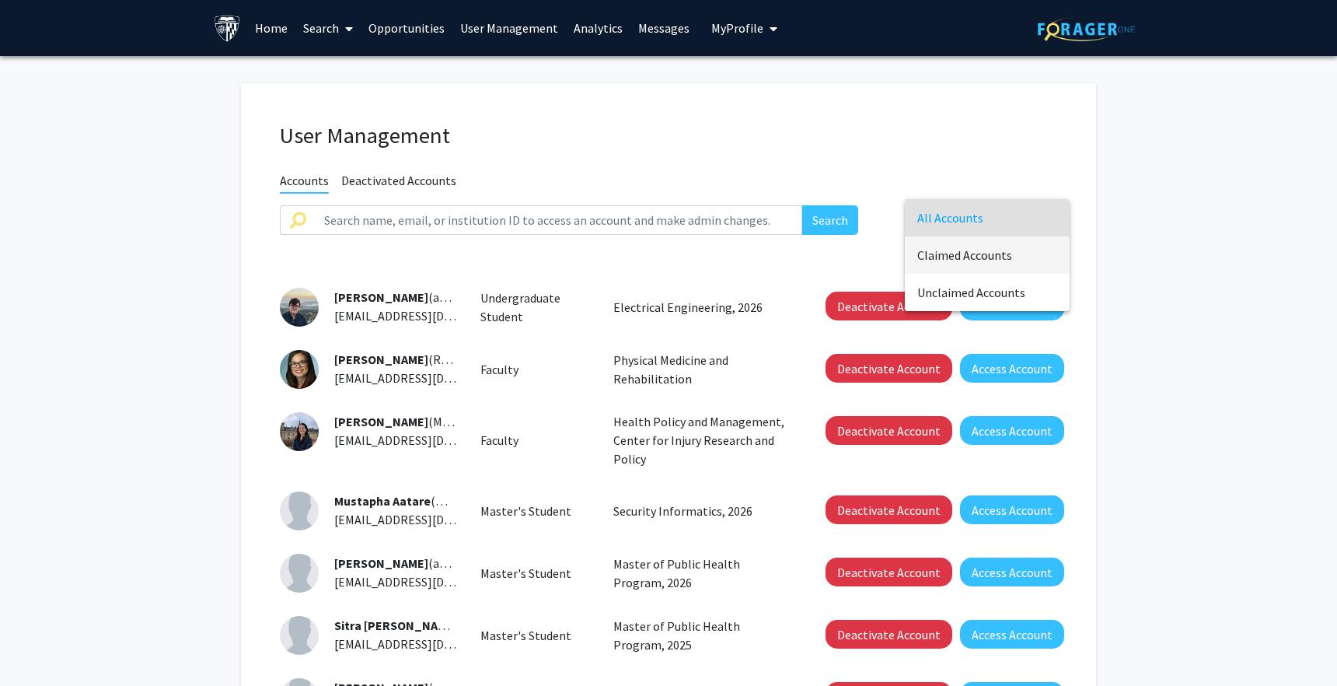
click at [991, 249] on span "Claimed Accounts" at bounding box center [988, 254] width 140 height 37
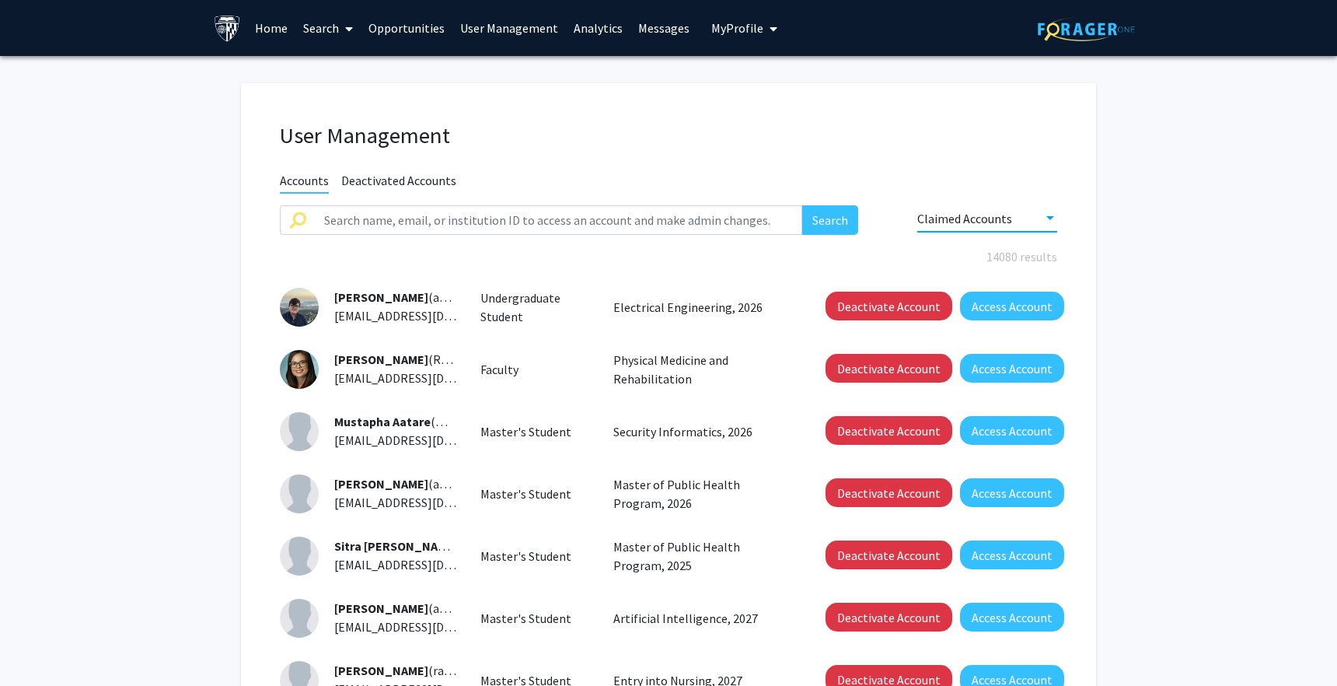
click at [736, 30] on span "My Profile" at bounding box center [737, 28] width 52 height 16
click at [596, 29] on link "Analytics" at bounding box center [598, 28] width 65 height 54
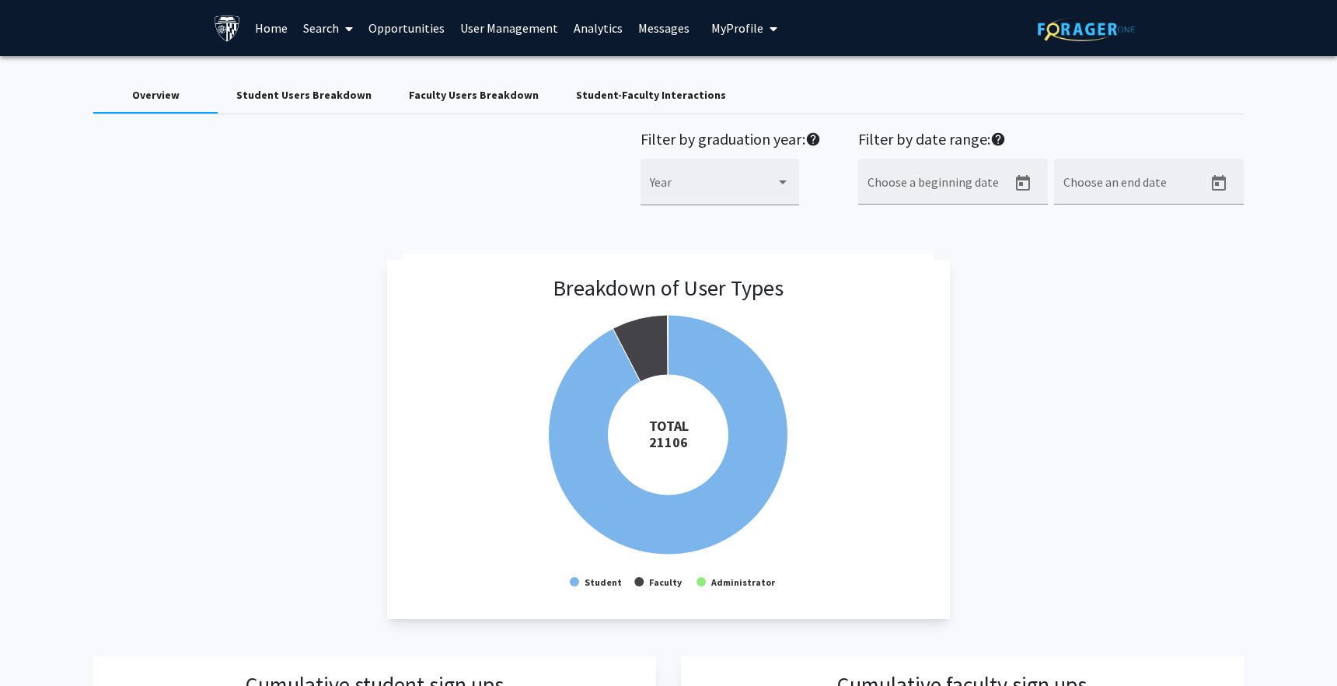
click at [483, 26] on link "User Management" at bounding box center [510, 28] width 114 height 54
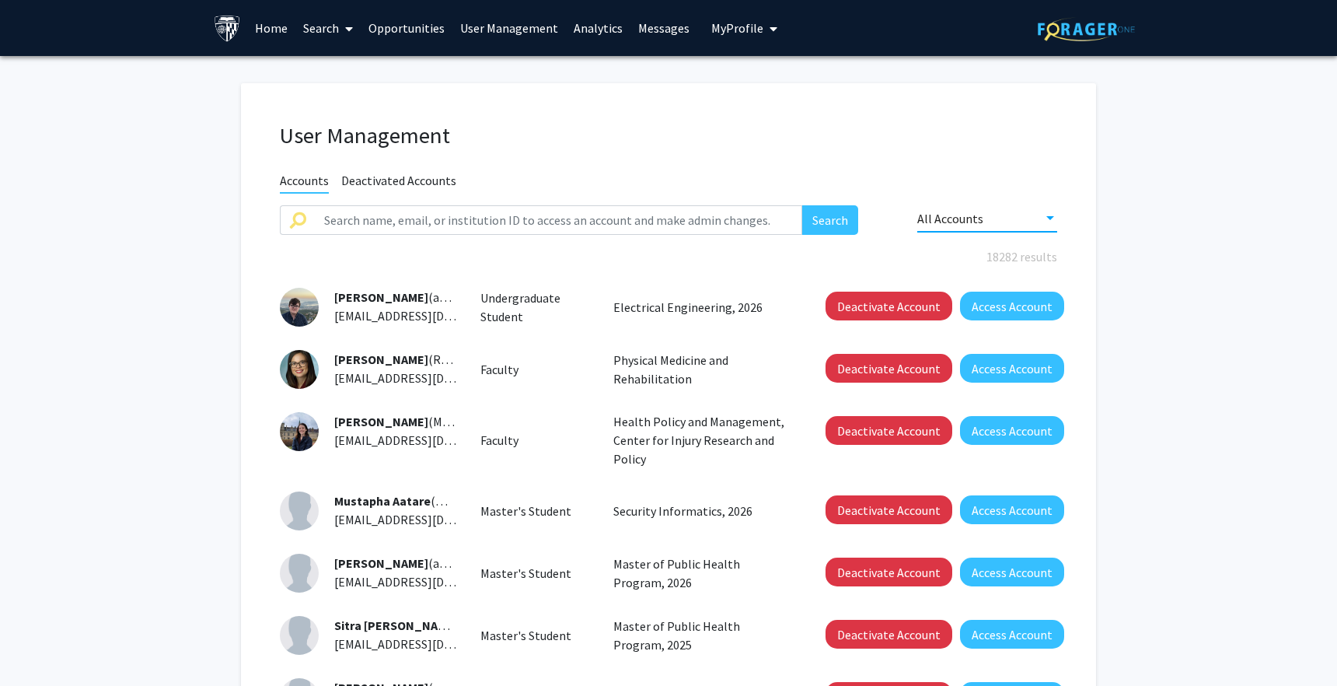
click at [960, 211] on span "All Accounts" at bounding box center [951, 219] width 66 height 16
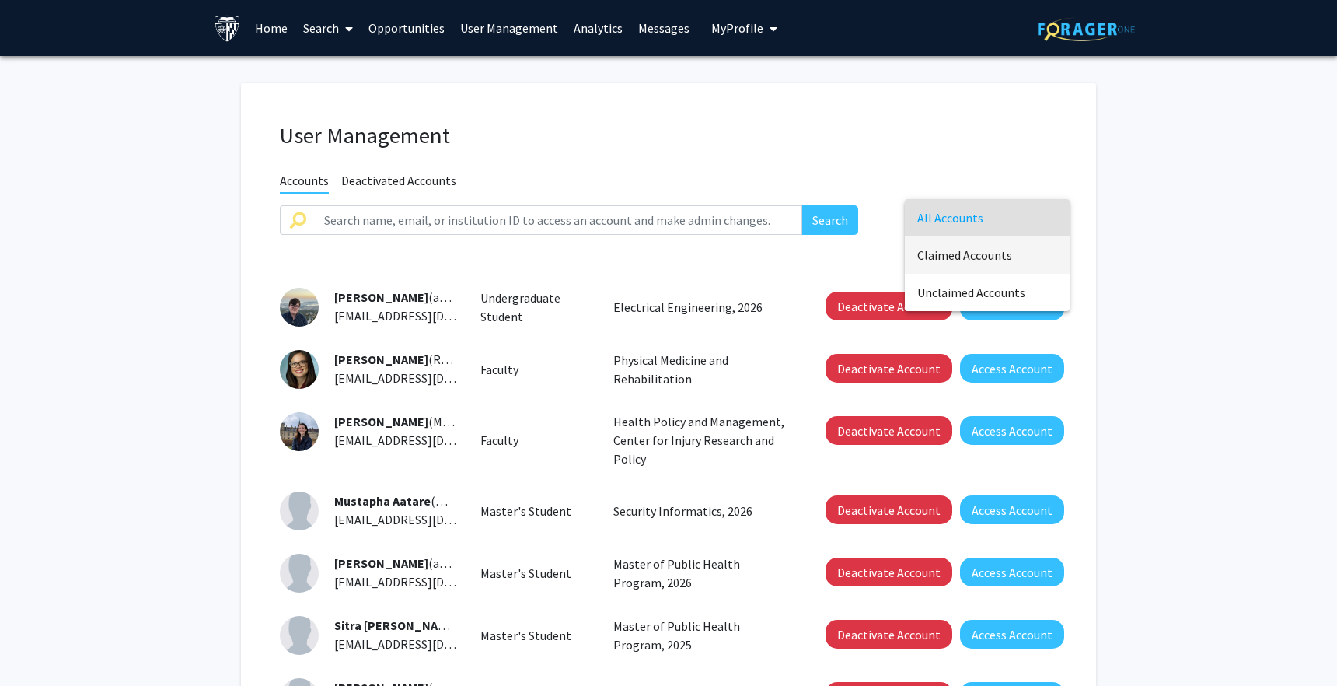
click at [967, 243] on span "Claimed Accounts" at bounding box center [988, 254] width 140 height 37
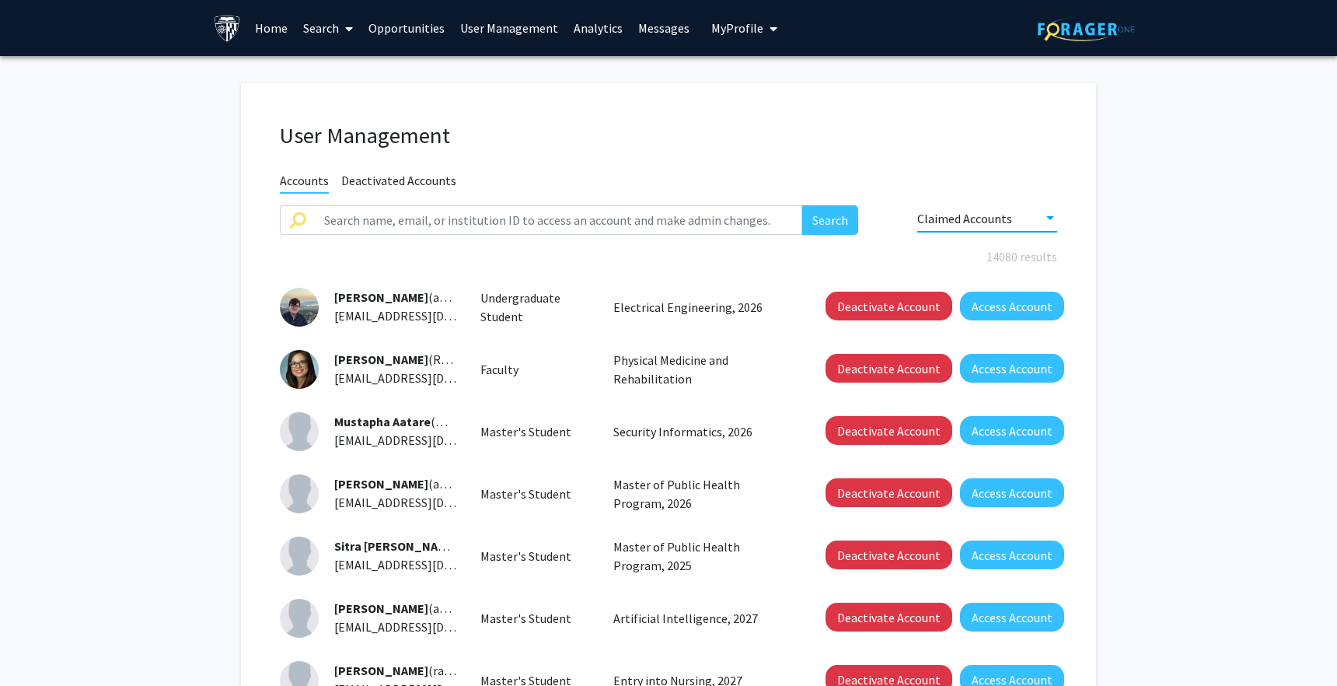
click at [968, 213] on span "Claimed Accounts" at bounding box center [965, 219] width 95 height 16
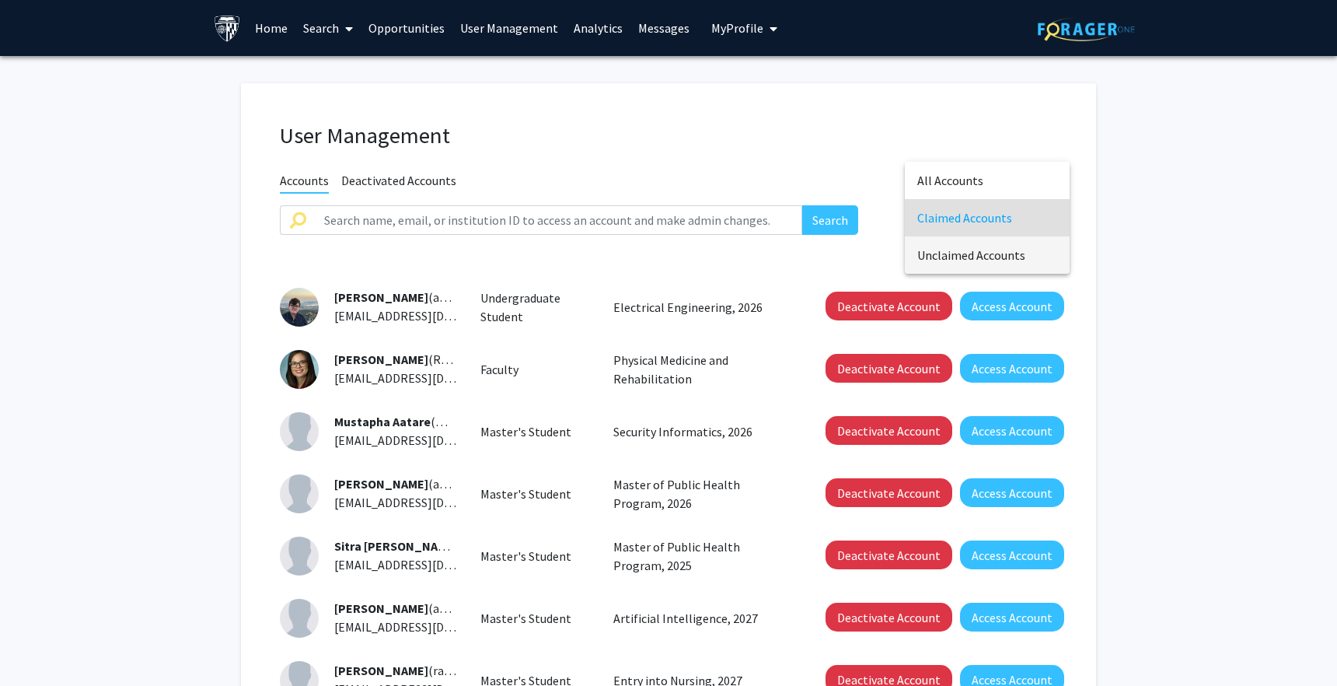
click at [967, 243] on span "Unclaimed Accounts" at bounding box center [988, 254] width 140 height 37
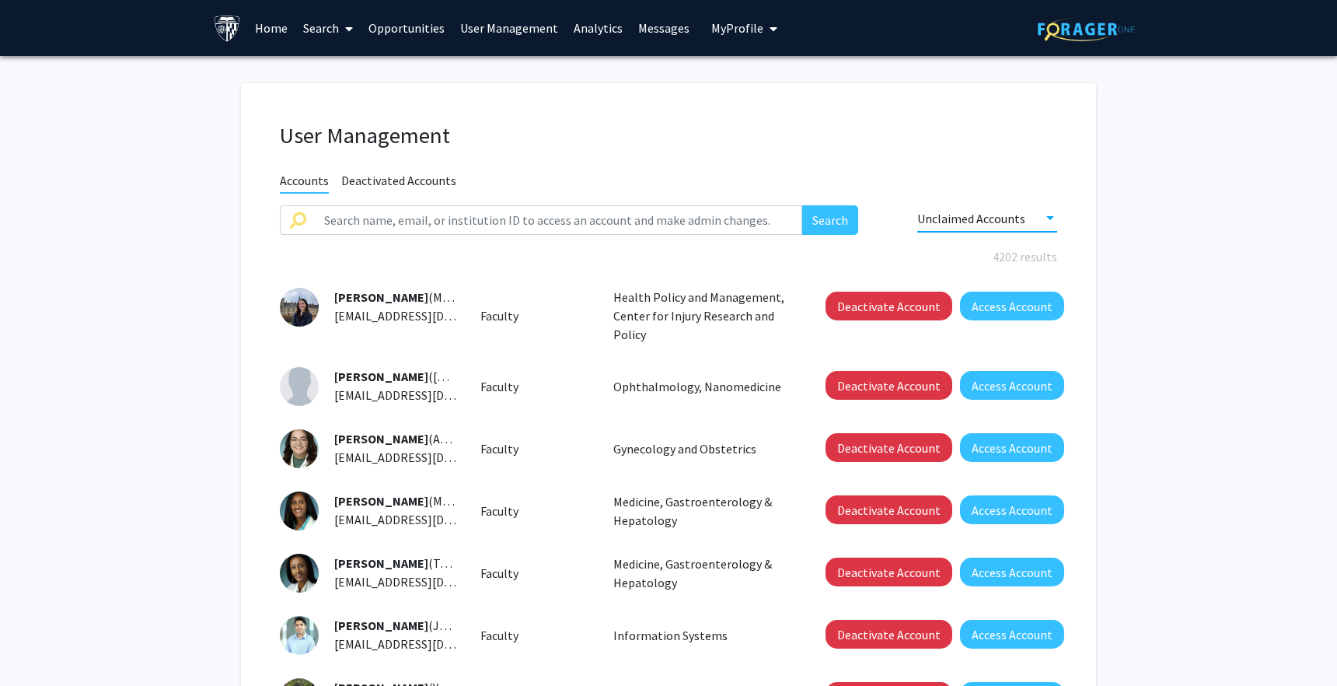
click at [727, 26] on span "My Profile" at bounding box center [737, 28] width 52 height 16
click at [727, 118] on link "Log Out" at bounding box center [792, 120] width 140 height 19
